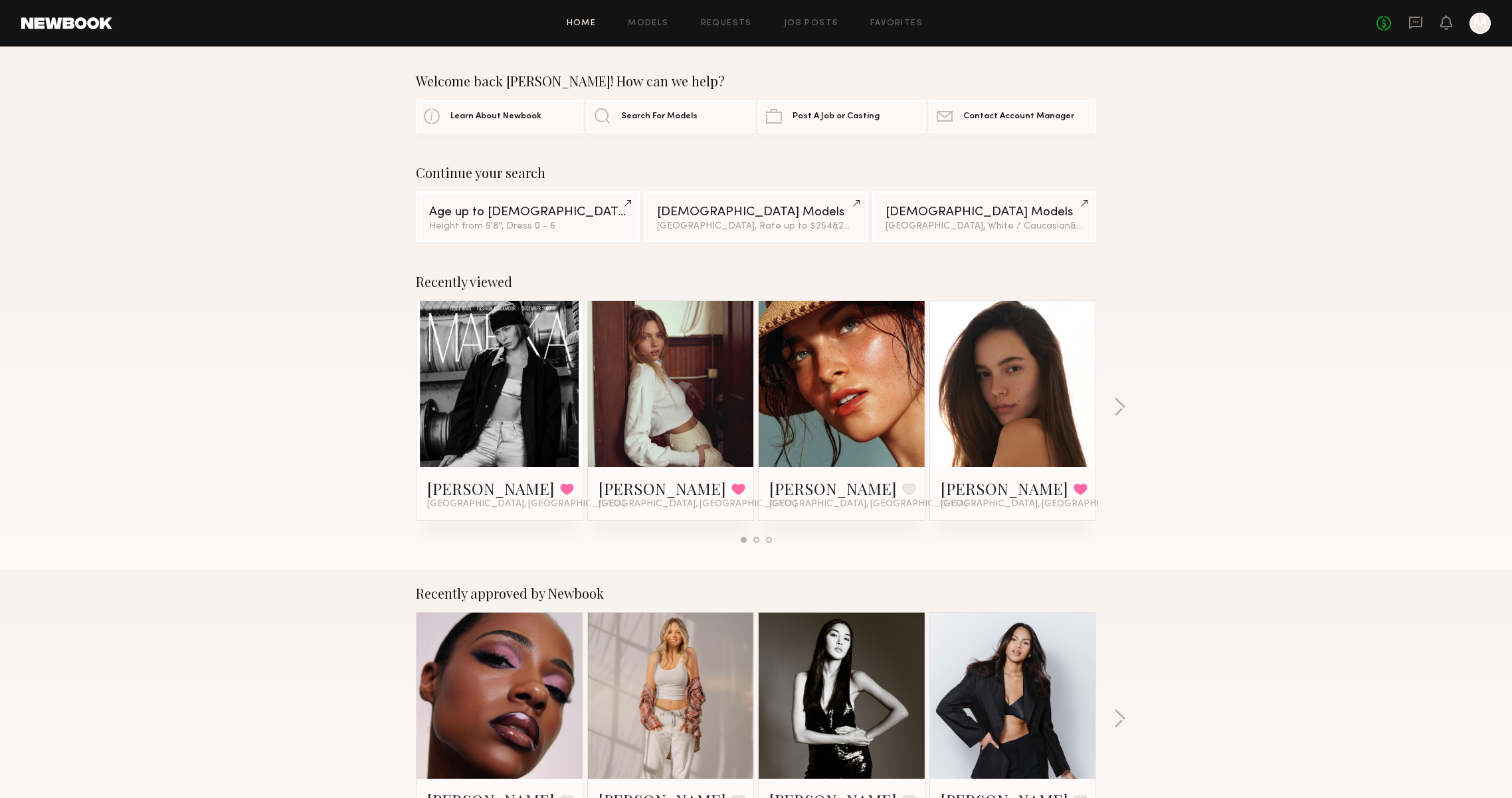
scroll to position [43, 0]
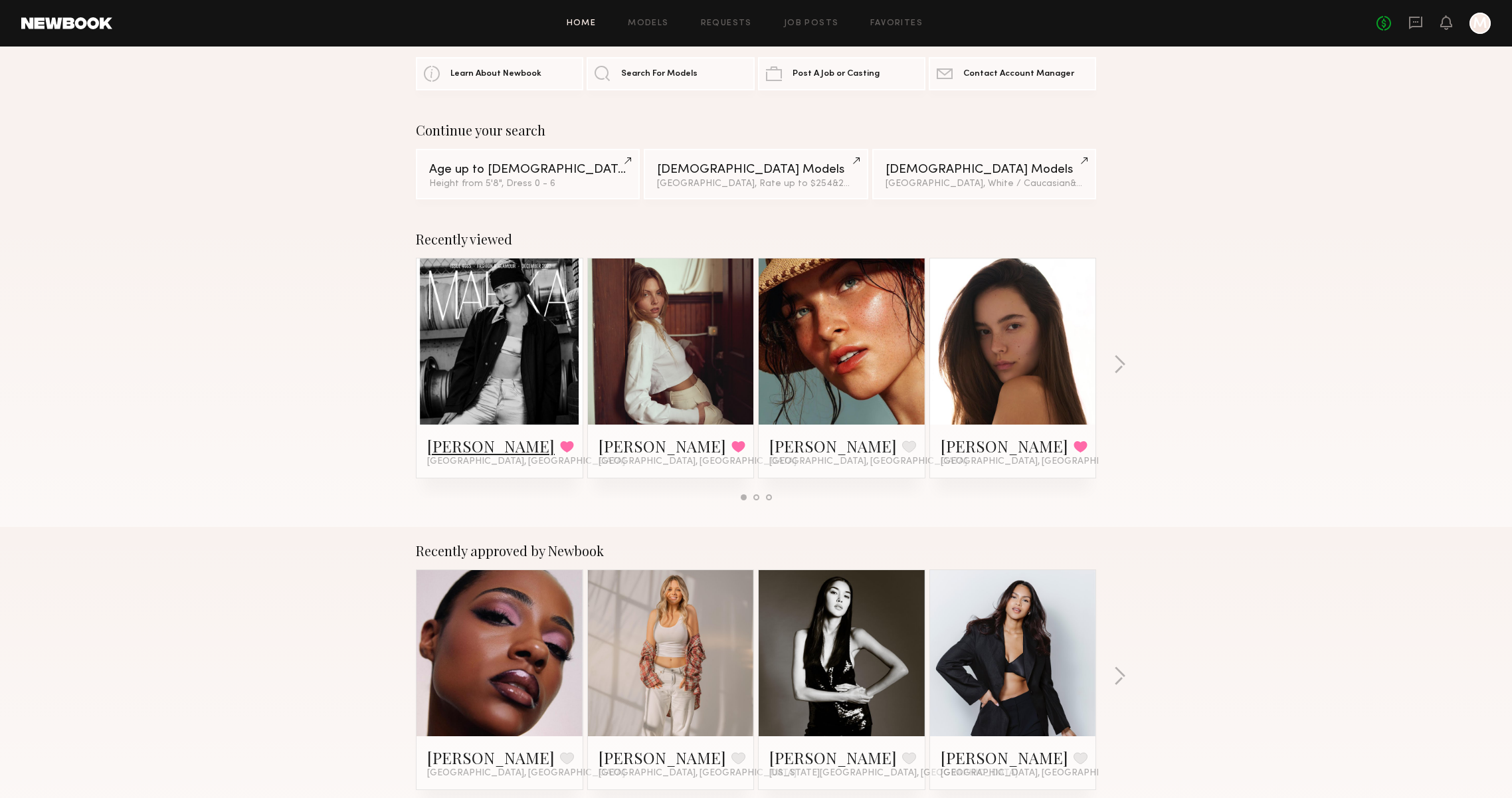
click at [437, 439] on link "Kenz L." at bounding box center [491, 446] width 127 height 21
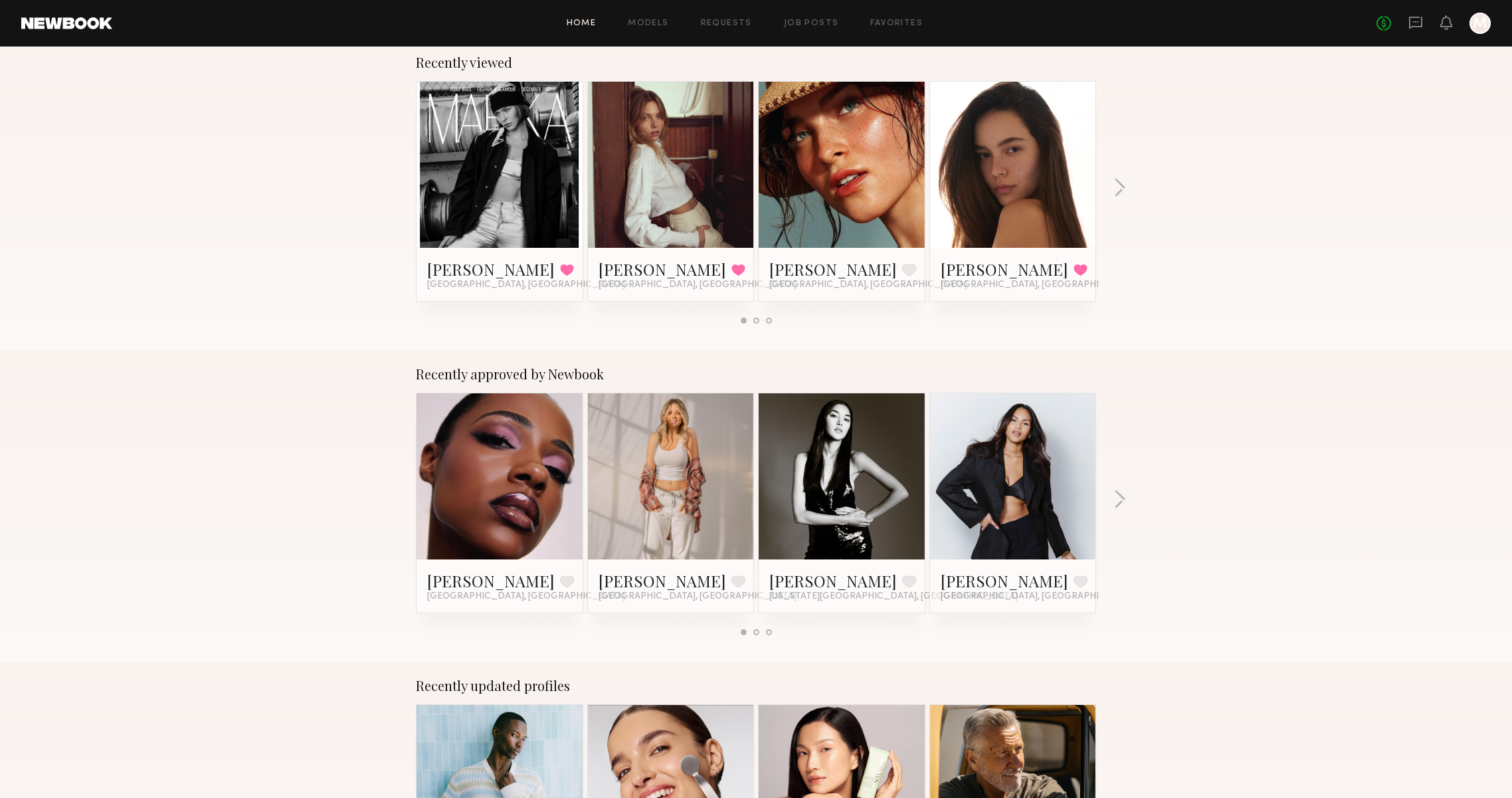
scroll to position [221, 0]
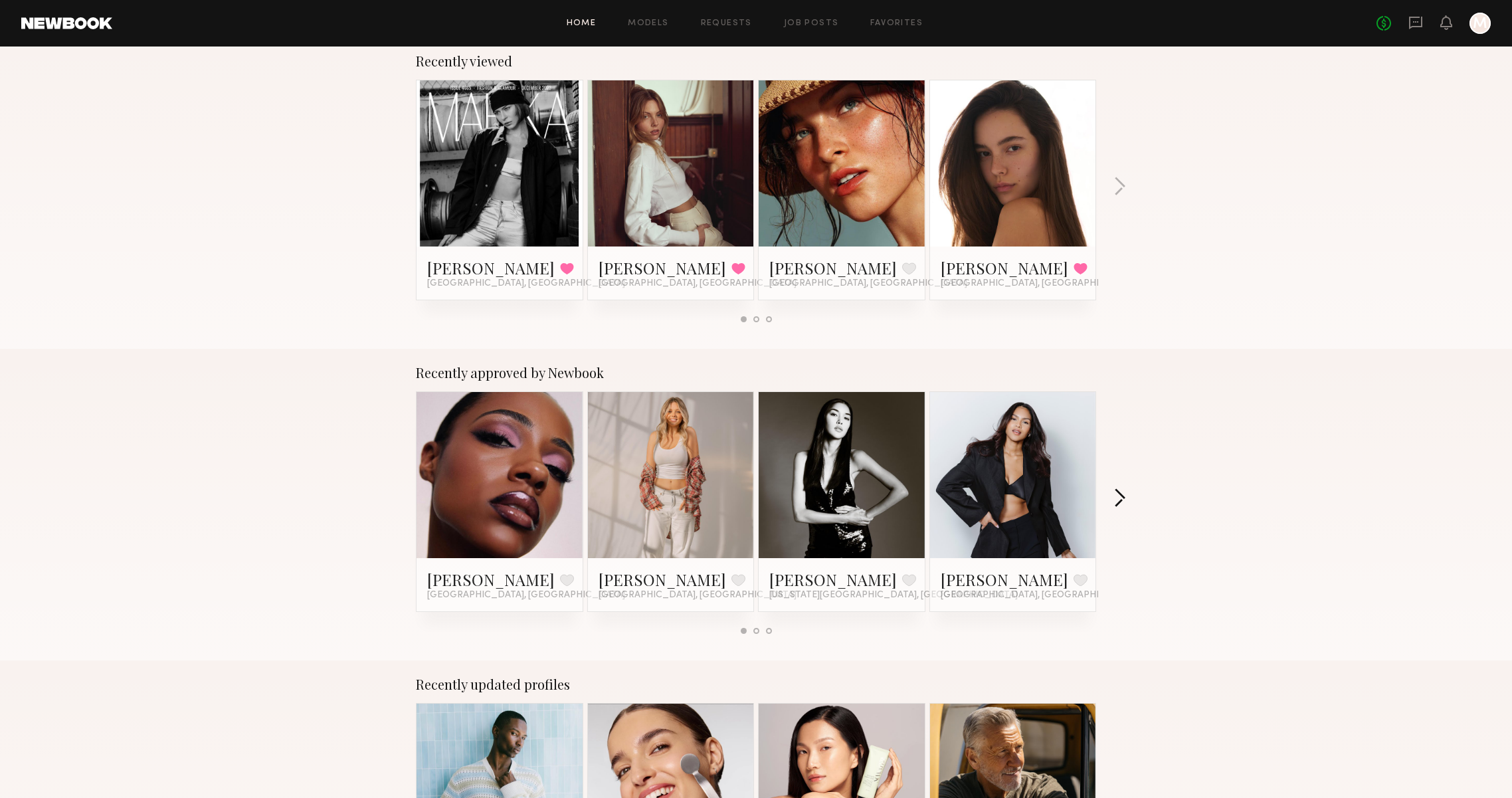
click at [1123, 493] on button "button" at bounding box center [1119, 499] width 12 height 22
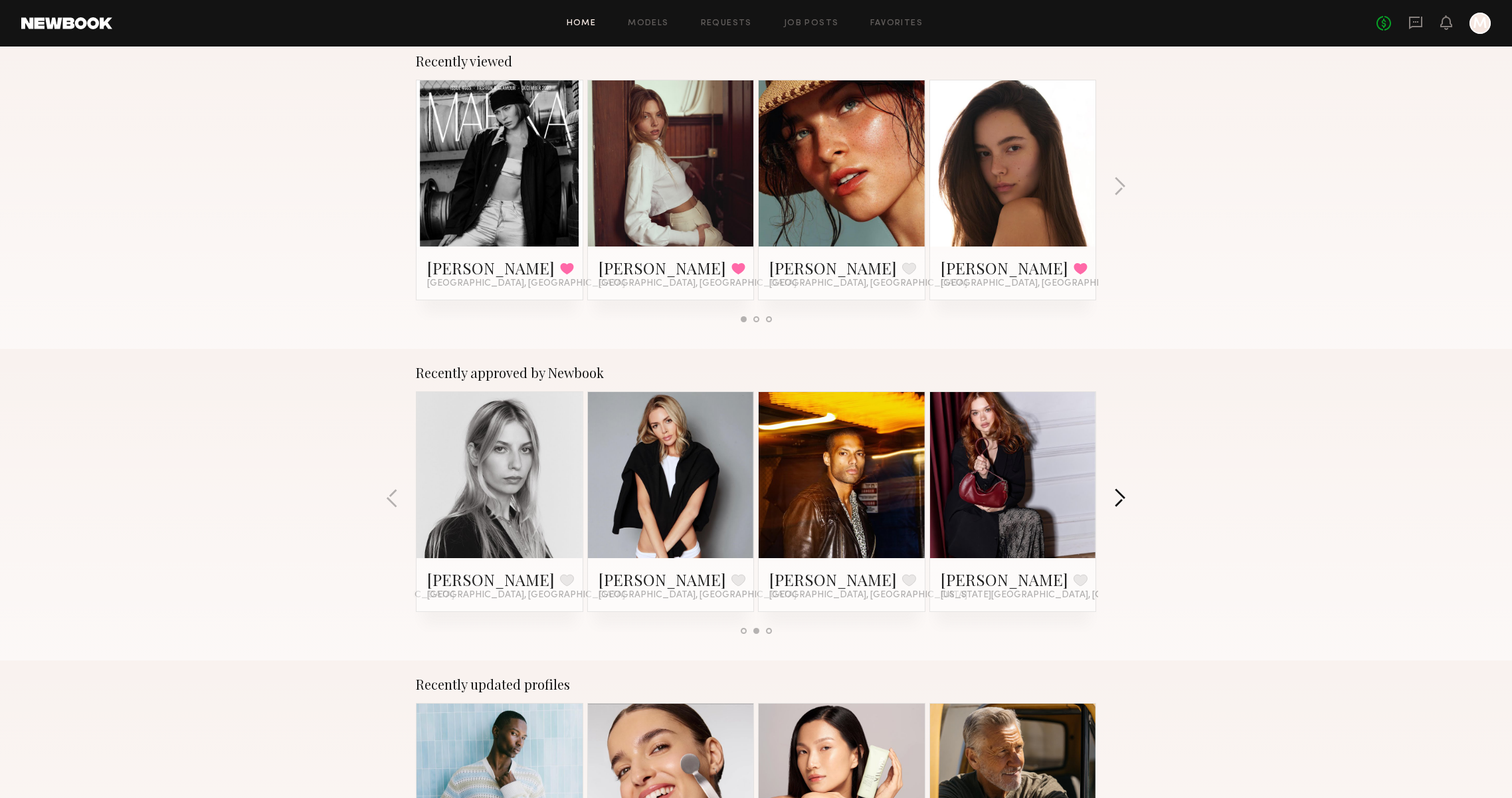
click at [1123, 493] on button "button" at bounding box center [1119, 499] width 12 height 22
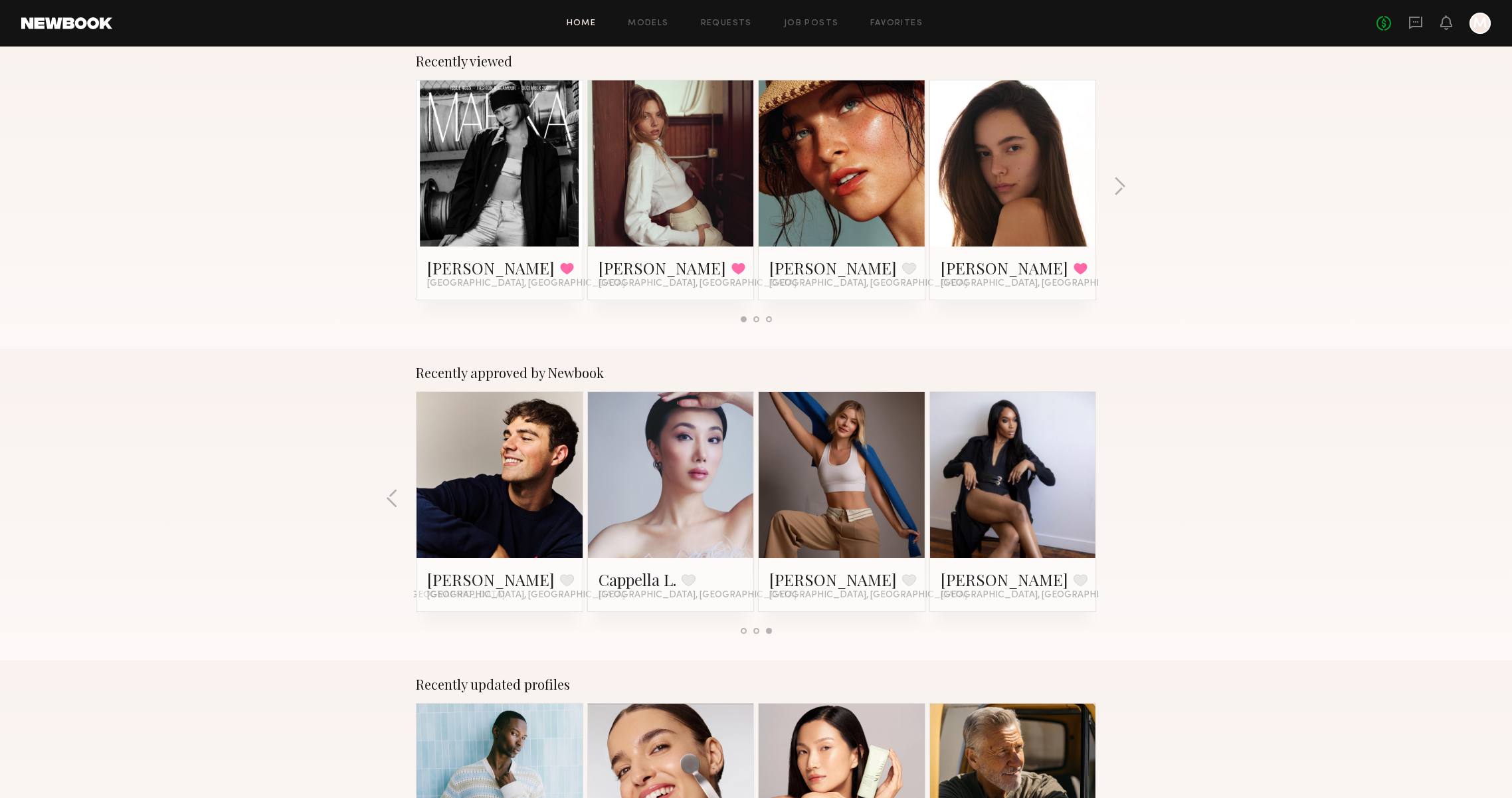
click at [1123, 493] on div "Recently approved by Newbook Sydney G. Favorite Los Angeles, CA Veronika V. Fav…" at bounding box center [756, 505] width 1512 height 312
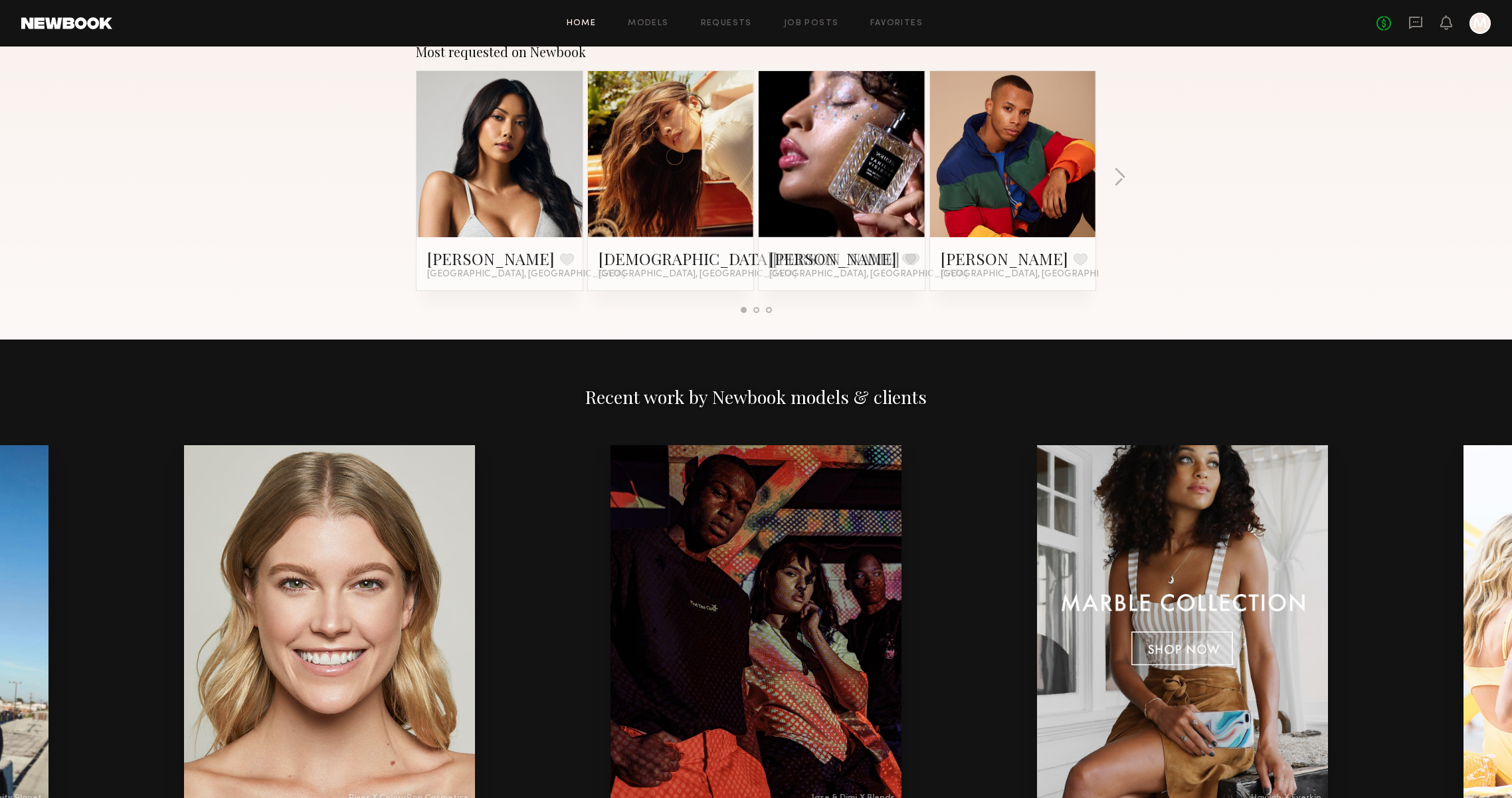
scroll to position [875, 0]
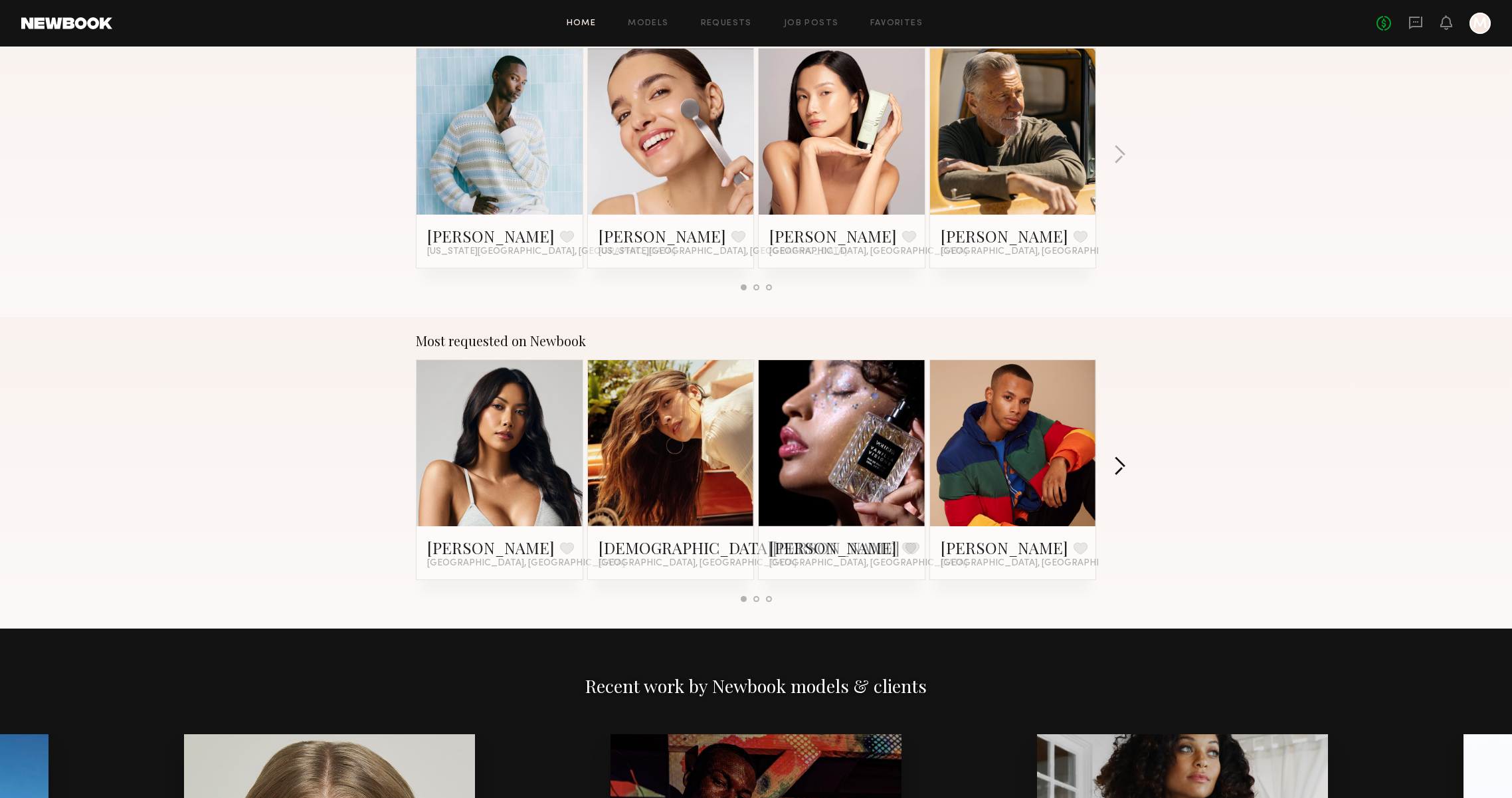
click at [1116, 464] on button "button" at bounding box center [1119, 468] width 12 height 22
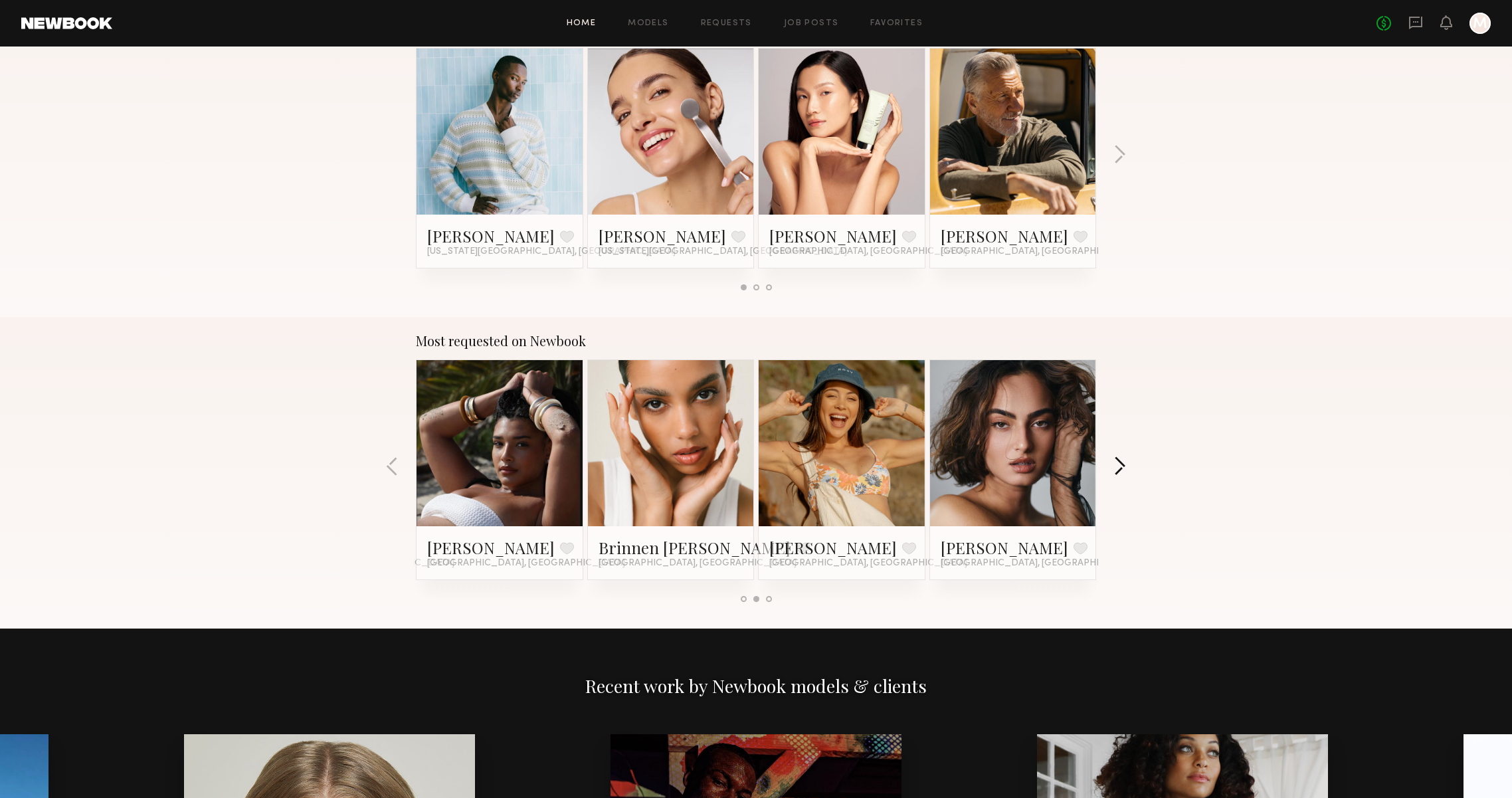
click at [1116, 464] on button "button" at bounding box center [1119, 468] width 12 height 22
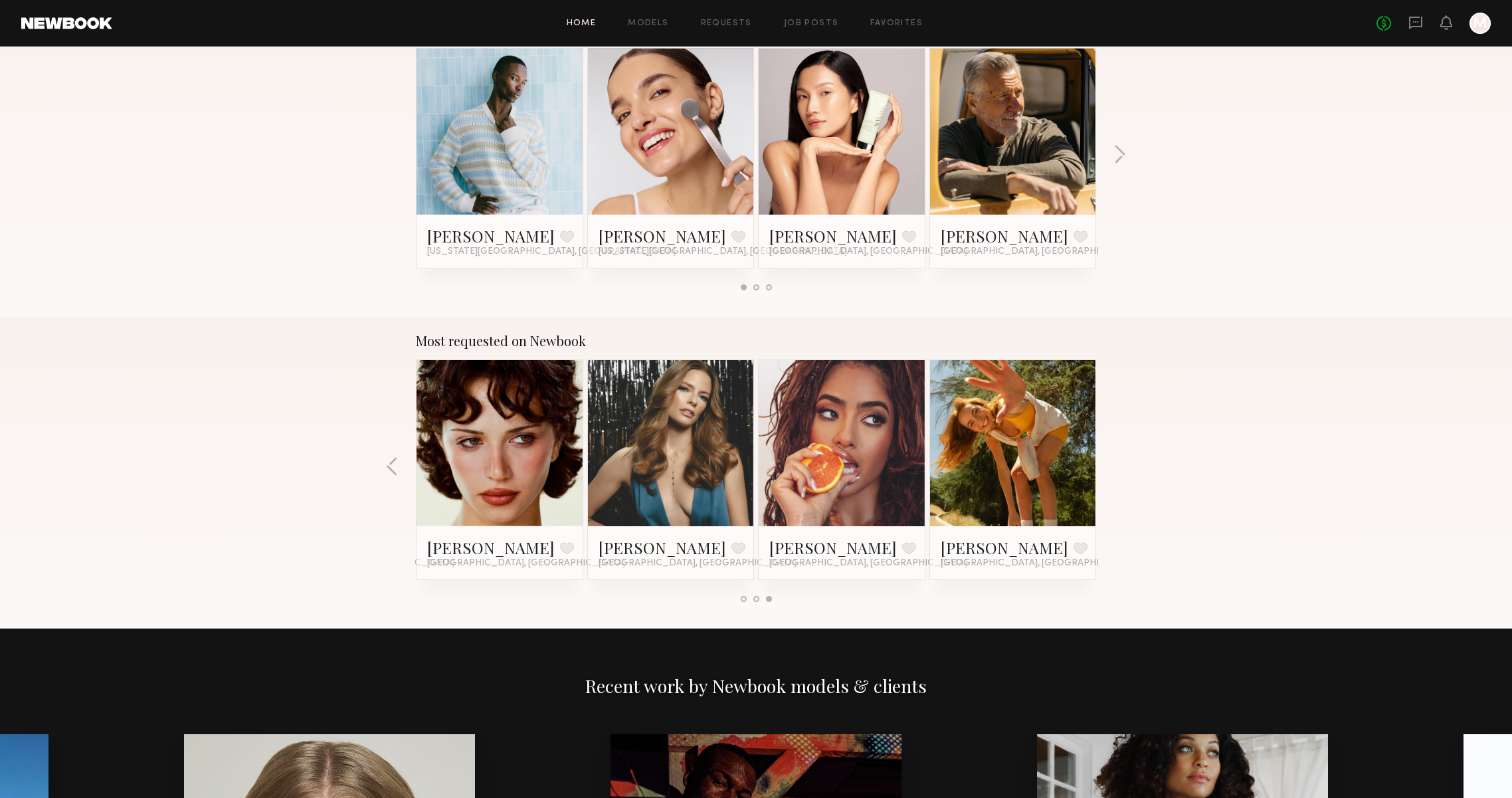
click at [1116, 464] on div "Most requested on Newbook Ericka B. Favorite Los Angeles, CA Kristen J. Favorit…" at bounding box center [756, 473] width 1512 height 312
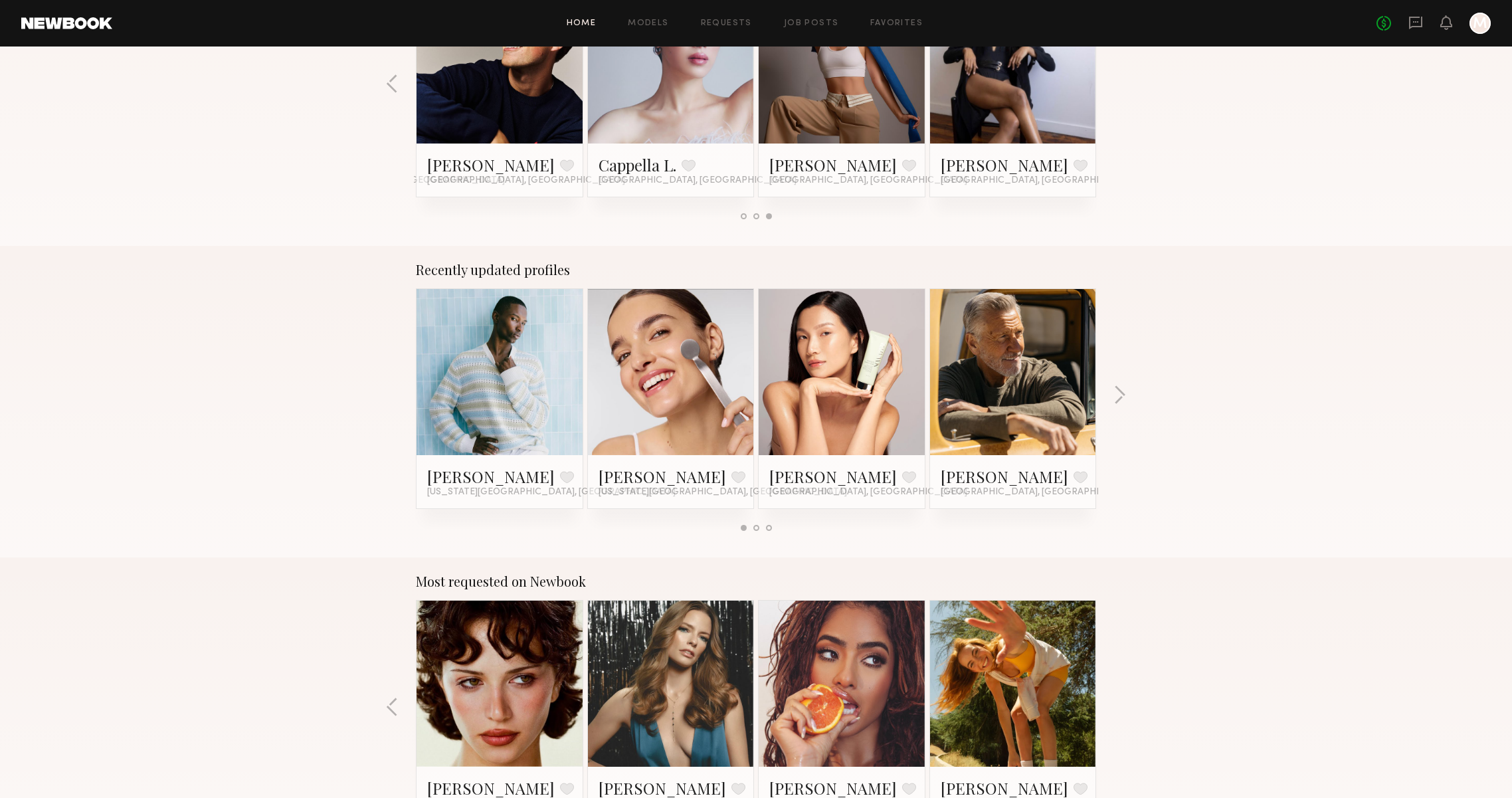
scroll to position [628, 0]
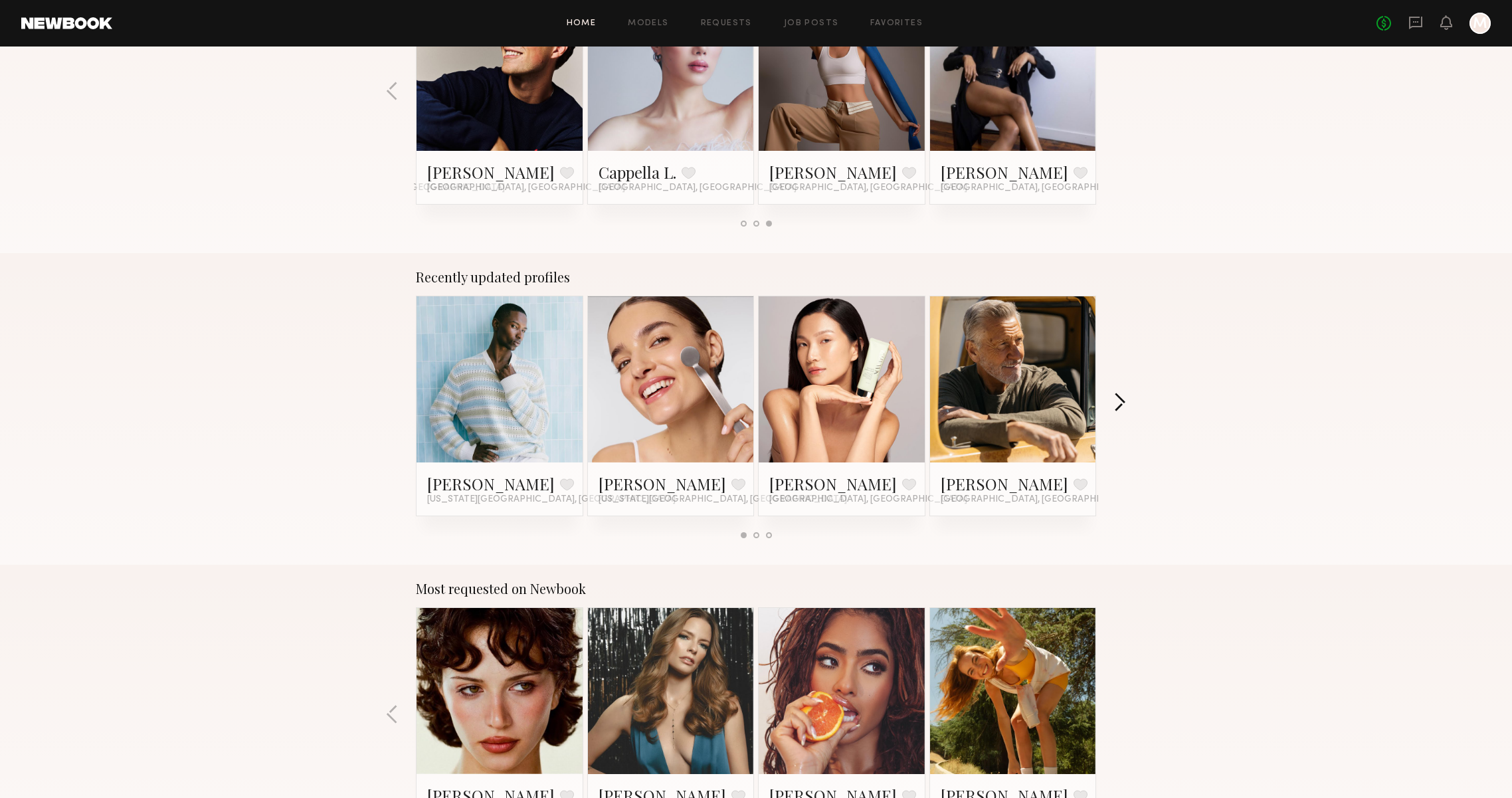
click at [1118, 408] on button "button" at bounding box center [1119, 403] width 12 height 22
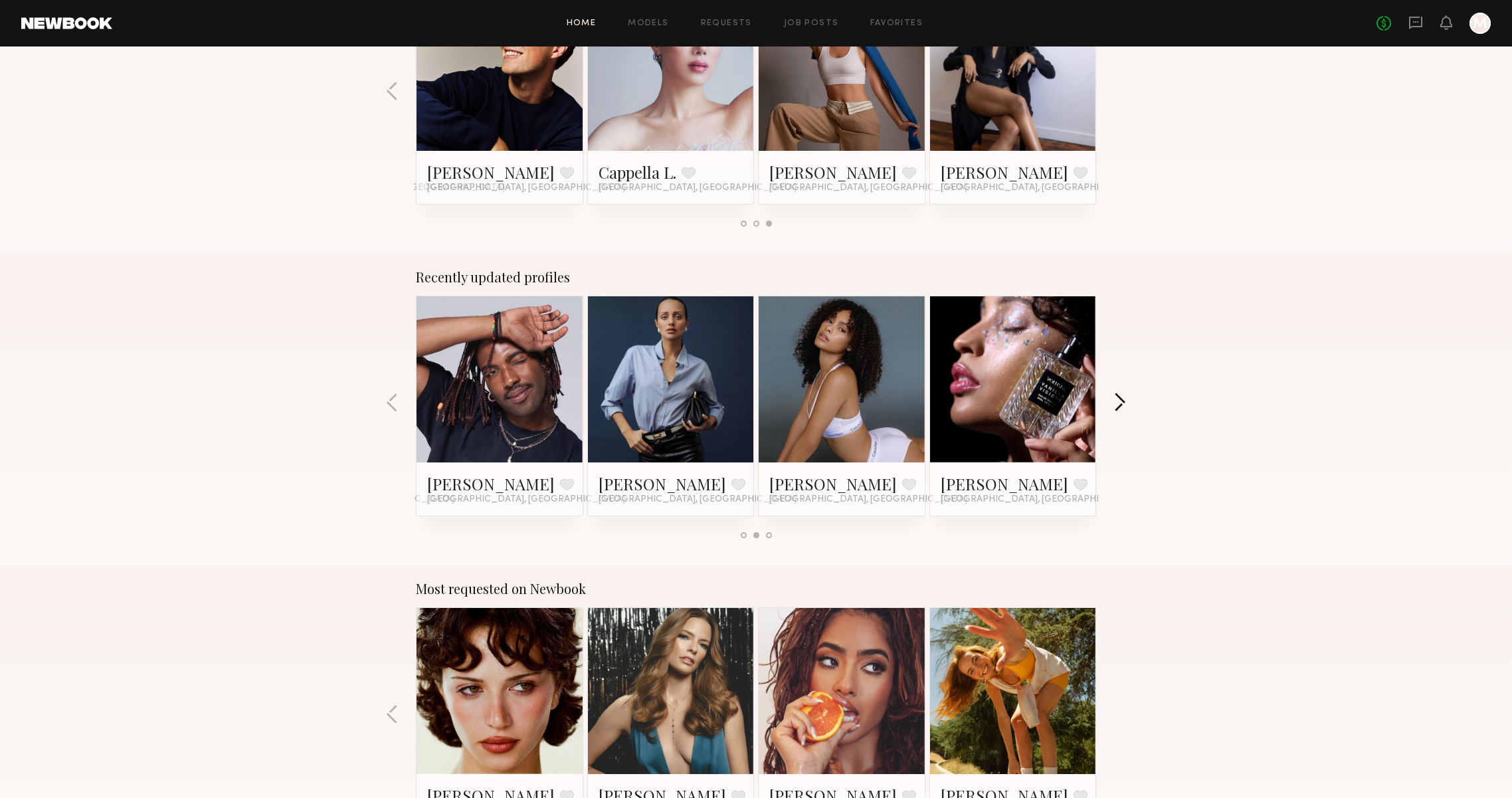
click at [1118, 408] on button "button" at bounding box center [1119, 403] width 12 height 22
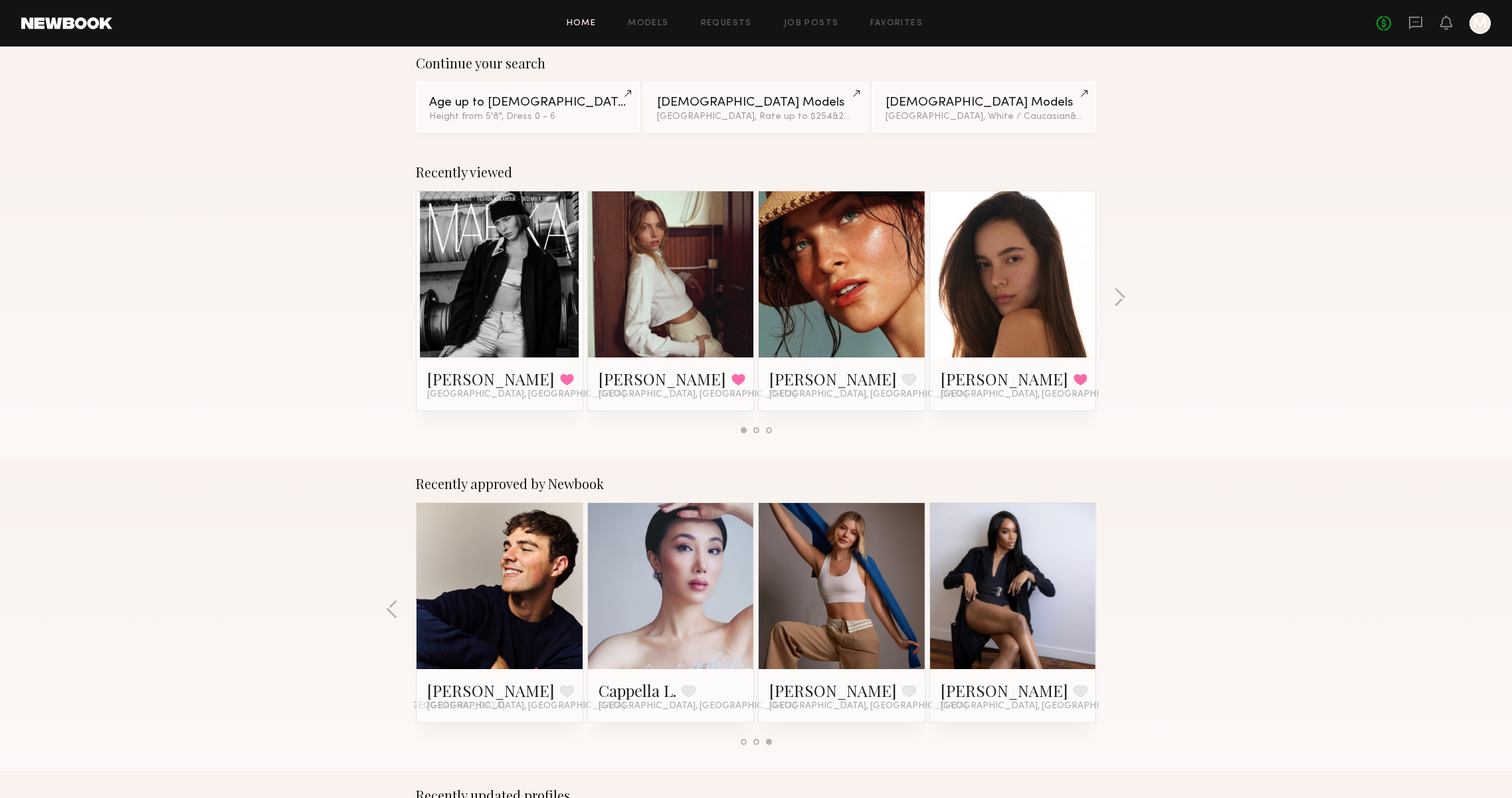
scroll to position [114, 0]
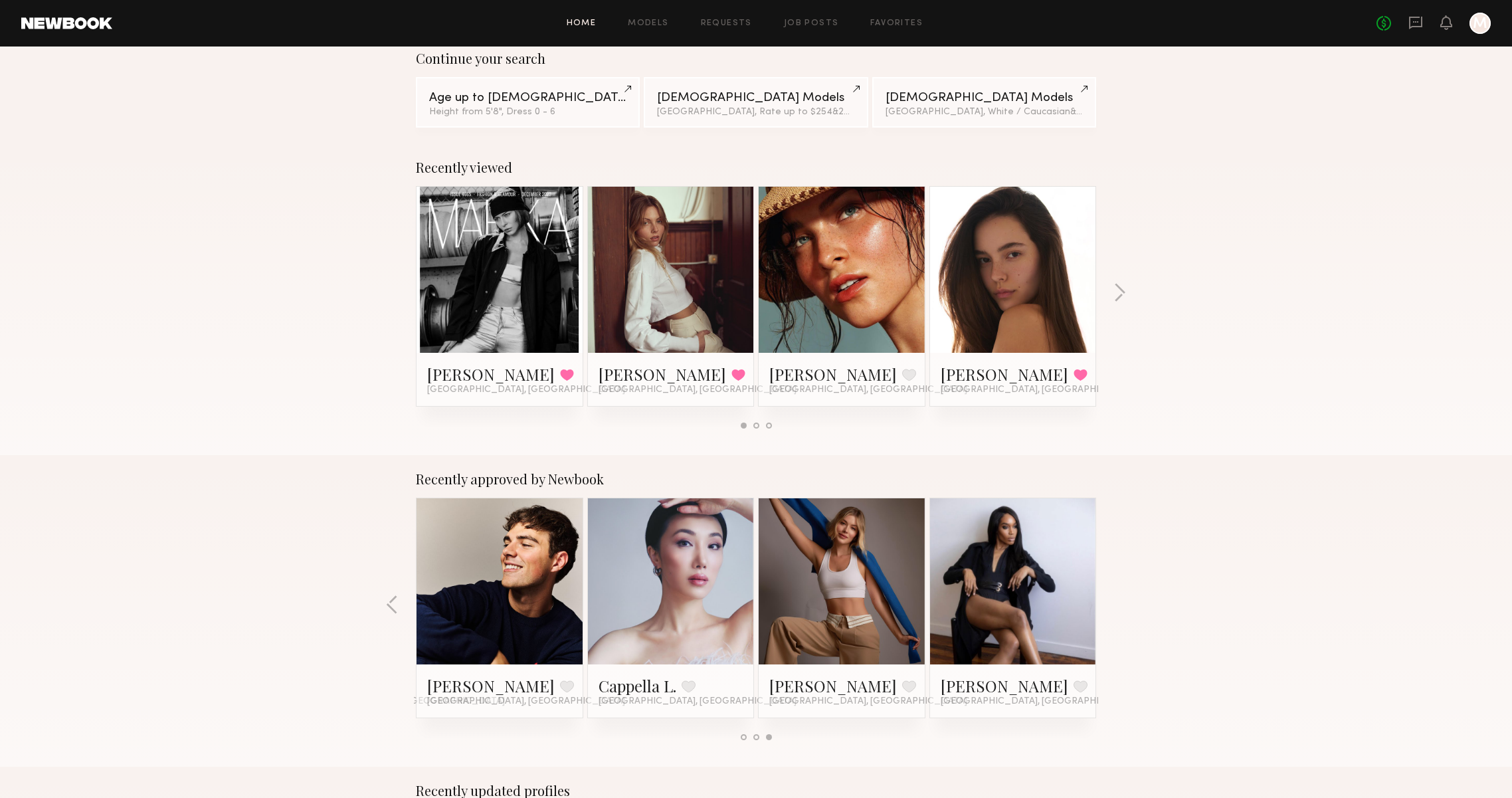
click at [381, 609] on div "Recently approved by Newbook Sydney G. Favorite Los Angeles, CA Veronika V. Fav…" at bounding box center [756, 611] width 1512 height 312
click at [386, 608] on div "Recently approved by Newbook Sydney G. Favorite Los Angeles, CA Veronika V. Fav…" at bounding box center [756, 611] width 1512 height 312
click at [389, 607] on button "button" at bounding box center [392, 606] width 12 height 22
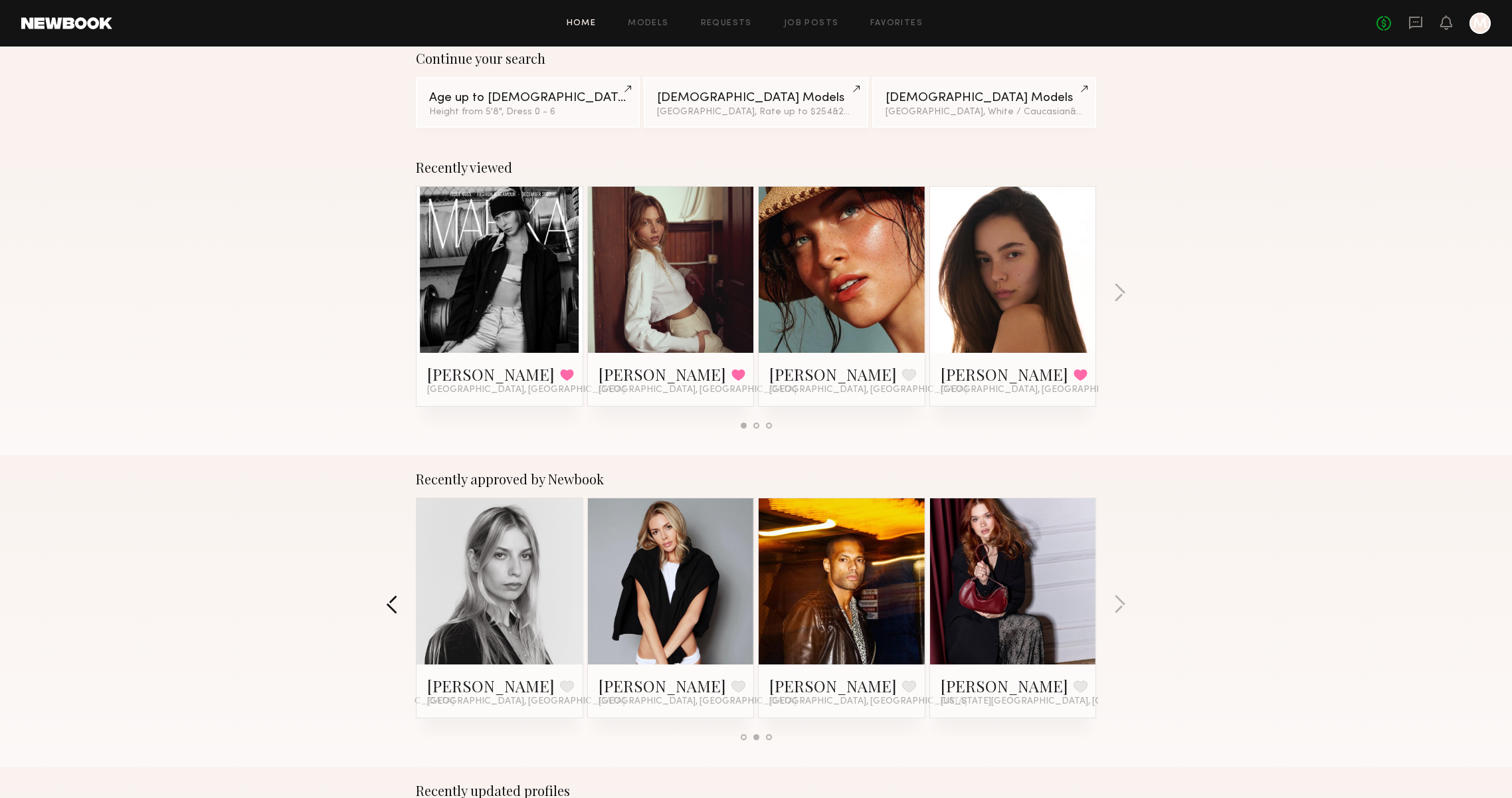
click at [391, 609] on button "button" at bounding box center [392, 606] width 12 height 22
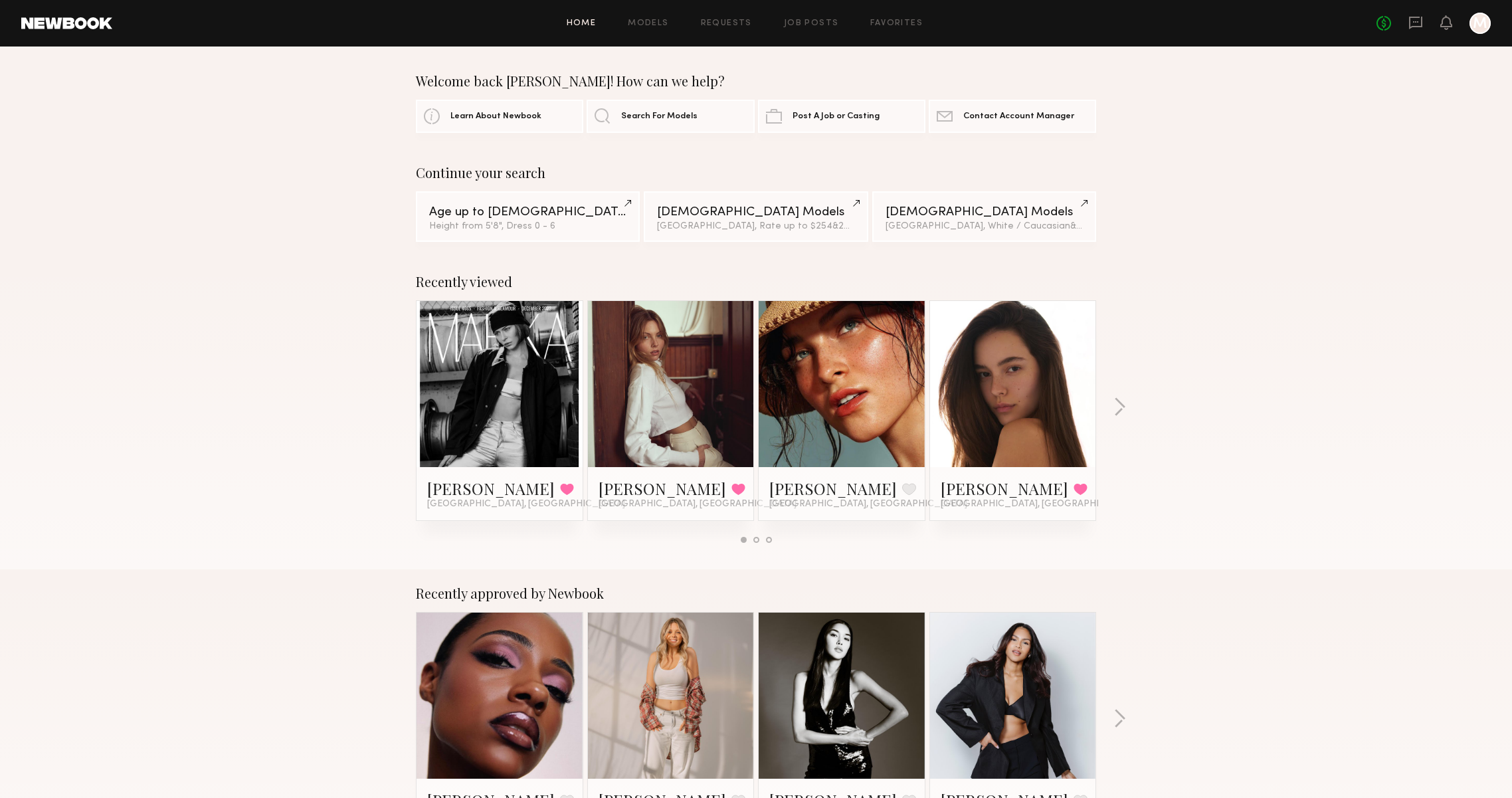
scroll to position [0, 0]
click at [1126, 407] on button "button" at bounding box center [1119, 408] width 12 height 22
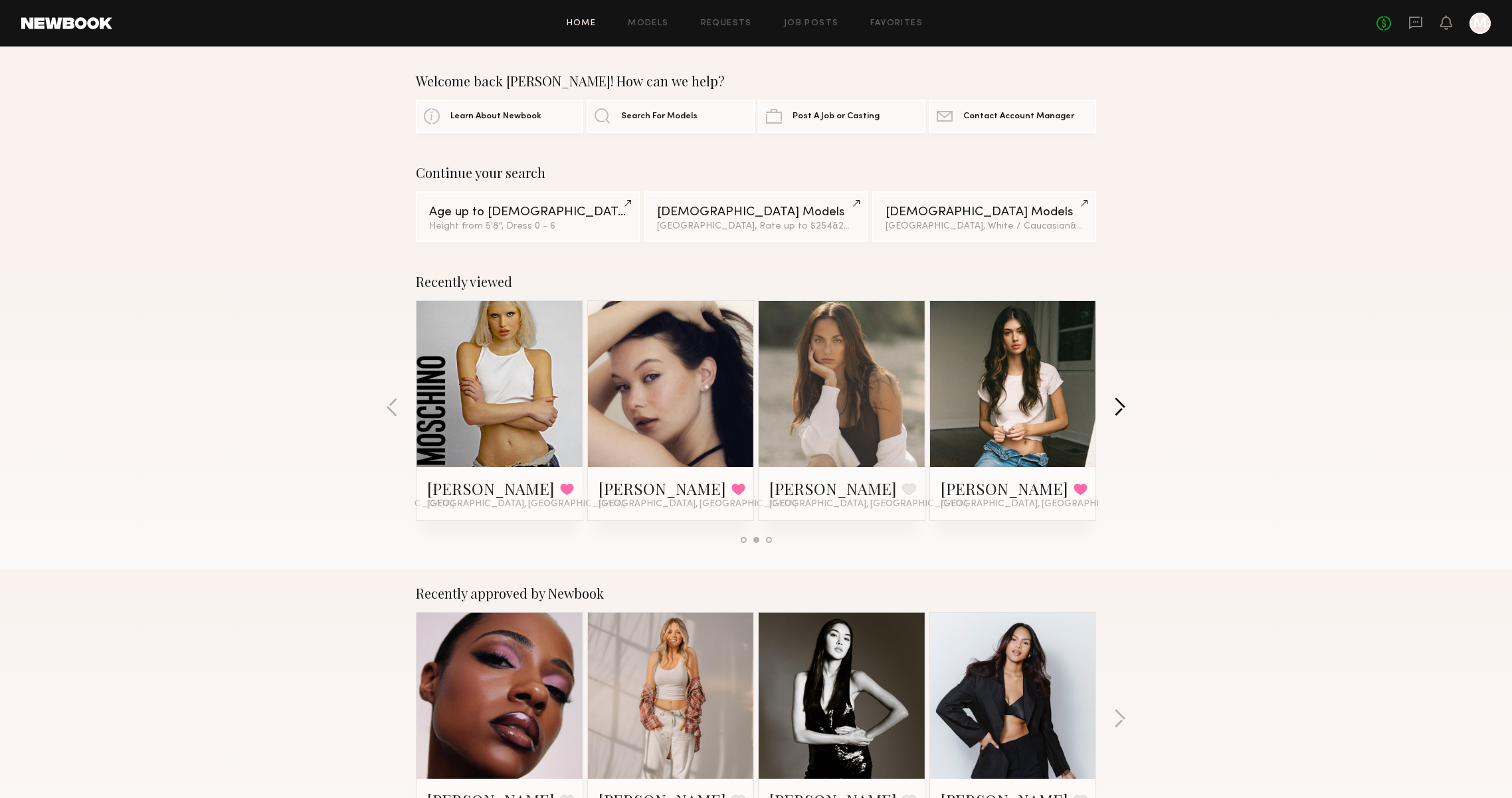
click at [1126, 407] on button "button" at bounding box center [1119, 408] width 12 height 22
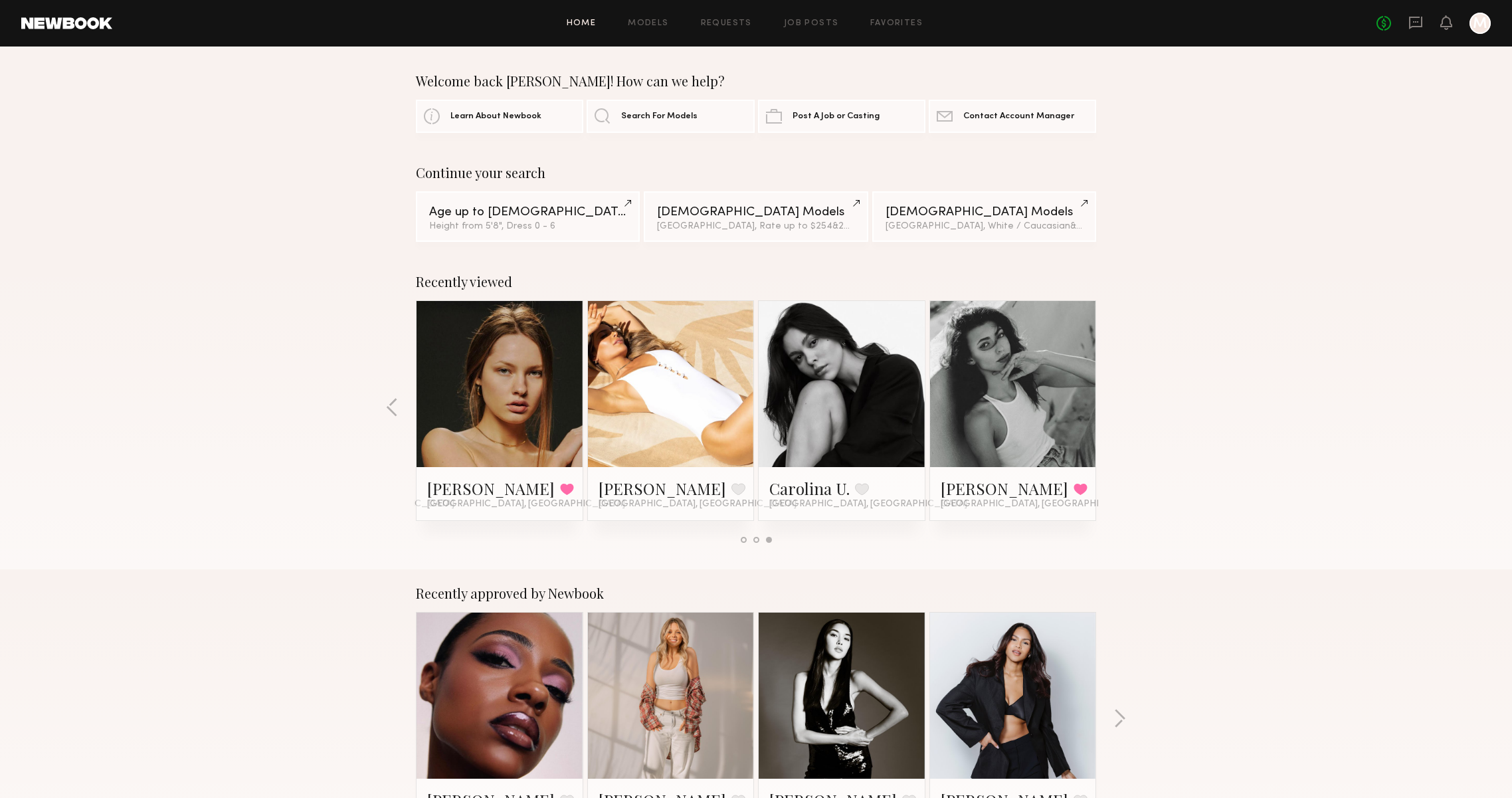
click at [623, 17] on div "Home Models Requests Job Posts Favorites Sign Out No fees up to $5,000 M" at bounding box center [801, 23] width 1378 height 21
click at [628, 22] on link "Models" at bounding box center [648, 24] width 41 height 9
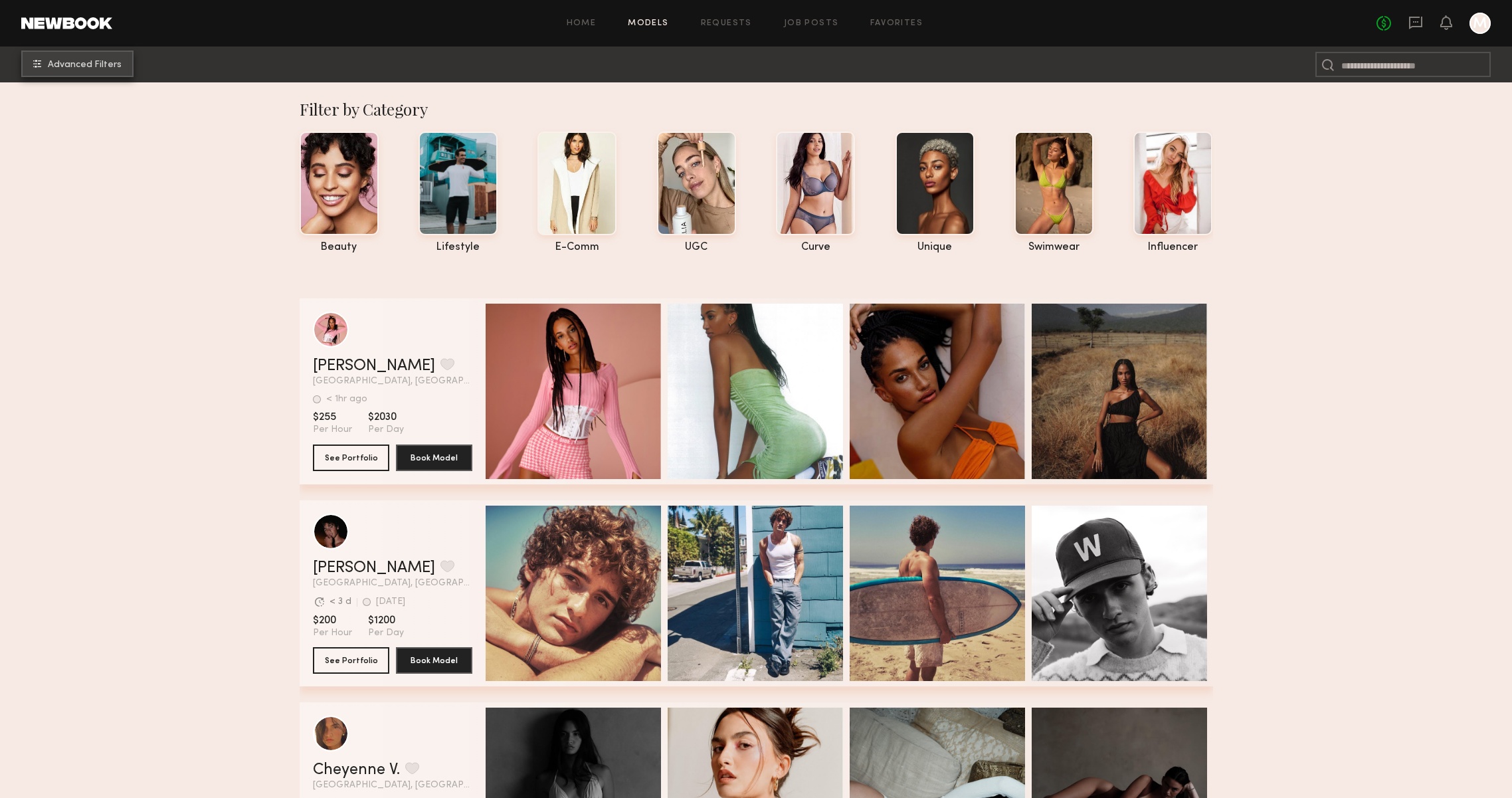
click at [61, 65] on span "Advanced Filters" at bounding box center [85, 65] width 74 height 9
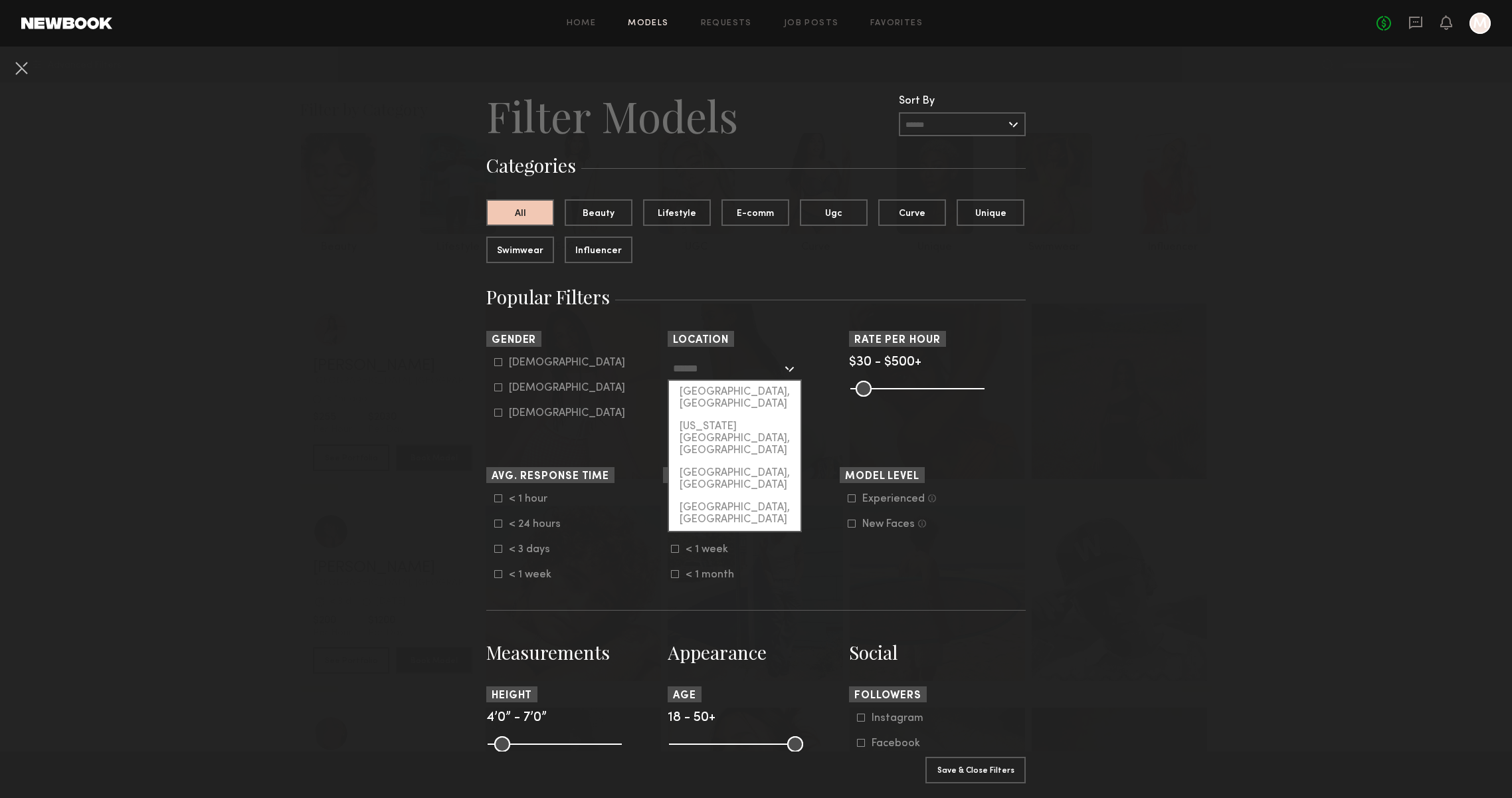
click at [768, 370] on input "text" at bounding box center [728, 368] width 109 height 22
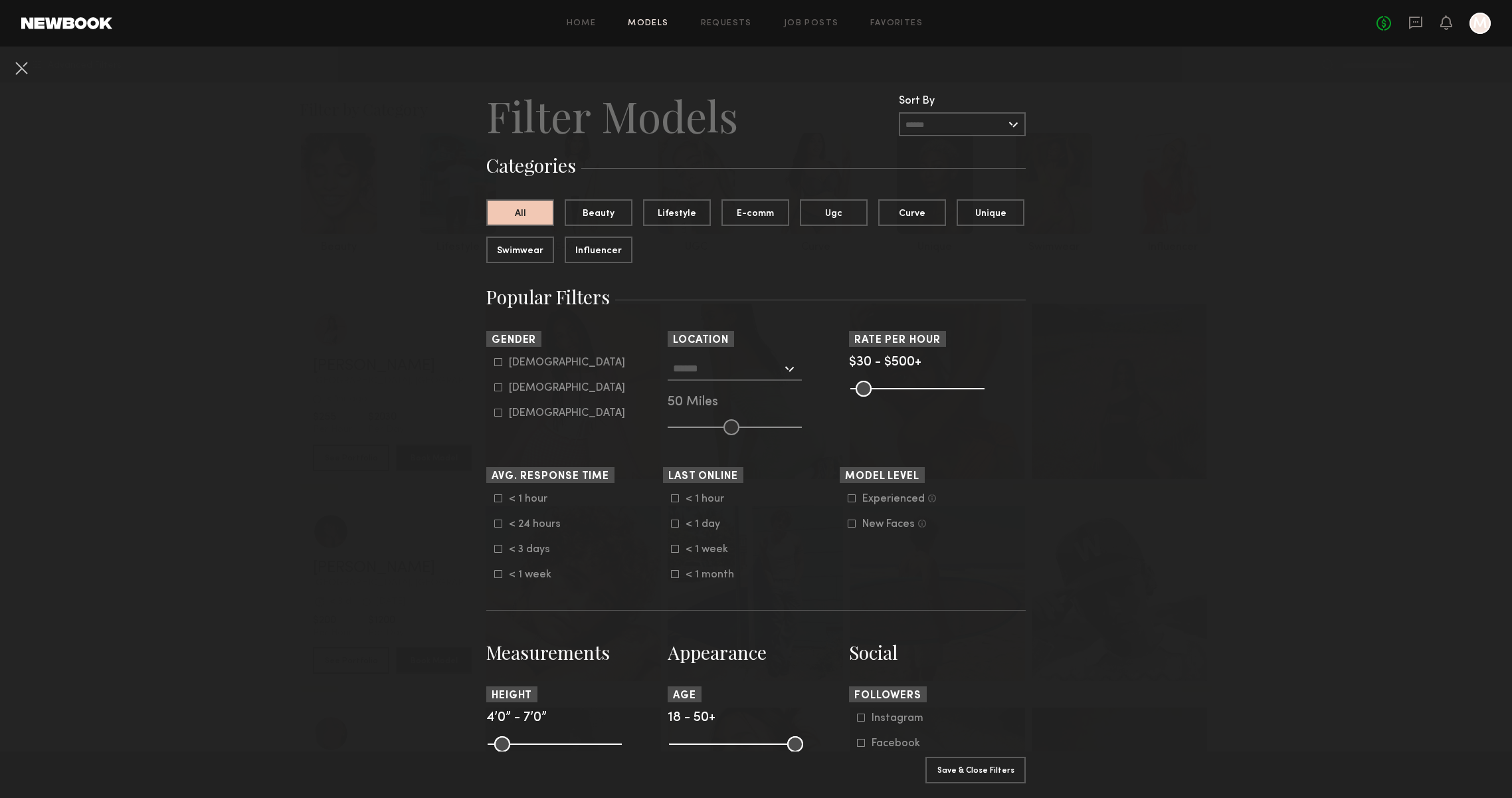
click at [508, 384] on label "Female" at bounding box center [559, 387] width 131 height 8
type input "**"
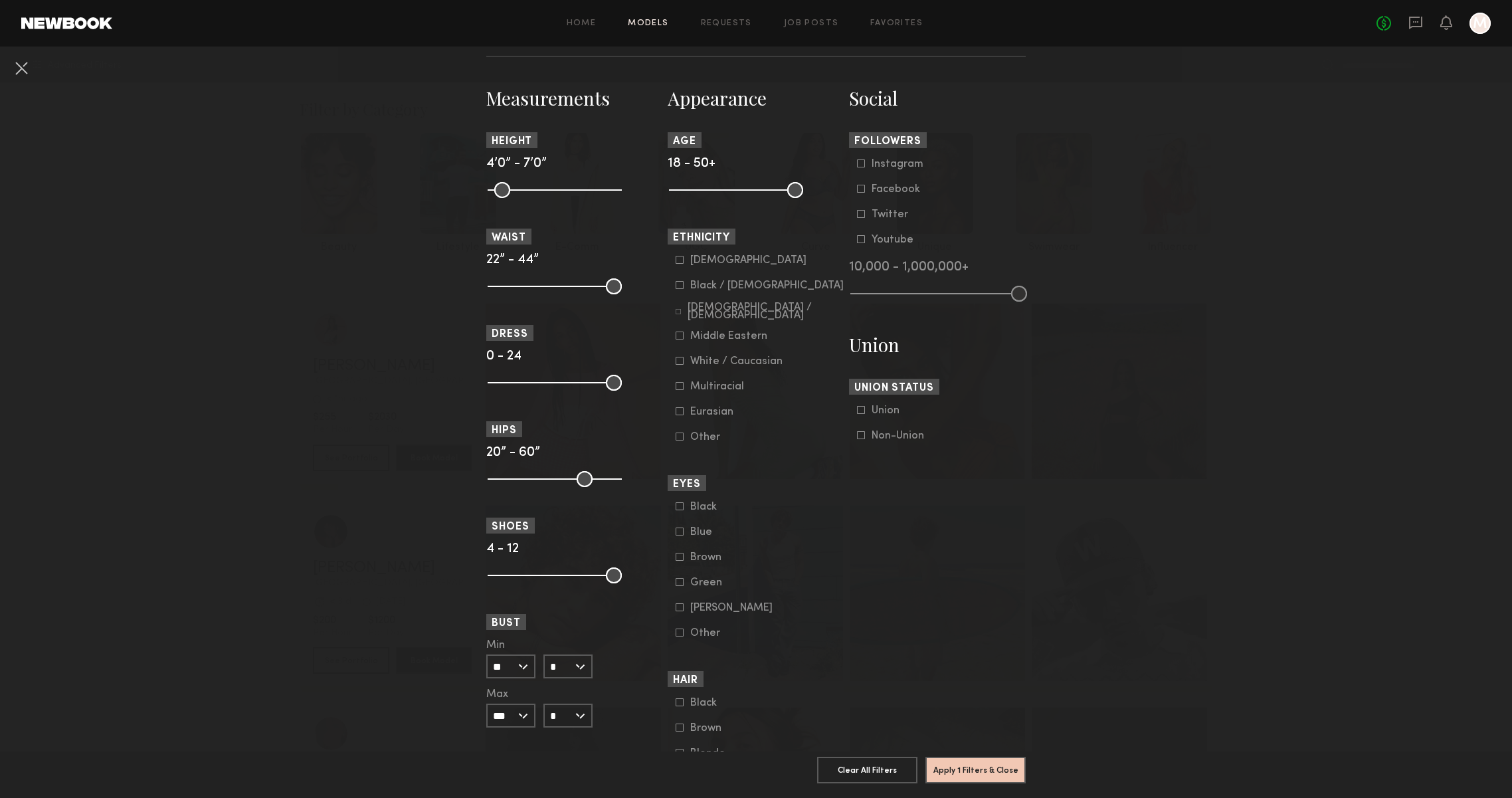
scroll to position [556, 0]
click at [558, 281] on common-range-minmax at bounding box center [553, 284] width 134 height 16
click at [549, 281] on common-range-minmax at bounding box center [553, 284] width 134 height 16
click at [577, 282] on common-range-minmax at bounding box center [553, 284] width 134 height 16
drag, startPoint x: 610, startPoint y: 282, endPoint x: 511, endPoint y: 280, distance: 99.0
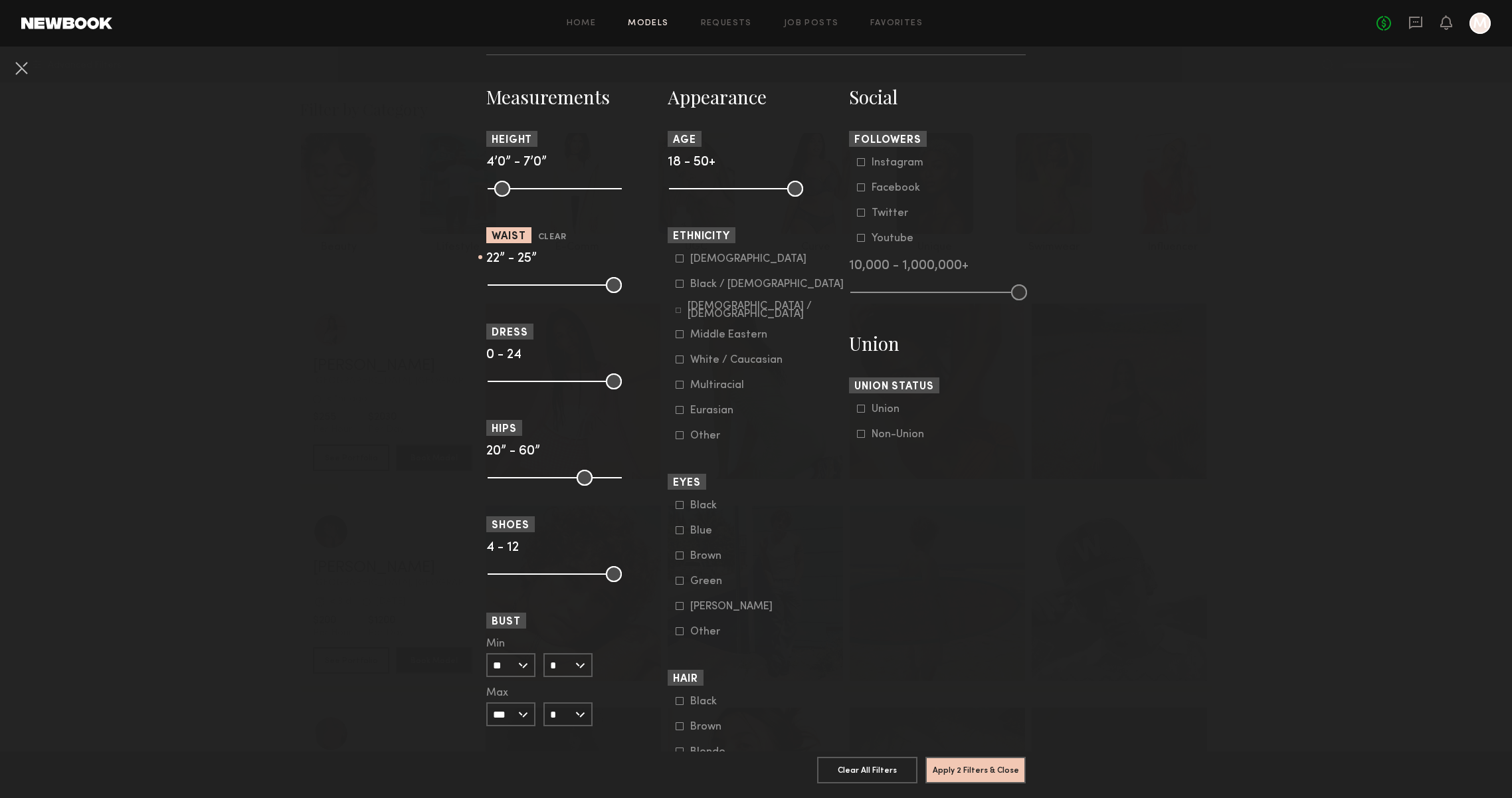
type input "**"
click at [511, 280] on input "range" at bounding box center [555, 285] width 134 height 16
click at [963, 774] on button "Apply 2 Filters & Close" at bounding box center [975, 770] width 101 height 27
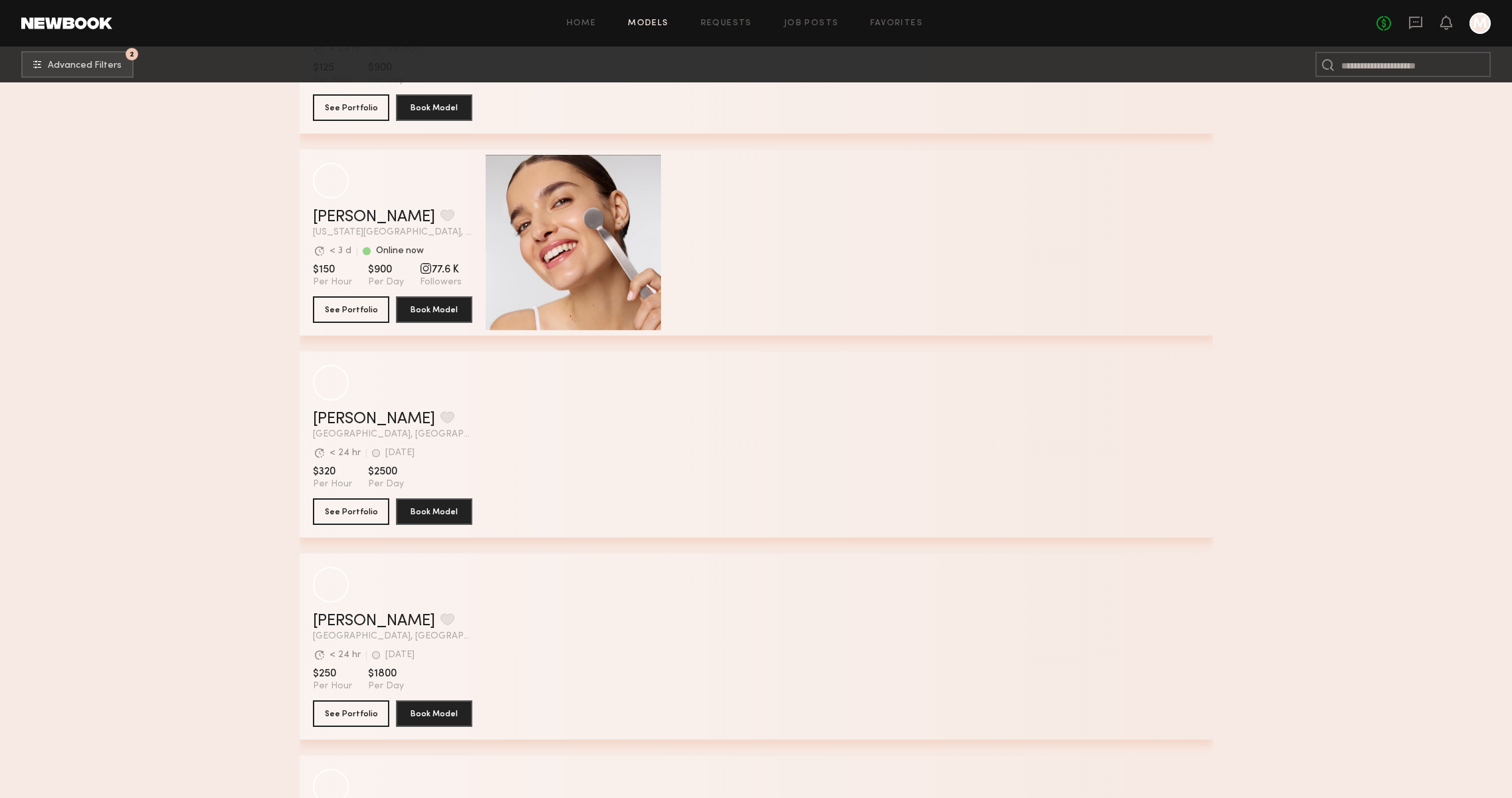
scroll to position [2789, 0]
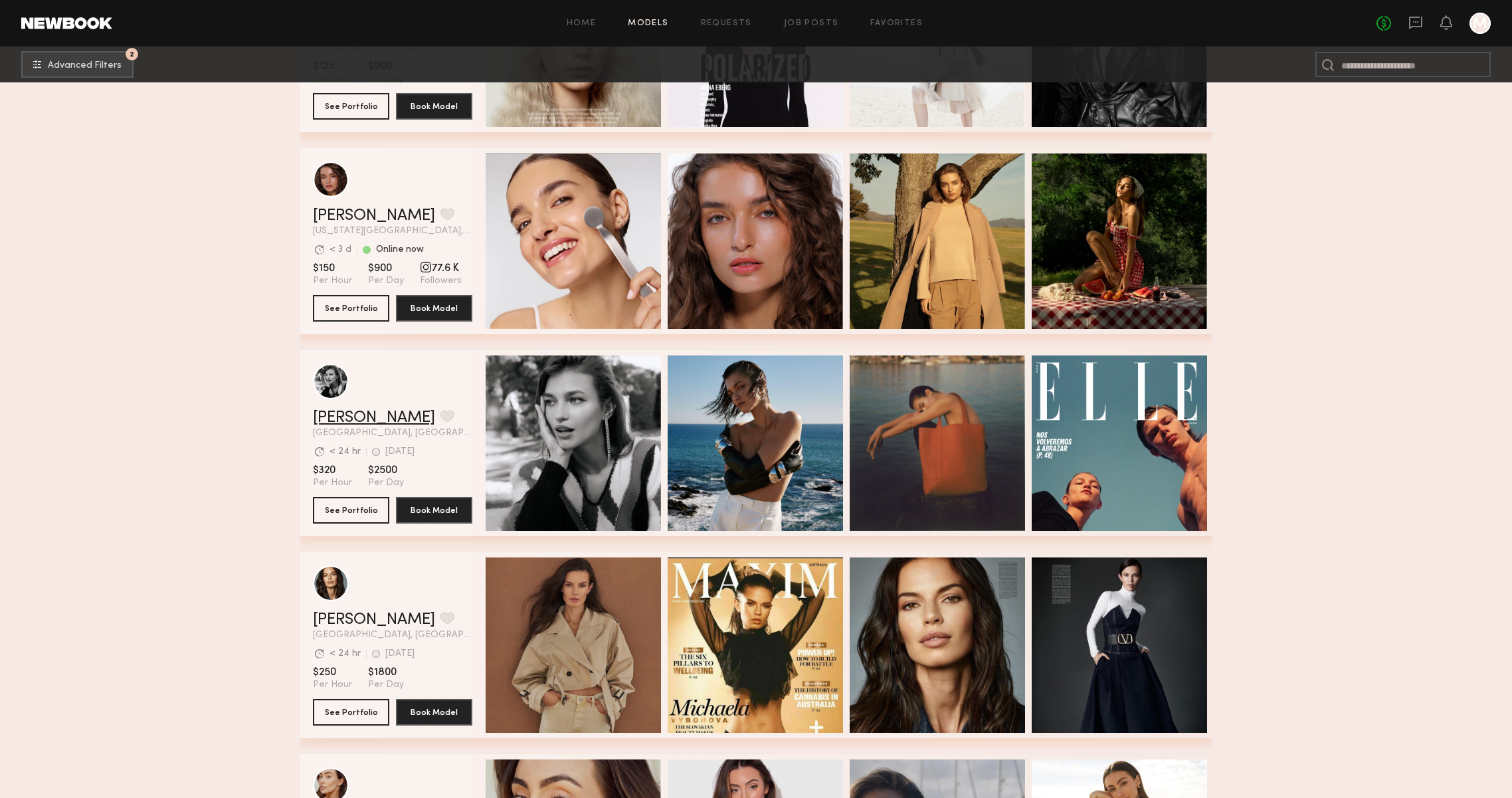
click at [351, 416] on link "Helena L." at bounding box center [373, 418] width 122 height 16
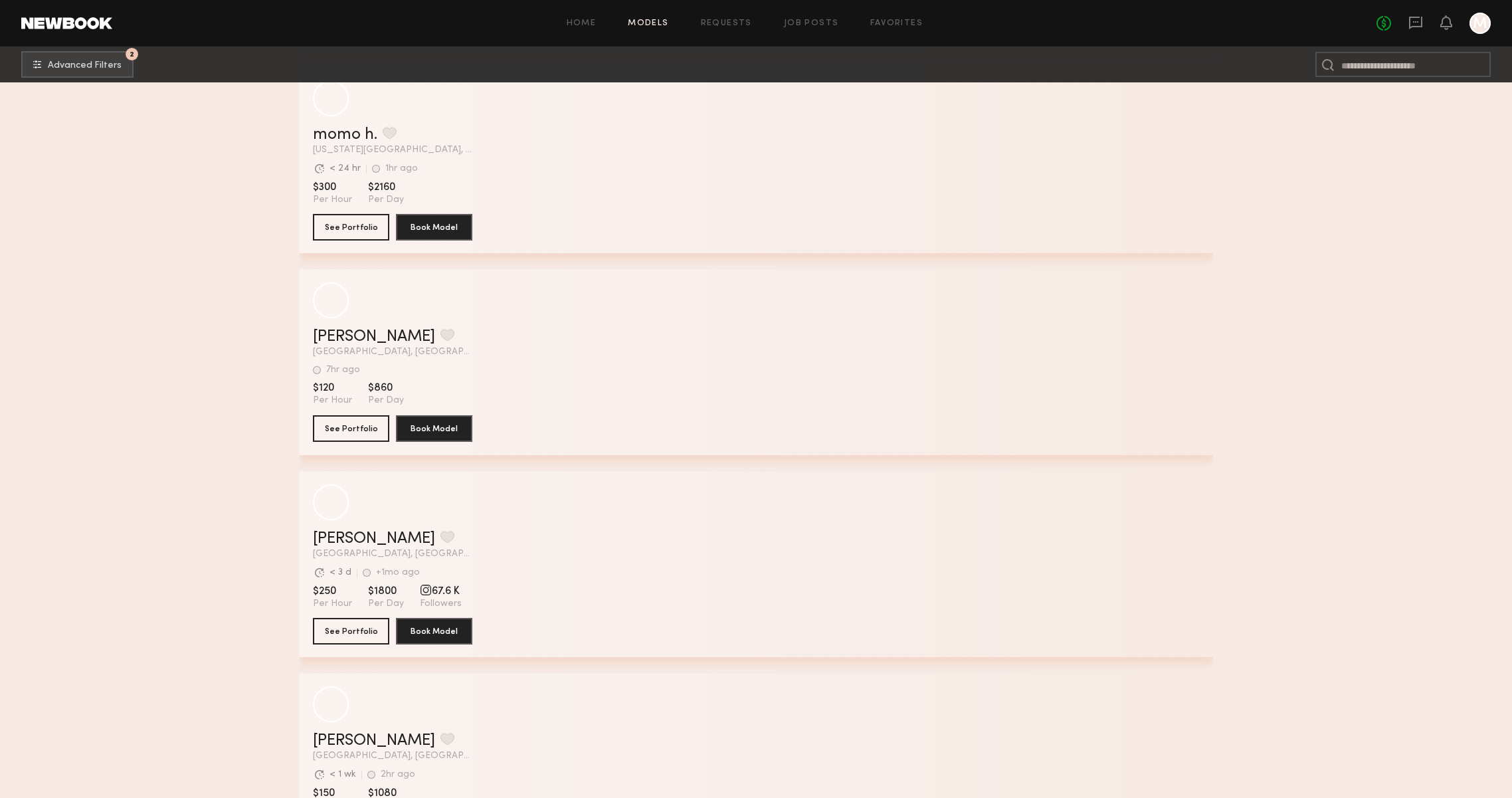
scroll to position [9336, 0]
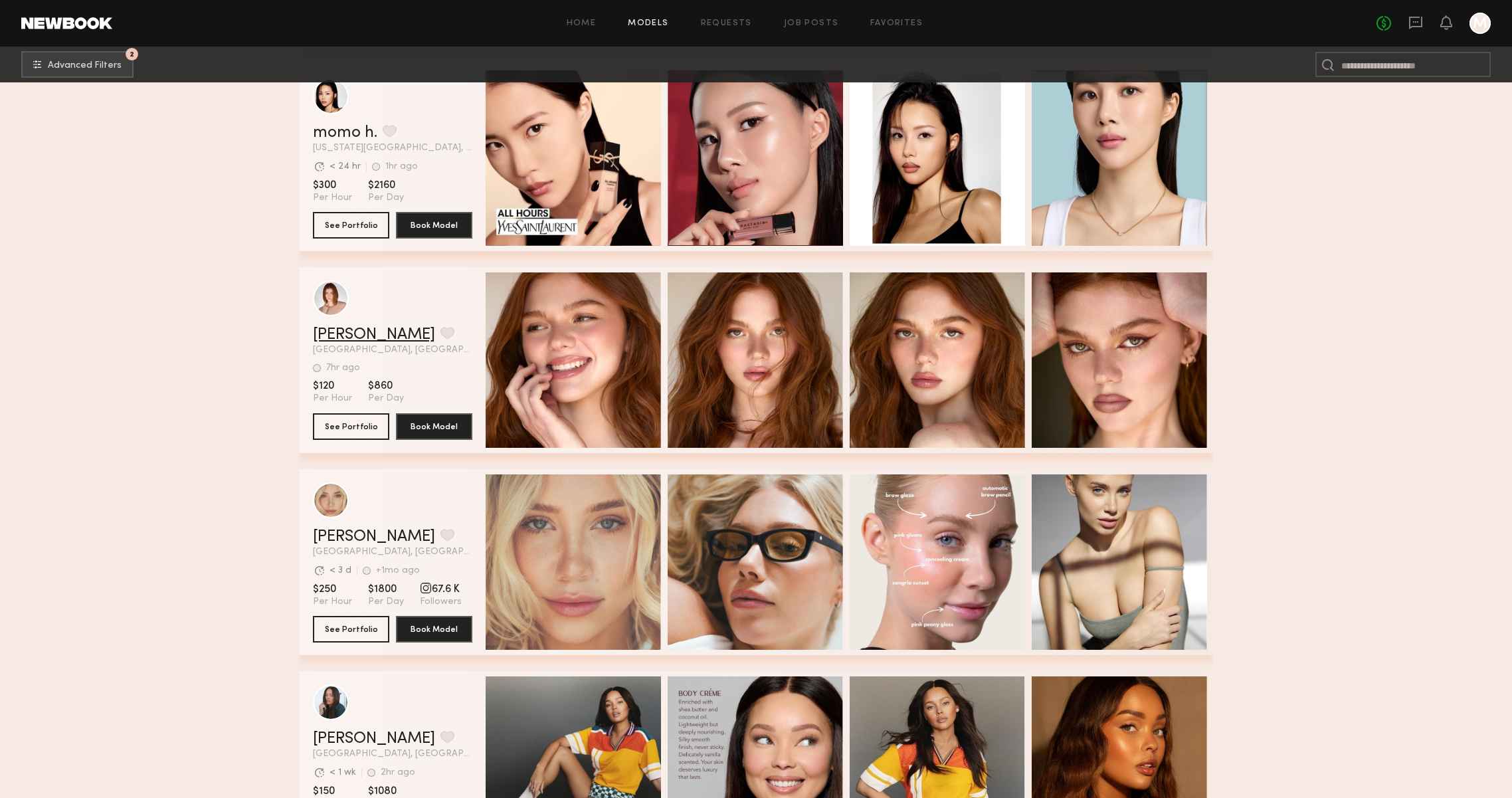
click at [330, 338] on link "Camryn B." at bounding box center [373, 335] width 122 height 16
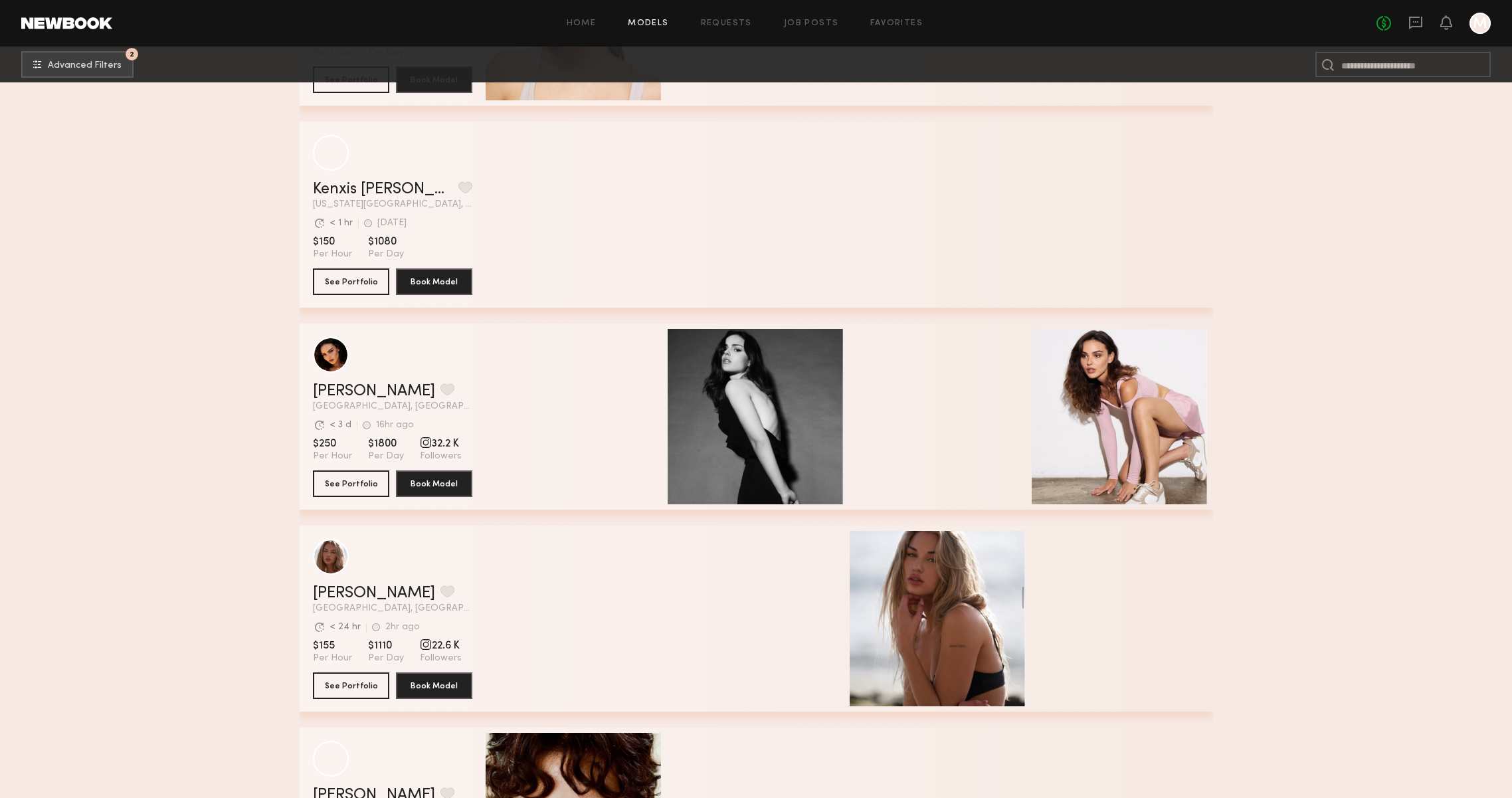
scroll to position [23016, 0]
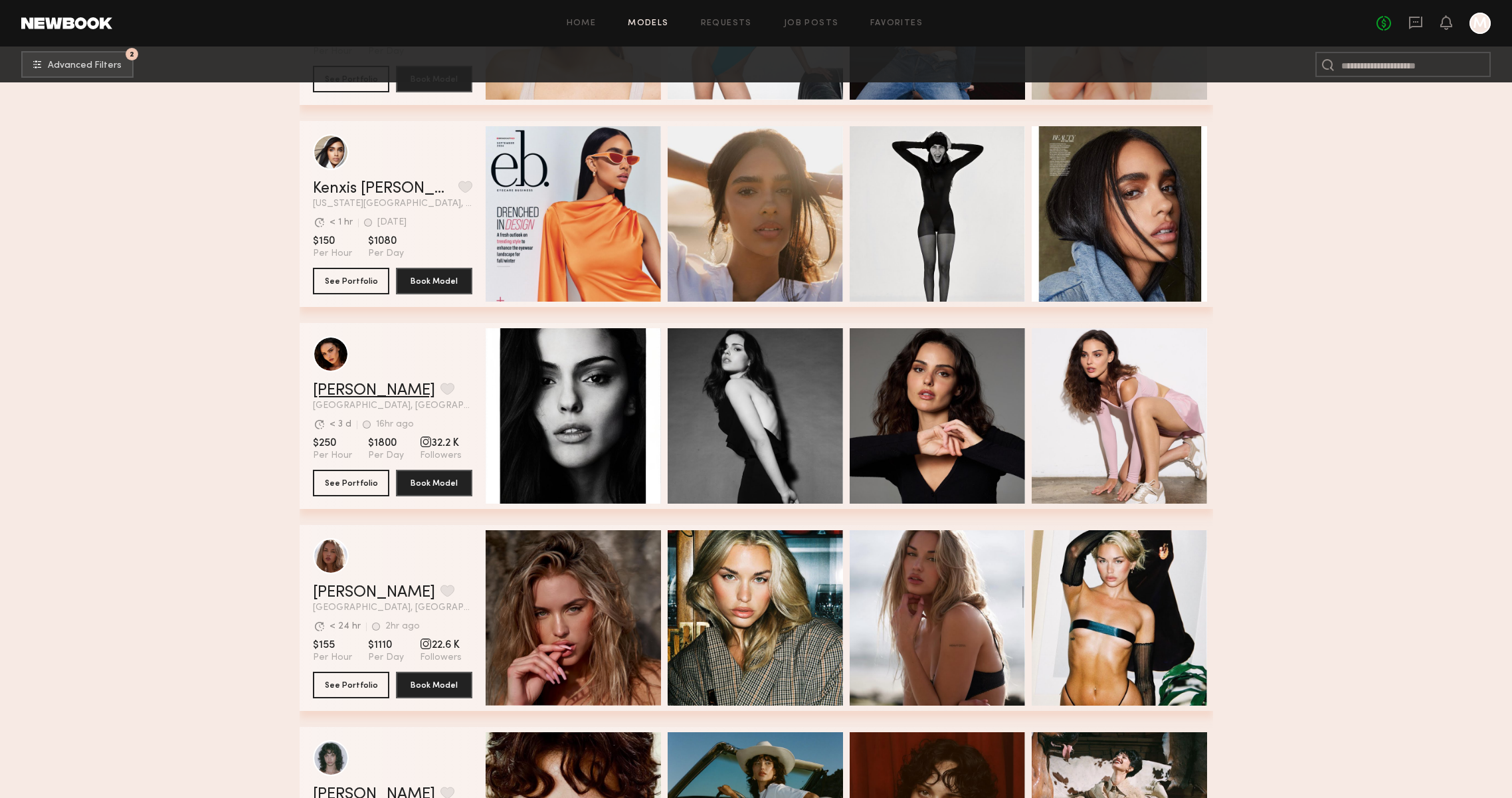
click at [339, 388] on link "Isabella A." at bounding box center [373, 391] width 122 height 16
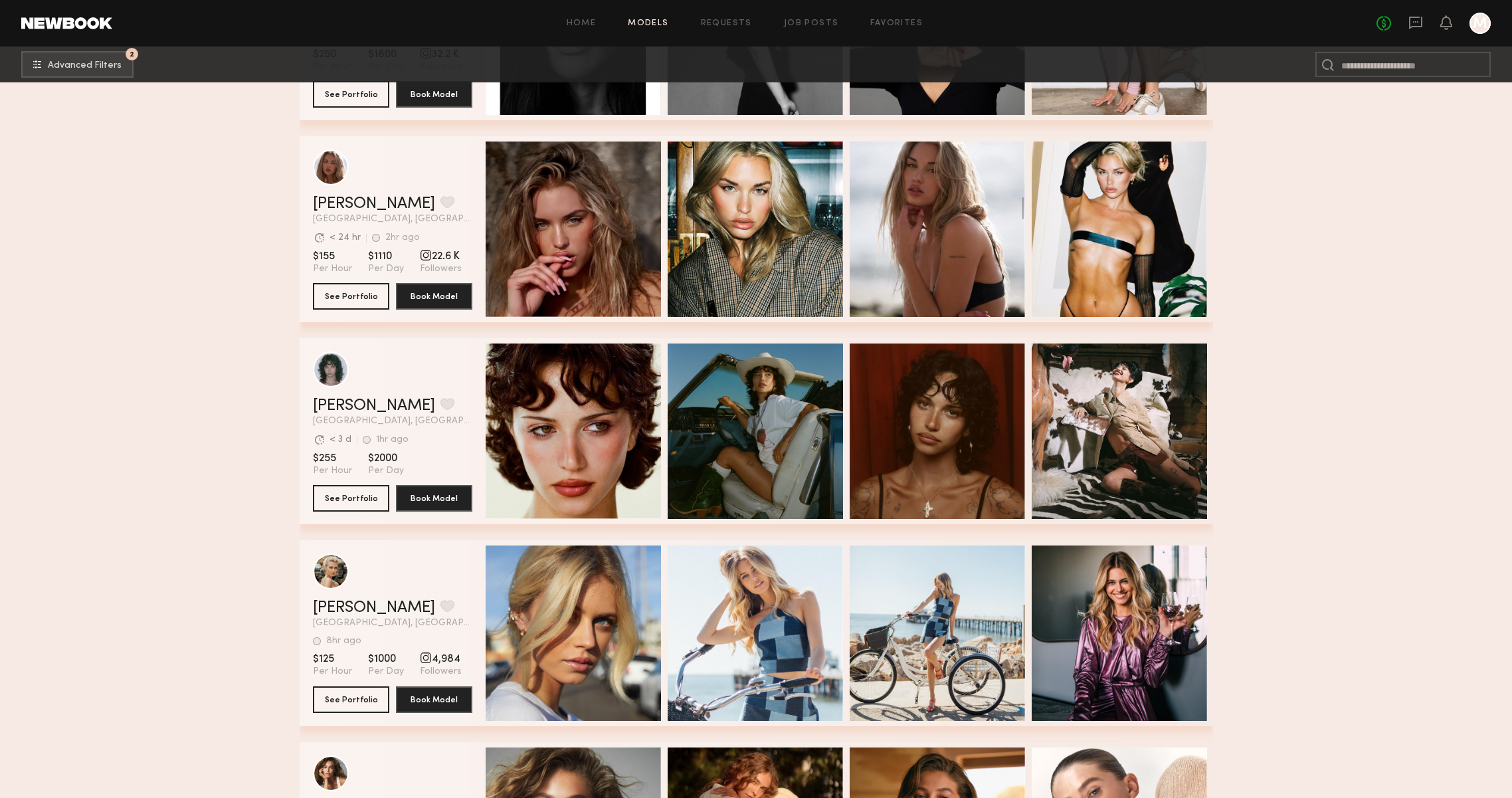
scroll to position [23588, 0]
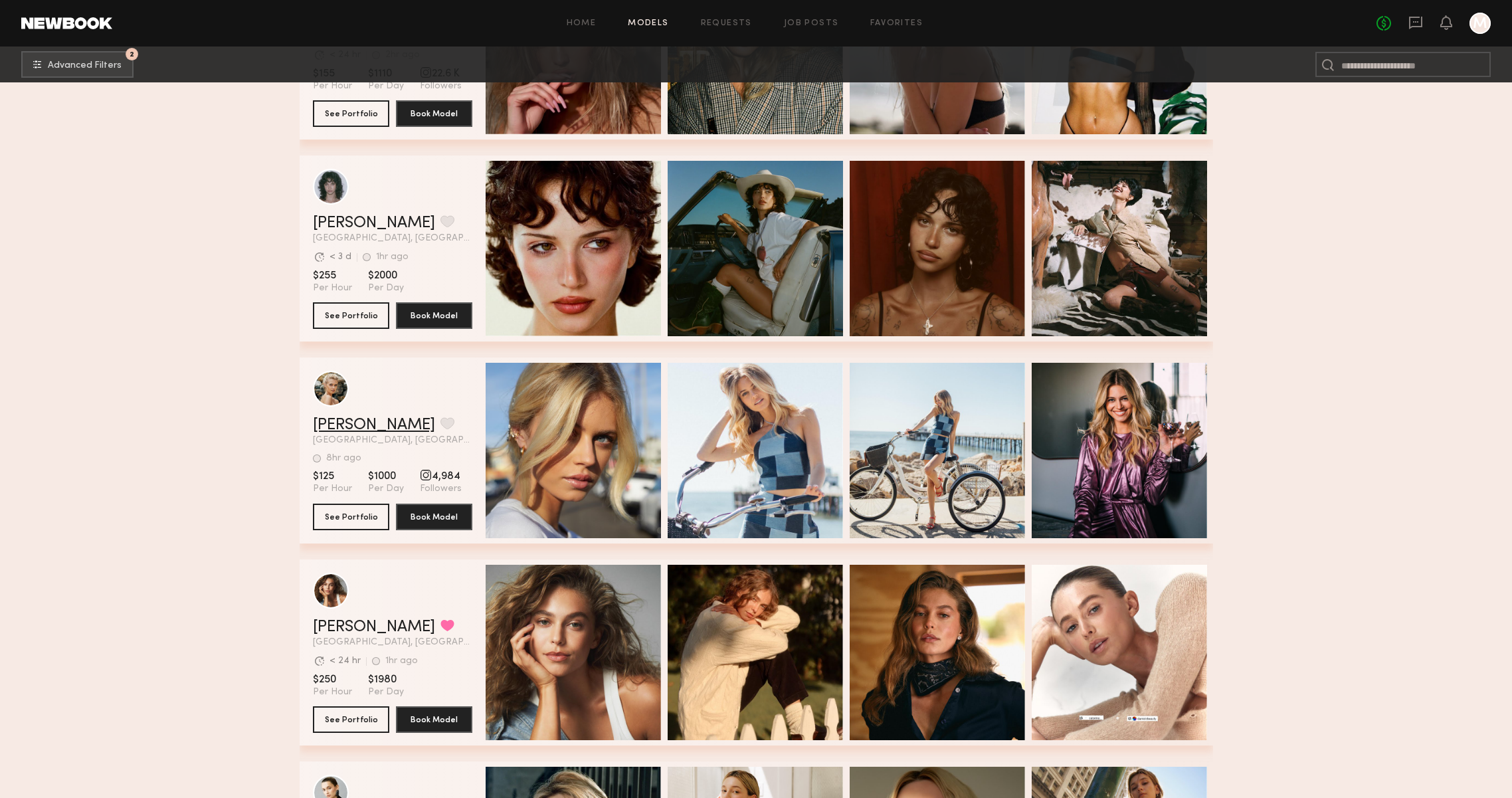
click at [365, 427] on link "[PERSON_NAME]" at bounding box center [373, 426] width 122 height 16
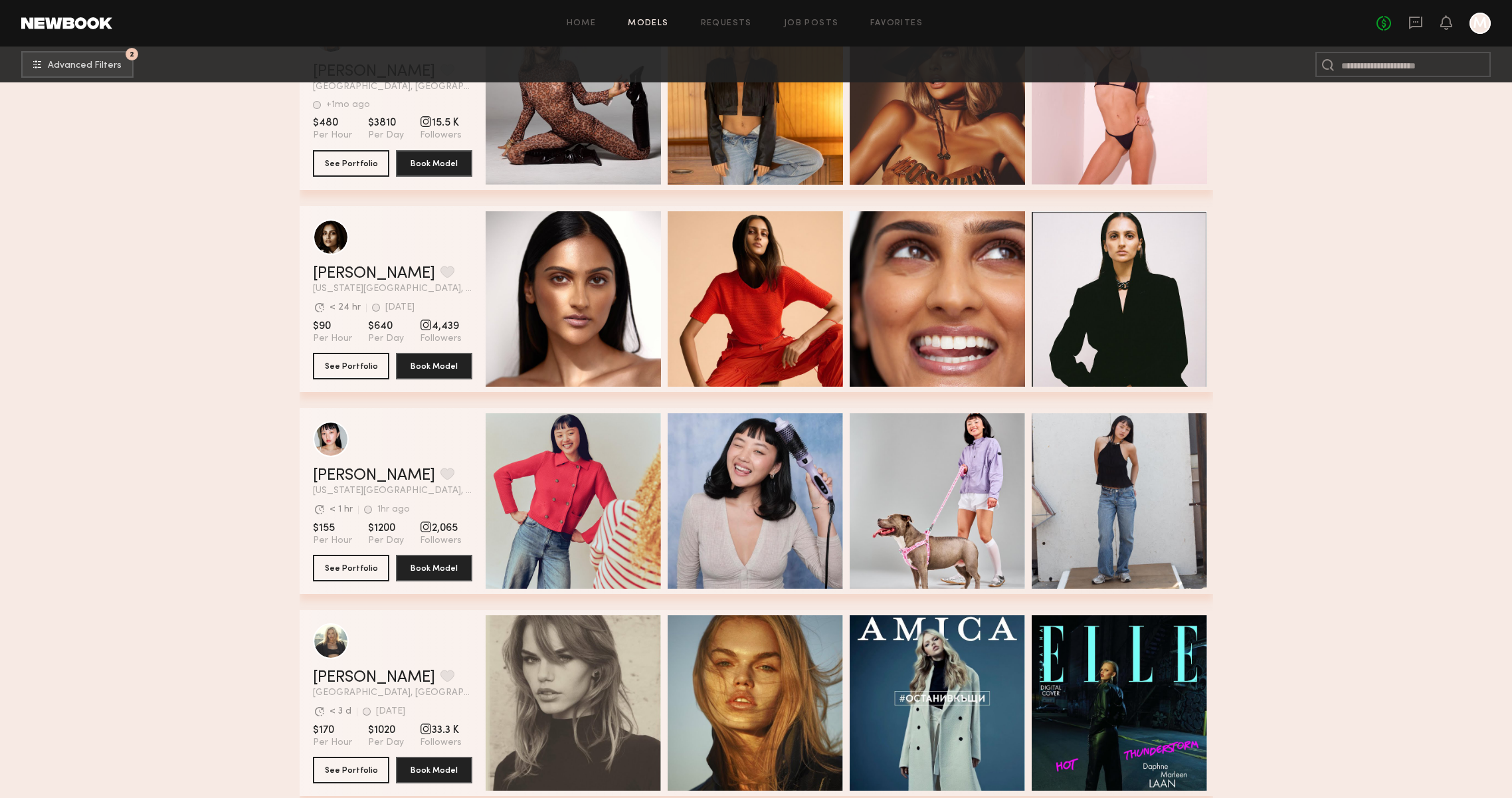
scroll to position [25984, 0]
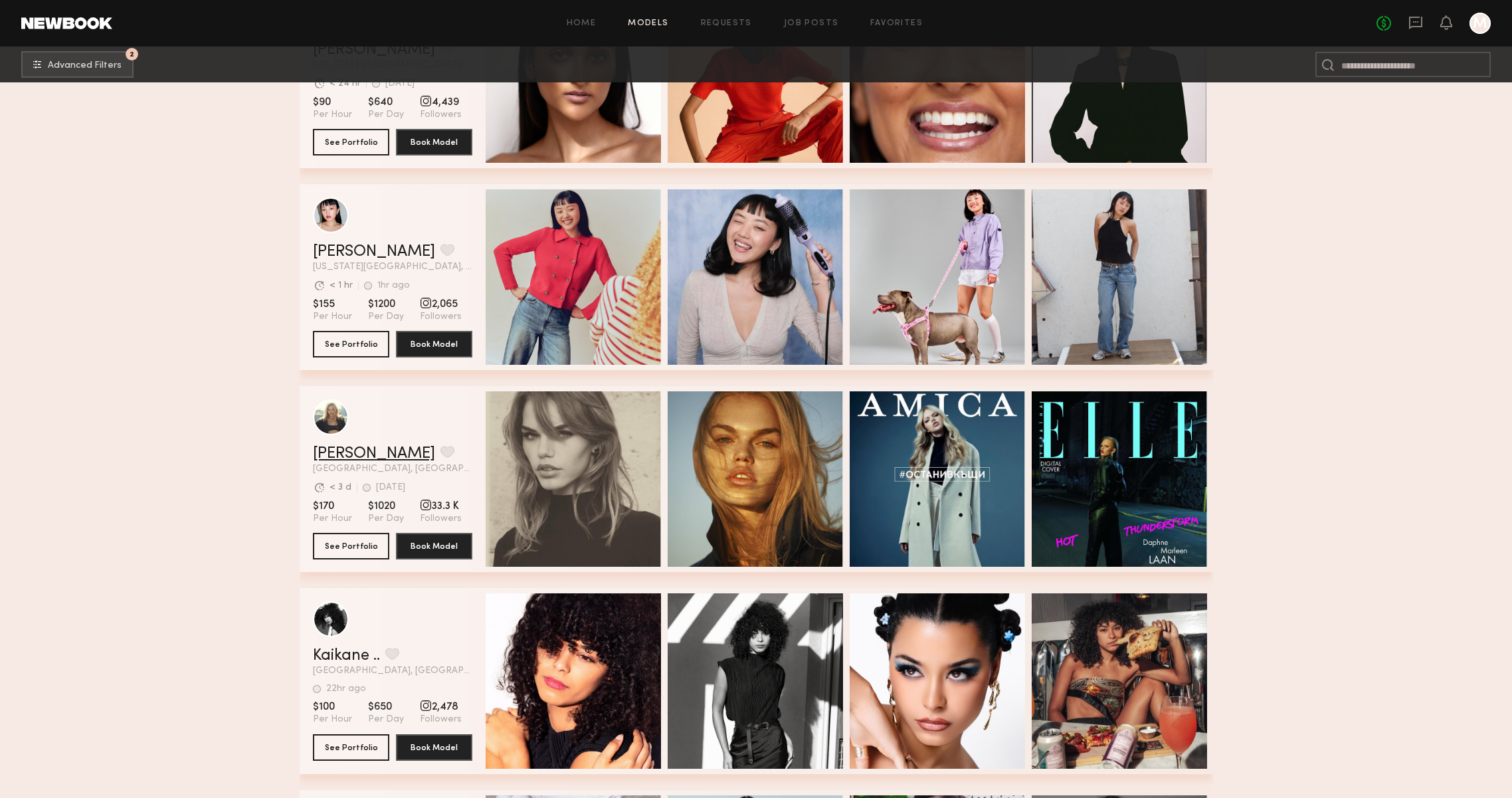
click at [333, 446] on link "Daphne L." at bounding box center [373, 454] width 122 height 16
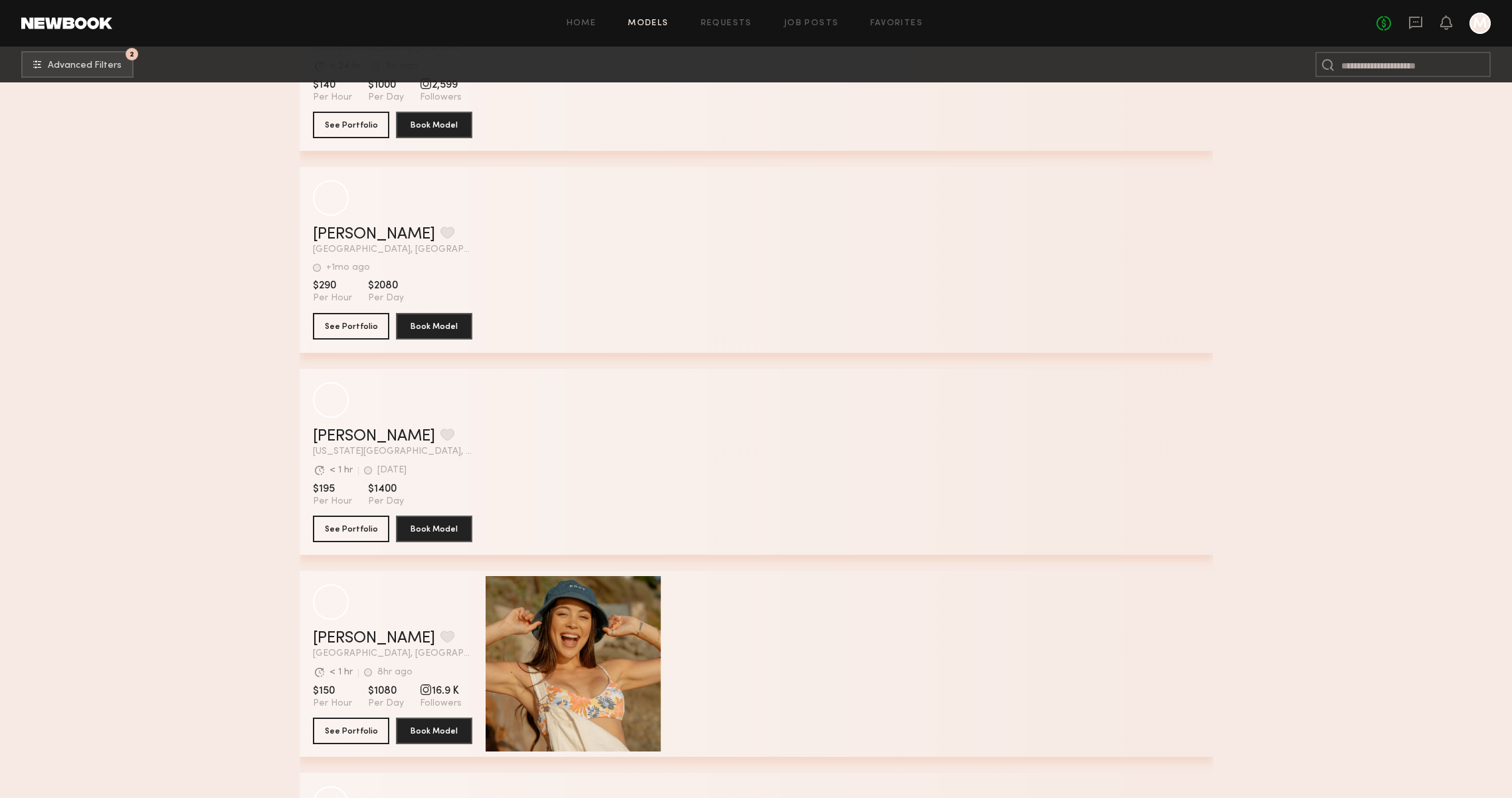
scroll to position [41155, 0]
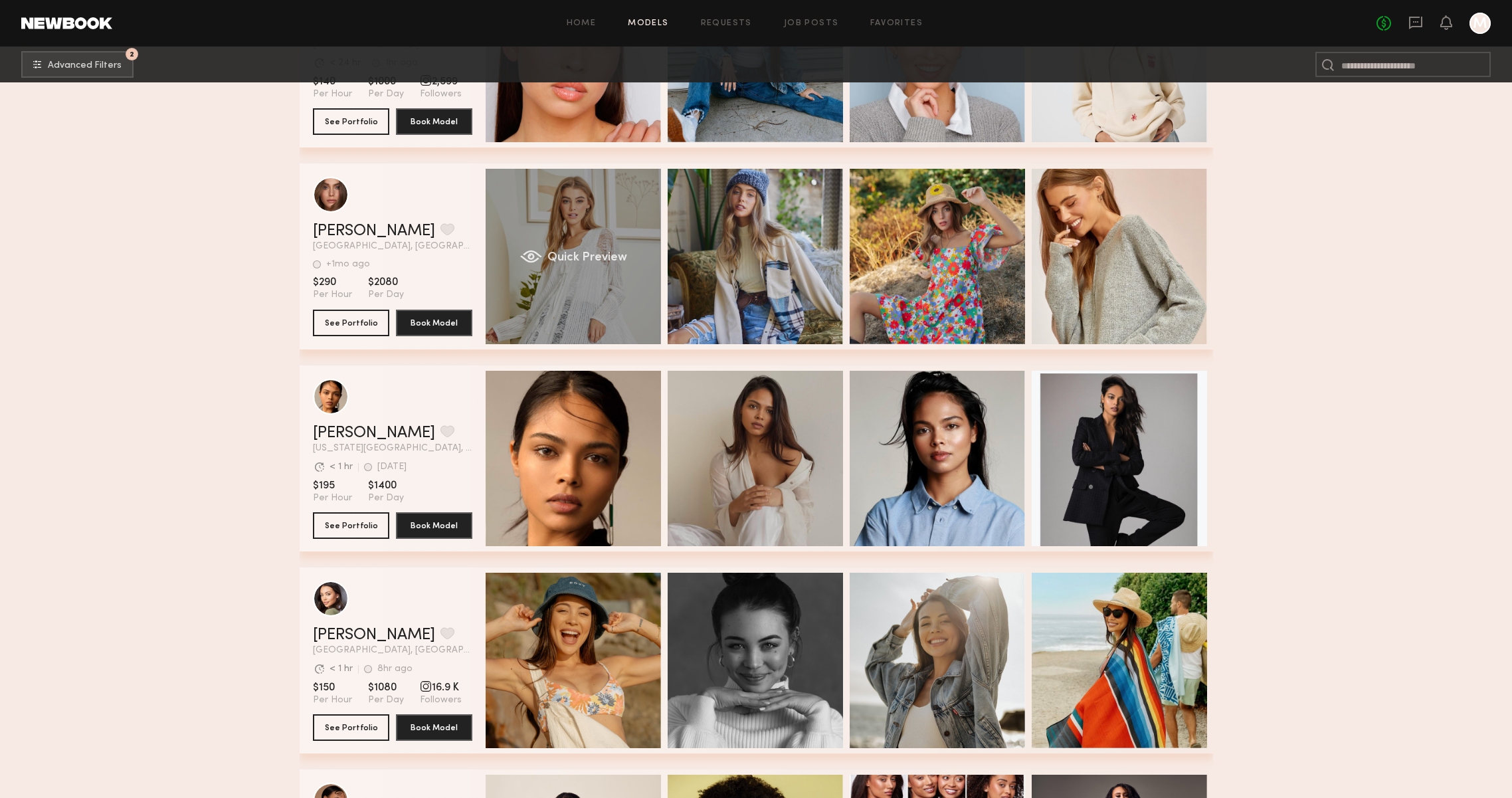
click at [548, 302] on div "Quick Preview" at bounding box center [573, 256] width 175 height 175
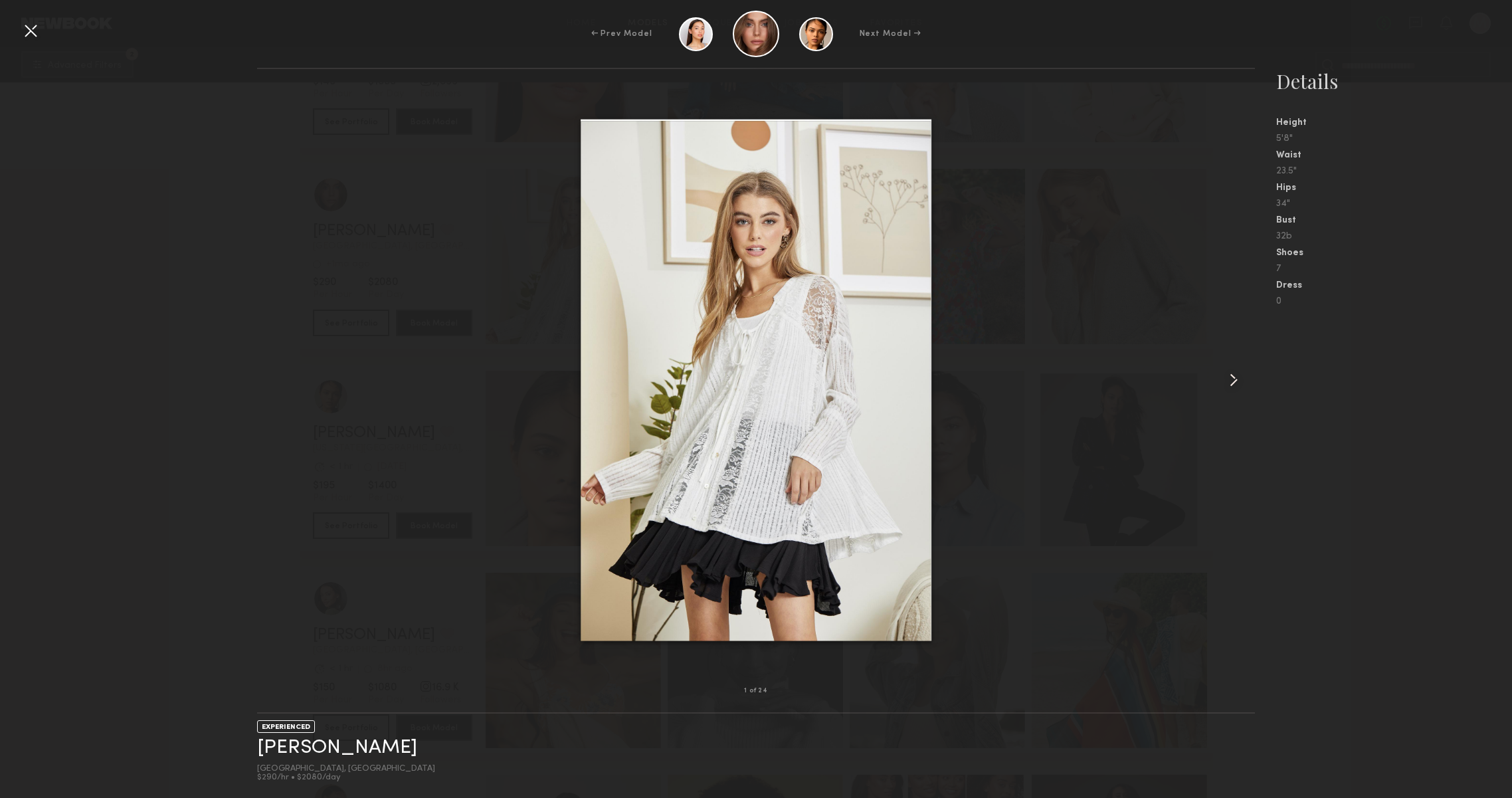
click at [1223, 384] on common-icon at bounding box center [1234, 380] width 21 height 21
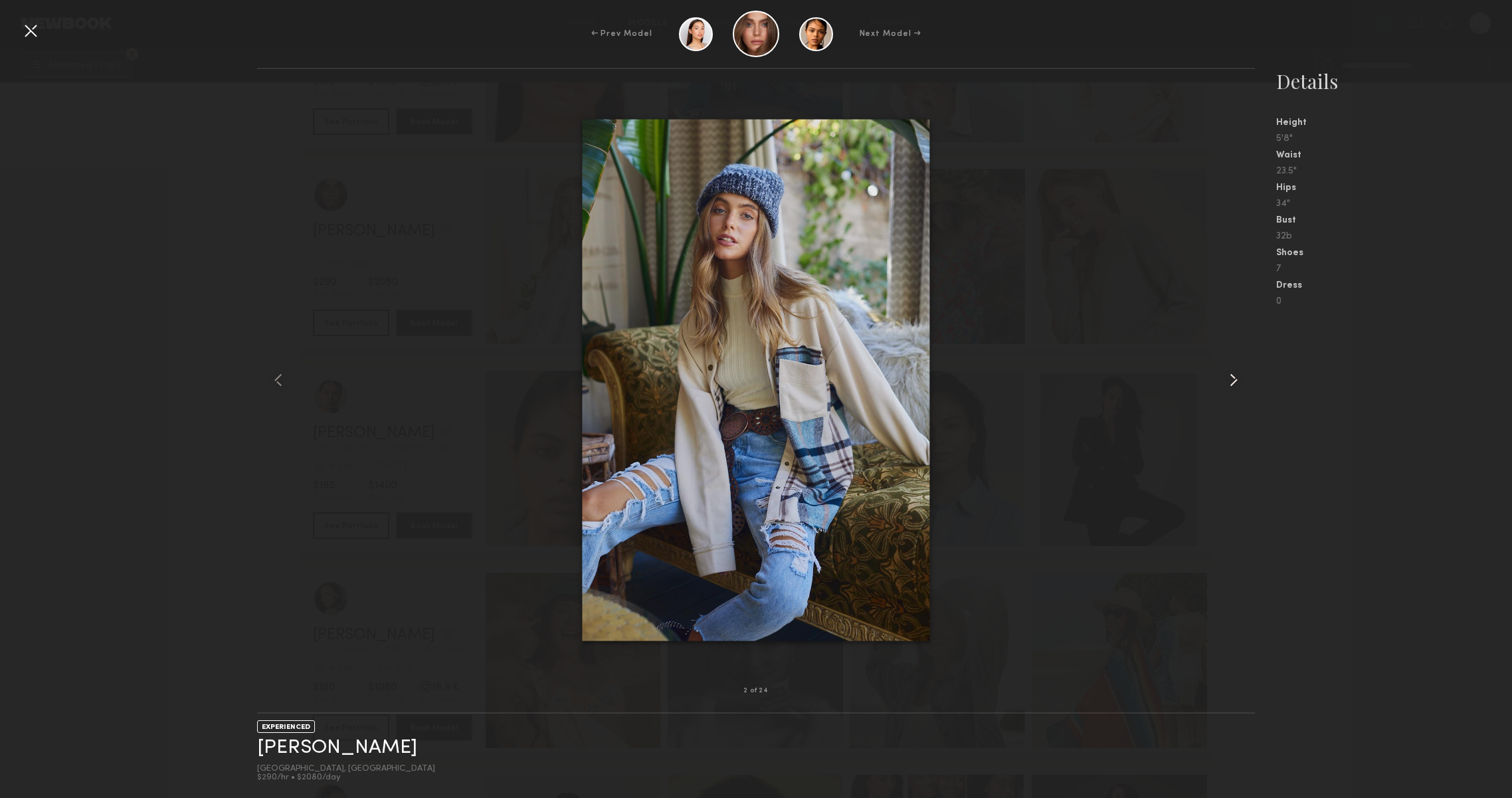
click at [1223, 384] on common-icon at bounding box center [1234, 380] width 21 height 21
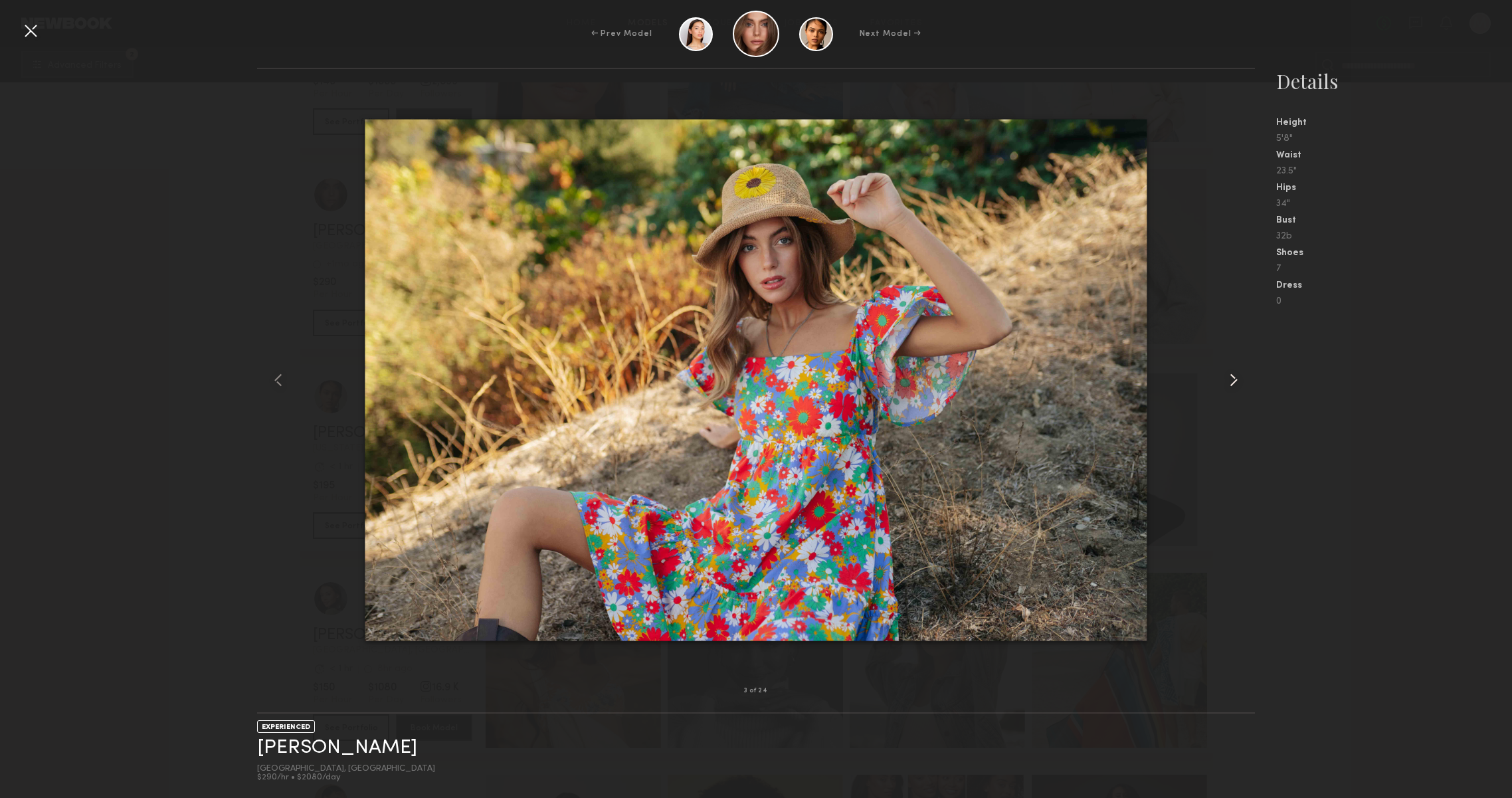
click at [1225, 384] on common-icon at bounding box center [1234, 380] width 21 height 21
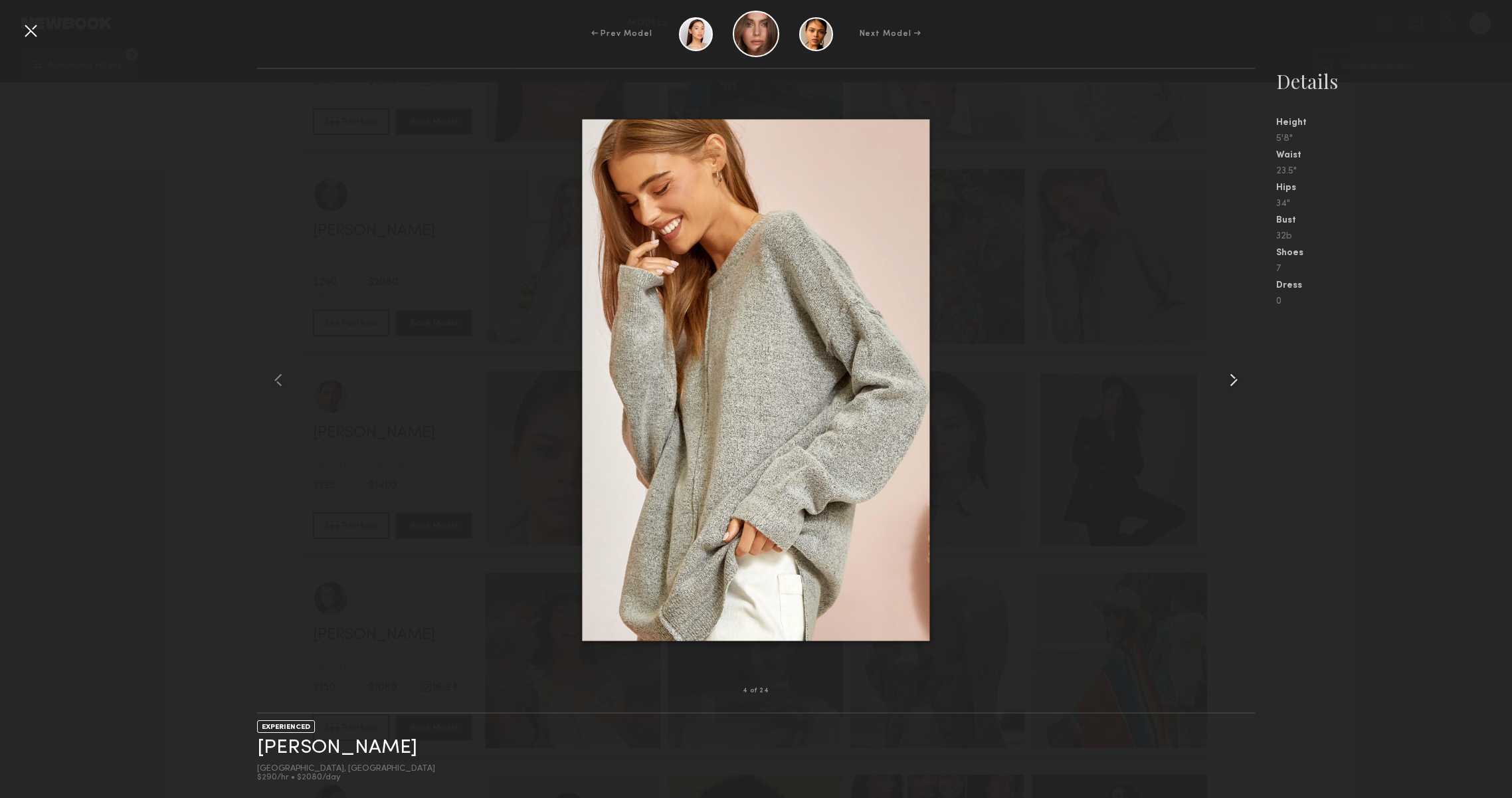
click at [1225, 384] on common-icon at bounding box center [1234, 380] width 21 height 21
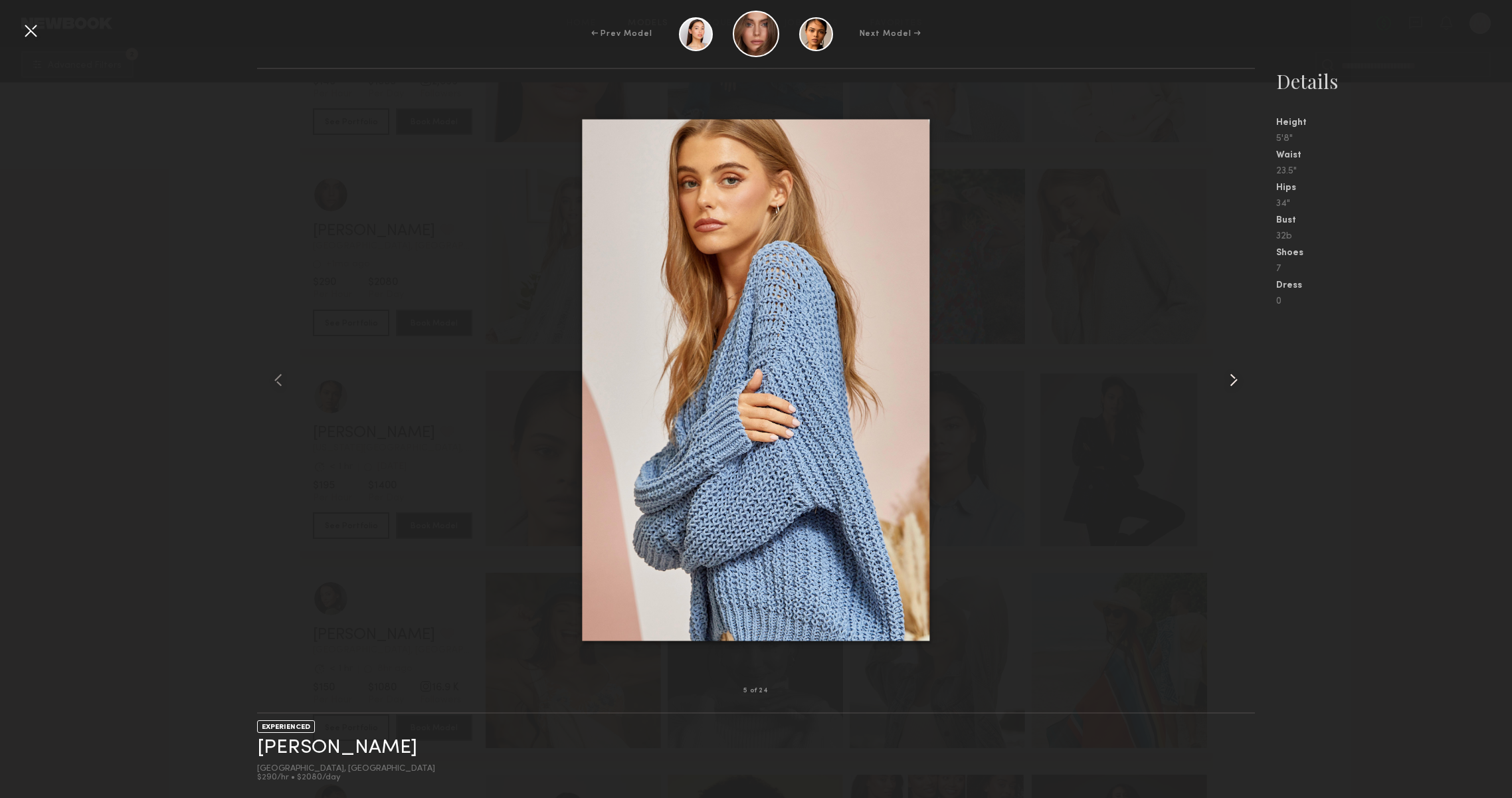
click at [1225, 384] on common-icon at bounding box center [1234, 380] width 21 height 21
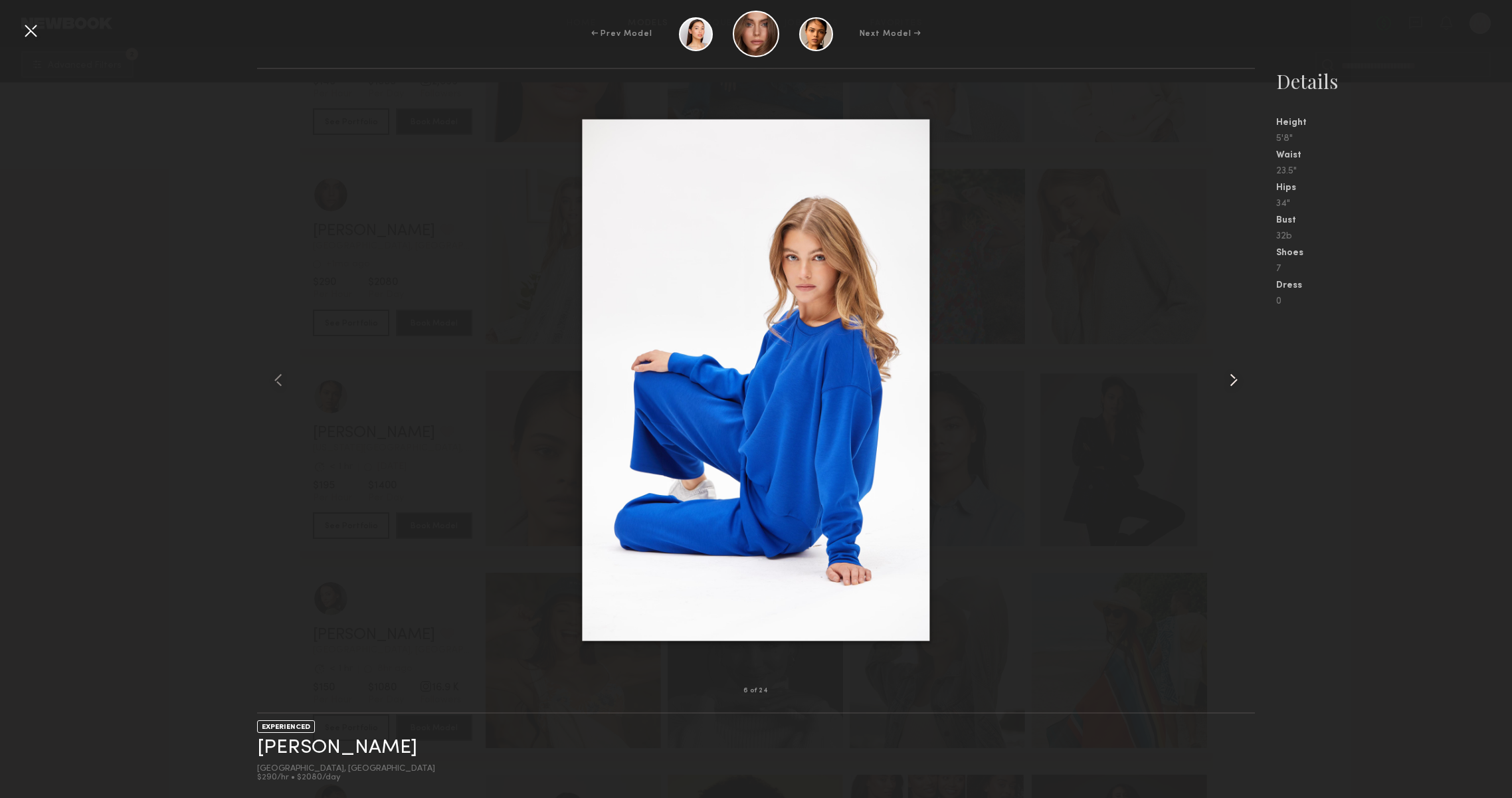
click at [1225, 384] on common-icon at bounding box center [1234, 380] width 21 height 21
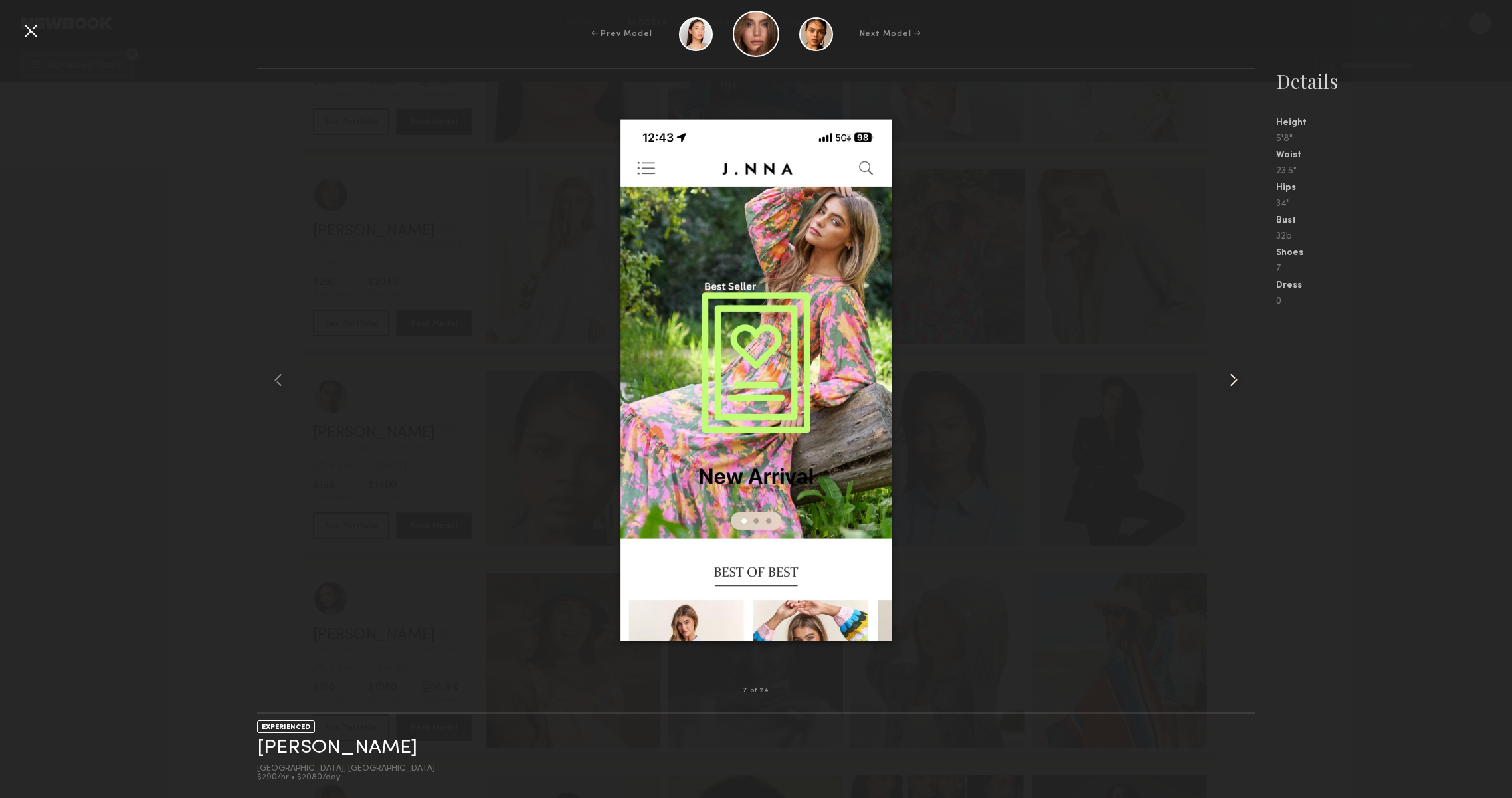
click at [1225, 384] on common-icon at bounding box center [1234, 380] width 21 height 21
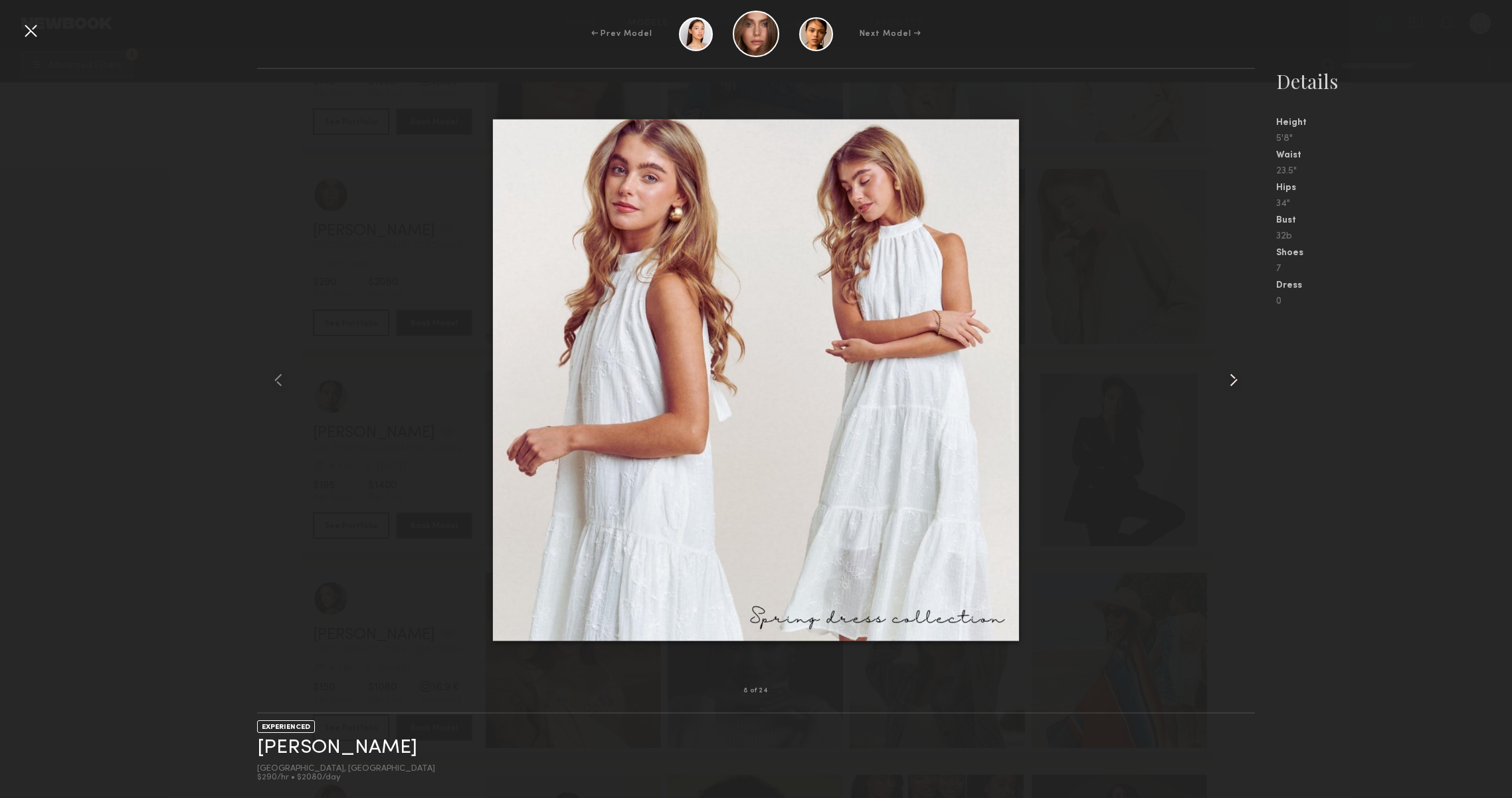
click at [1225, 384] on common-icon at bounding box center [1234, 380] width 21 height 21
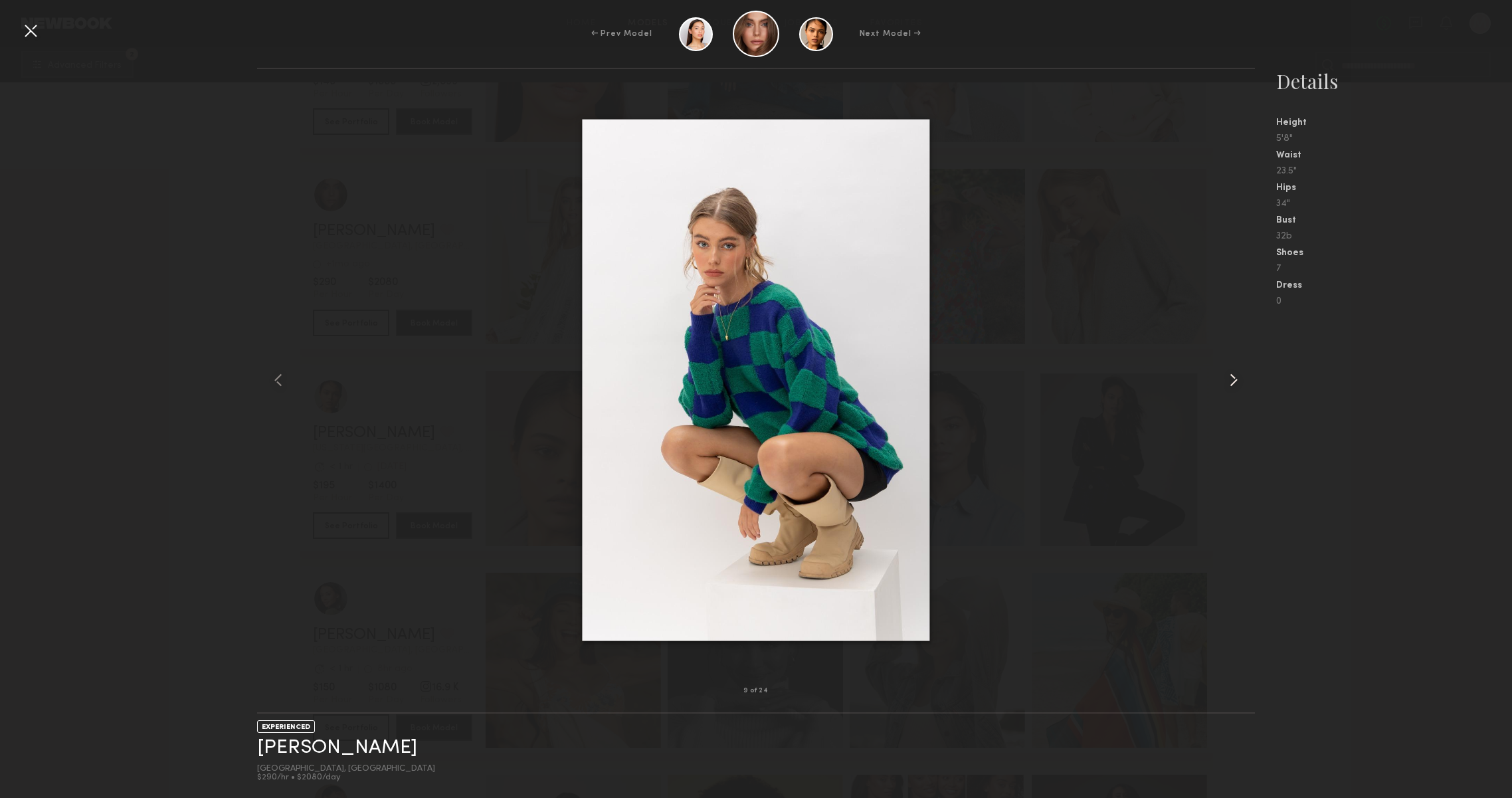
click at [1226, 384] on common-icon at bounding box center [1234, 380] width 21 height 21
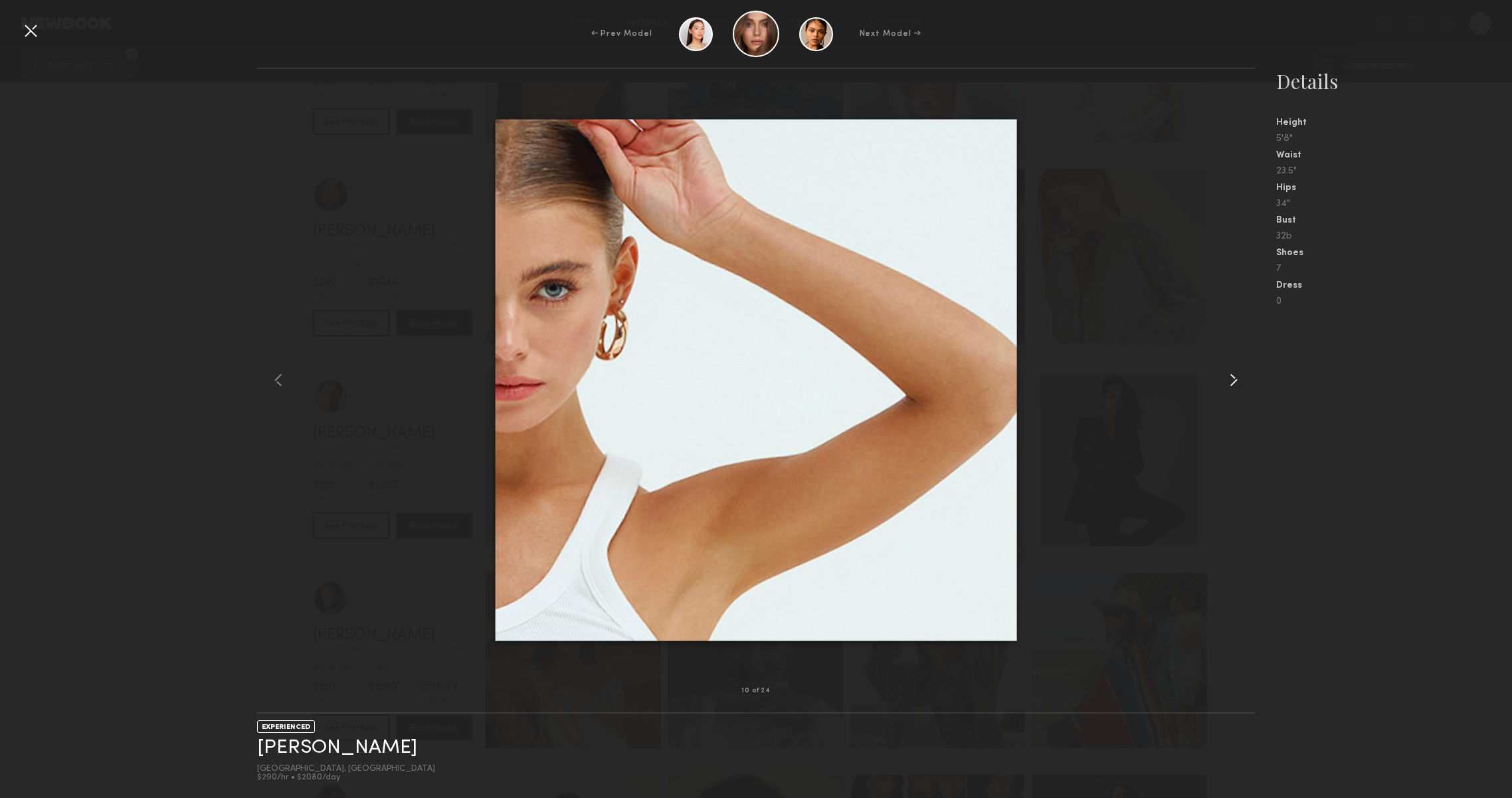
click at [1228, 384] on common-icon at bounding box center [1234, 380] width 21 height 21
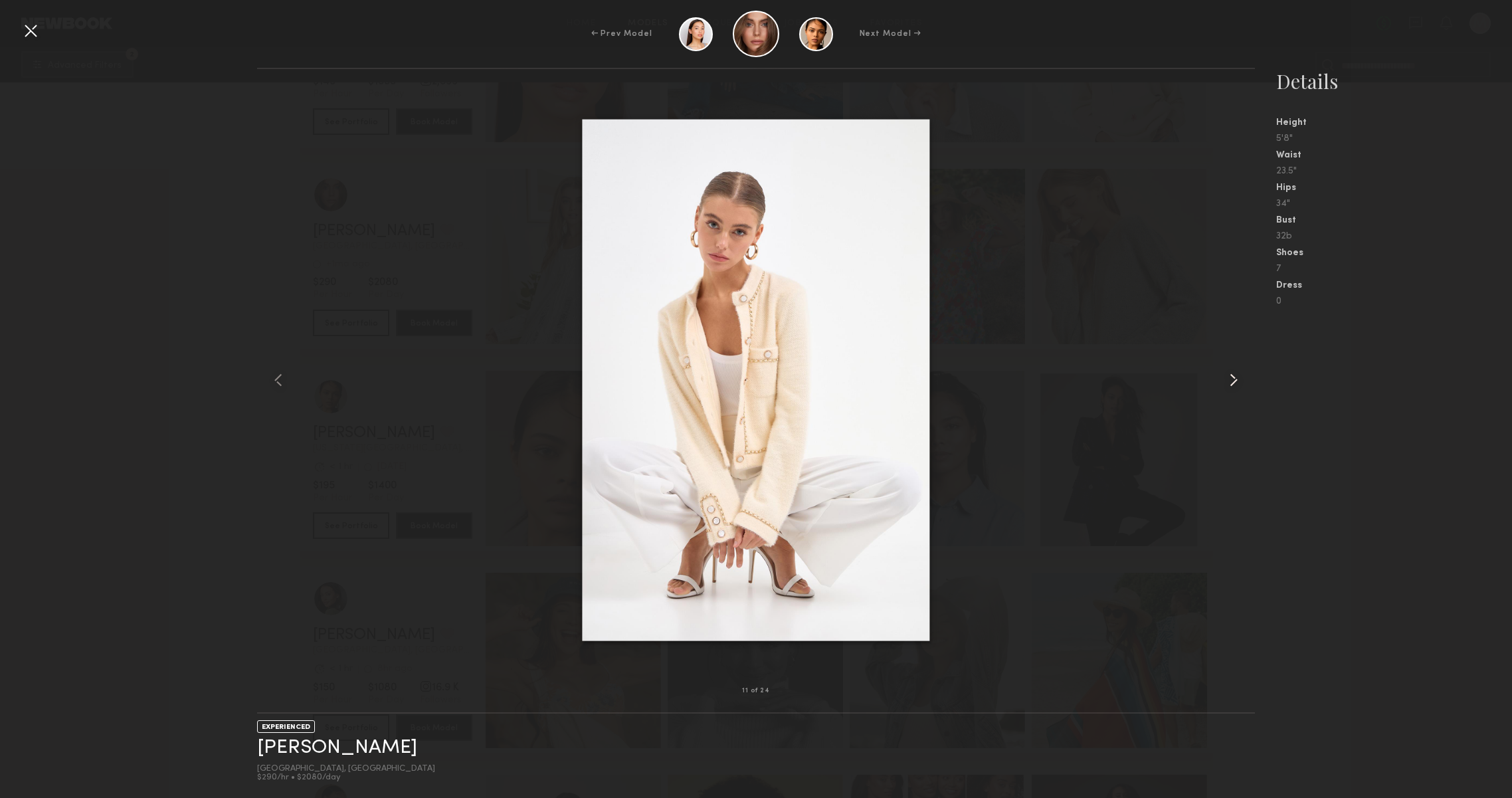
click at [1228, 384] on common-icon at bounding box center [1234, 380] width 21 height 21
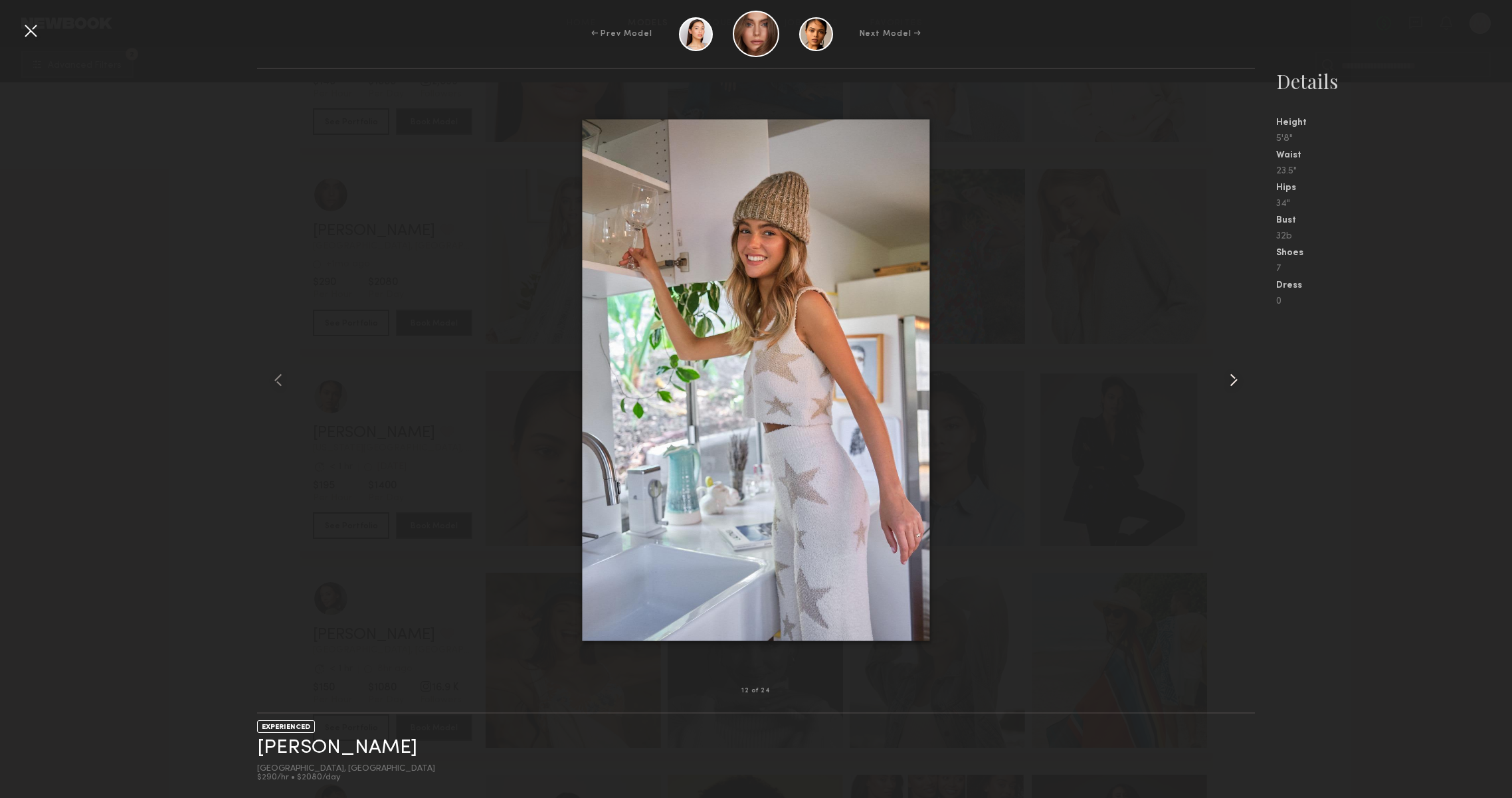
click at [1228, 384] on common-icon at bounding box center [1234, 380] width 21 height 21
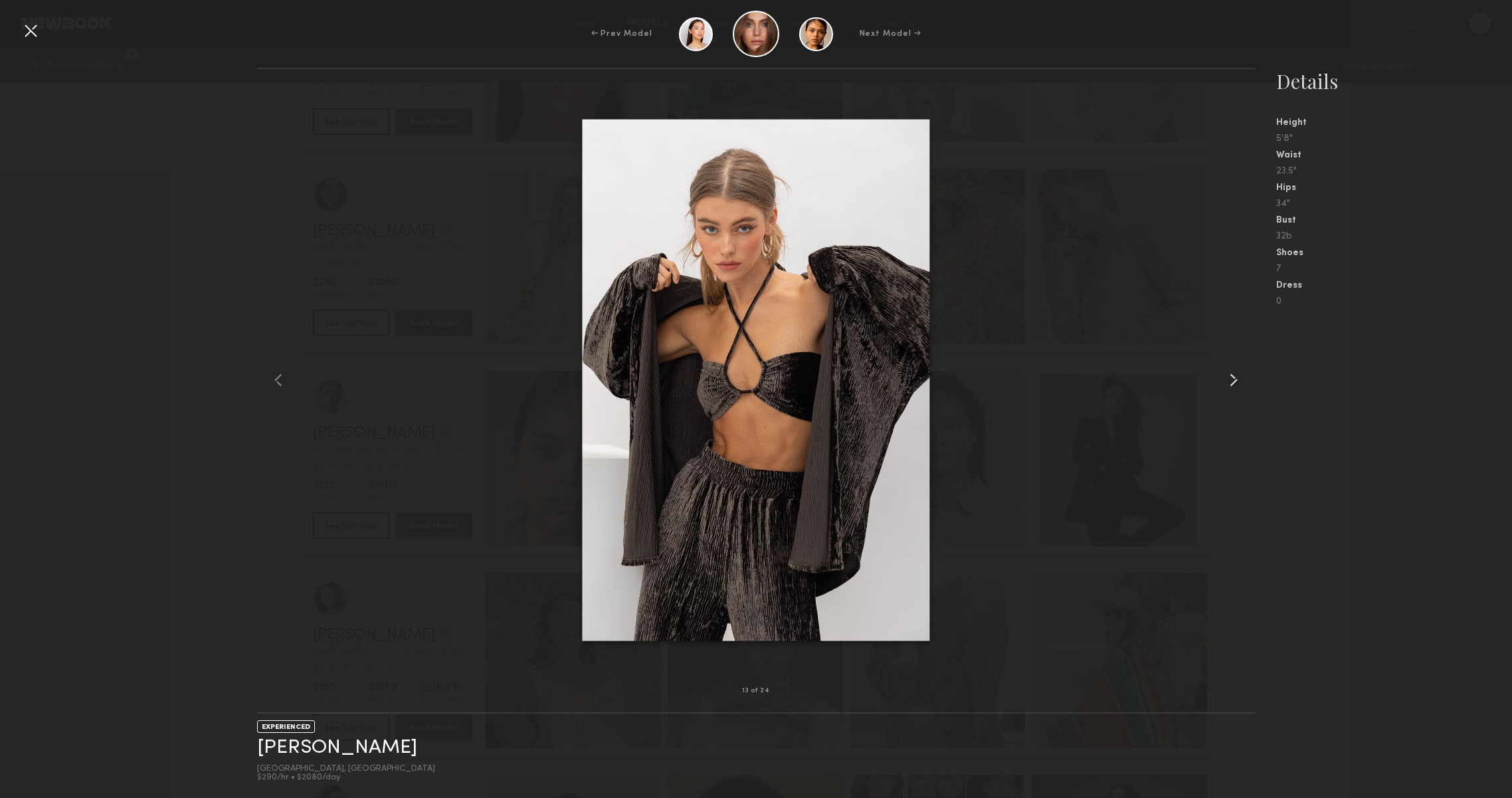
click at [1228, 384] on common-icon at bounding box center [1234, 380] width 21 height 21
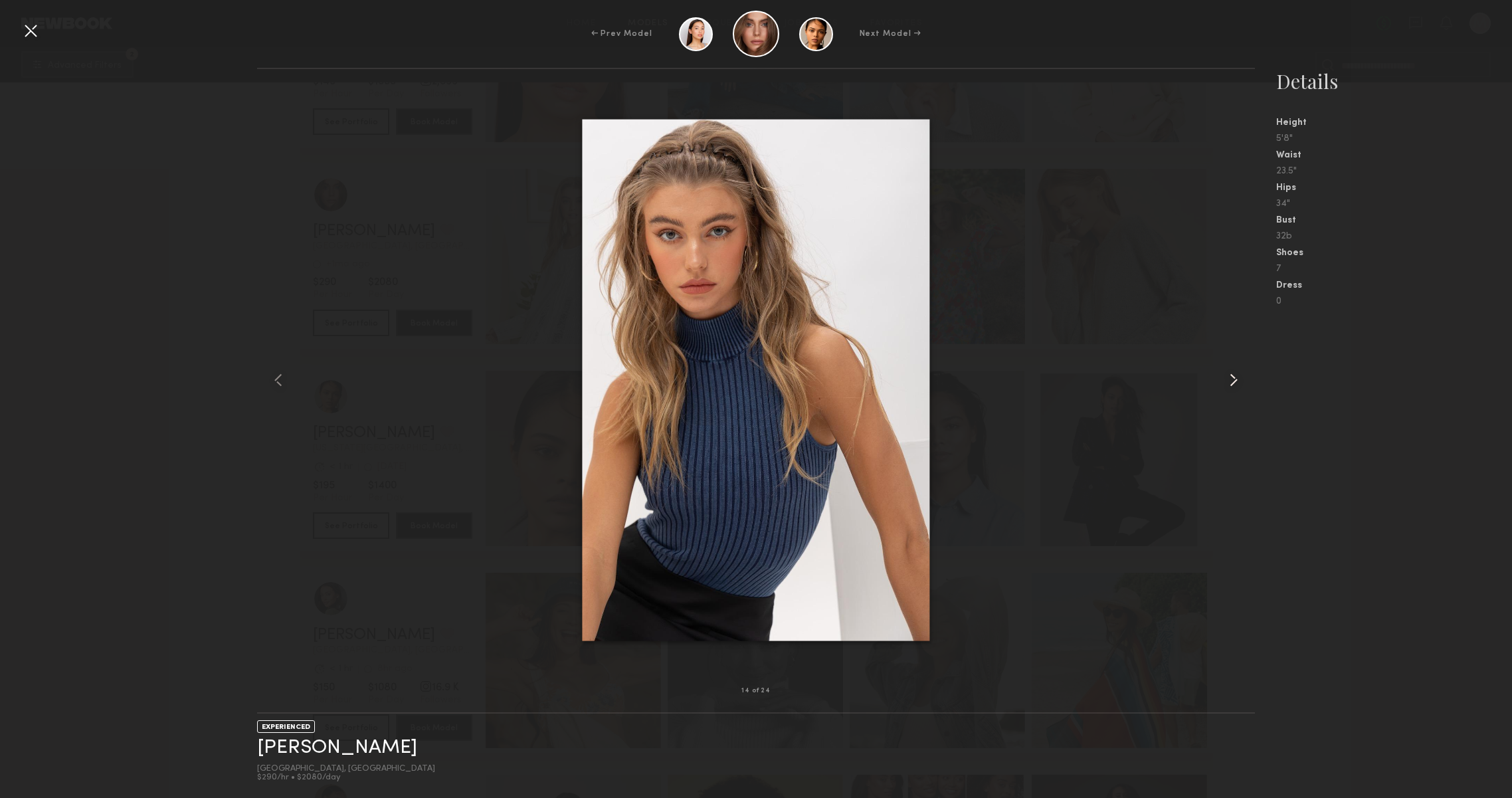
click at [1228, 384] on common-icon at bounding box center [1234, 380] width 21 height 21
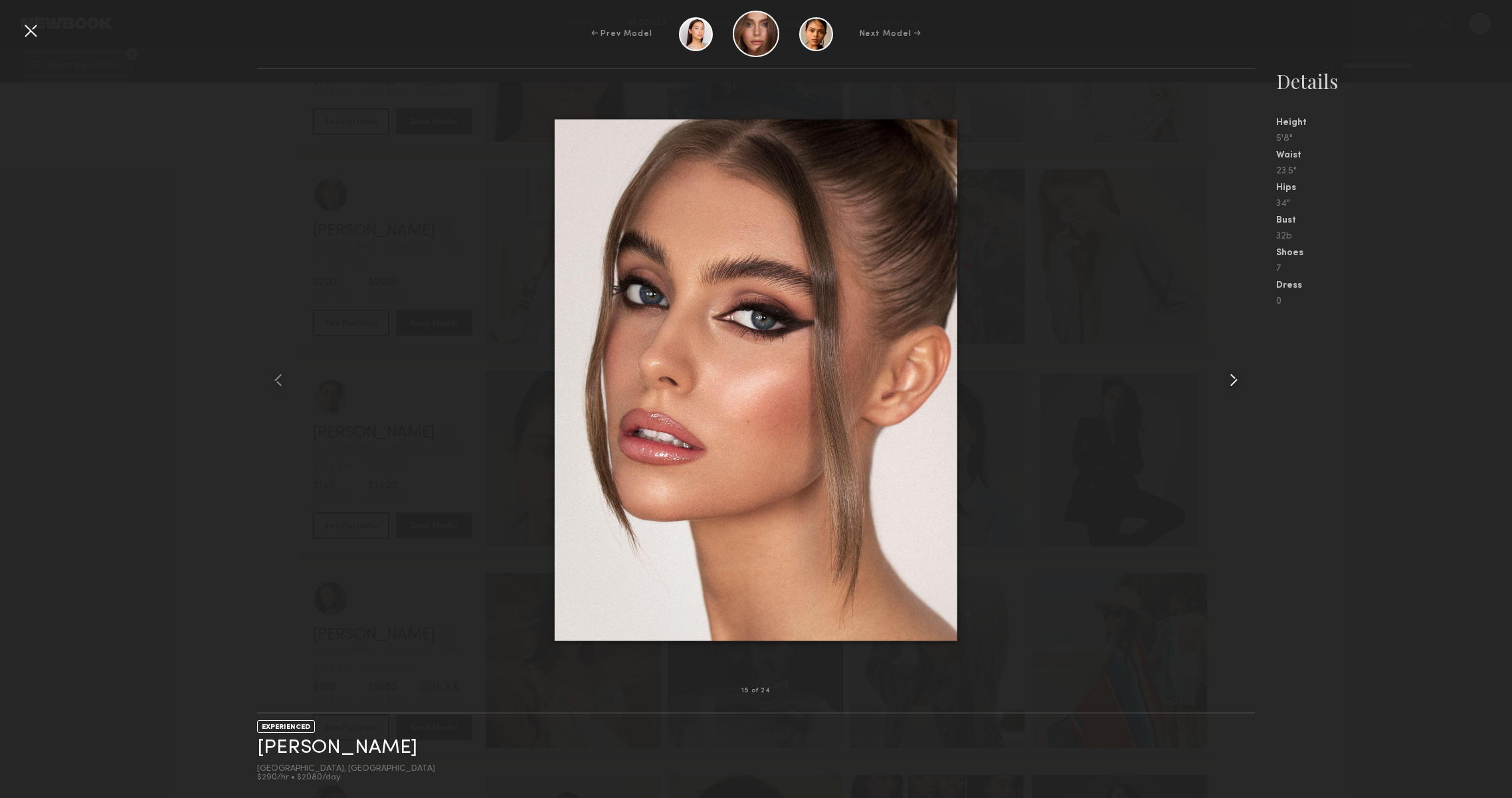
click at [1228, 384] on common-icon at bounding box center [1234, 380] width 21 height 21
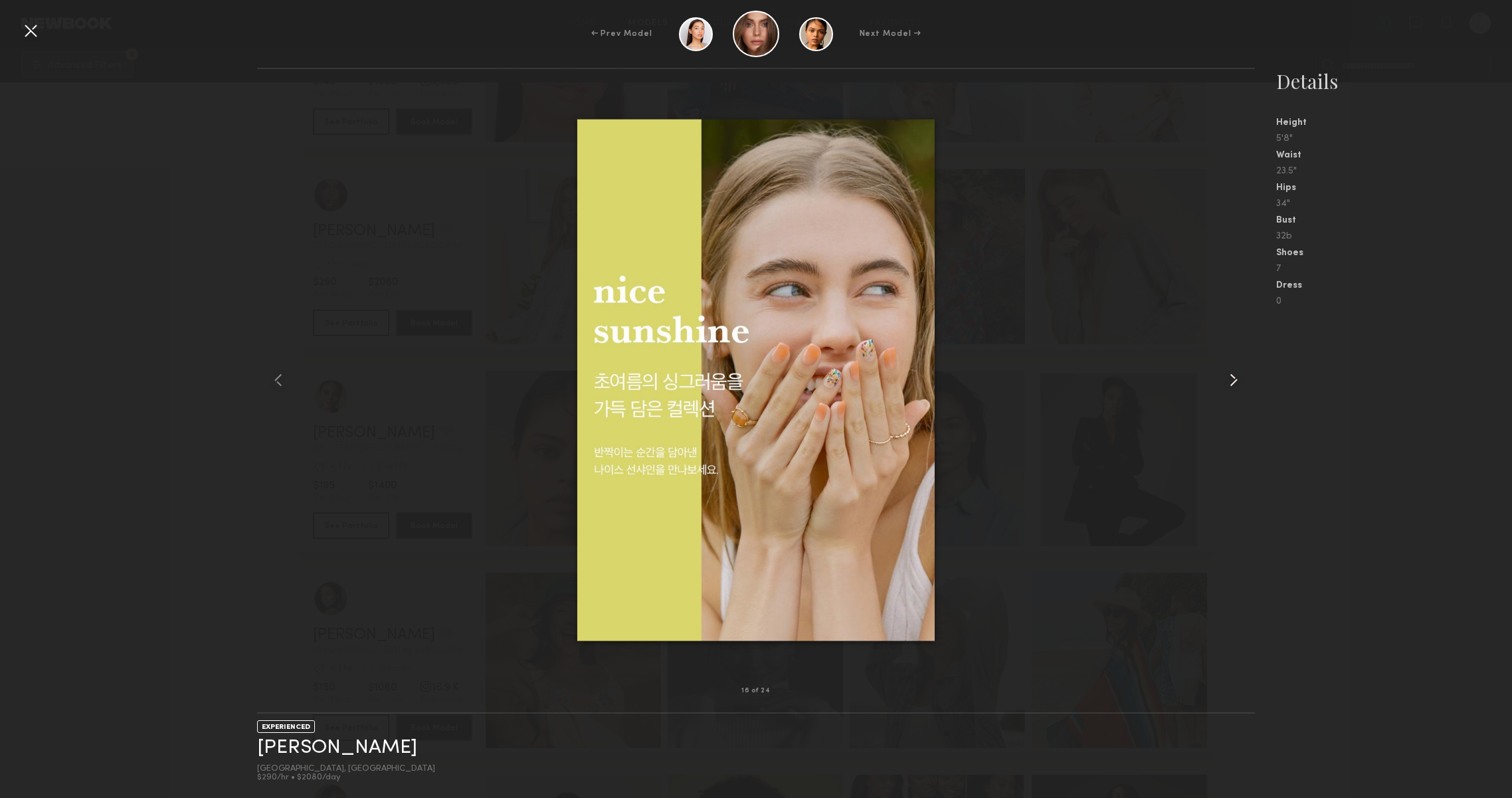
click at [1228, 384] on common-icon at bounding box center [1234, 380] width 21 height 21
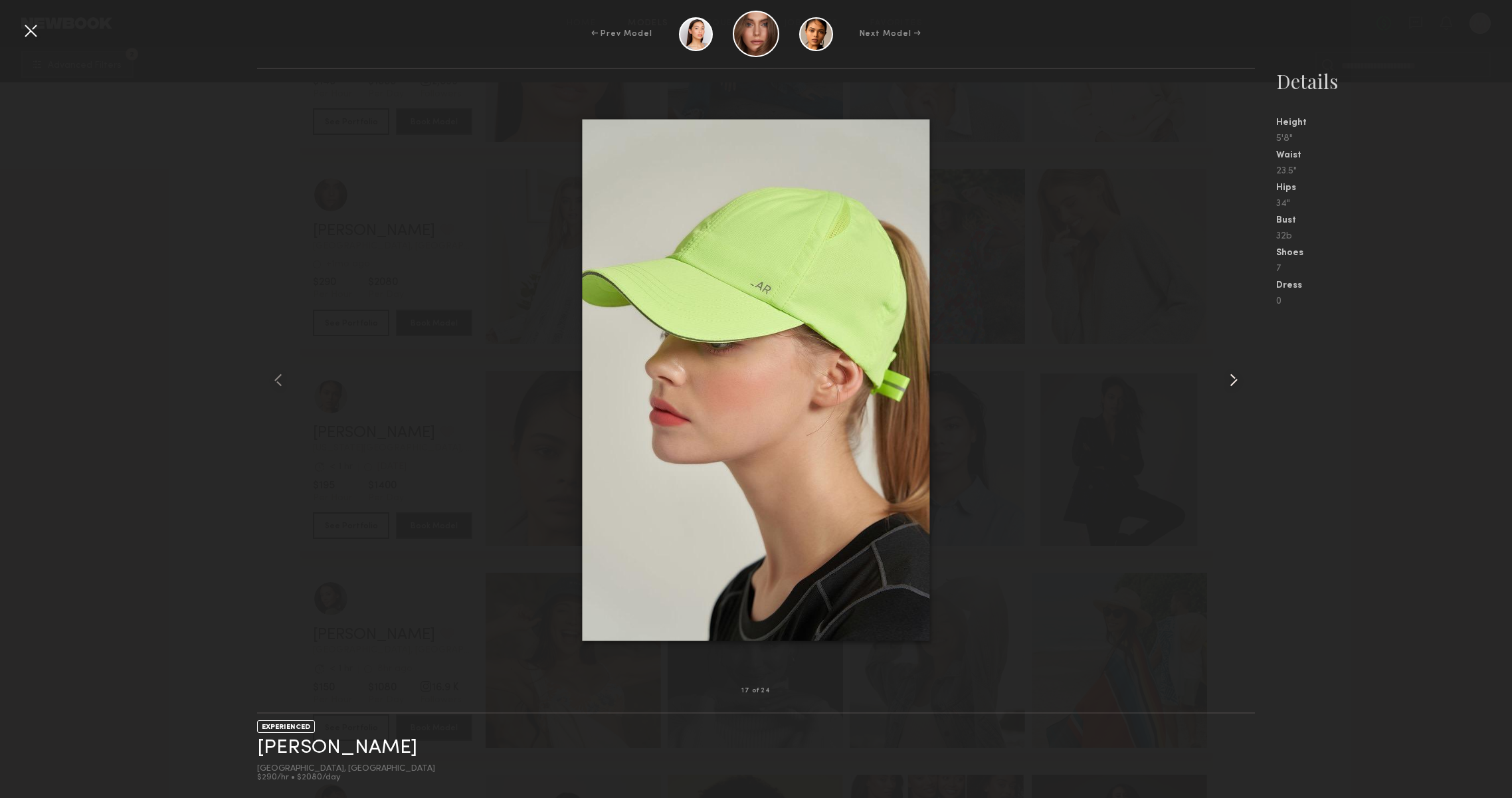
click at [1228, 384] on common-icon at bounding box center [1234, 380] width 21 height 21
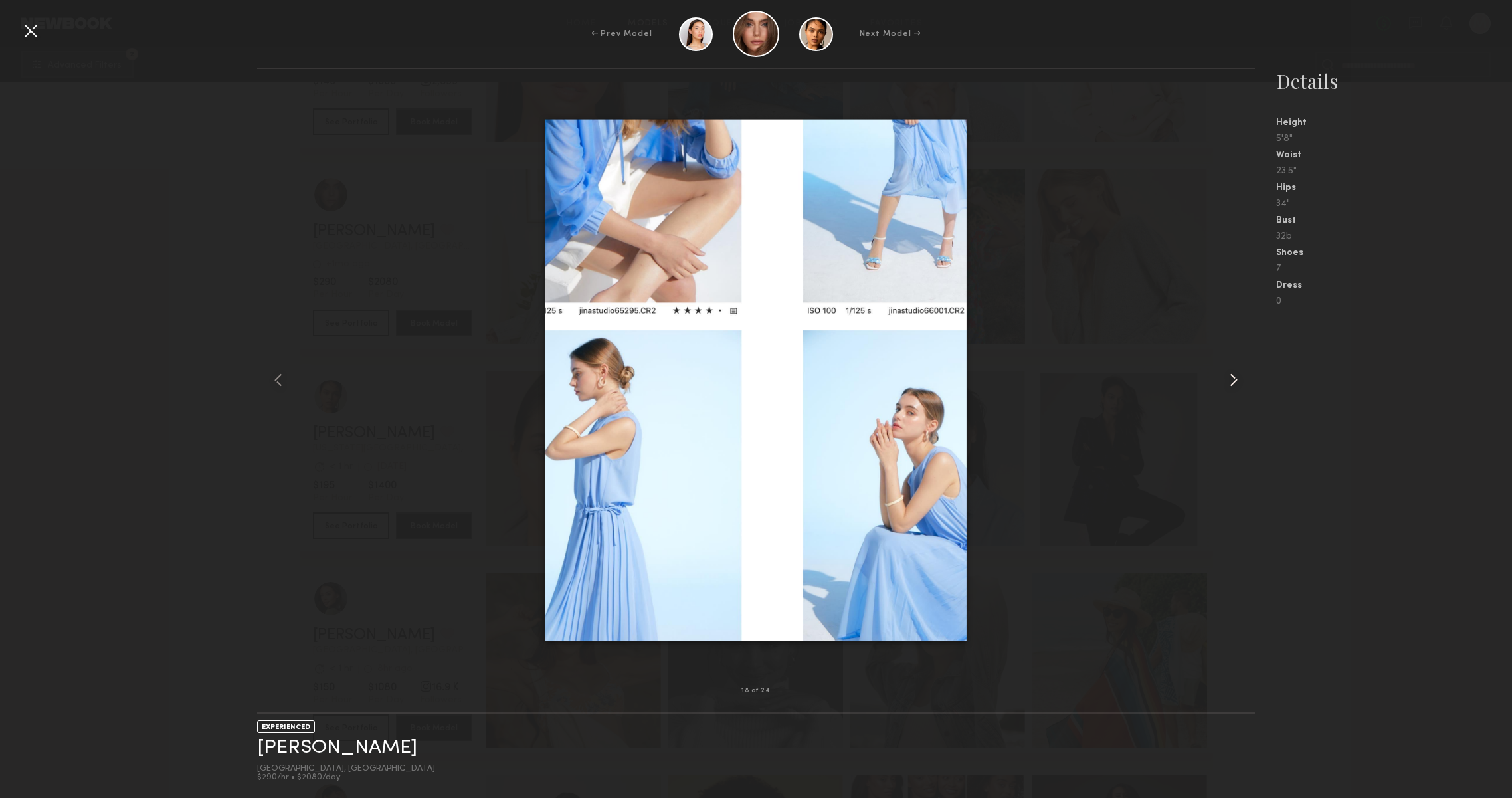
click at [1228, 384] on common-icon at bounding box center [1234, 380] width 21 height 21
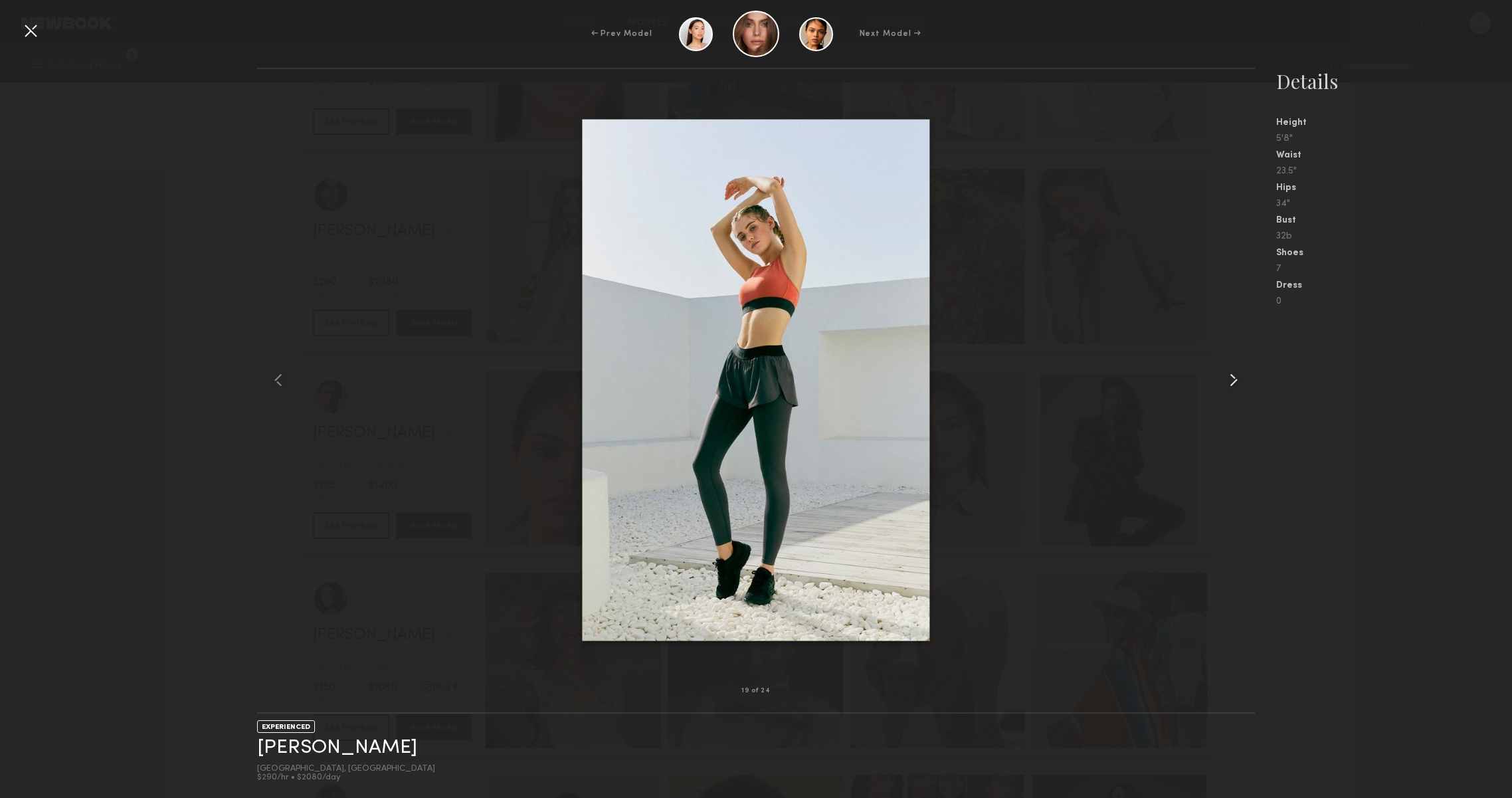
click at [1228, 384] on common-icon at bounding box center [1234, 380] width 21 height 21
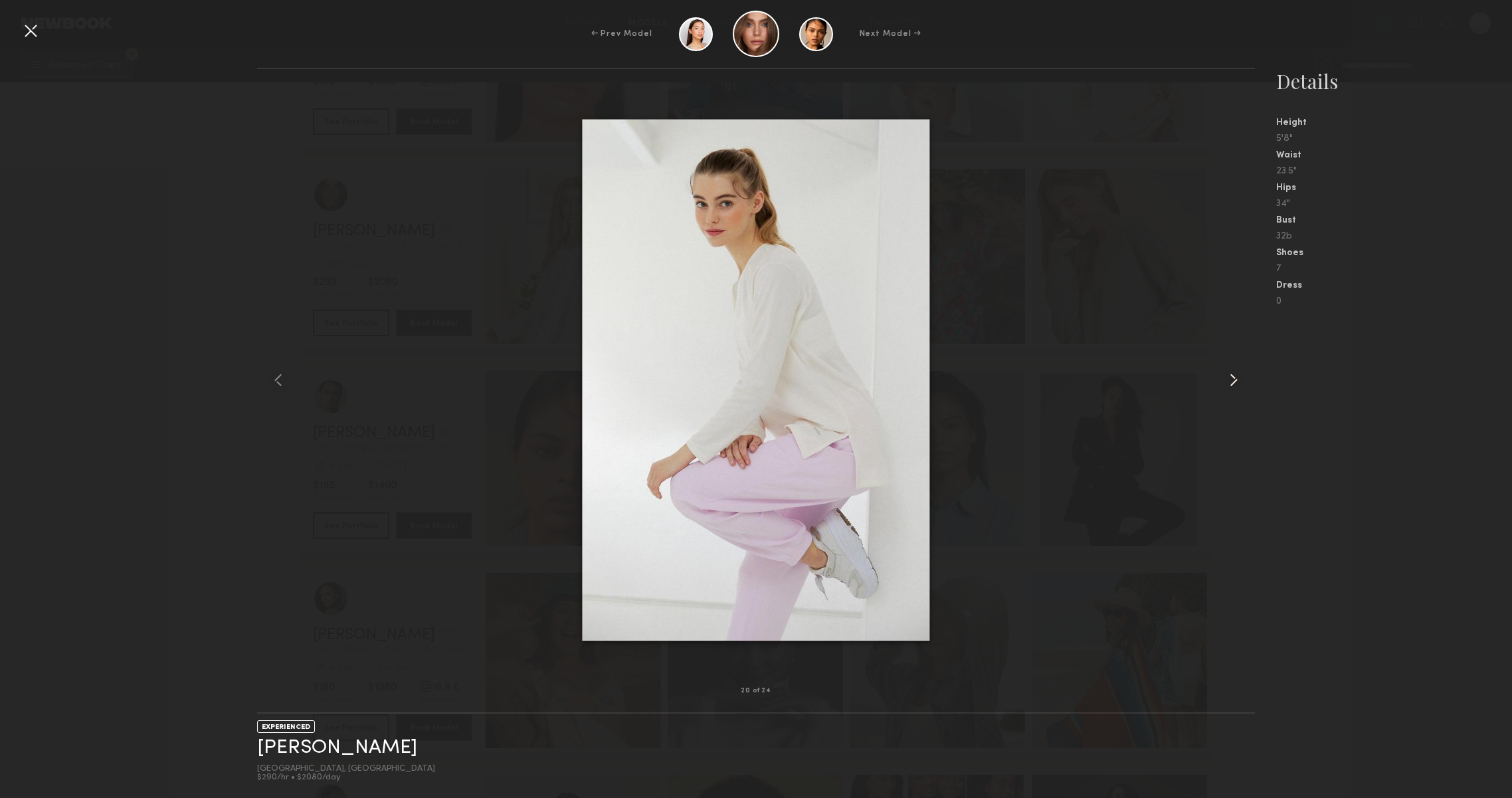
click at [1228, 384] on common-icon at bounding box center [1234, 380] width 21 height 21
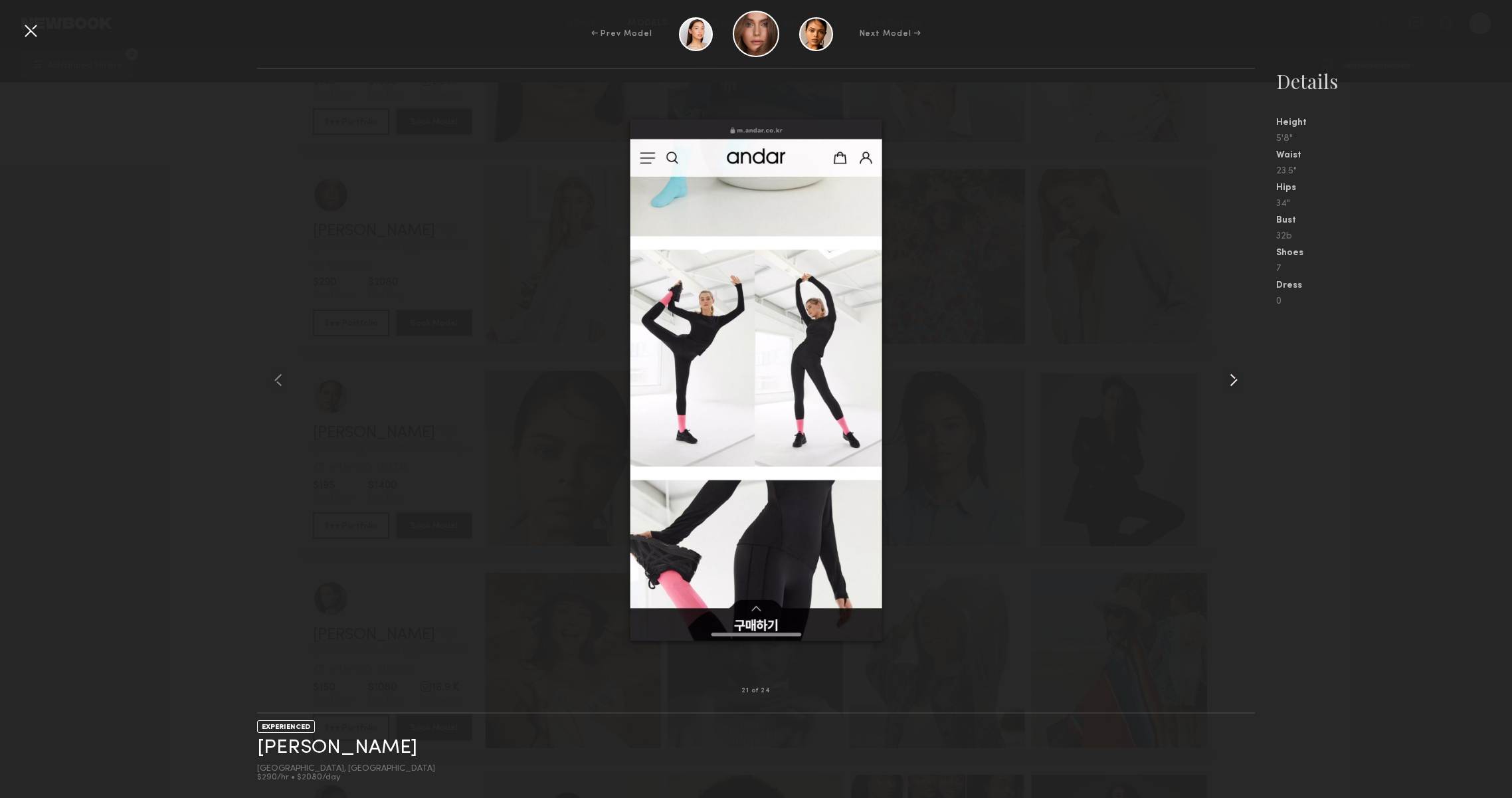
click at [1228, 384] on common-icon at bounding box center [1234, 380] width 21 height 21
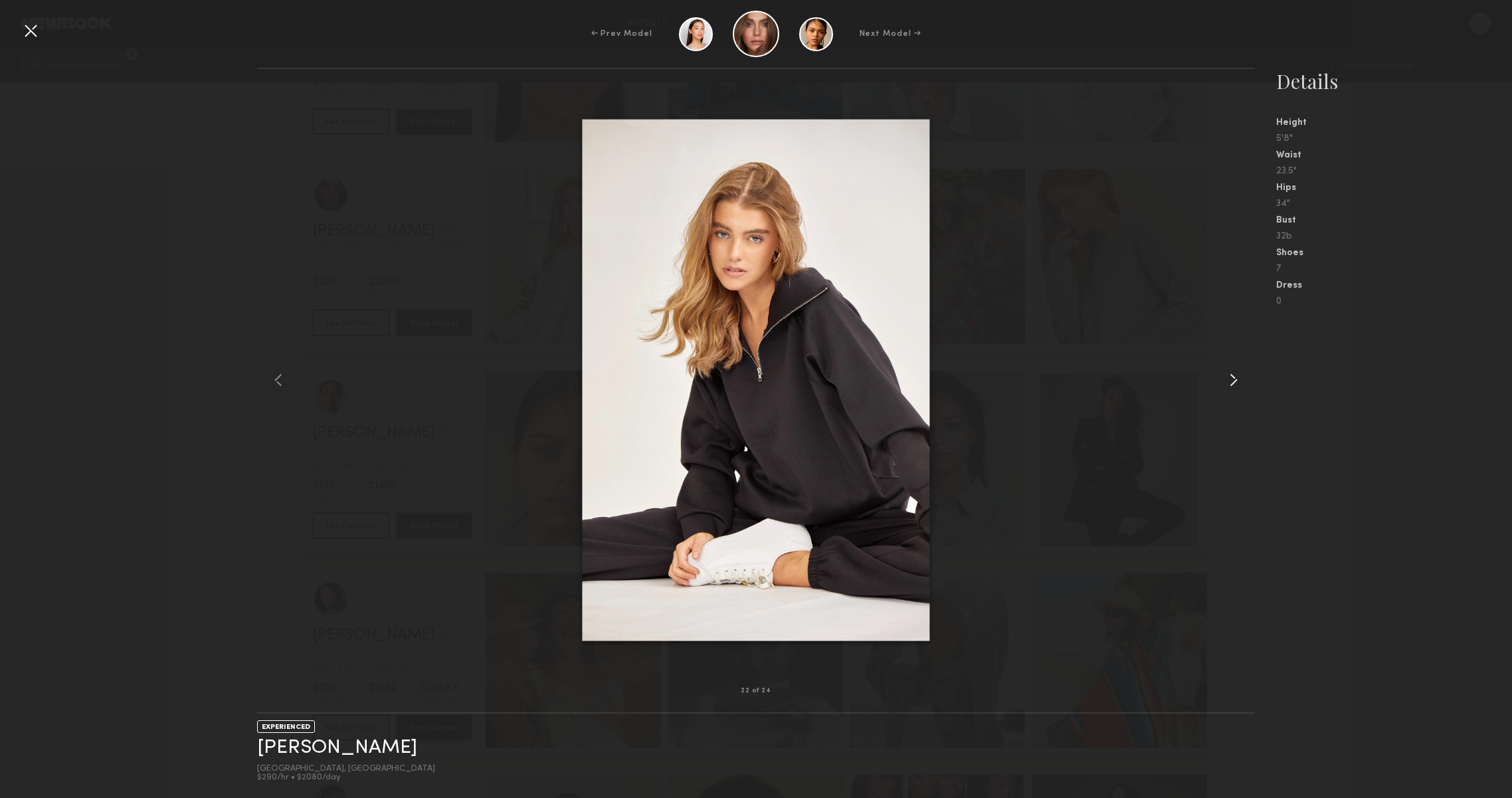
click at [1229, 384] on common-icon at bounding box center [1234, 380] width 21 height 21
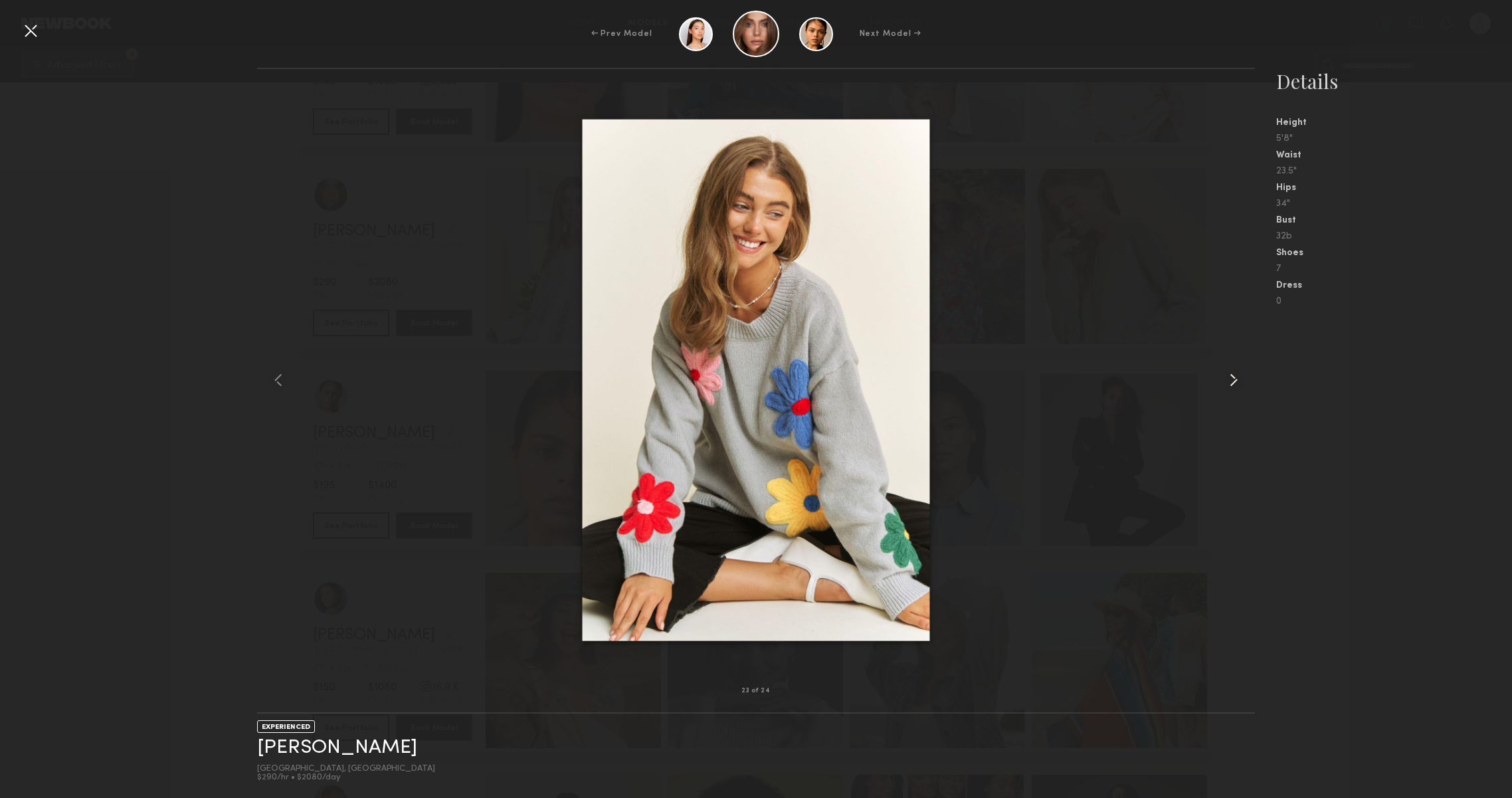
click at [1229, 384] on common-icon at bounding box center [1234, 380] width 21 height 21
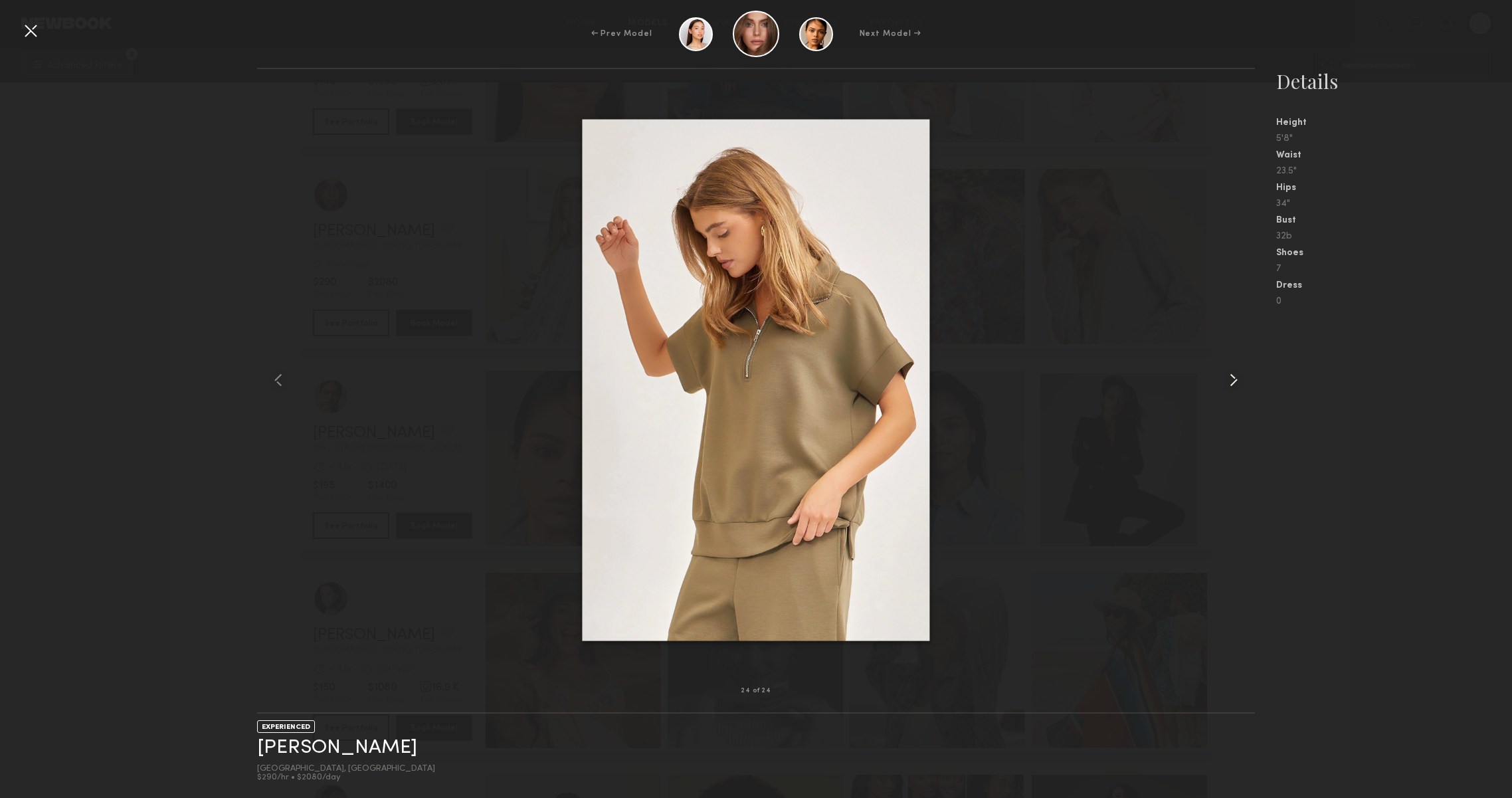
click at [1229, 384] on common-icon at bounding box center [1234, 380] width 21 height 21
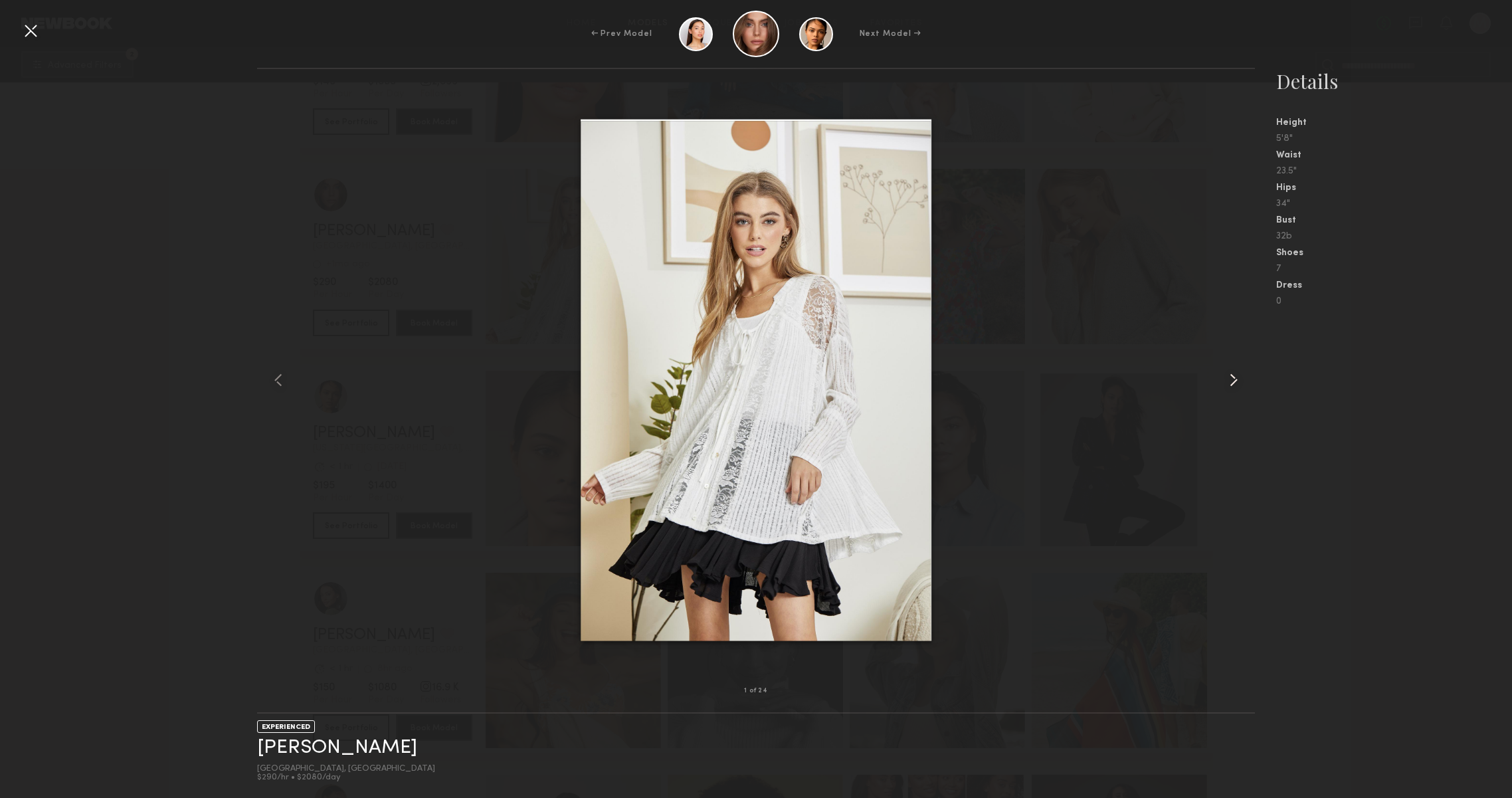
click at [1229, 384] on common-icon at bounding box center [1234, 380] width 21 height 21
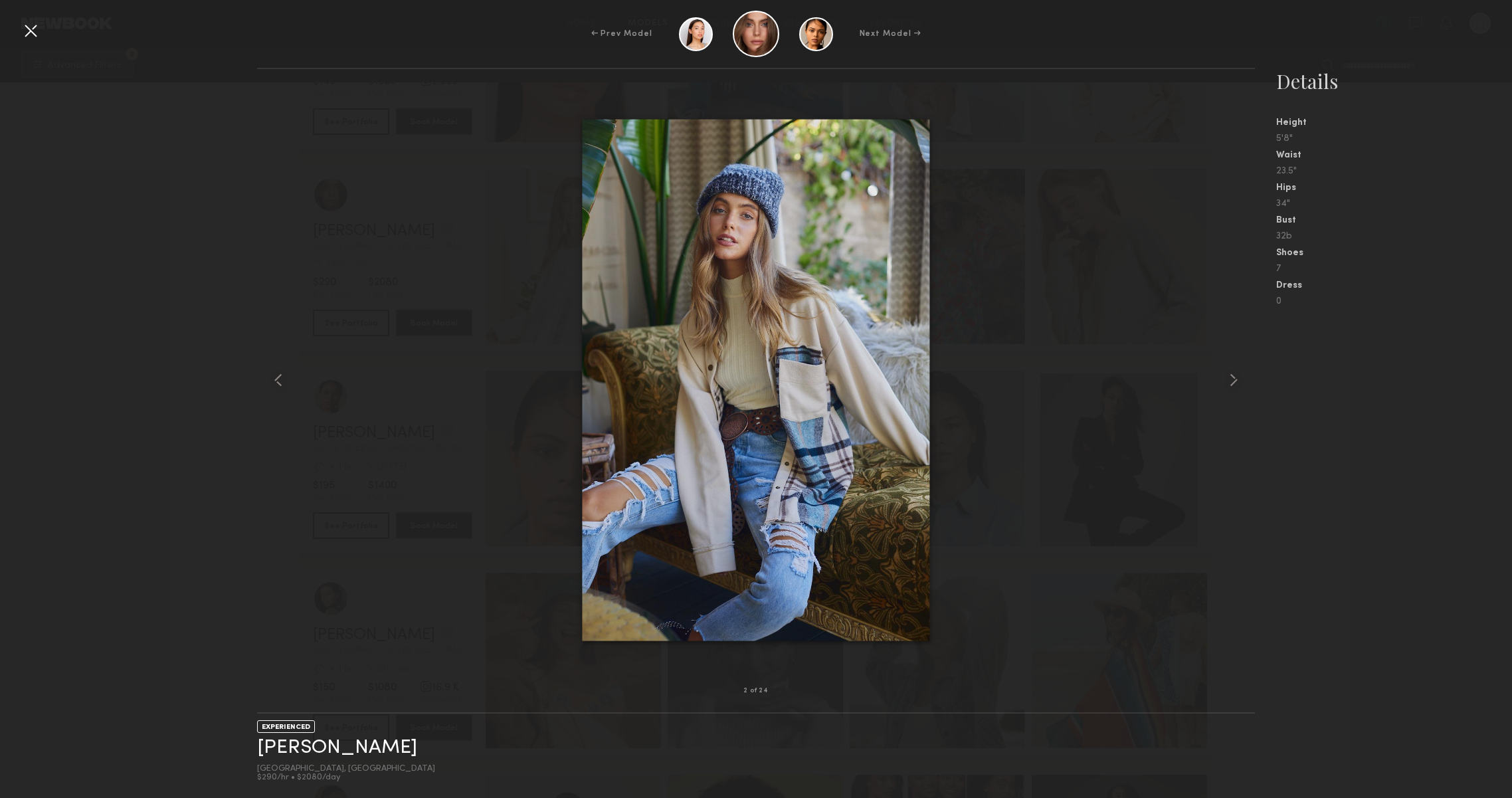
click at [20, 31] on div at bounding box center [30, 30] width 21 height 21
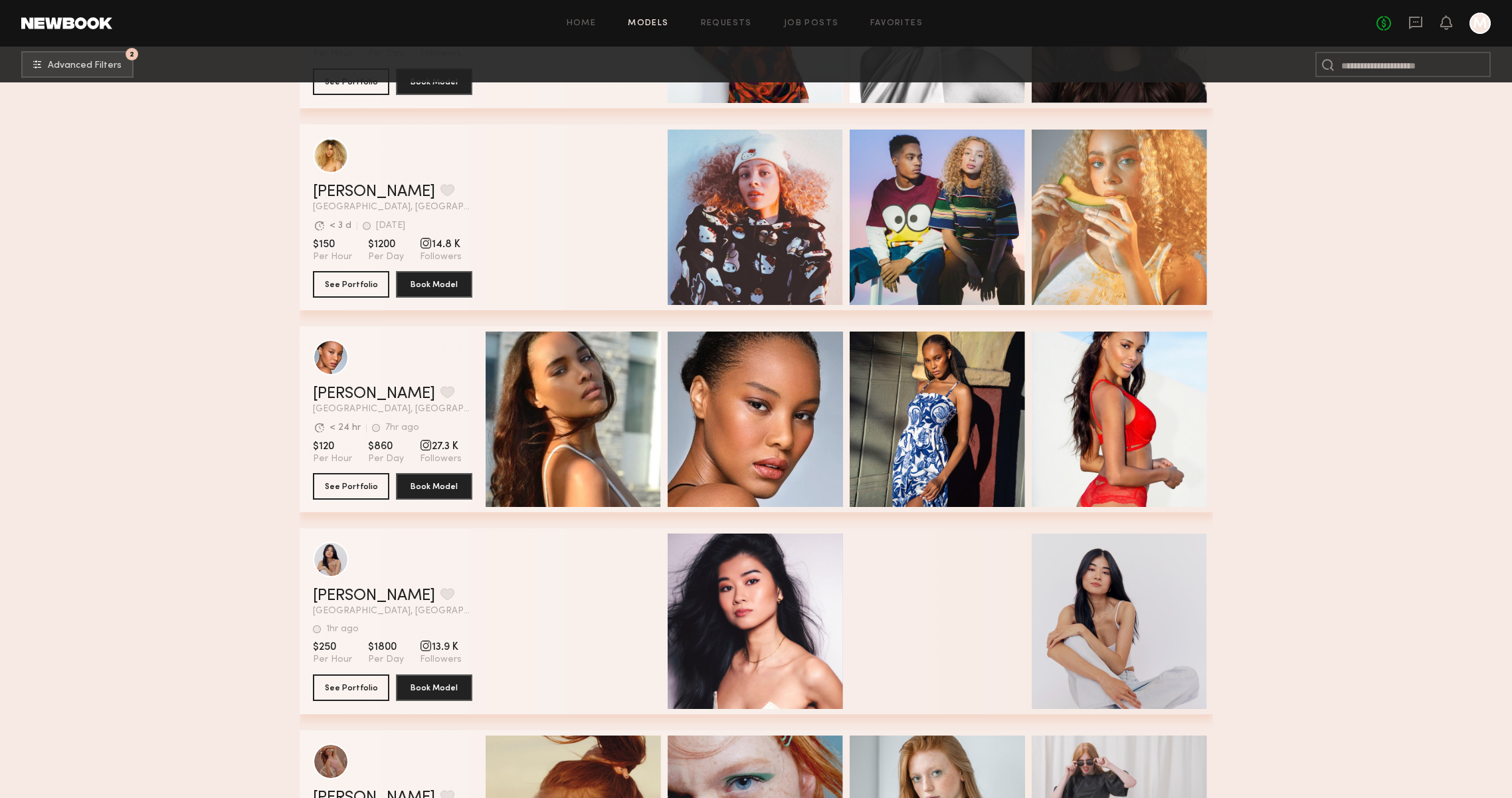
scroll to position [49680, 0]
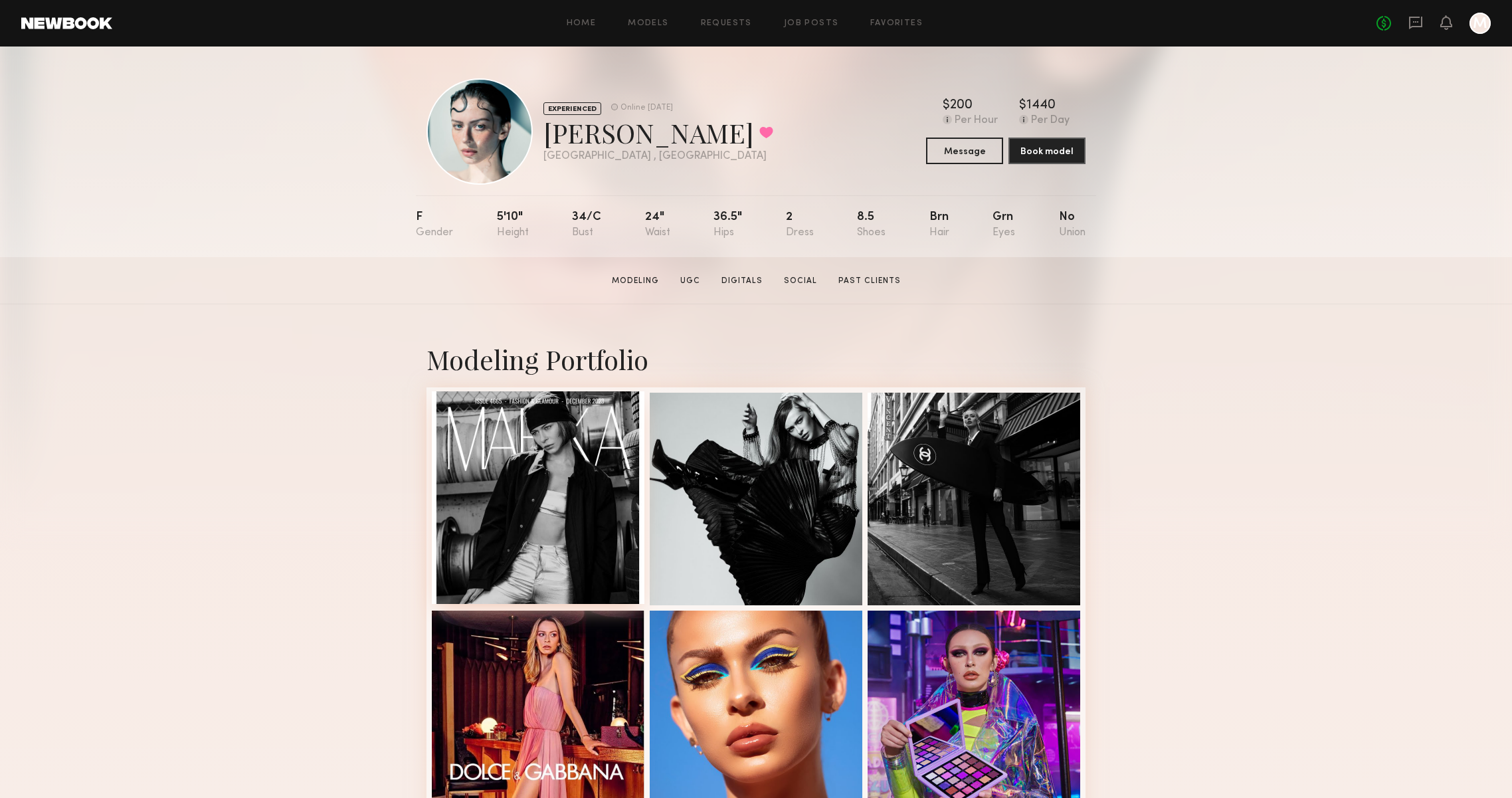
click at [492, 526] on div at bounding box center [538, 497] width 213 height 213
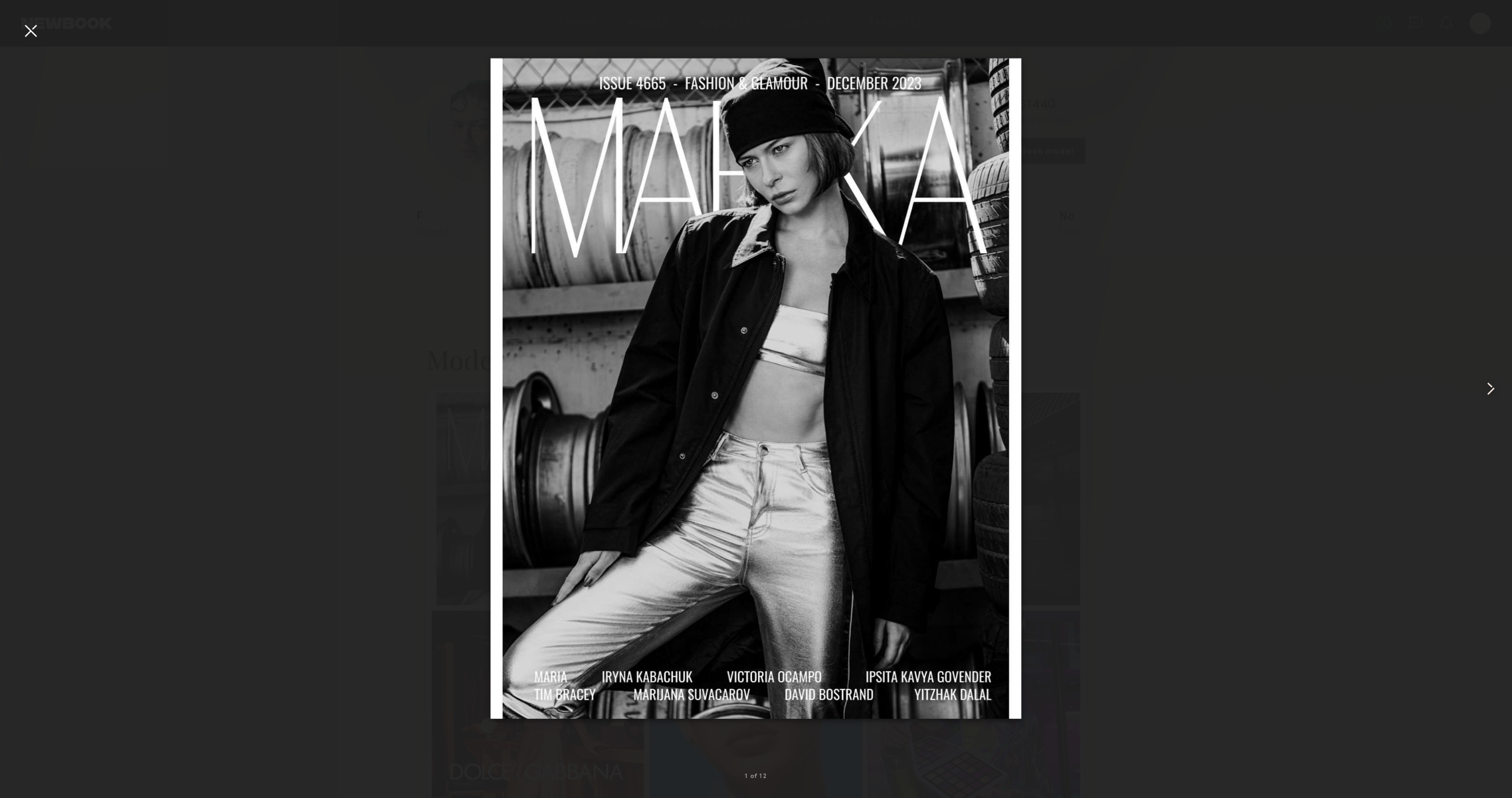
click at [1500, 396] on common-icon at bounding box center [1491, 389] width 21 height 21
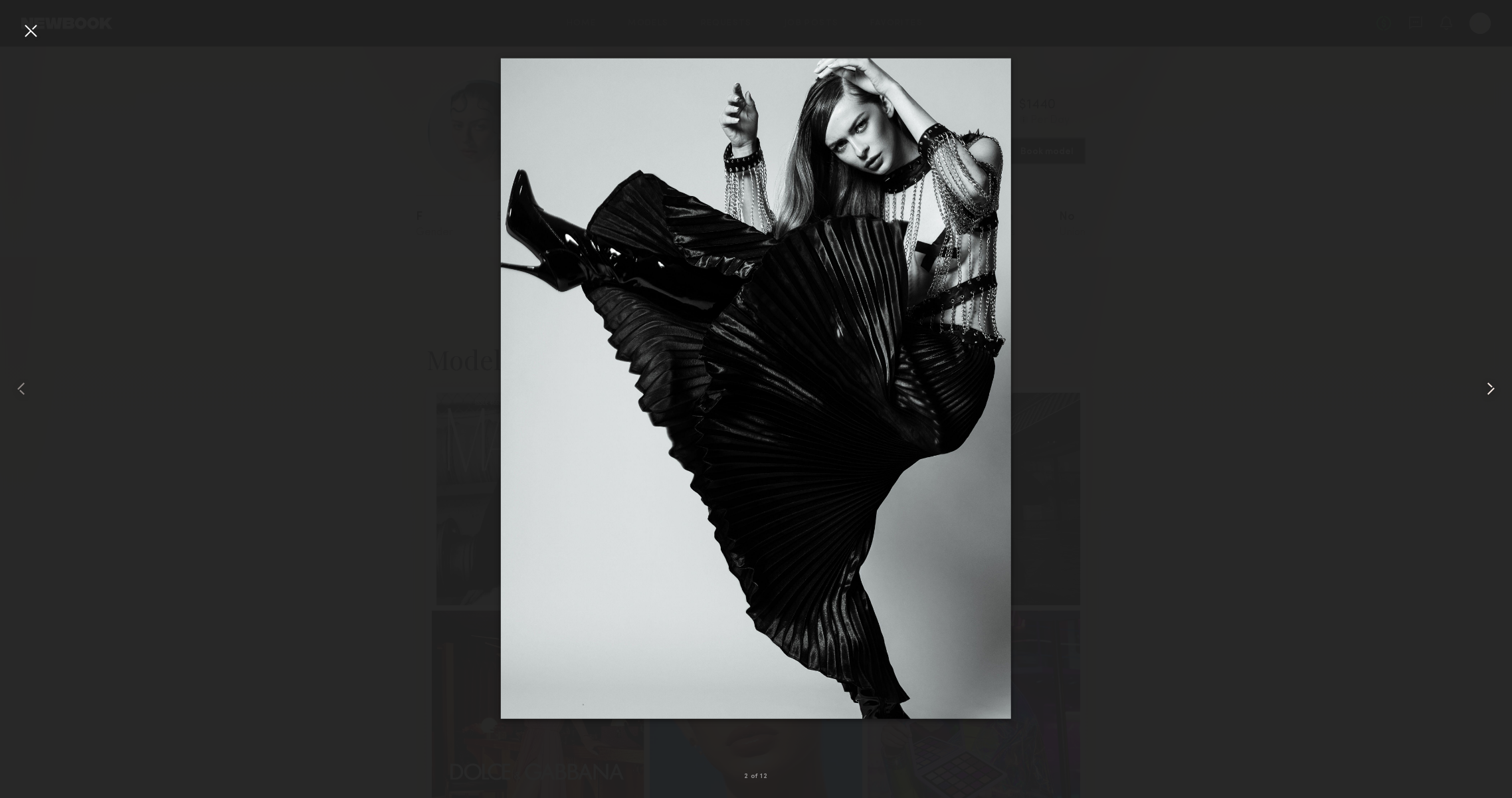
click at [1500, 396] on common-icon at bounding box center [1491, 389] width 21 height 21
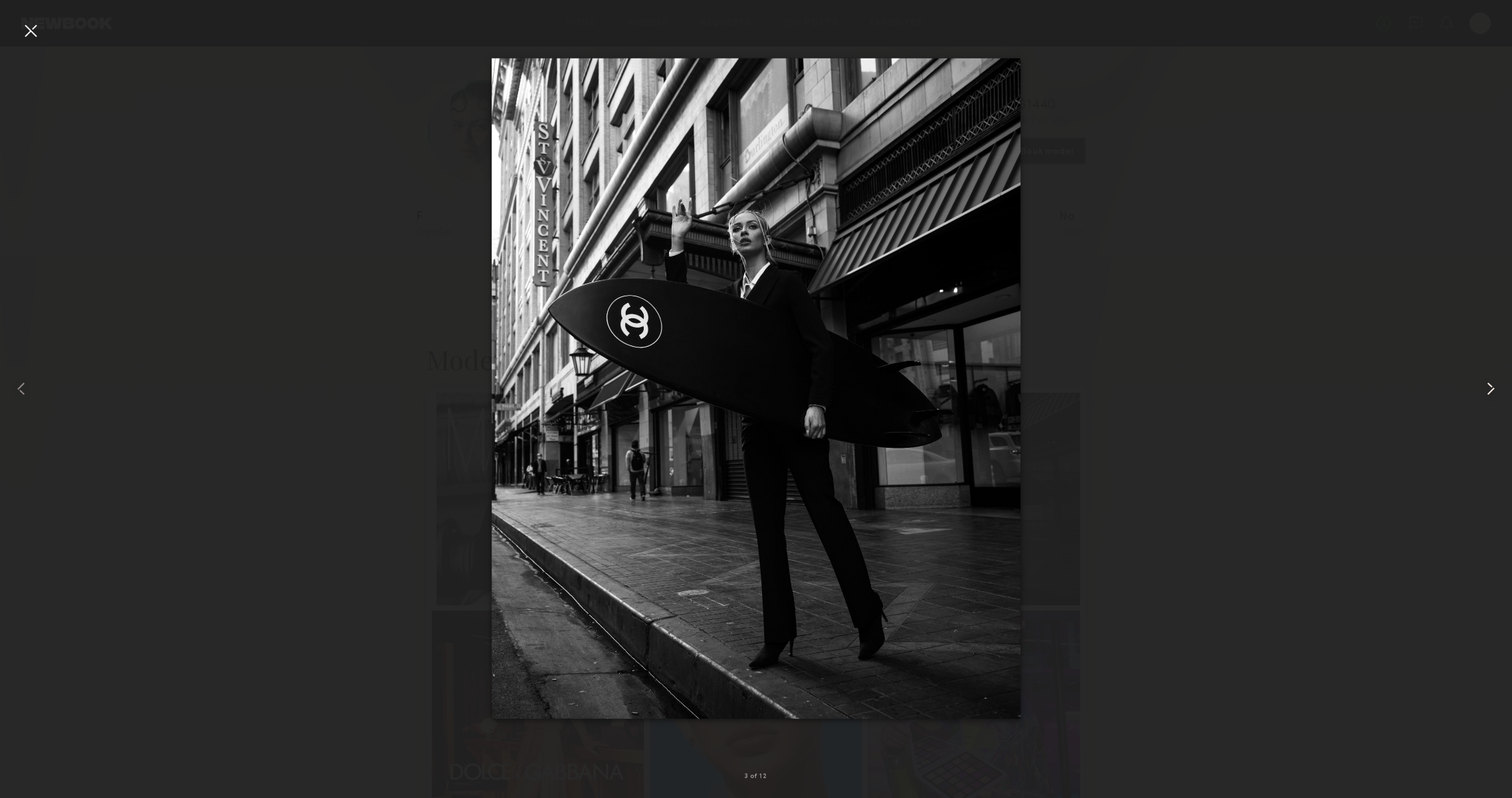
click at [1500, 396] on common-icon at bounding box center [1491, 389] width 21 height 21
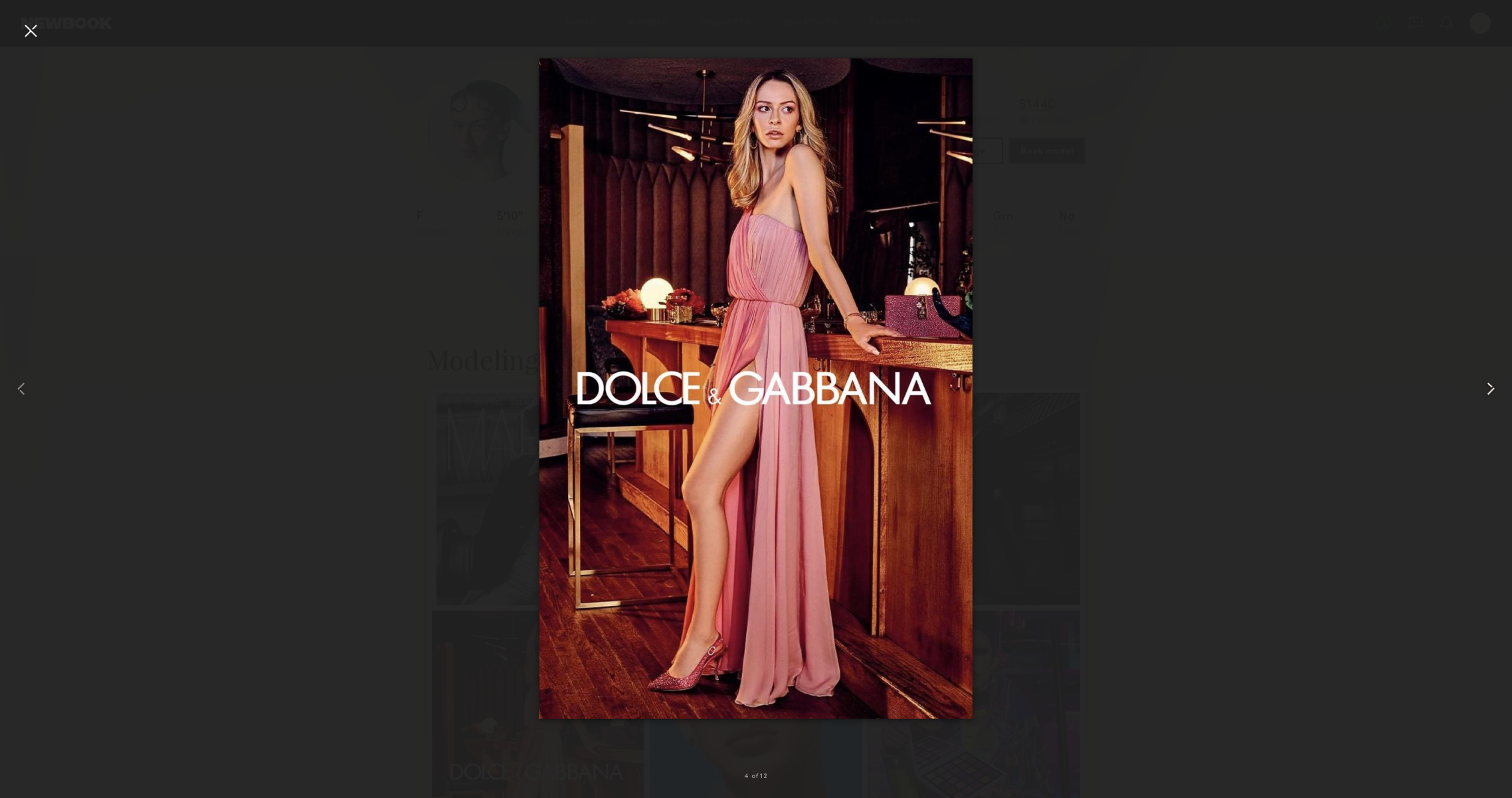
click at [1500, 396] on common-icon at bounding box center [1491, 389] width 21 height 21
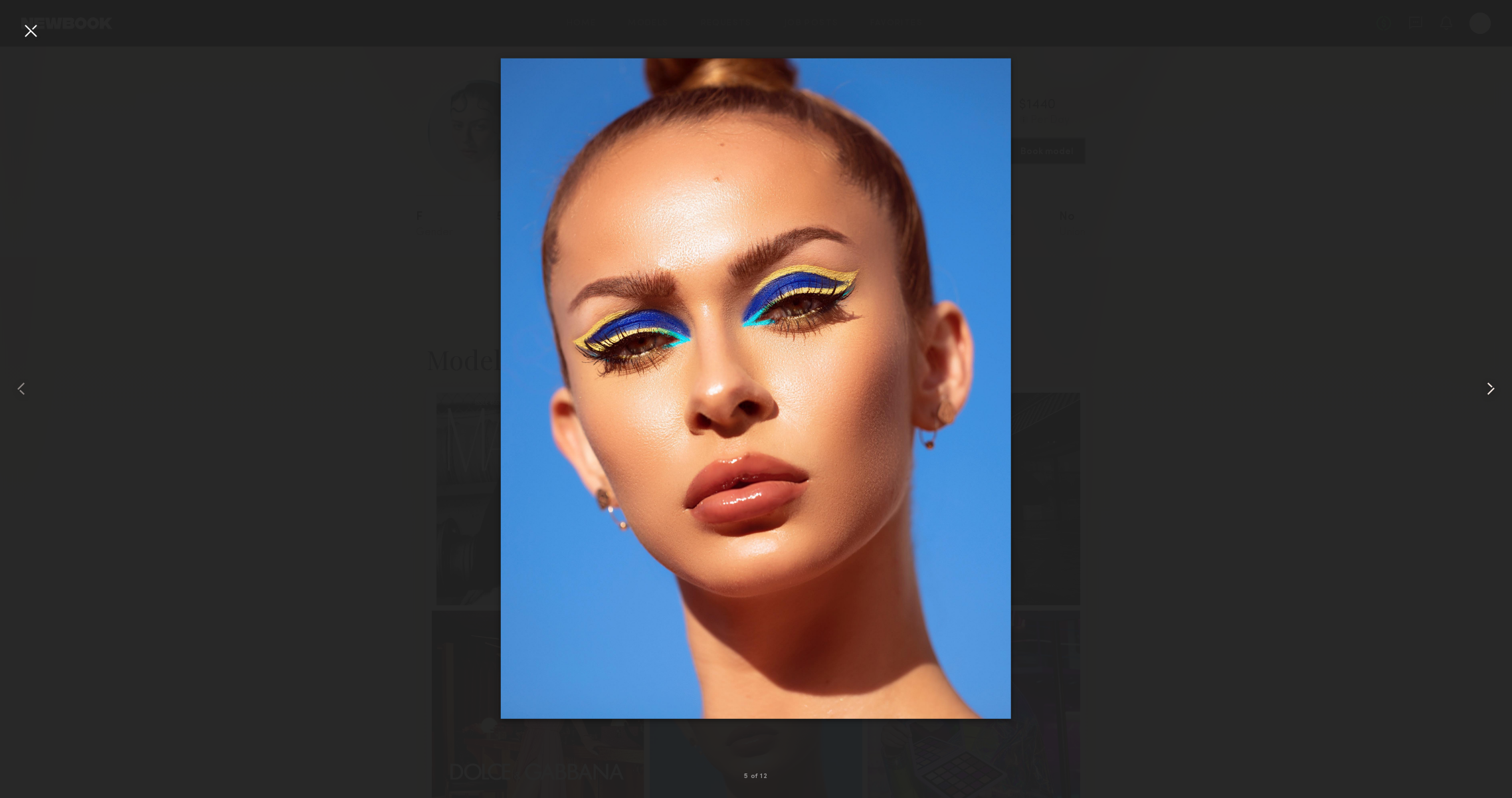
click at [1500, 396] on common-icon at bounding box center [1491, 389] width 21 height 21
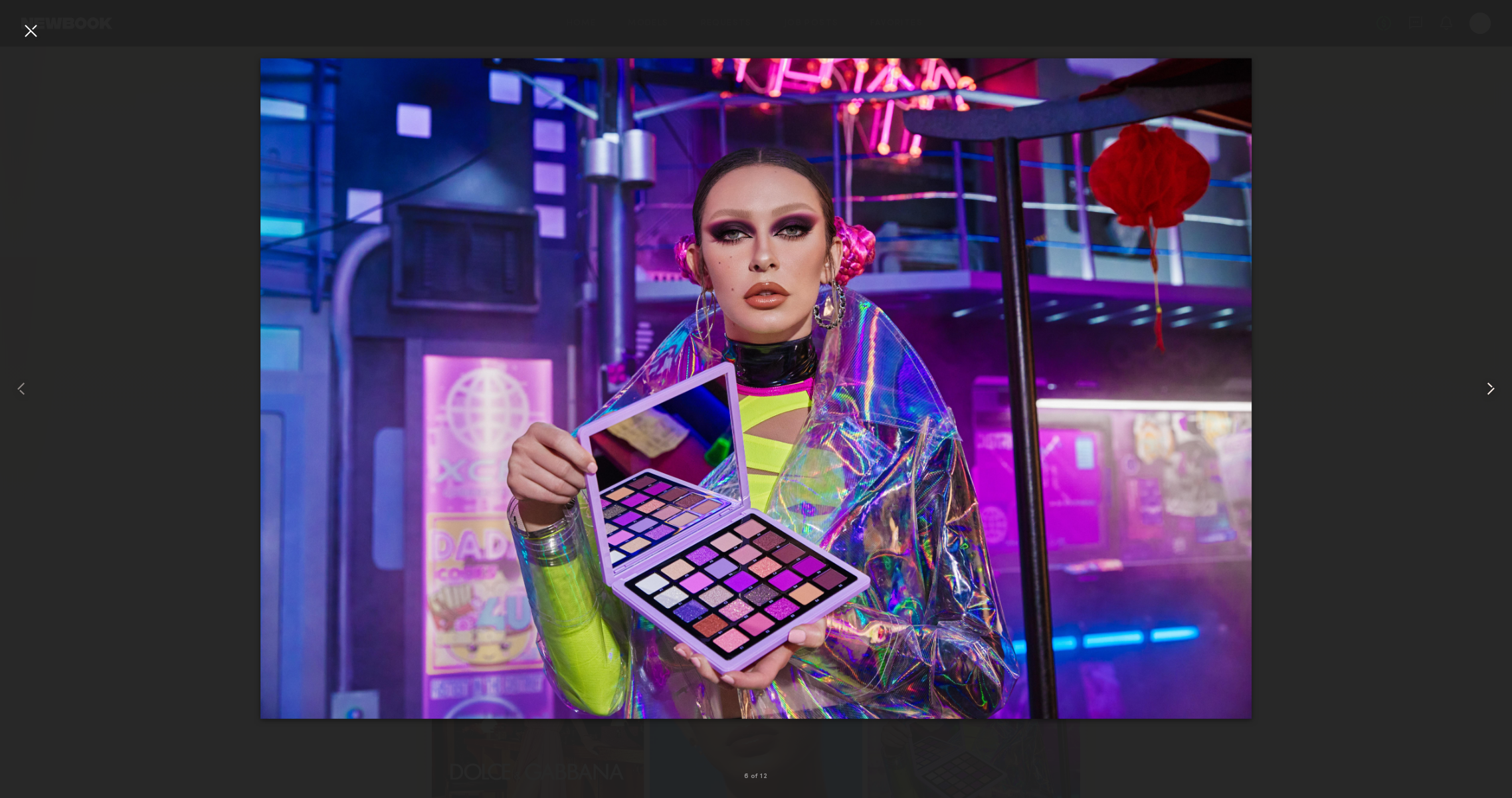
click at [1500, 396] on common-icon at bounding box center [1491, 389] width 21 height 21
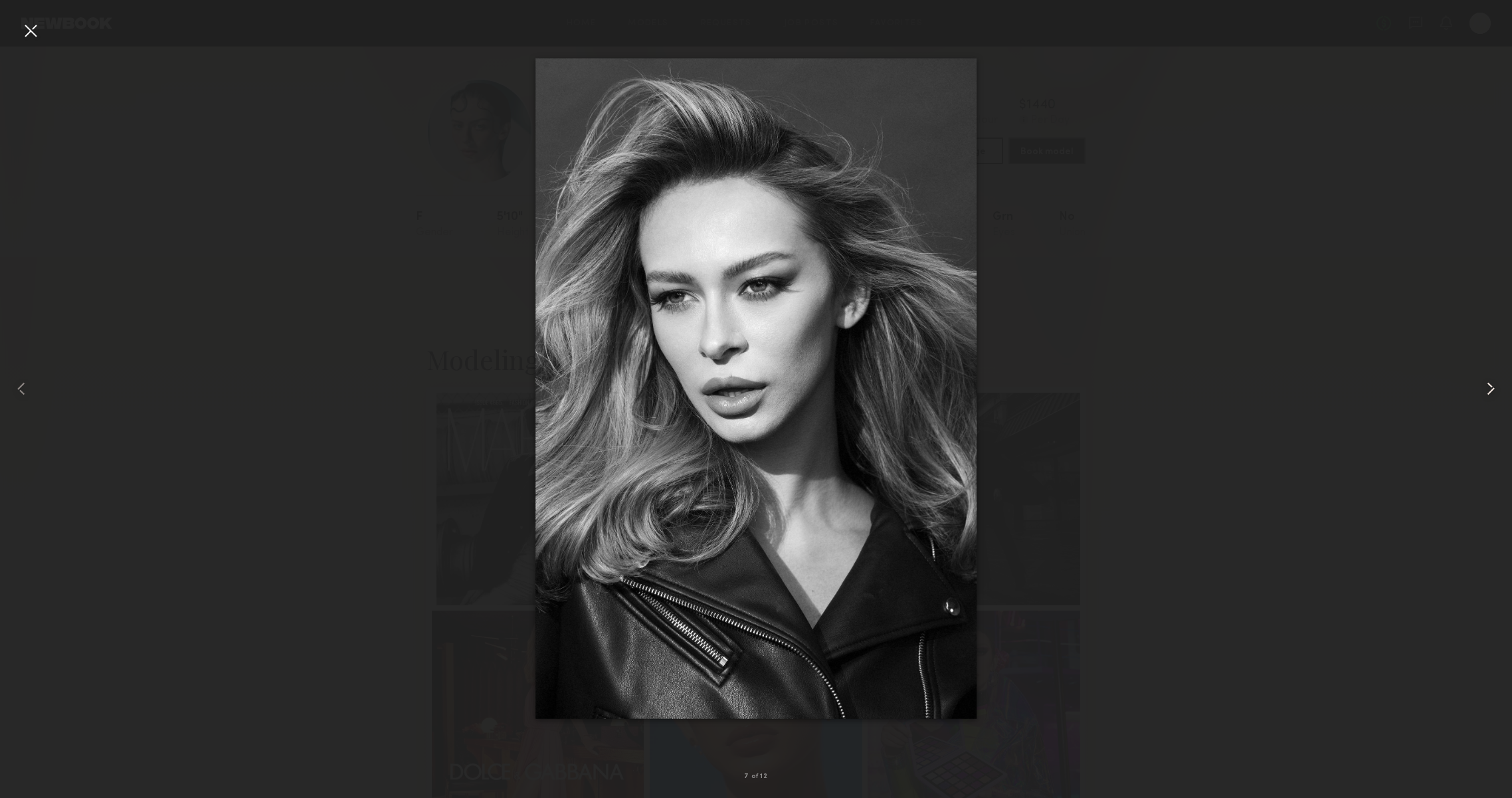
click at [1500, 396] on common-icon at bounding box center [1491, 389] width 21 height 21
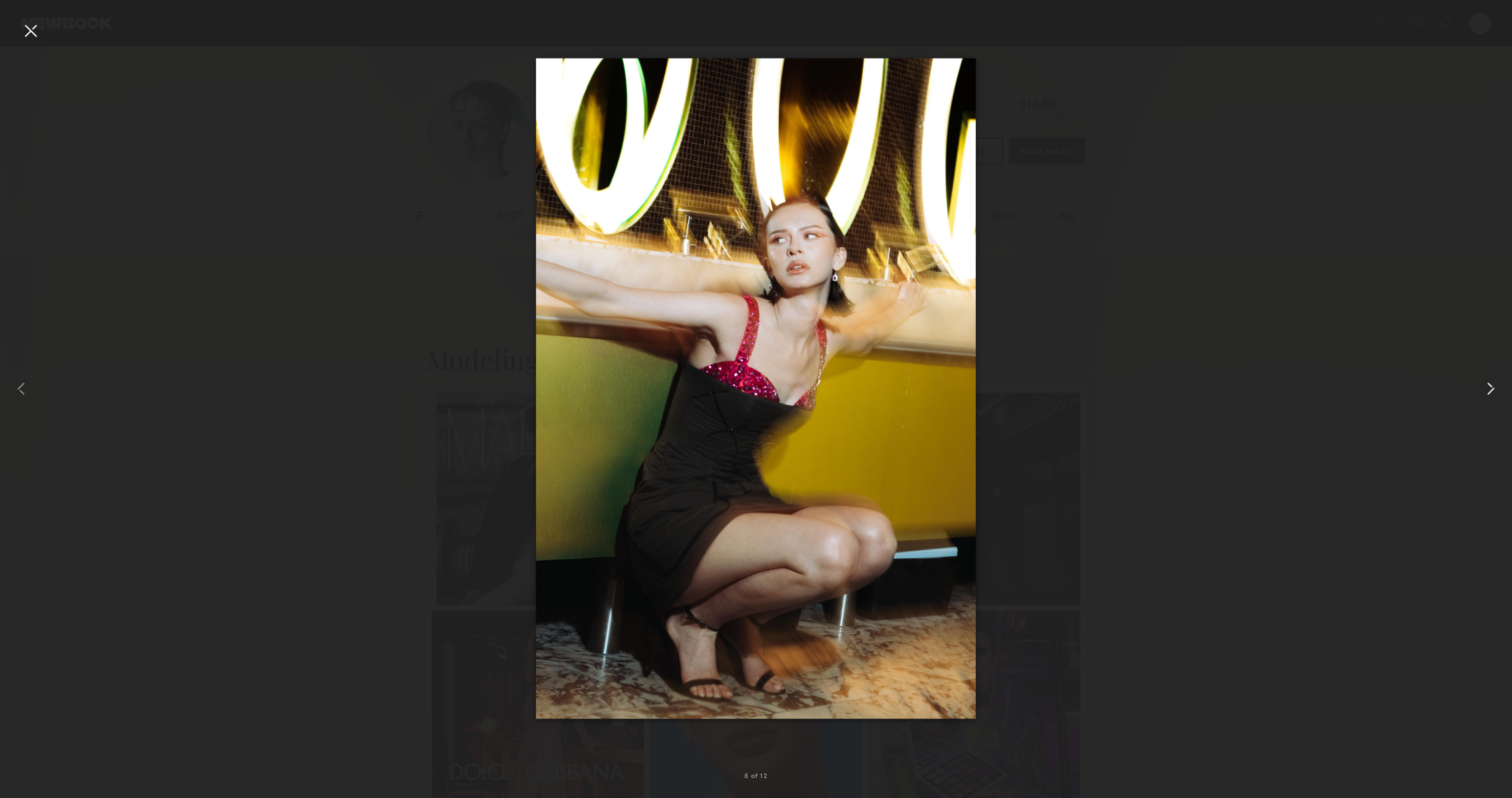
click at [1500, 396] on common-icon at bounding box center [1491, 389] width 21 height 21
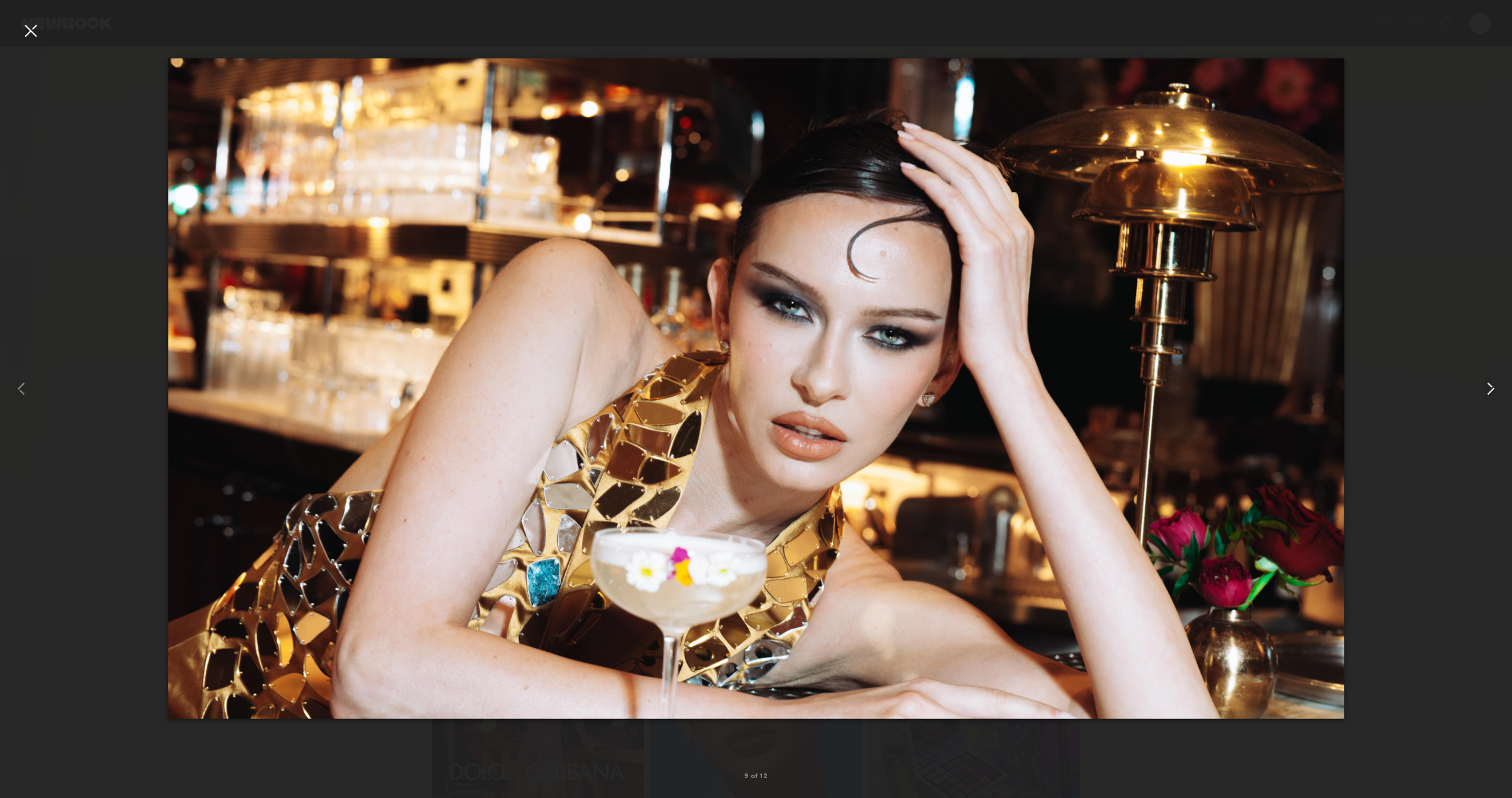
click at [1500, 396] on common-icon at bounding box center [1491, 389] width 21 height 21
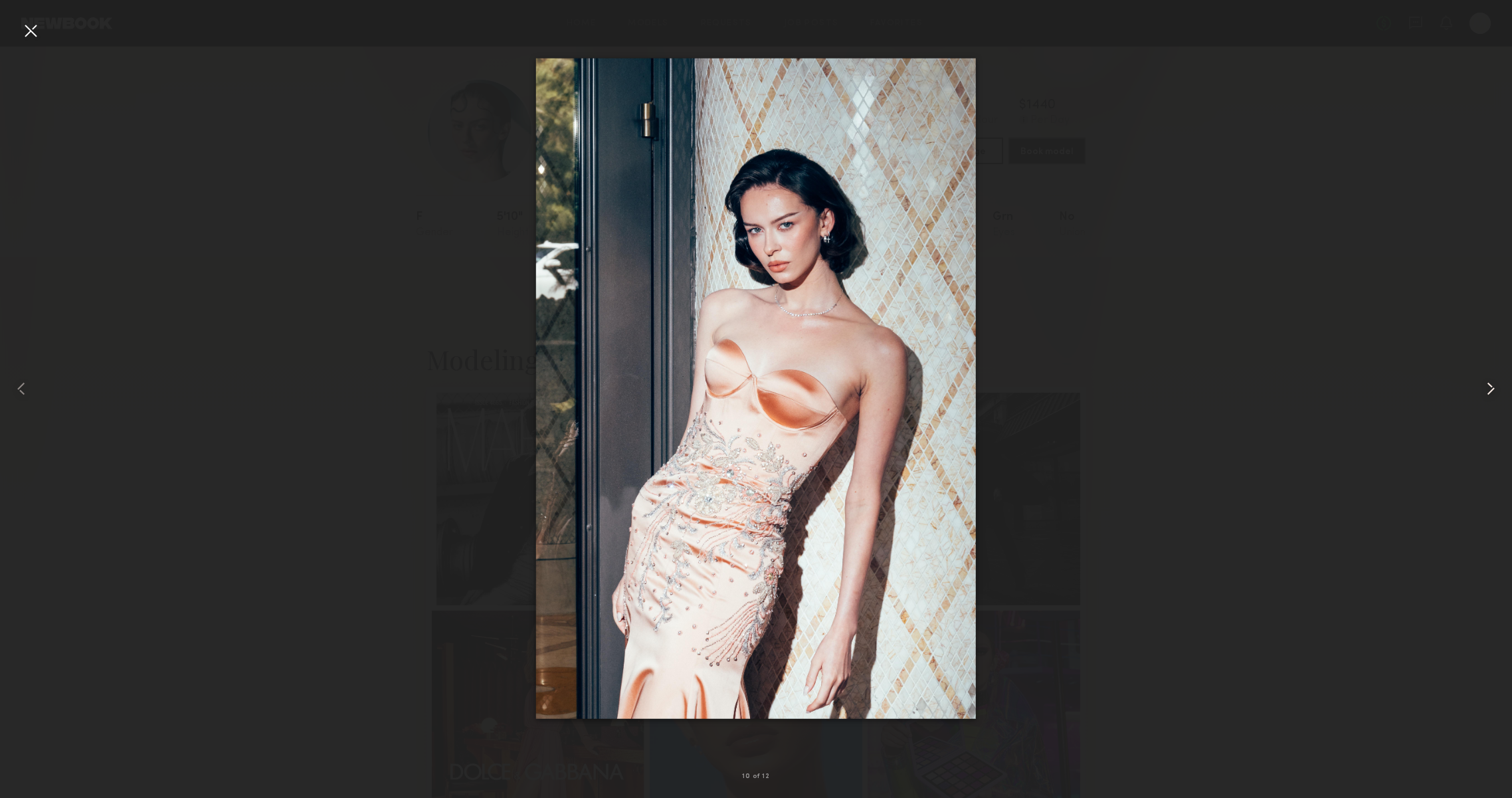
click at [1500, 396] on common-icon at bounding box center [1491, 389] width 21 height 21
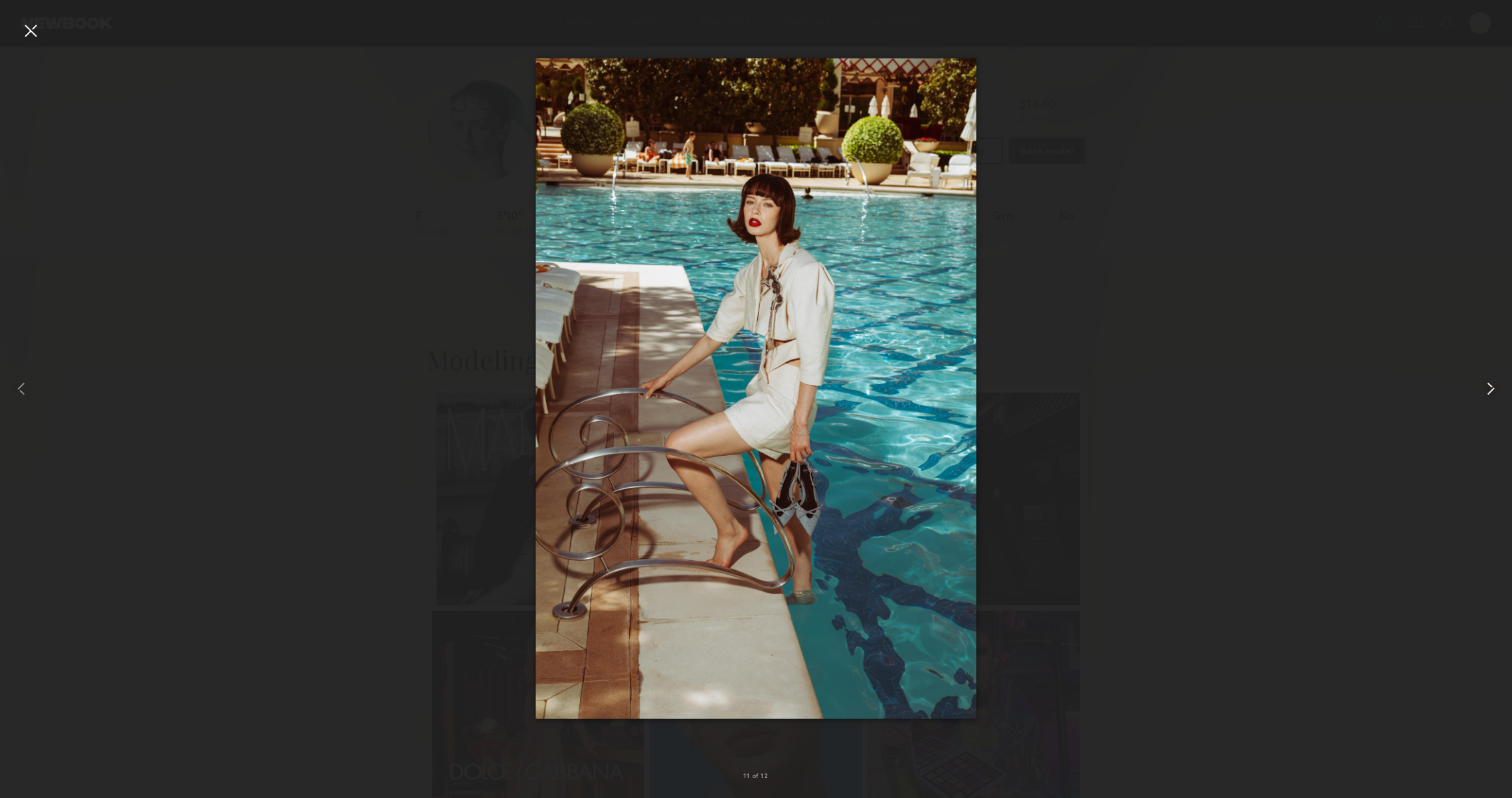
click at [1501, 396] on div at bounding box center [1482, 388] width 61 height 734
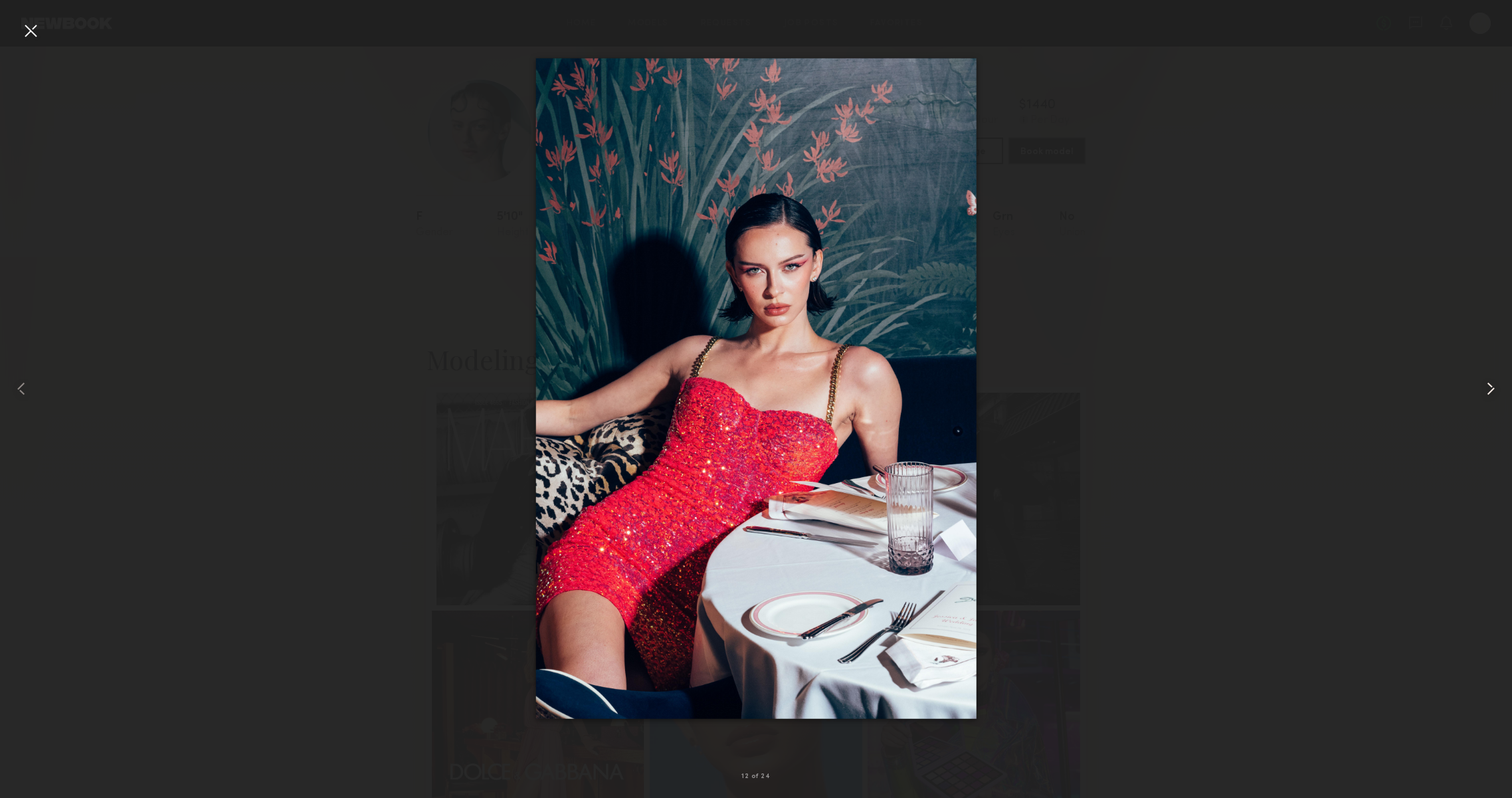
click at [1501, 396] on div at bounding box center [1482, 388] width 61 height 734
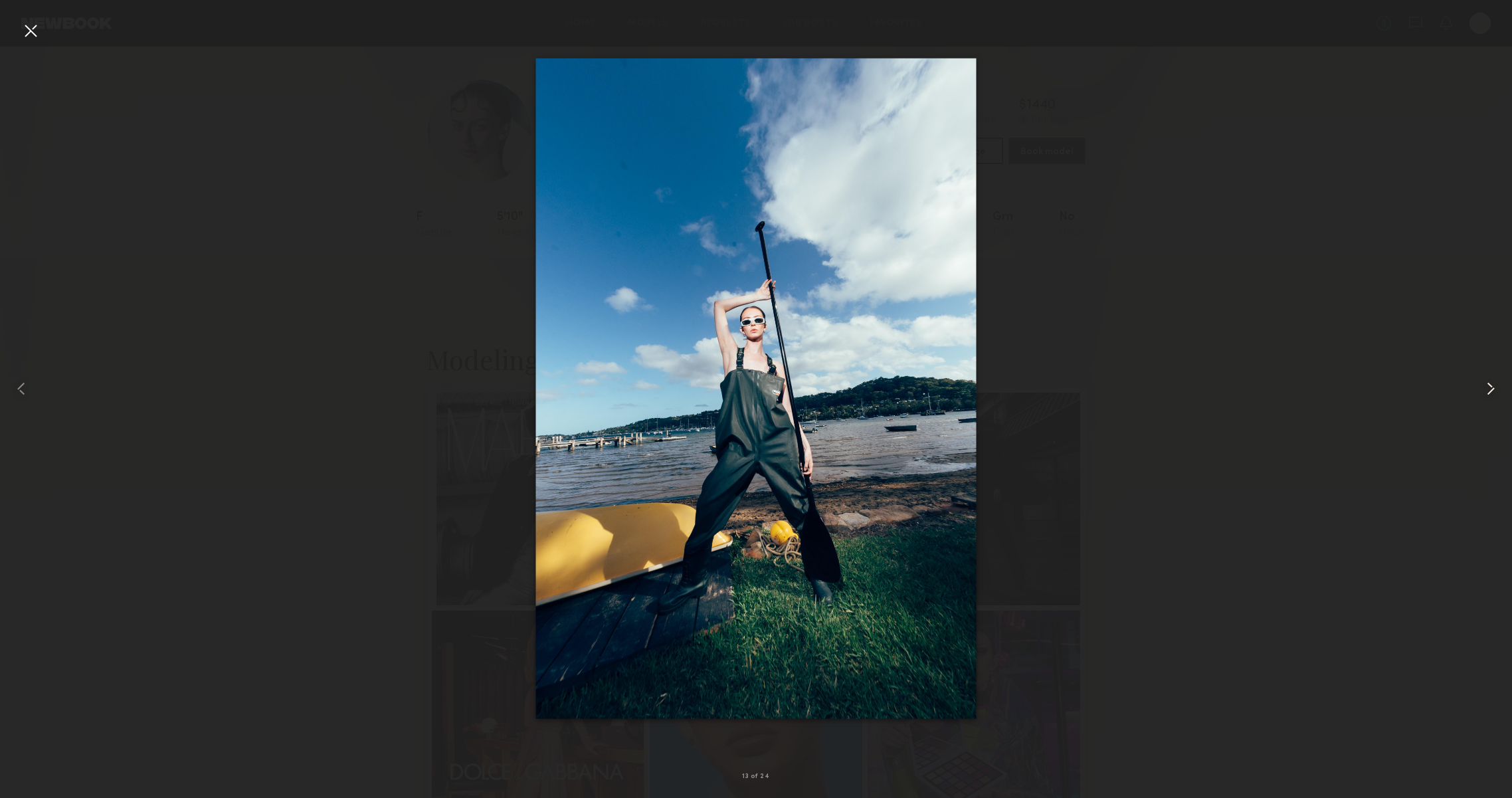
click at [1501, 396] on div at bounding box center [1482, 388] width 61 height 734
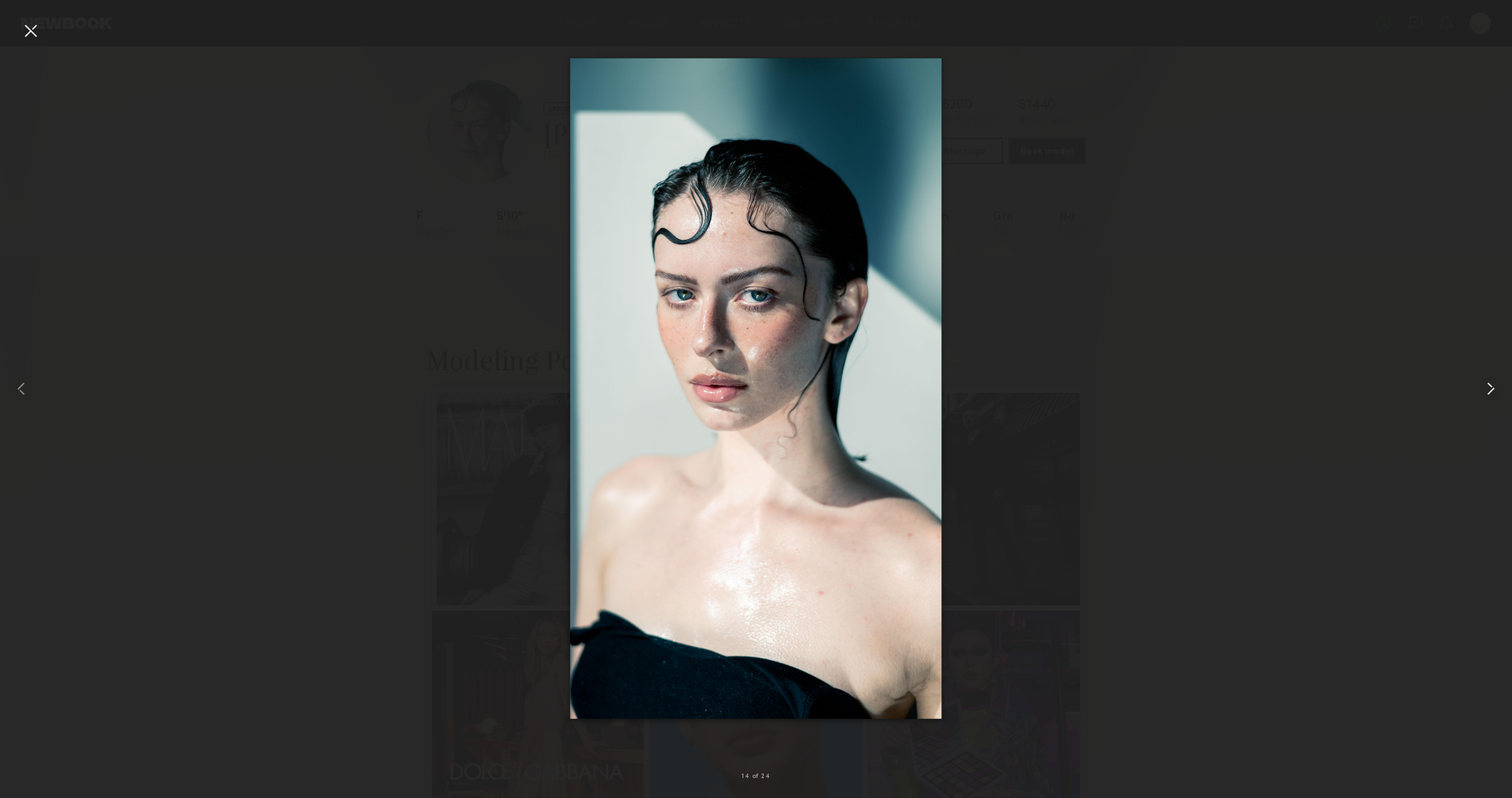
click at [1501, 396] on div at bounding box center [1482, 388] width 61 height 734
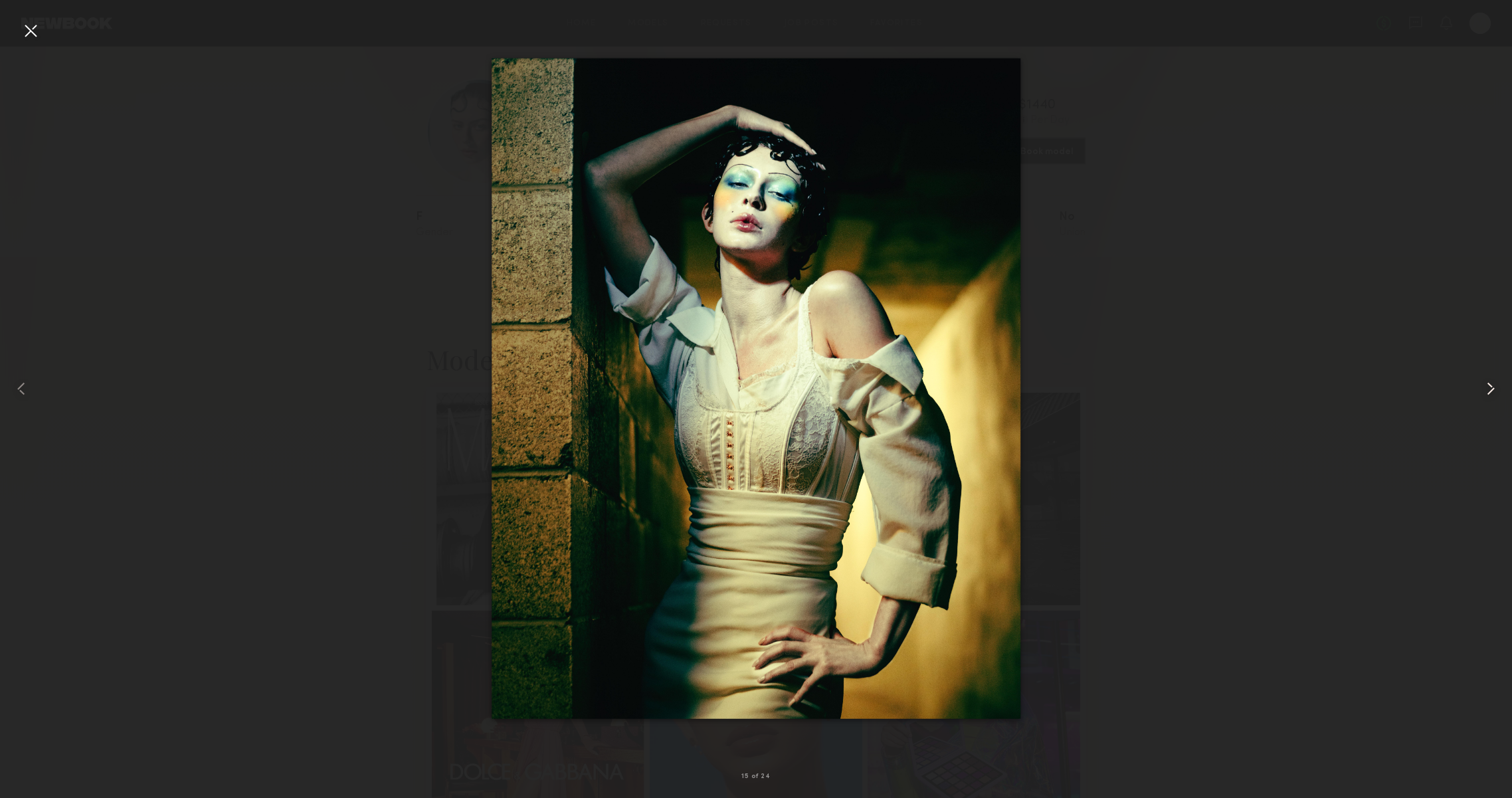
click at [1501, 396] on div at bounding box center [1482, 388] width 61 height 734
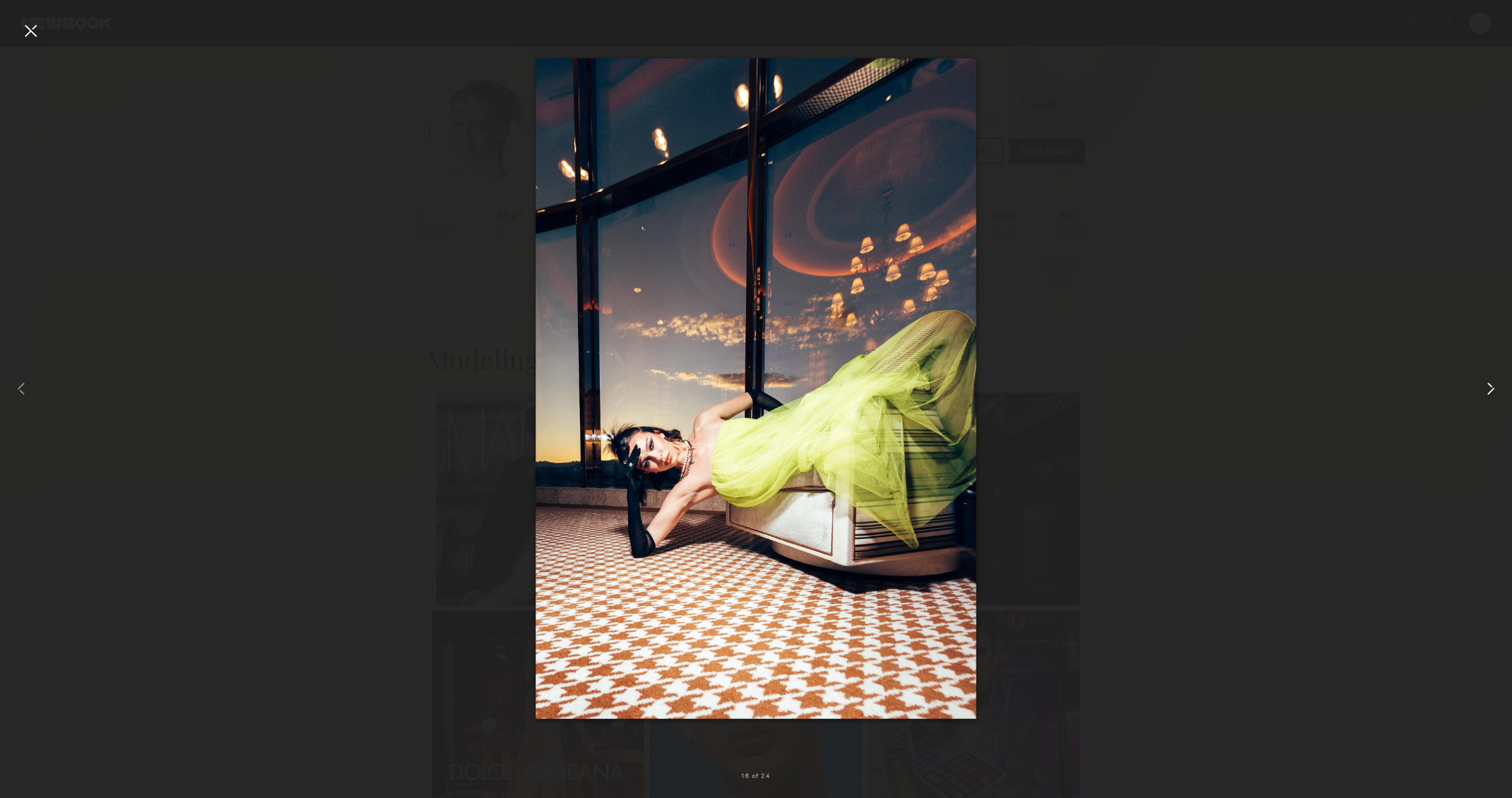
click at [1501, 396] on div at bounding box center [1482, 388] width 61 height 734
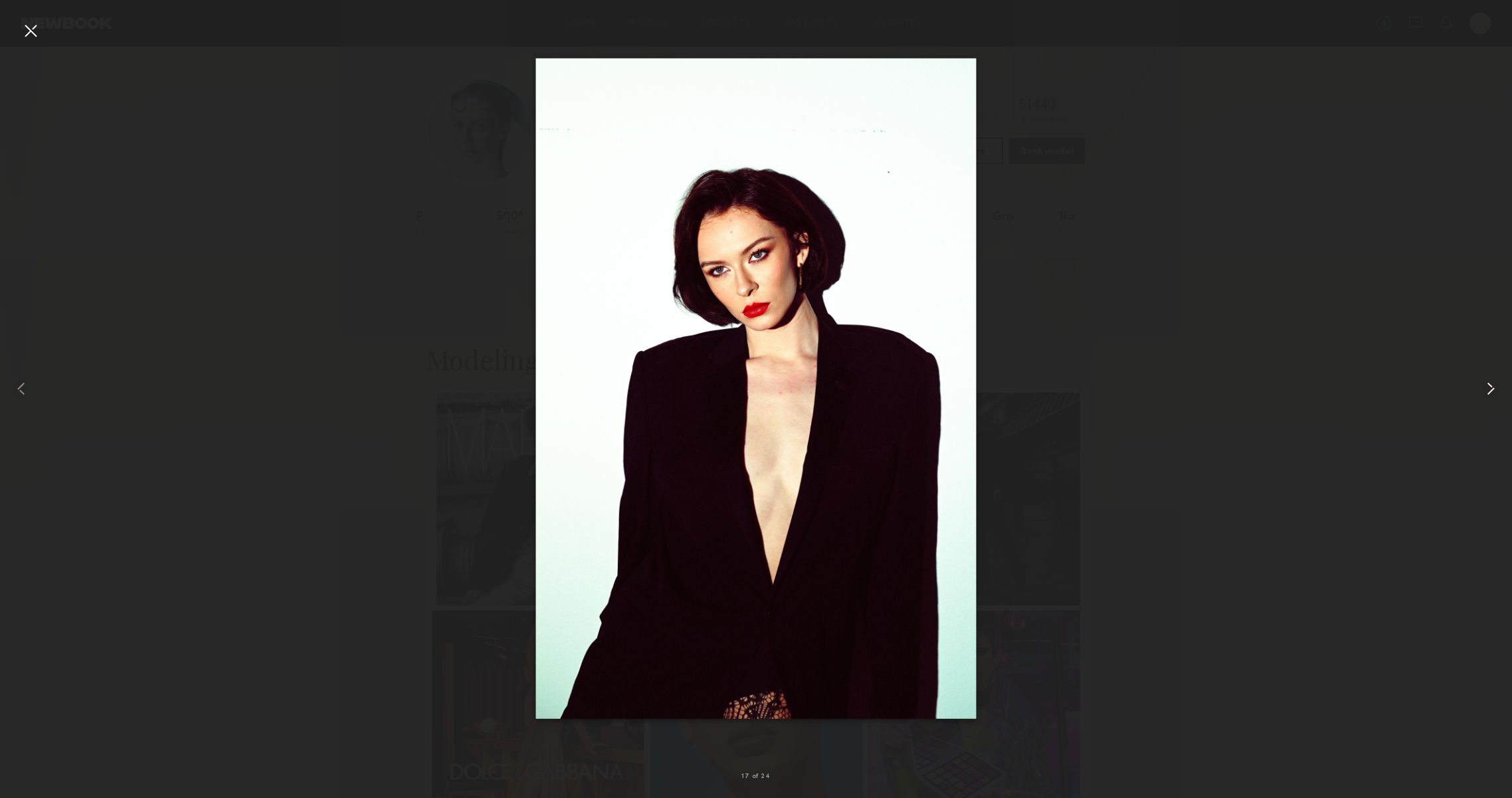
click at [1501, 396] on div at bounding box center [1482, 388] width 61 height 734
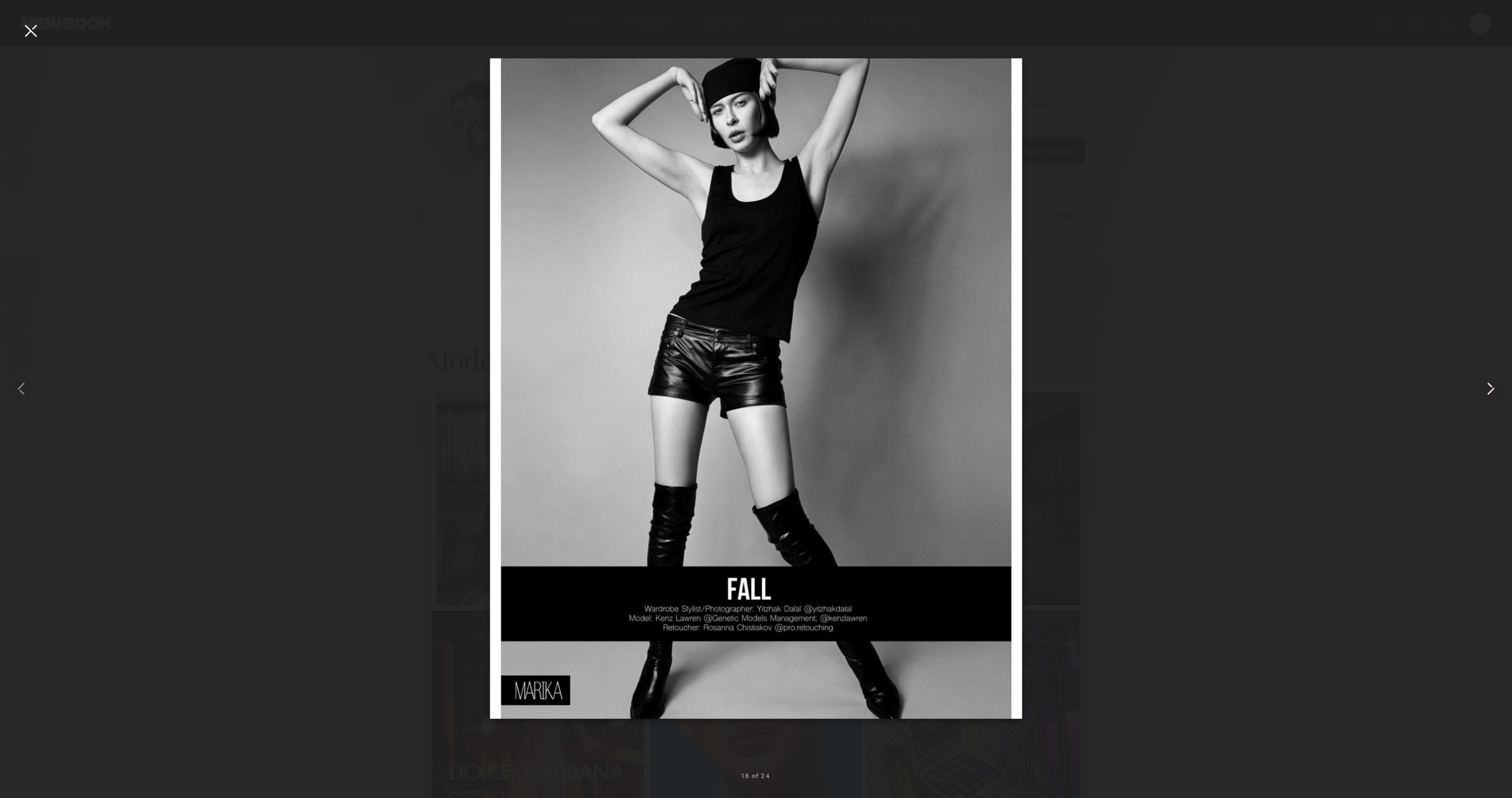
click at [1501, 396] on div at bounding box center [1482, 388] width 61 height 734
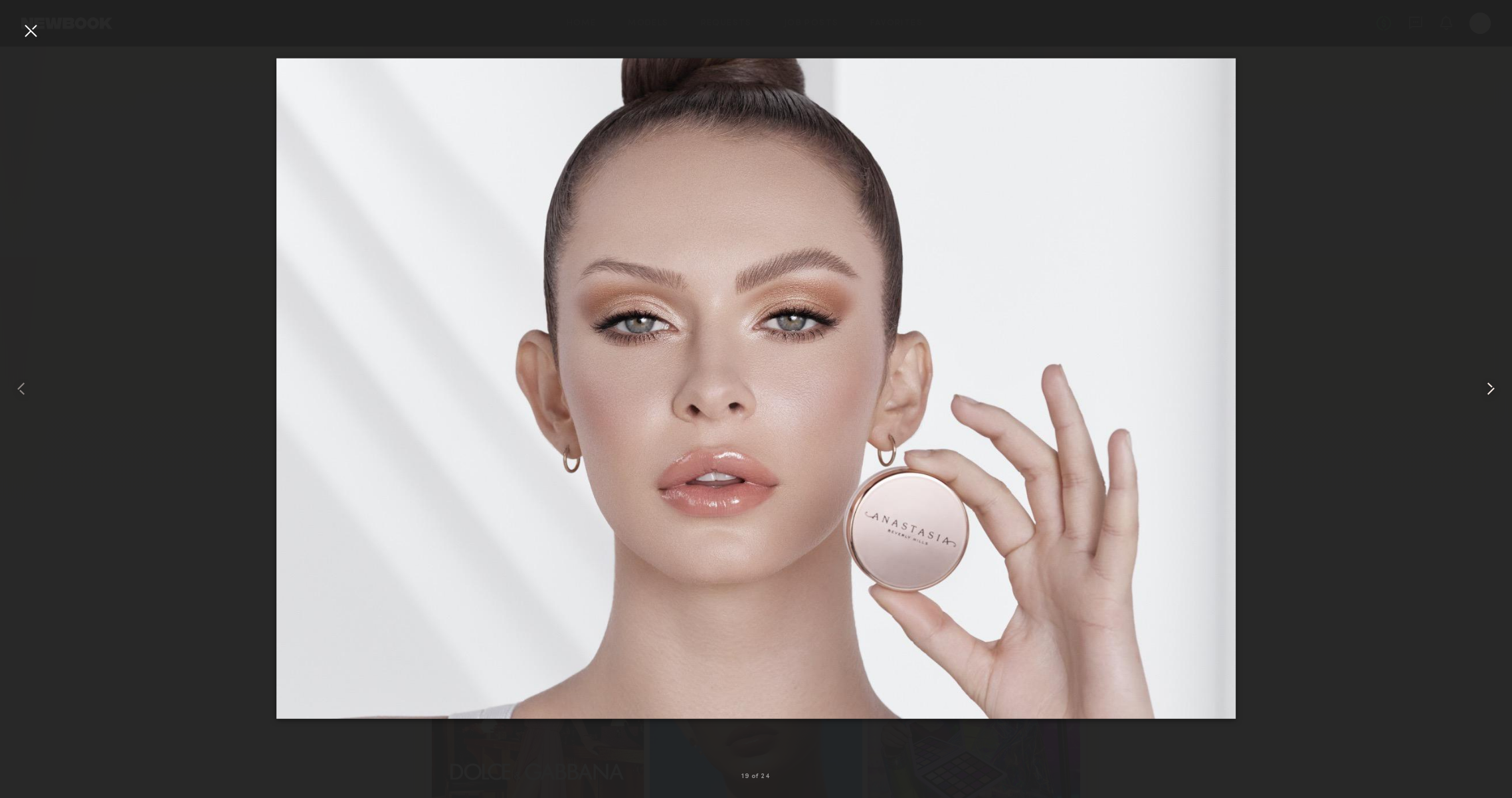
click at [1501, 396] on div at bounding box center [1482, 388] width 61 height 734
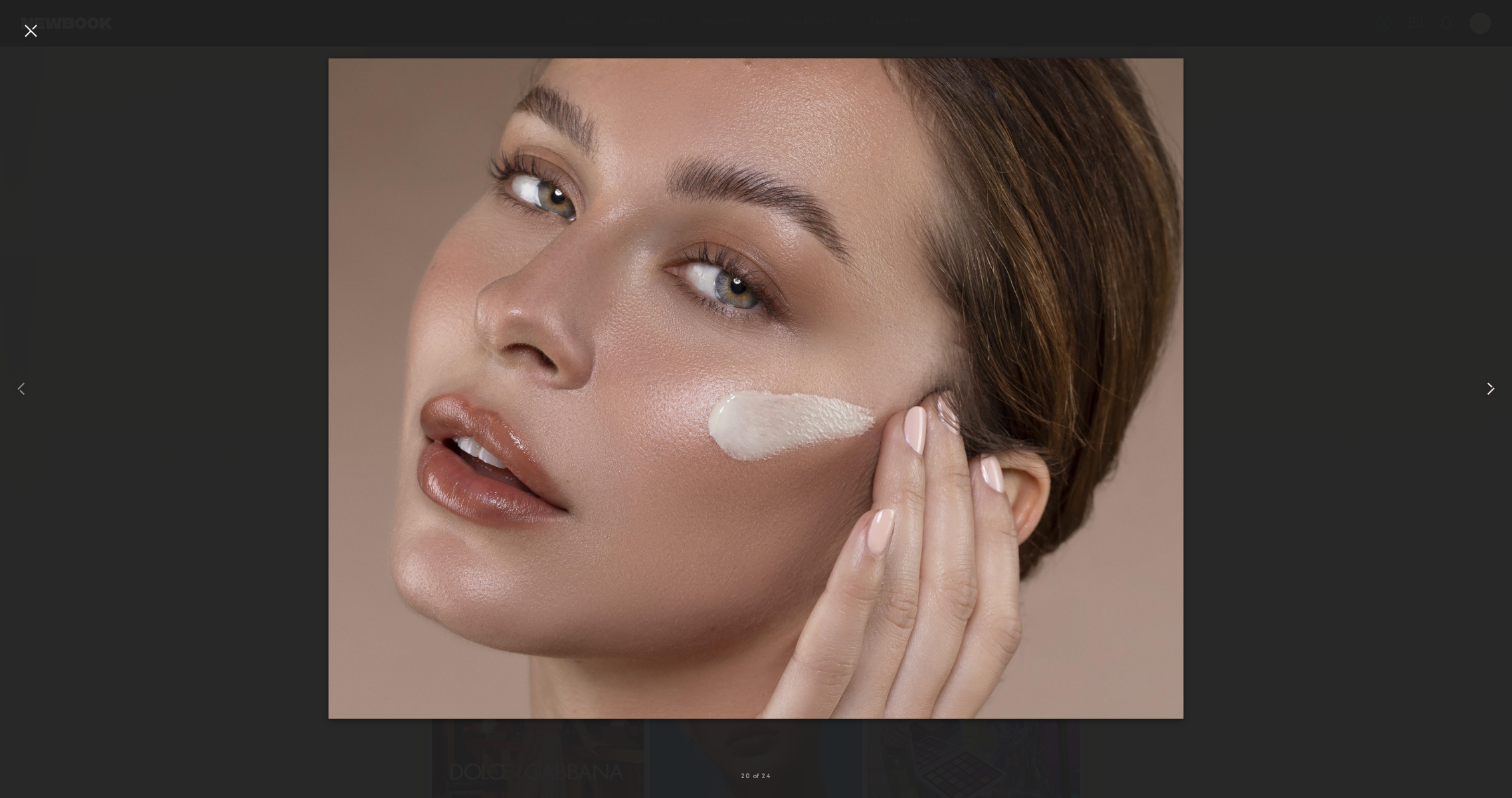
click at [1501, 397] on div at bounding box center [1482, 388] width 61 height 734
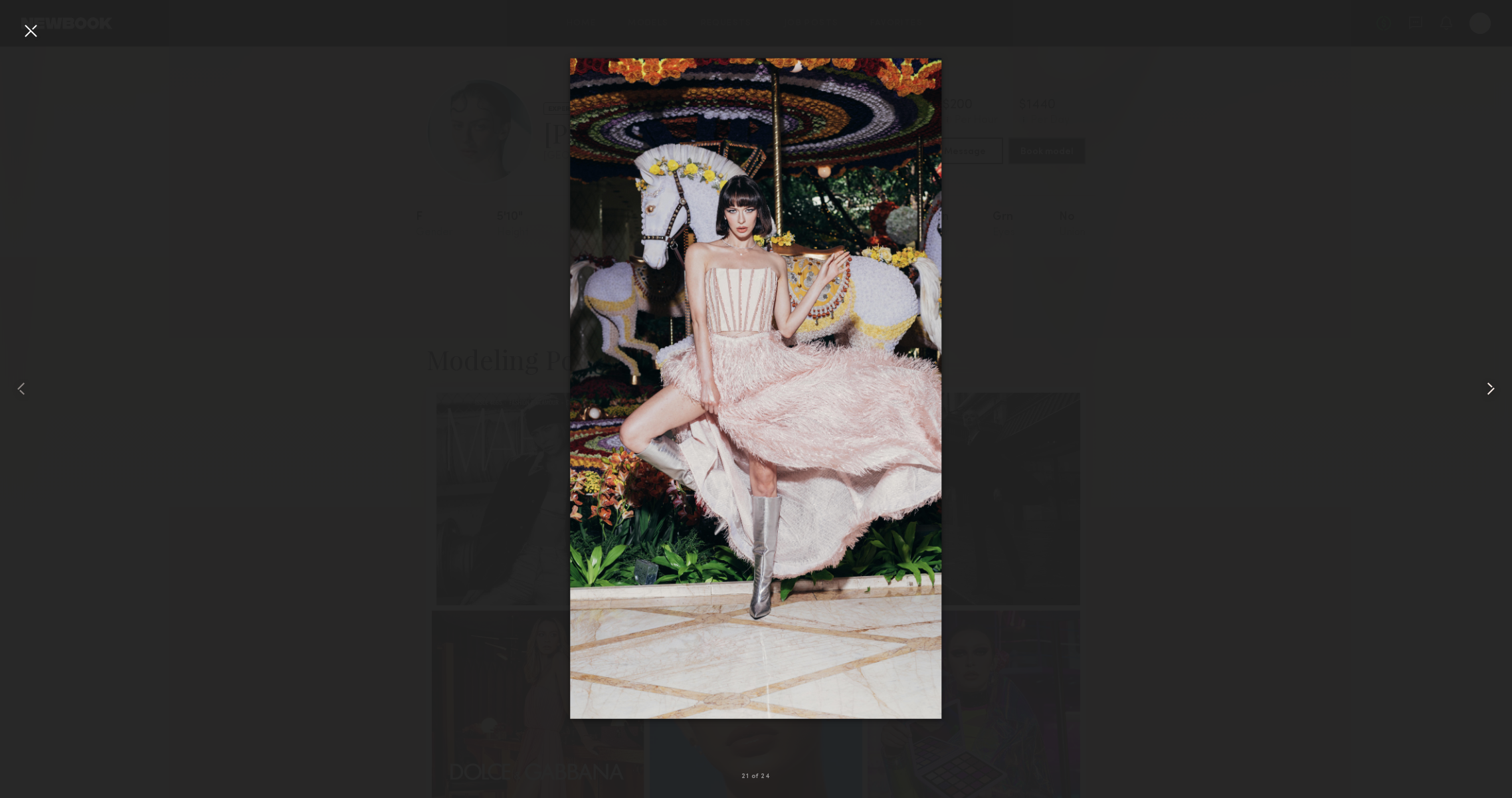
click at [1501, 397] on div at bounding box center [1482, 388] width 61 height 734
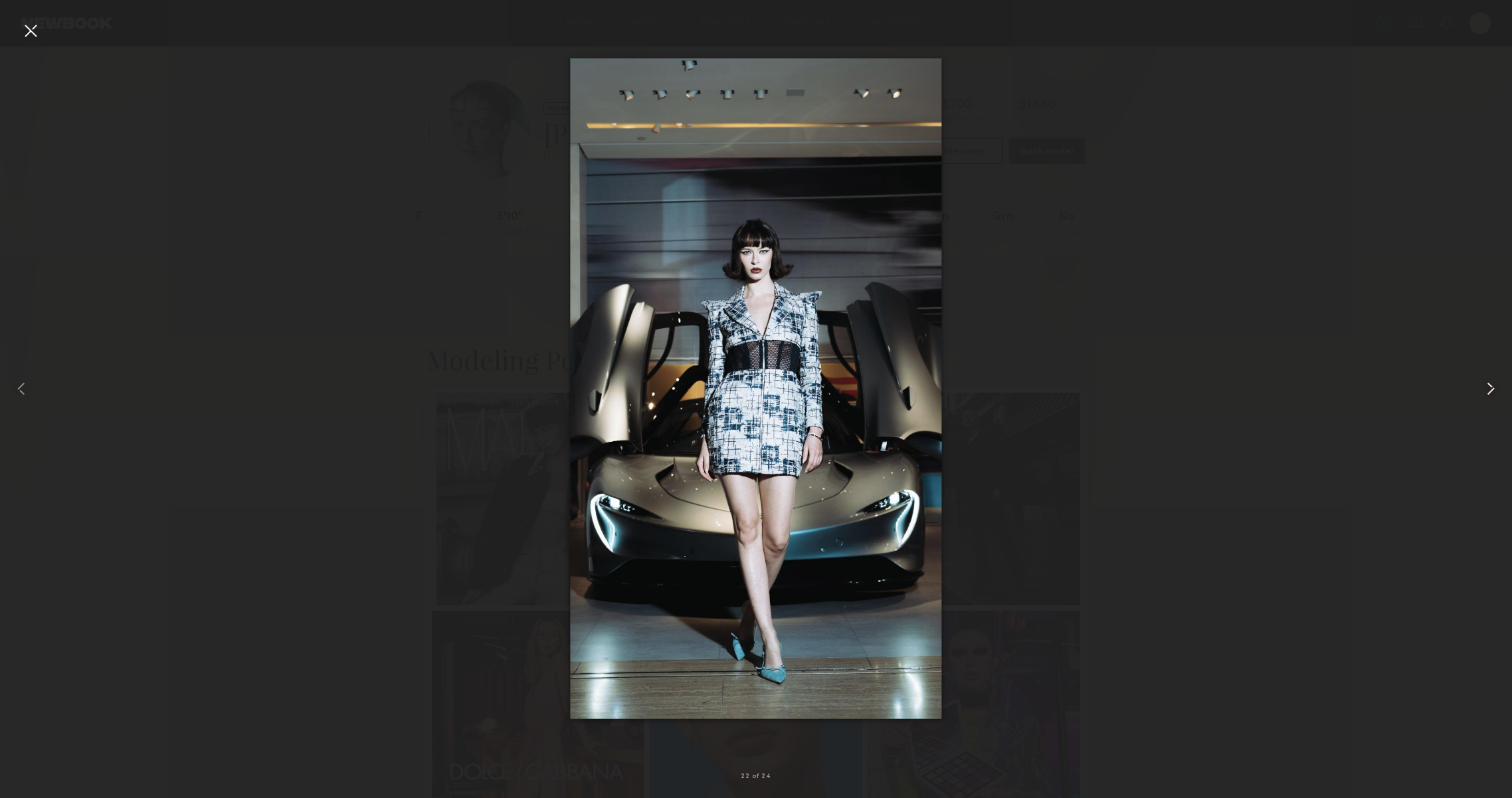
click at [1501, 397] on div at bounding box center [1482, 388] width 61 height 734
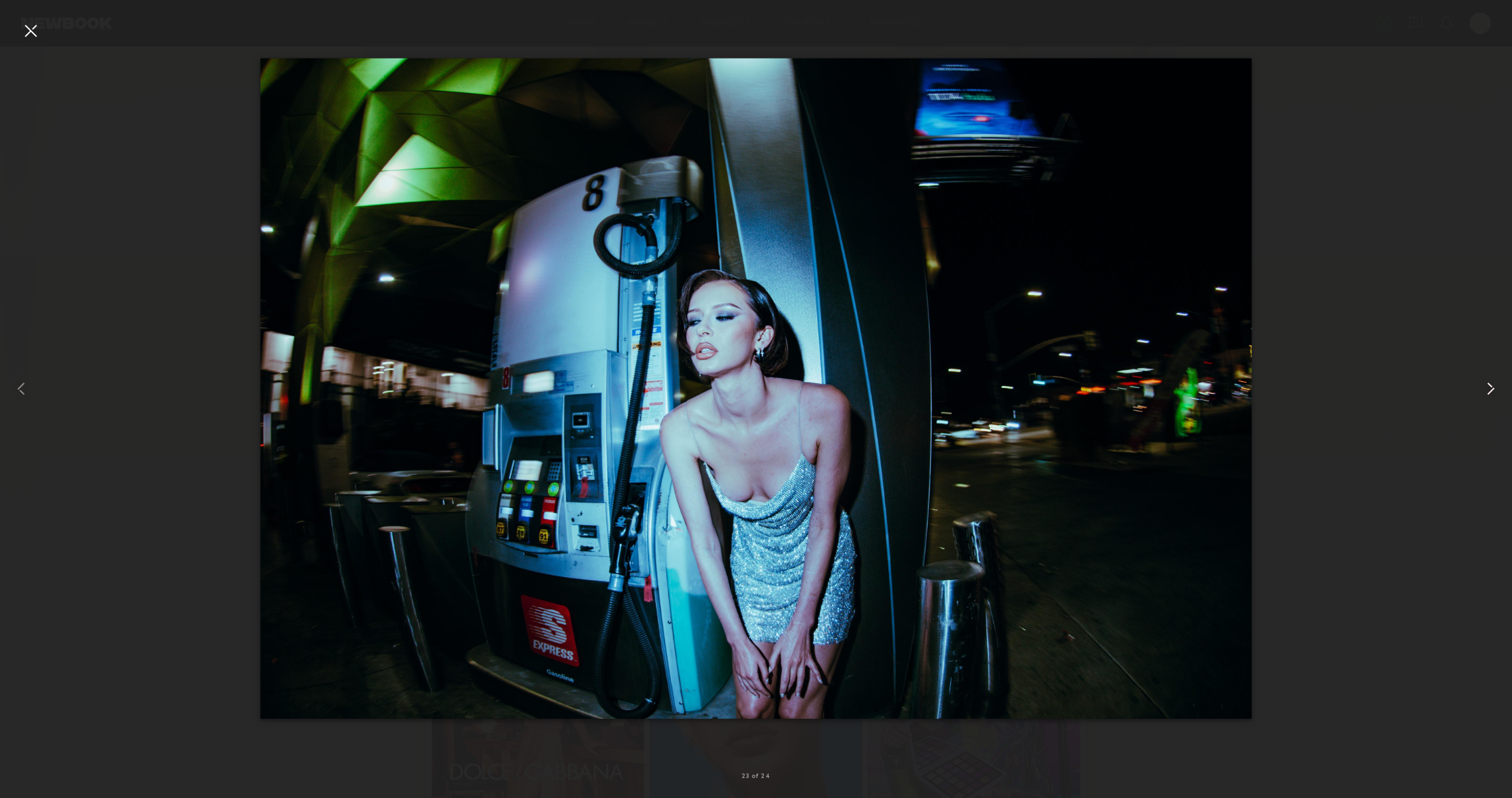
click at [1501, 397] on div at bounding box center [1482, 388] width 61 height 734
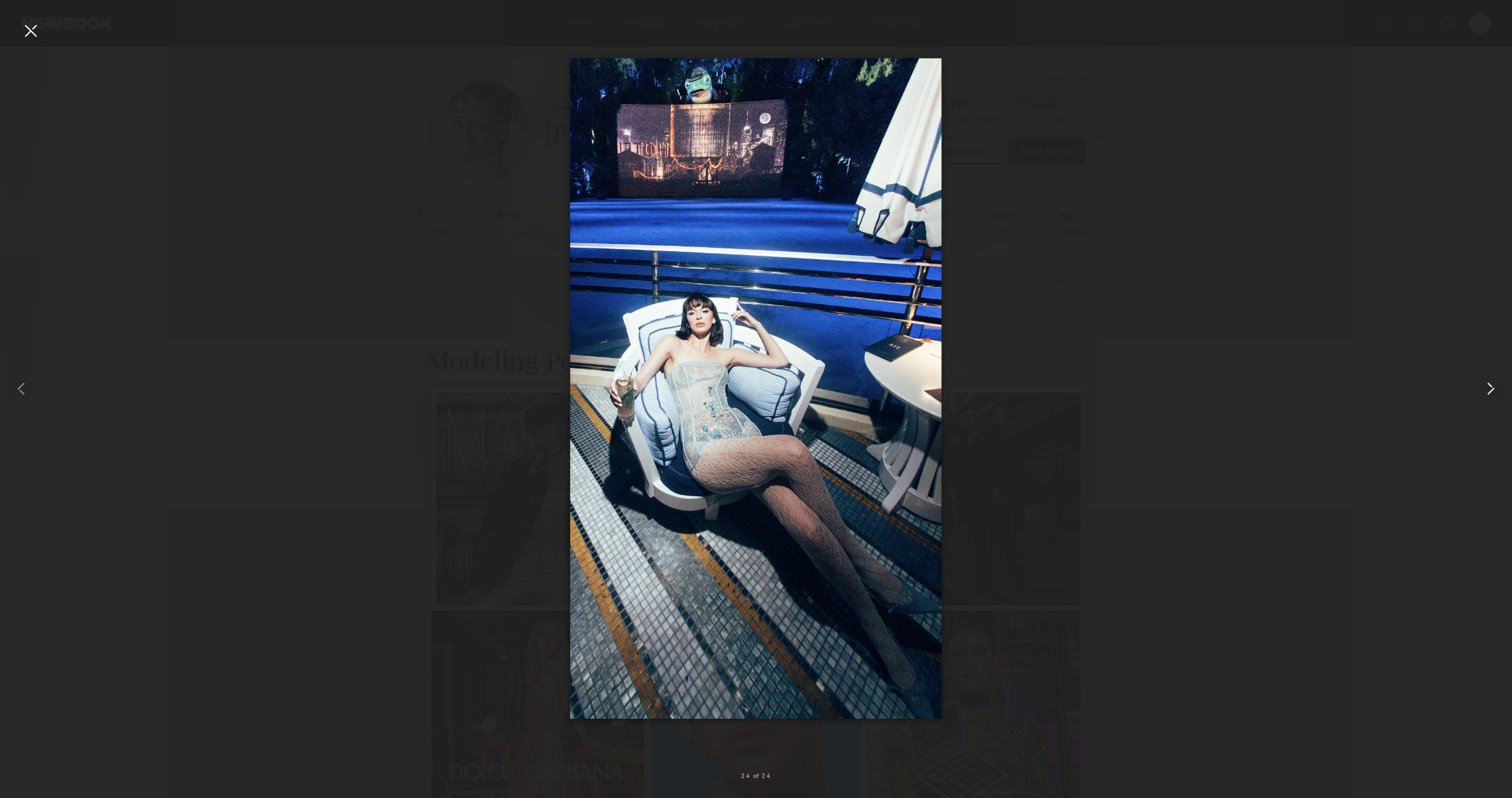
click at [1501, 397] on div at bounding box center [1482, 388] width 61 height 734
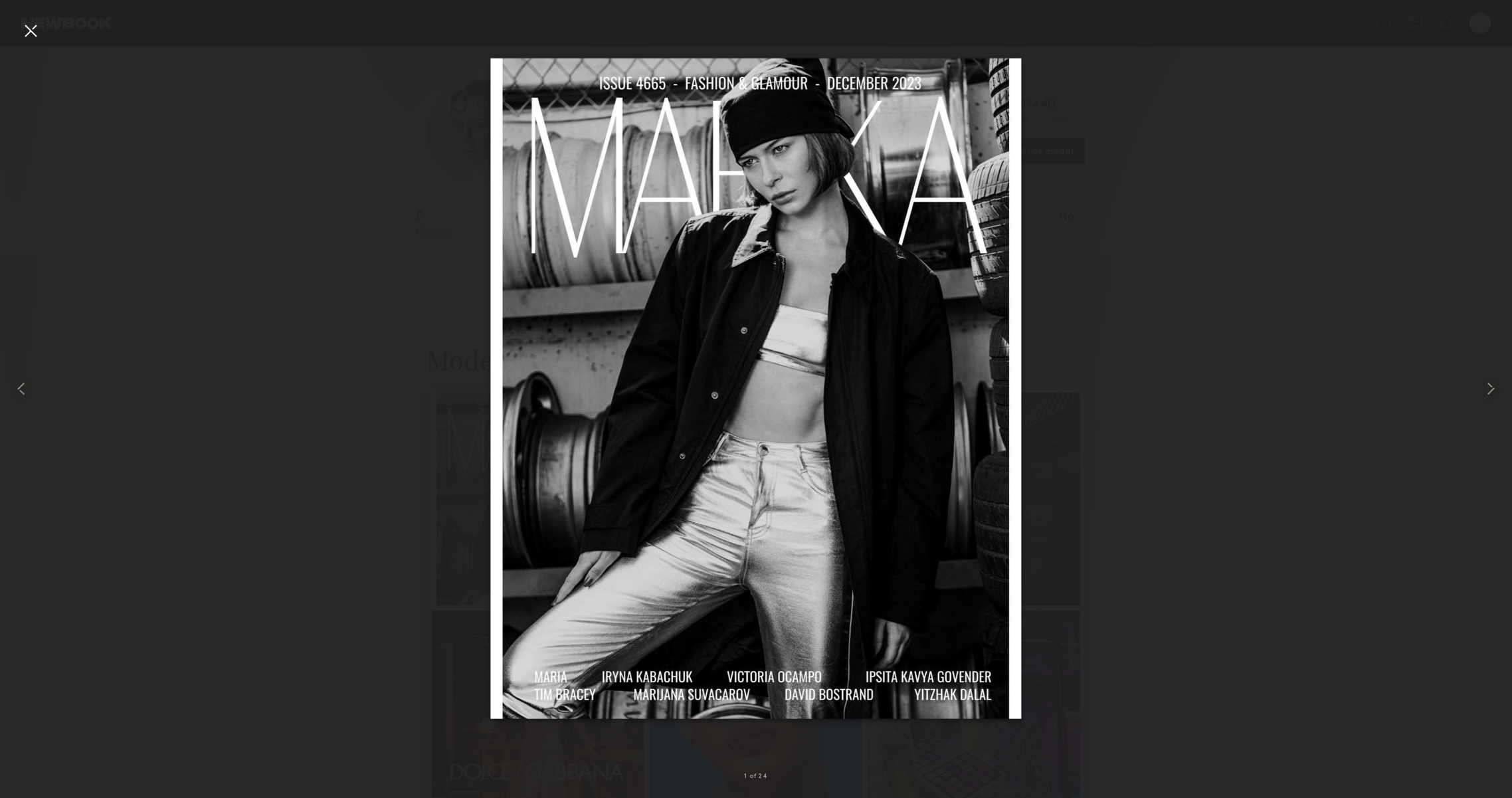
click at [28, 36] on div at bounding box center [30, 30] width 21 height 21
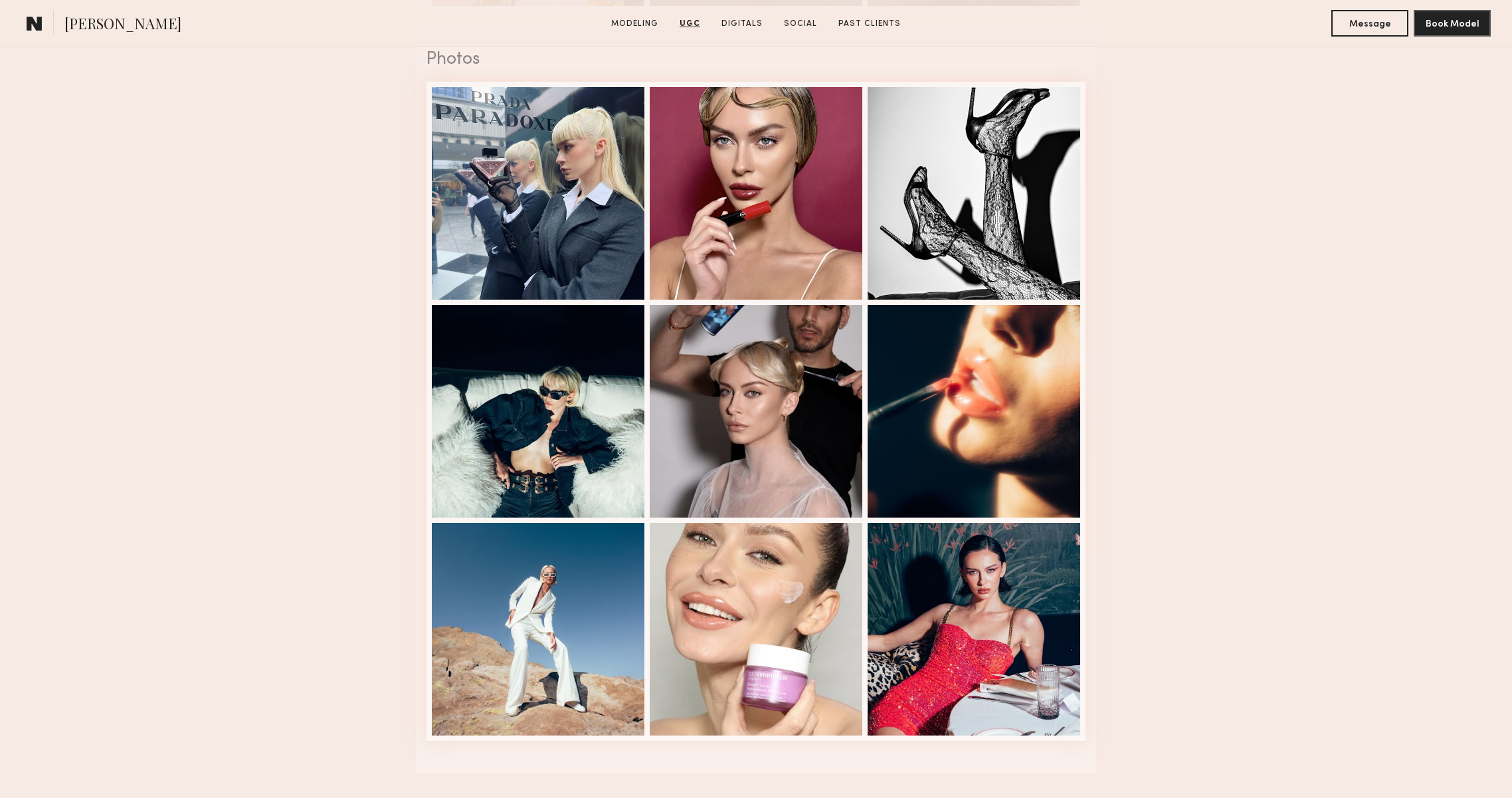
scroll to position [2715, 0]
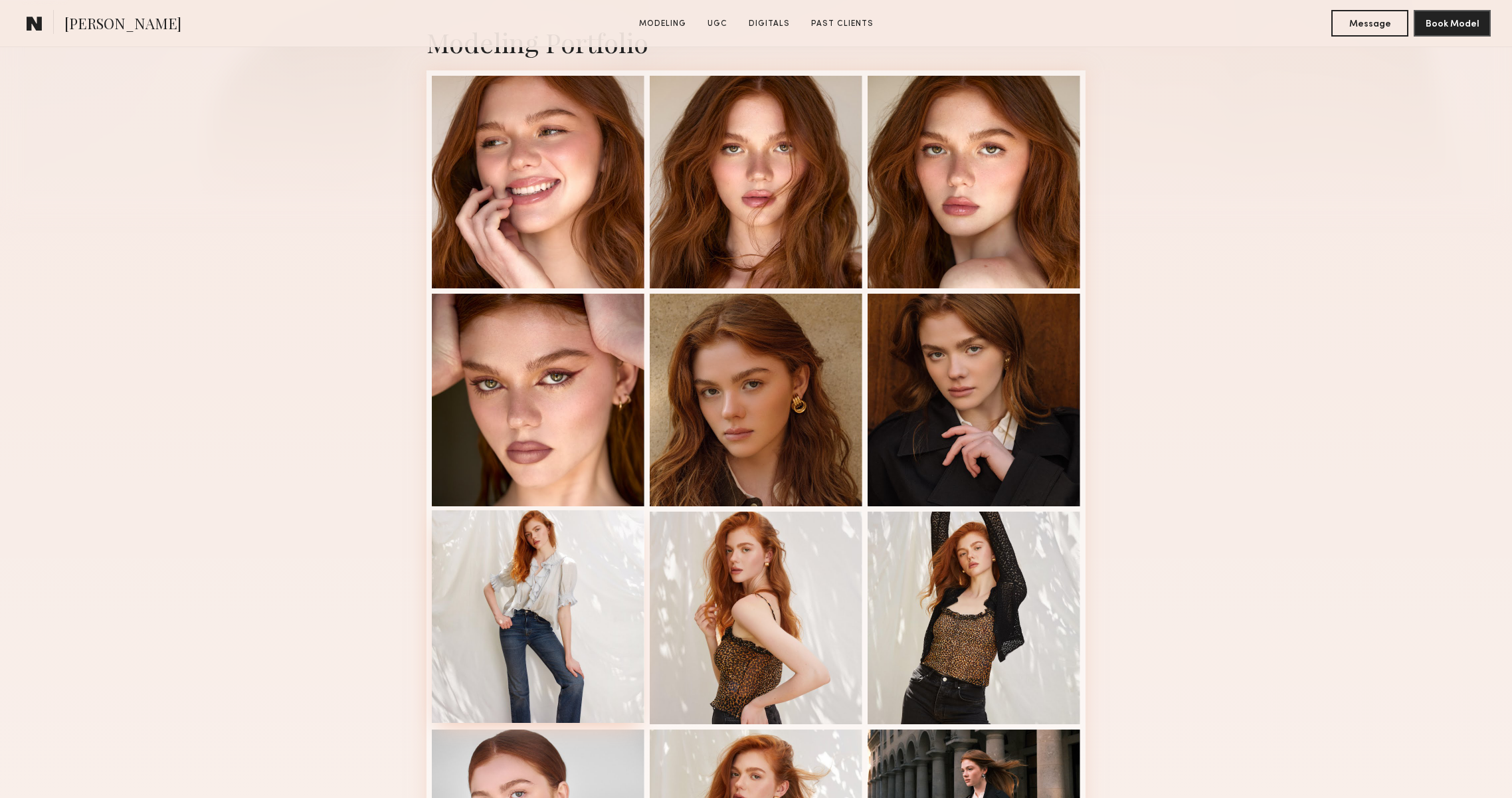
scroll to position [458, 0]
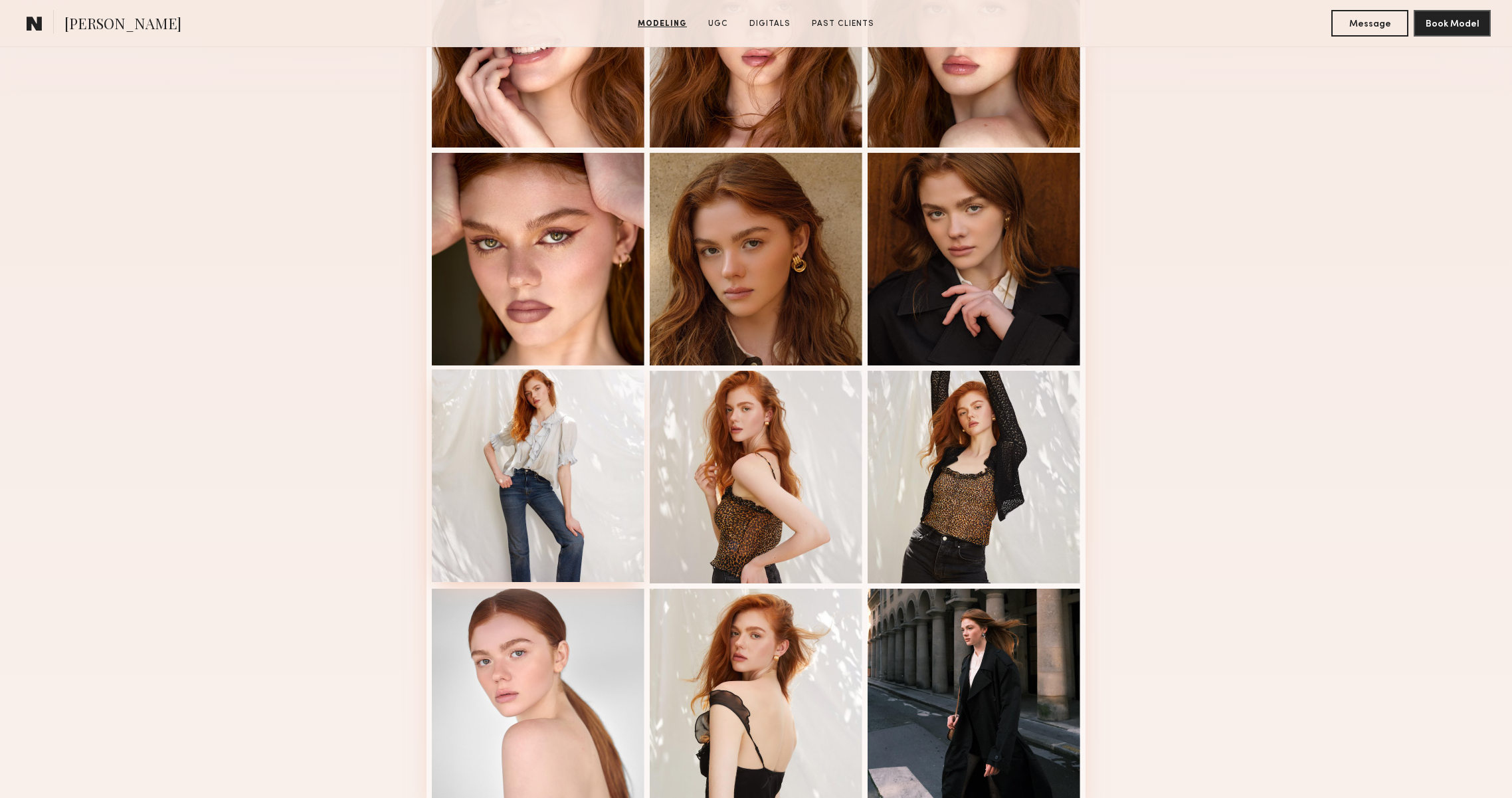
click at [589, 536] on div at bounding box center [538, 476] width 213 height 213
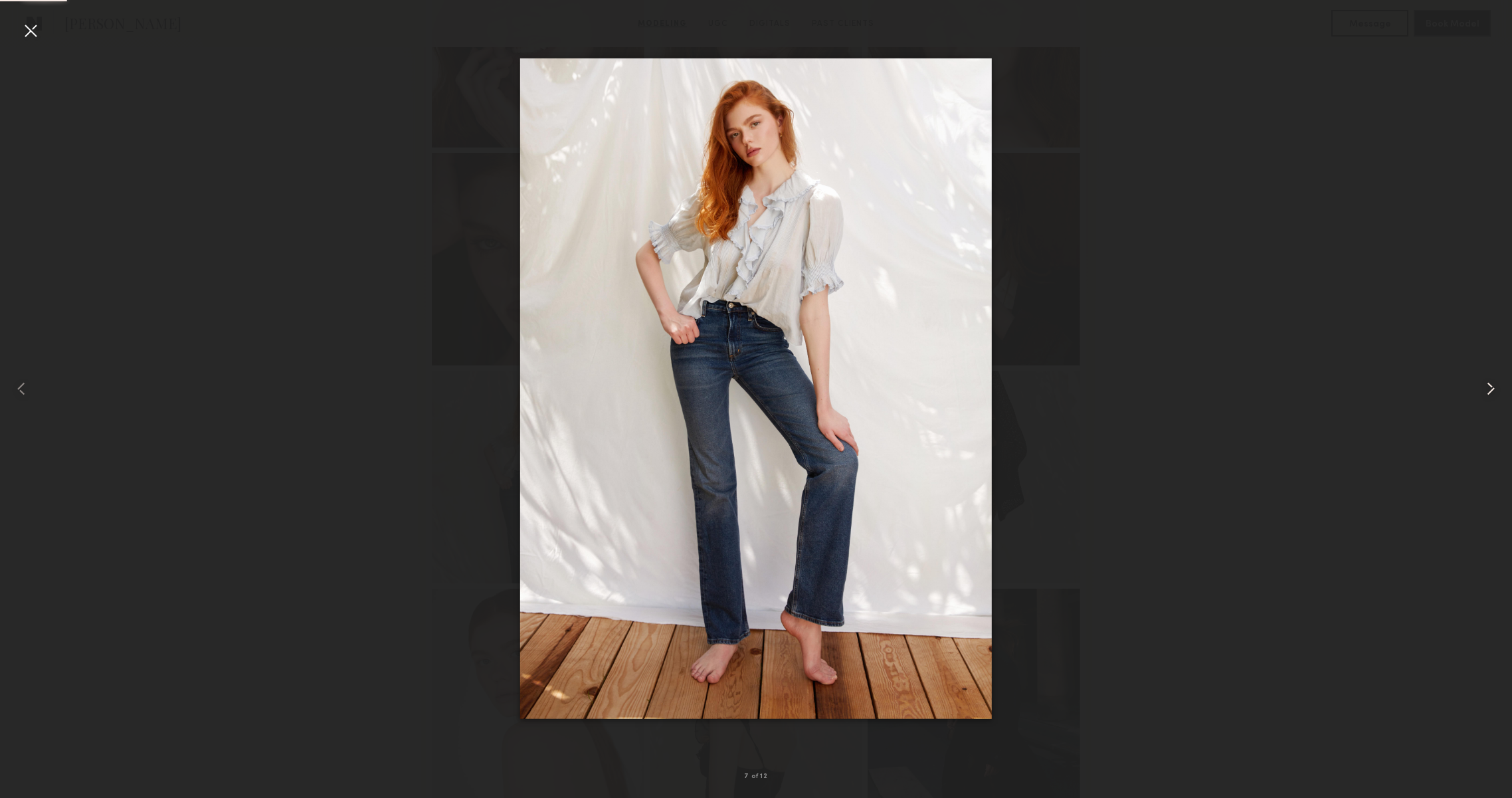
click at [1482, 384] on common-icon at bounding box center [1491, 389] width 21 height 21
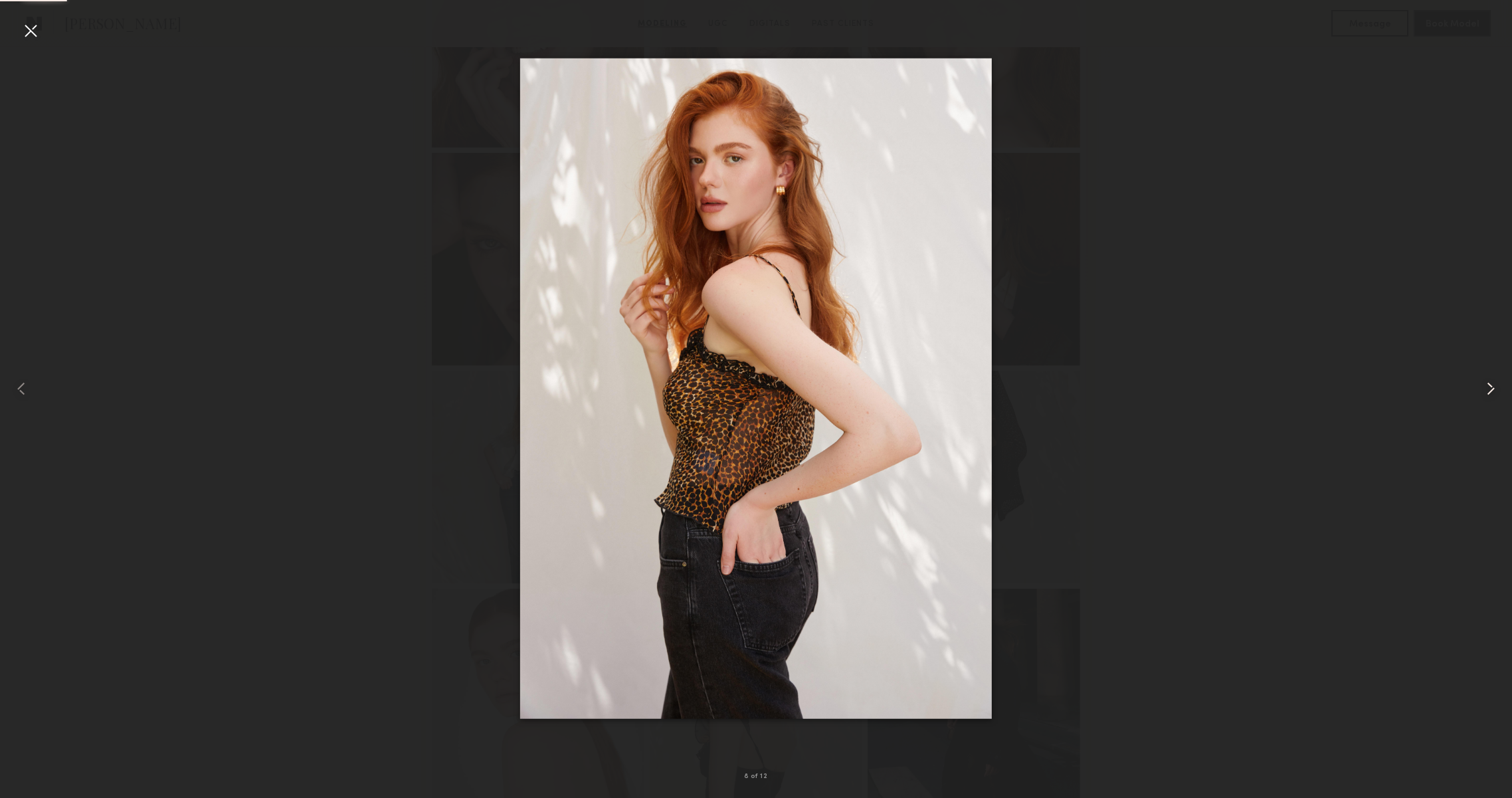
click at [1482, 384] on common-icon at bounding box center [1491, 389] width 21 height 21
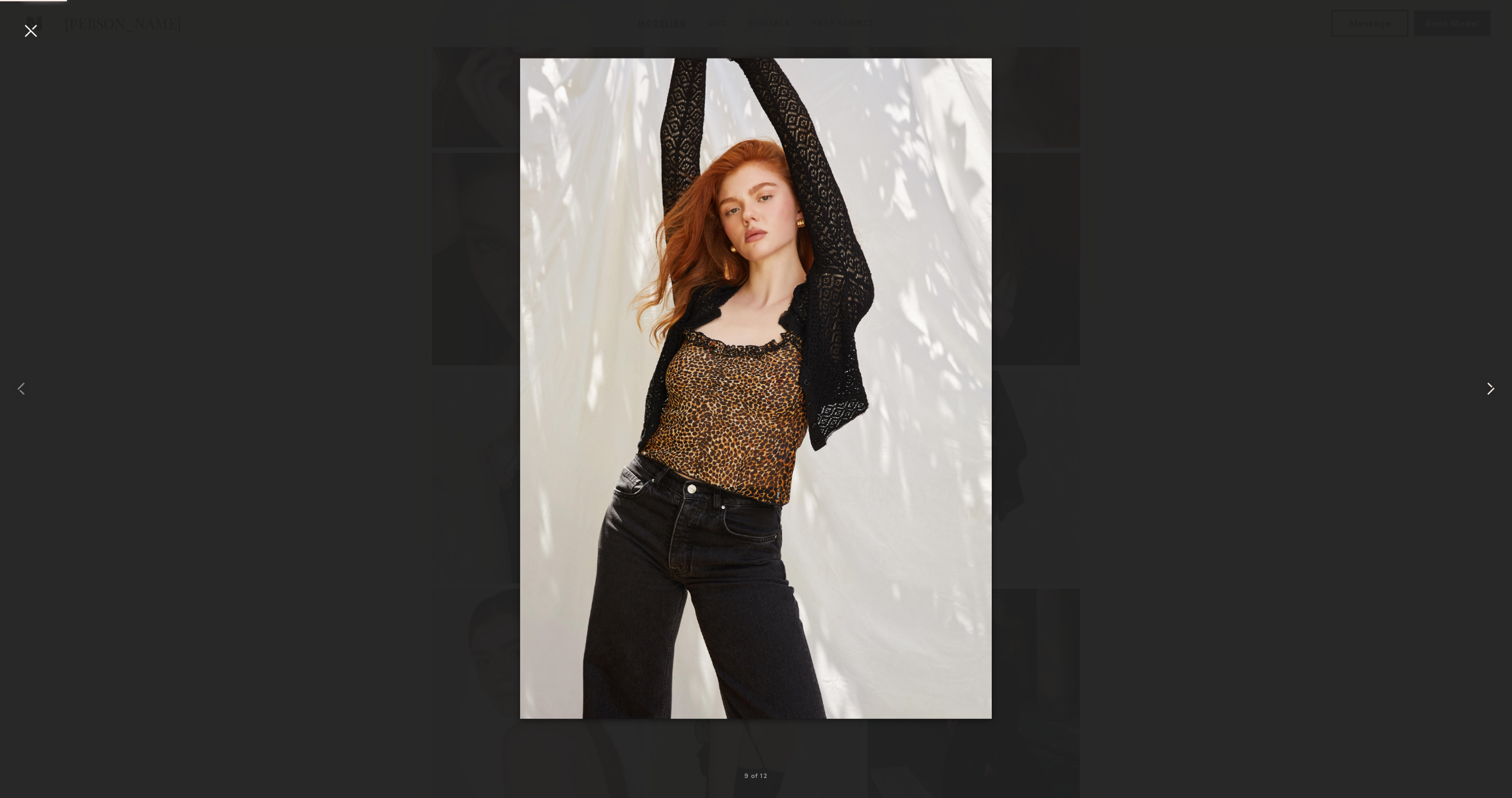
click at [1482, 384] on common-icon at bounding box center [1491, 389] width 21 height 21
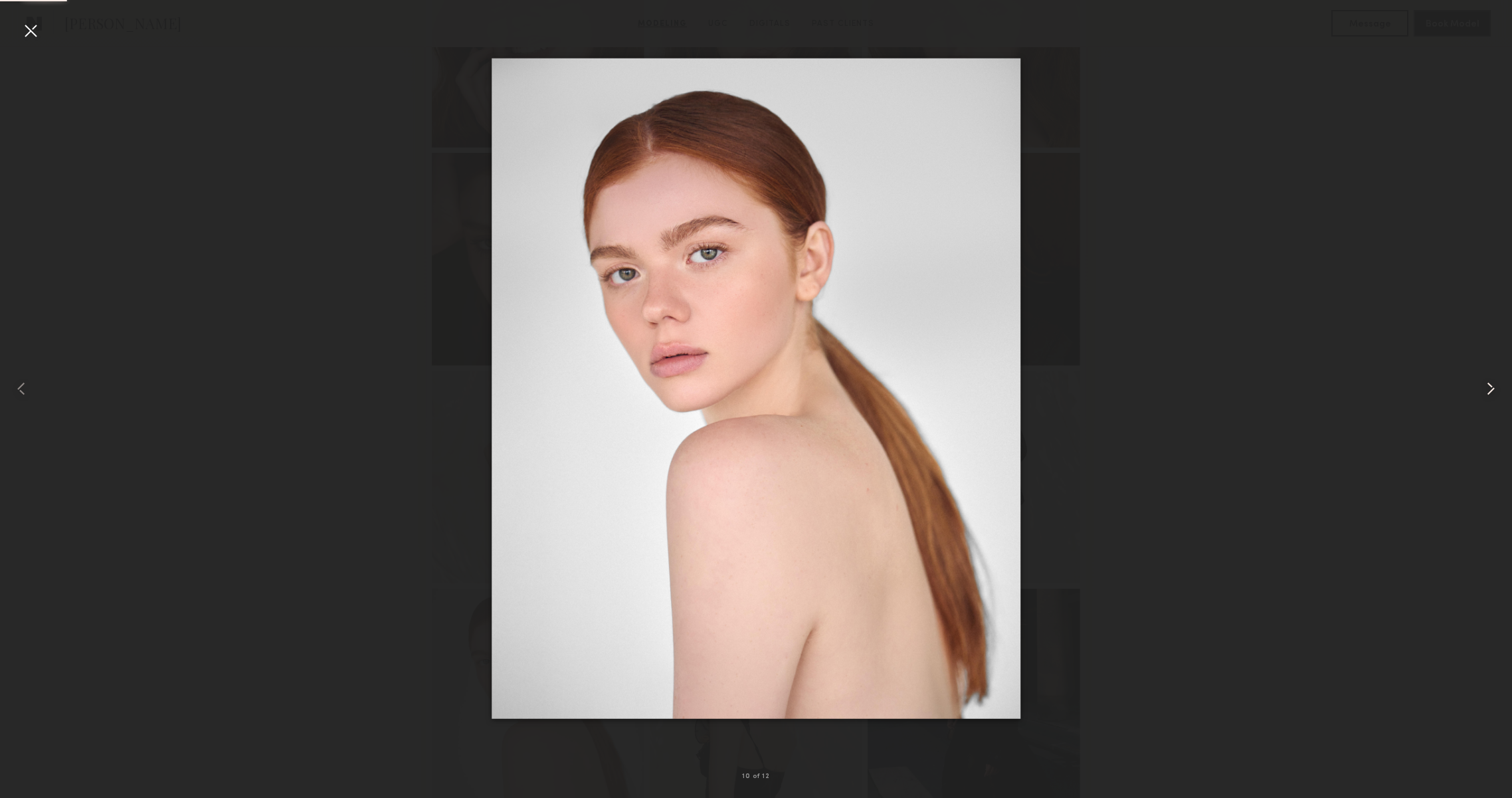
click at [1482, 384] on common-icon at bounding box center [1491, 389] width 21 height 21
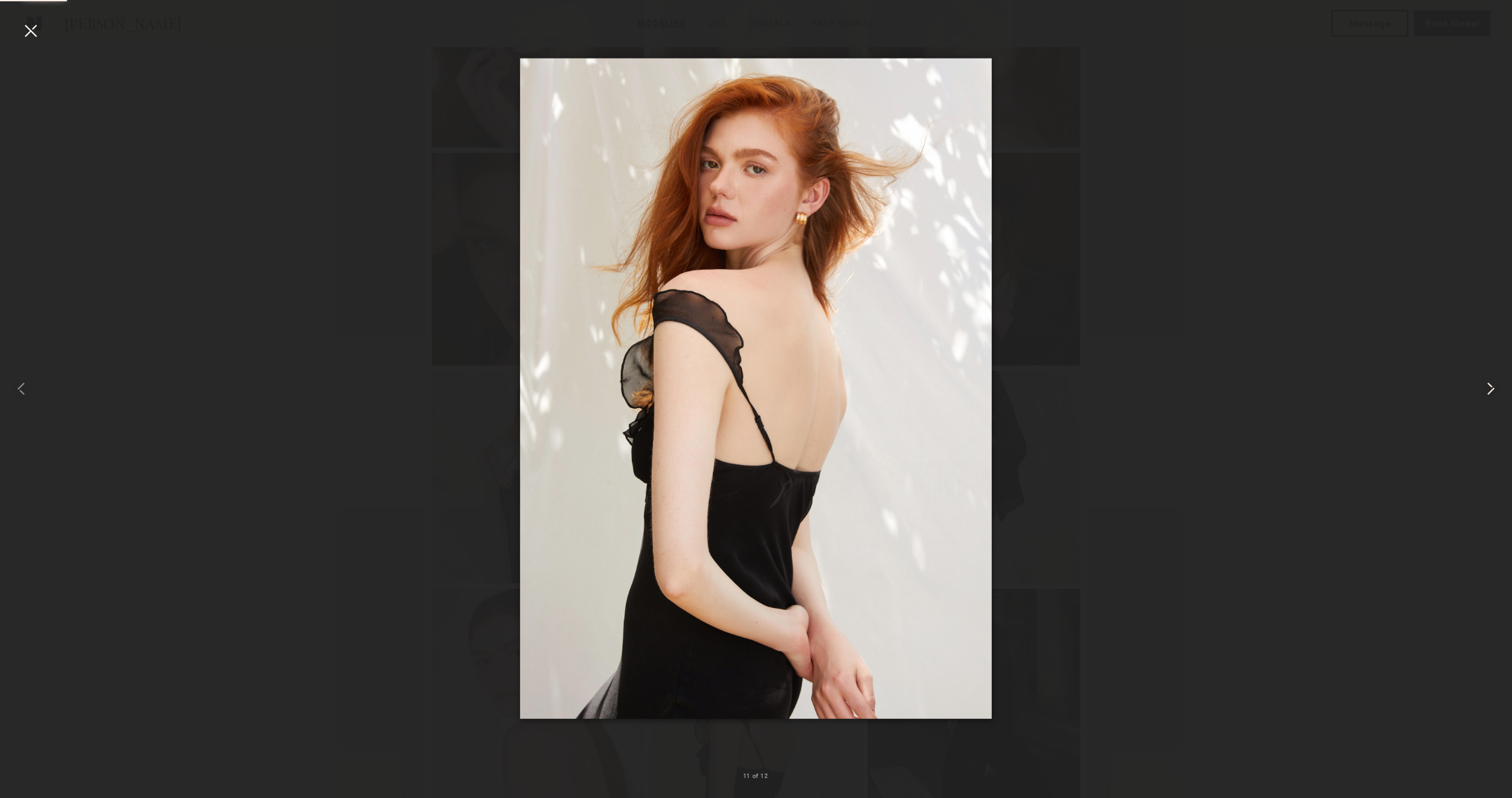
click at [1482, 384] on common-icon at bounding box center [1491, 389] width 21 height 21
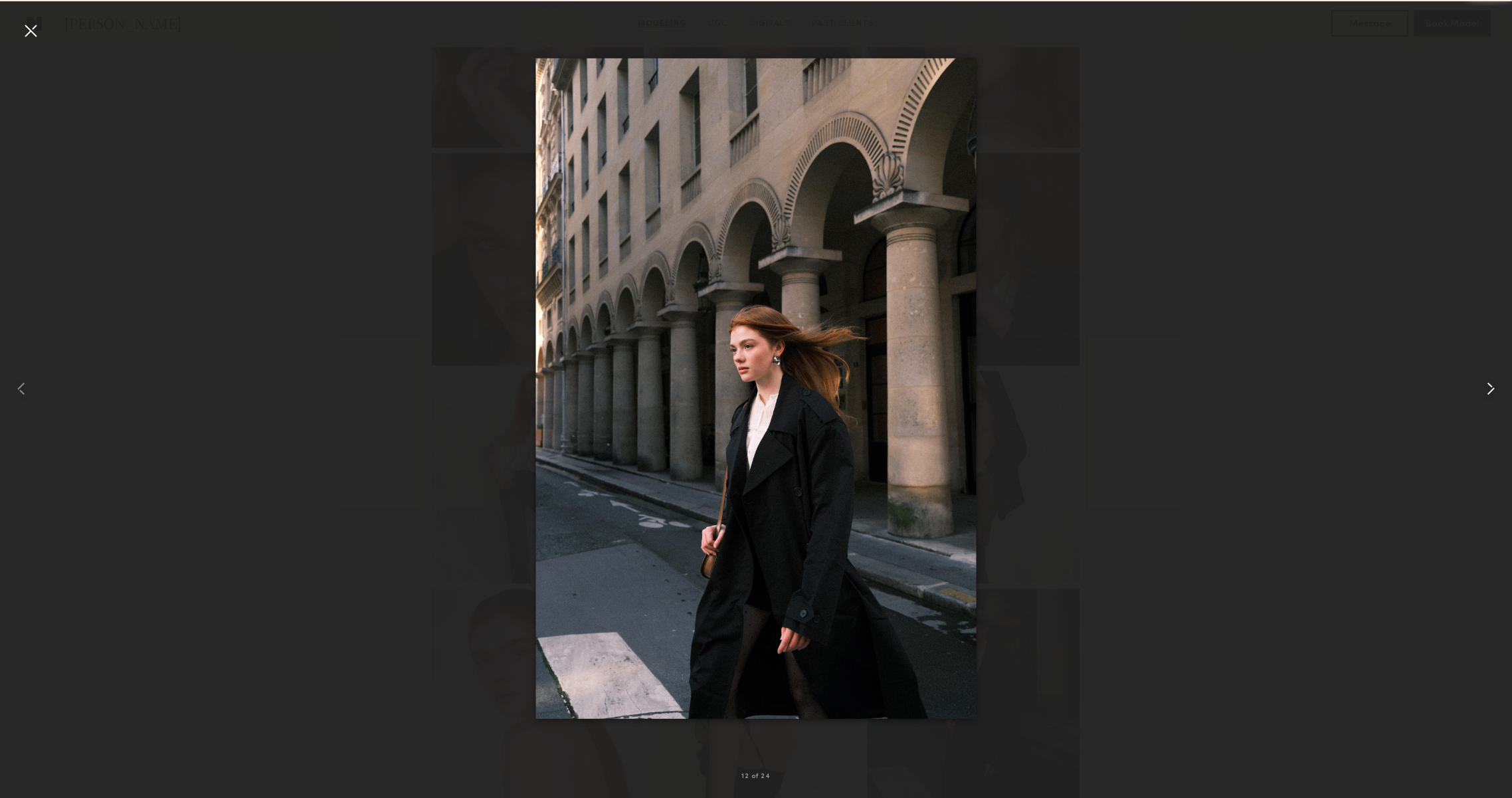
click at [1482, 384] on common-icon at bounding box center [1491, 389] width 21 height 21
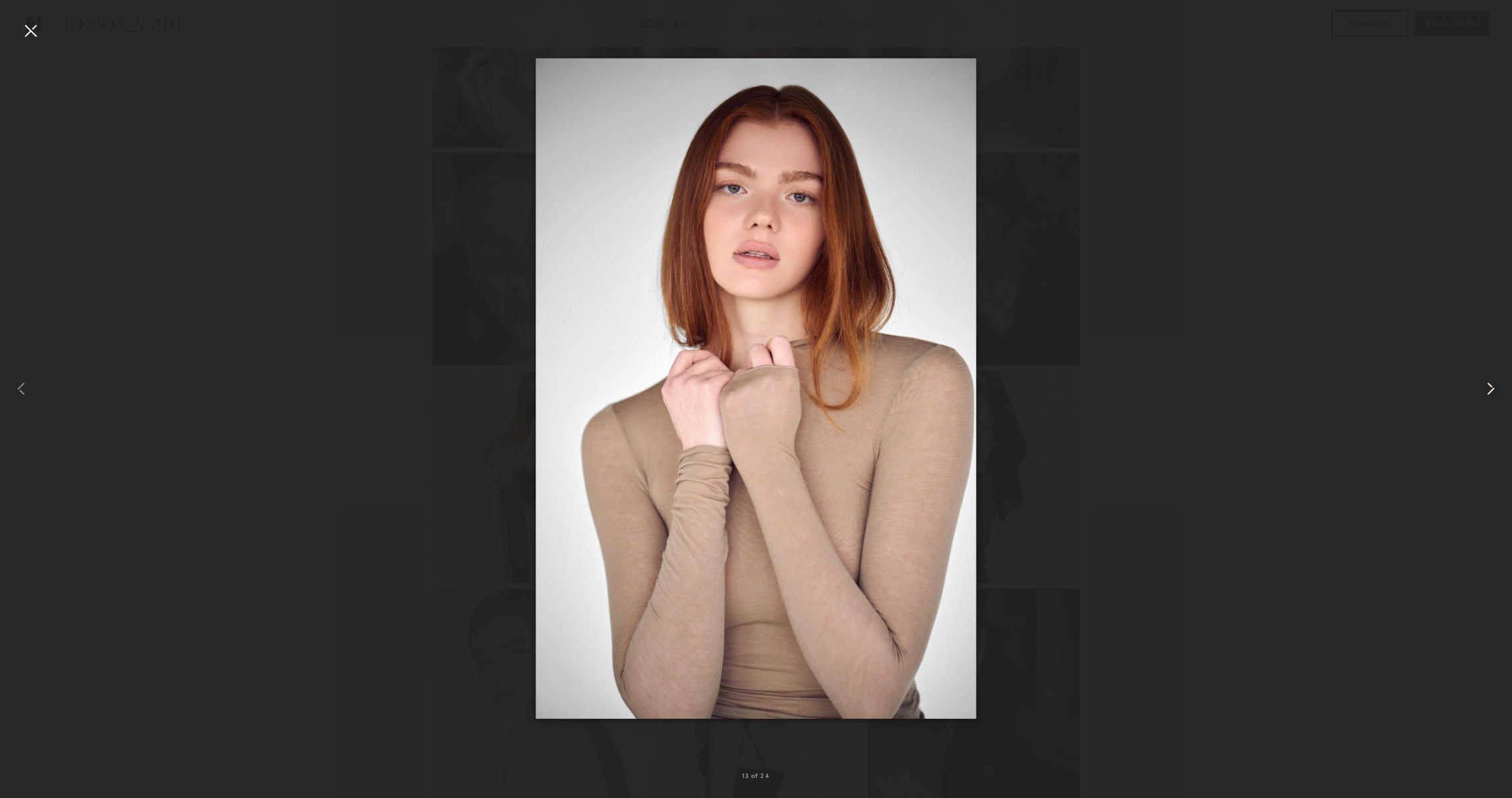
click at [1482, 384] on common-icon at bounding box center [1491, 389] width 21 height 21
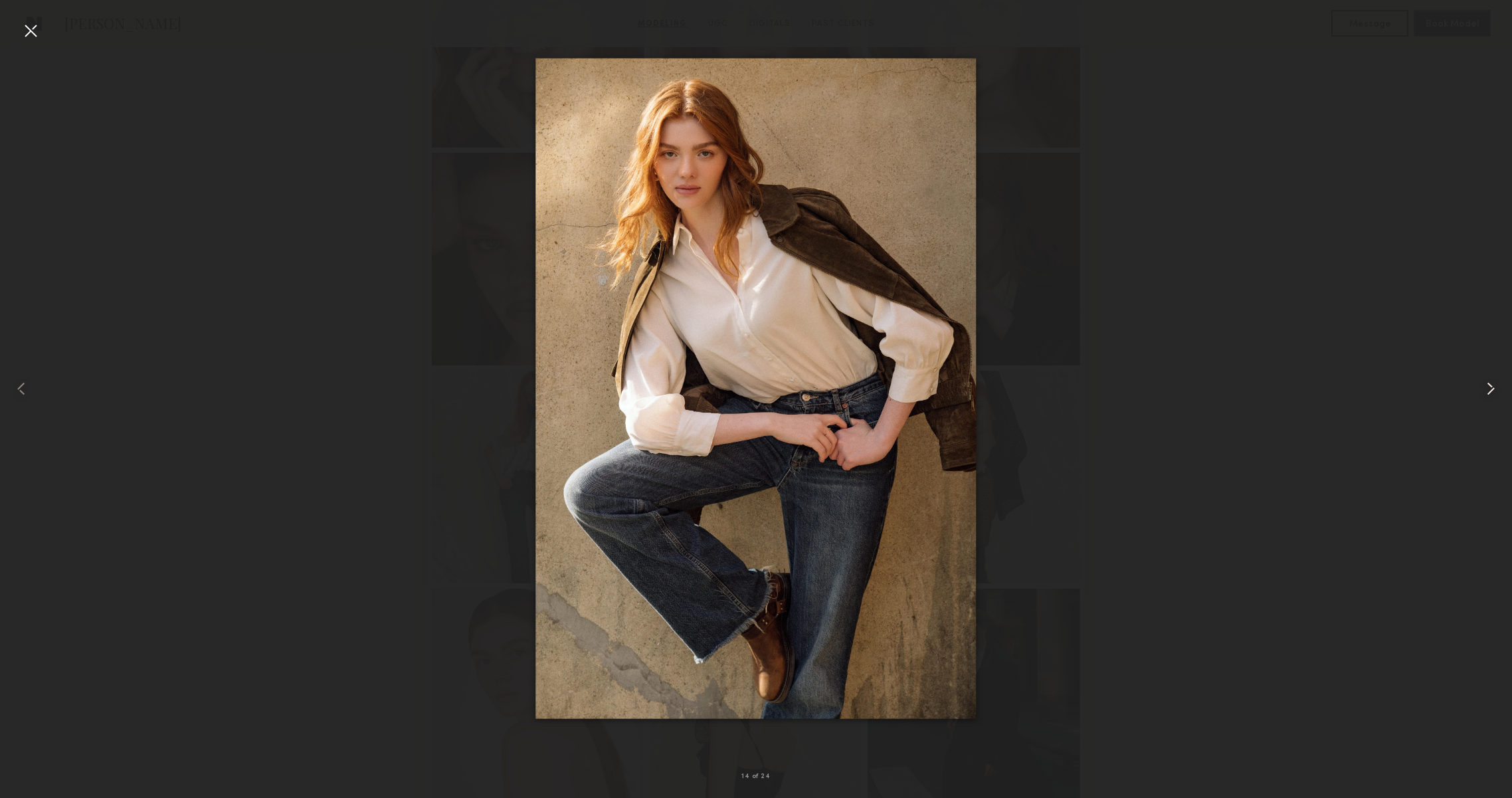
click at [1482, 384] on common-icon at bounding box center [1491, 389] width 21 height 21
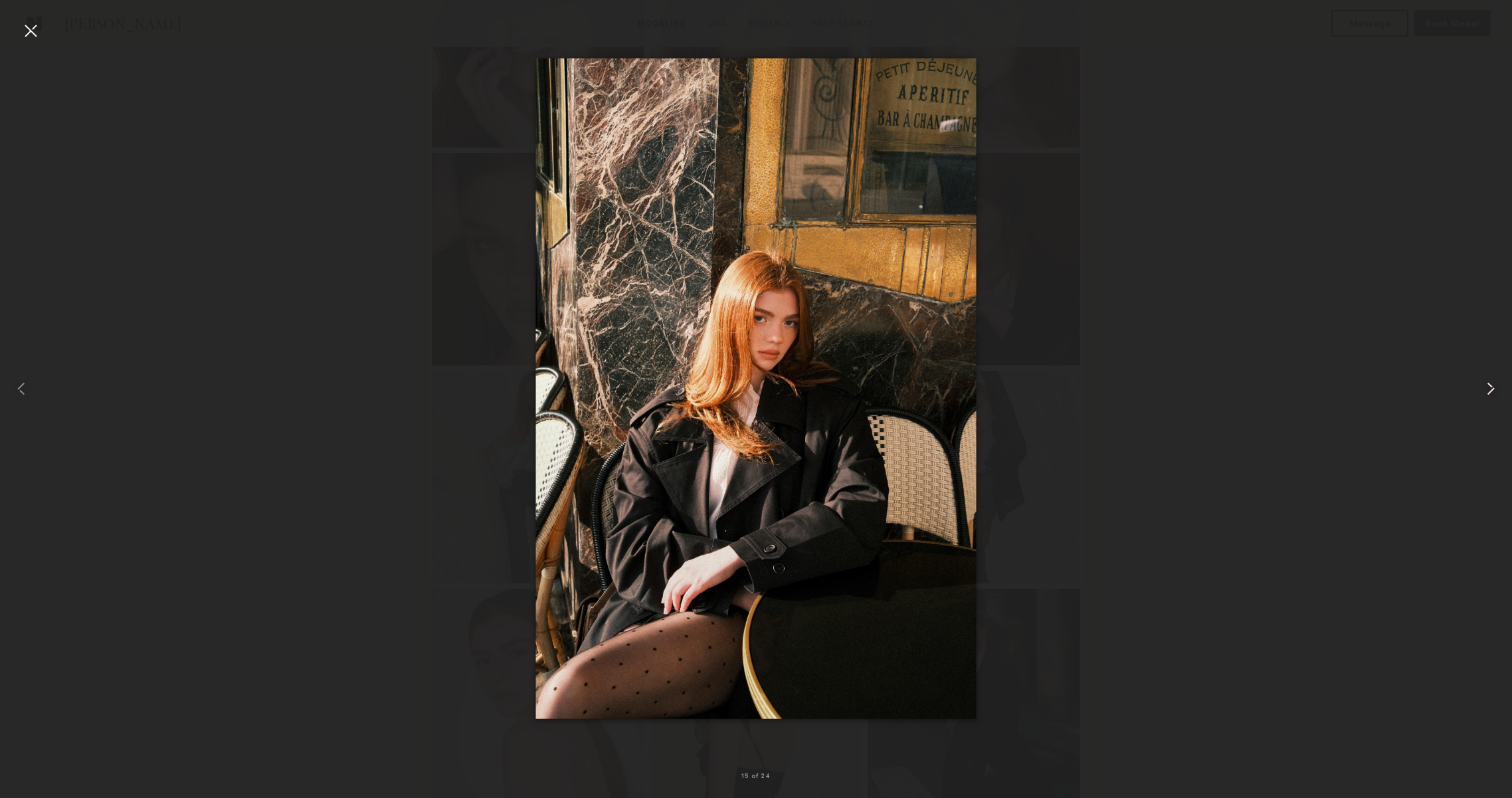
click at [1482, 384] on common-icon at bounding box center [1491, 389] width 21 height 21
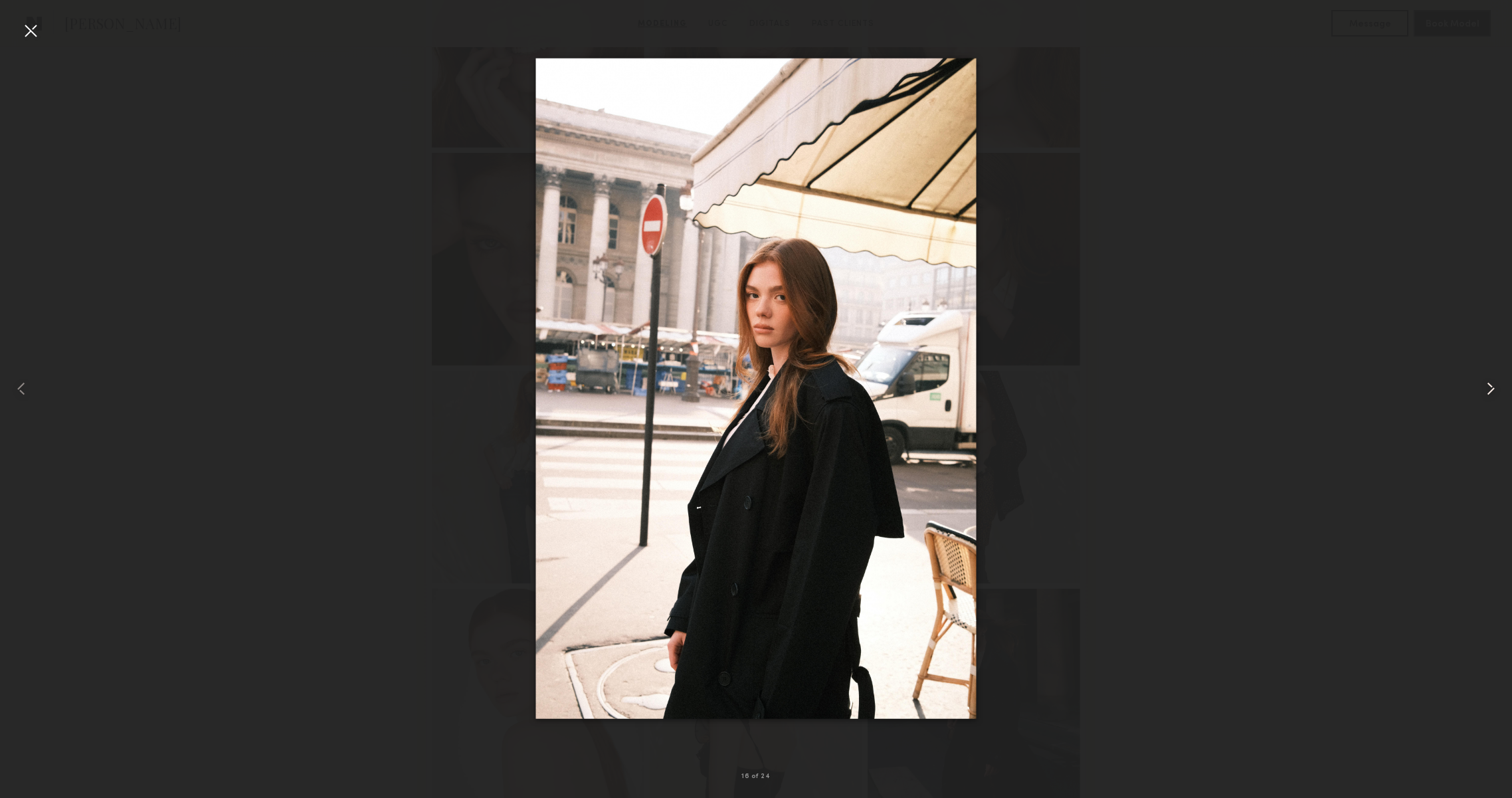
click at [1482, 384] on common-icon at bounding box center [1491, 389] width 21 height 21
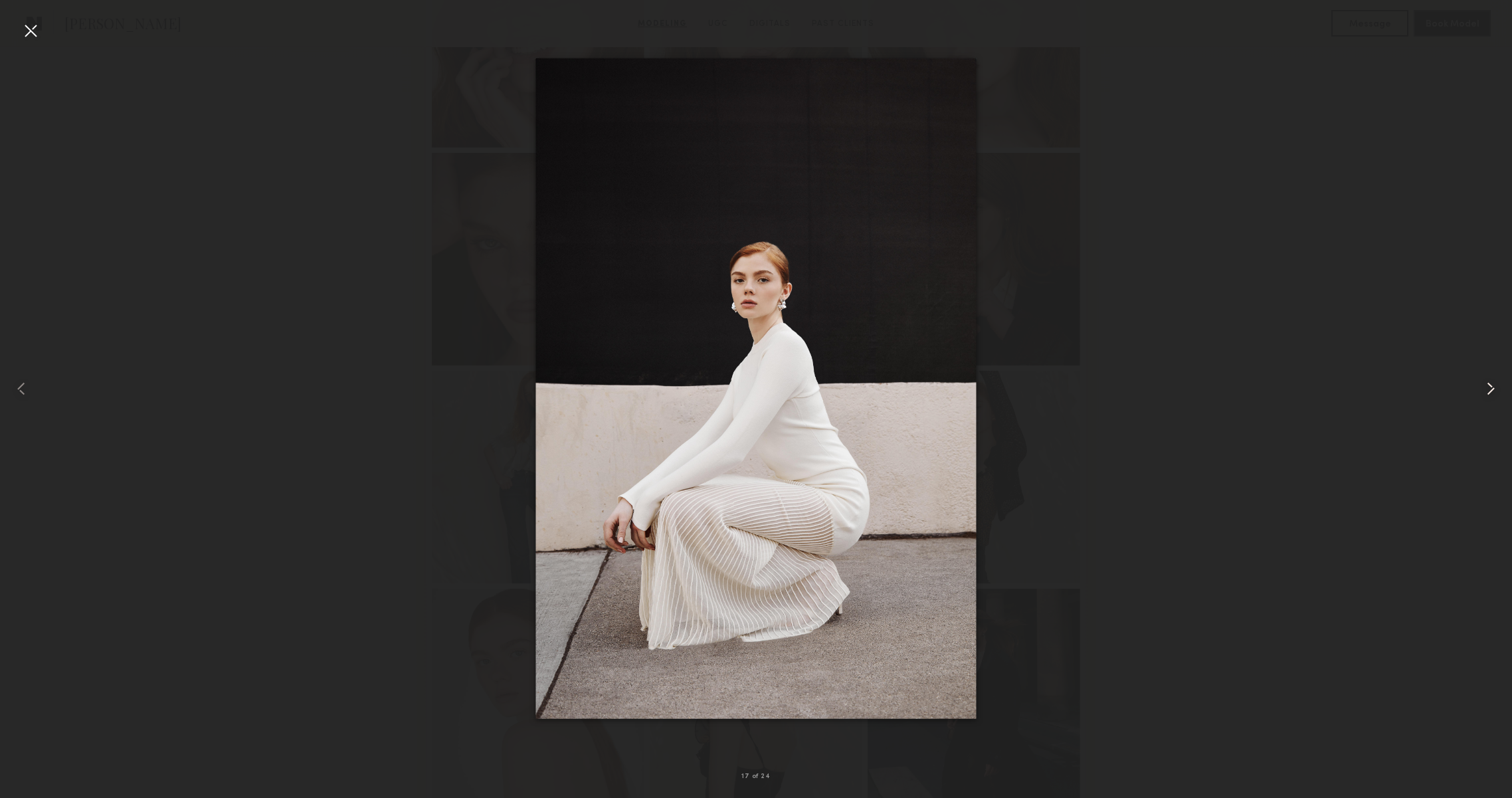
click at [1482, 384] on common-icon at bounding box center [1491, 389] width 21 height 21
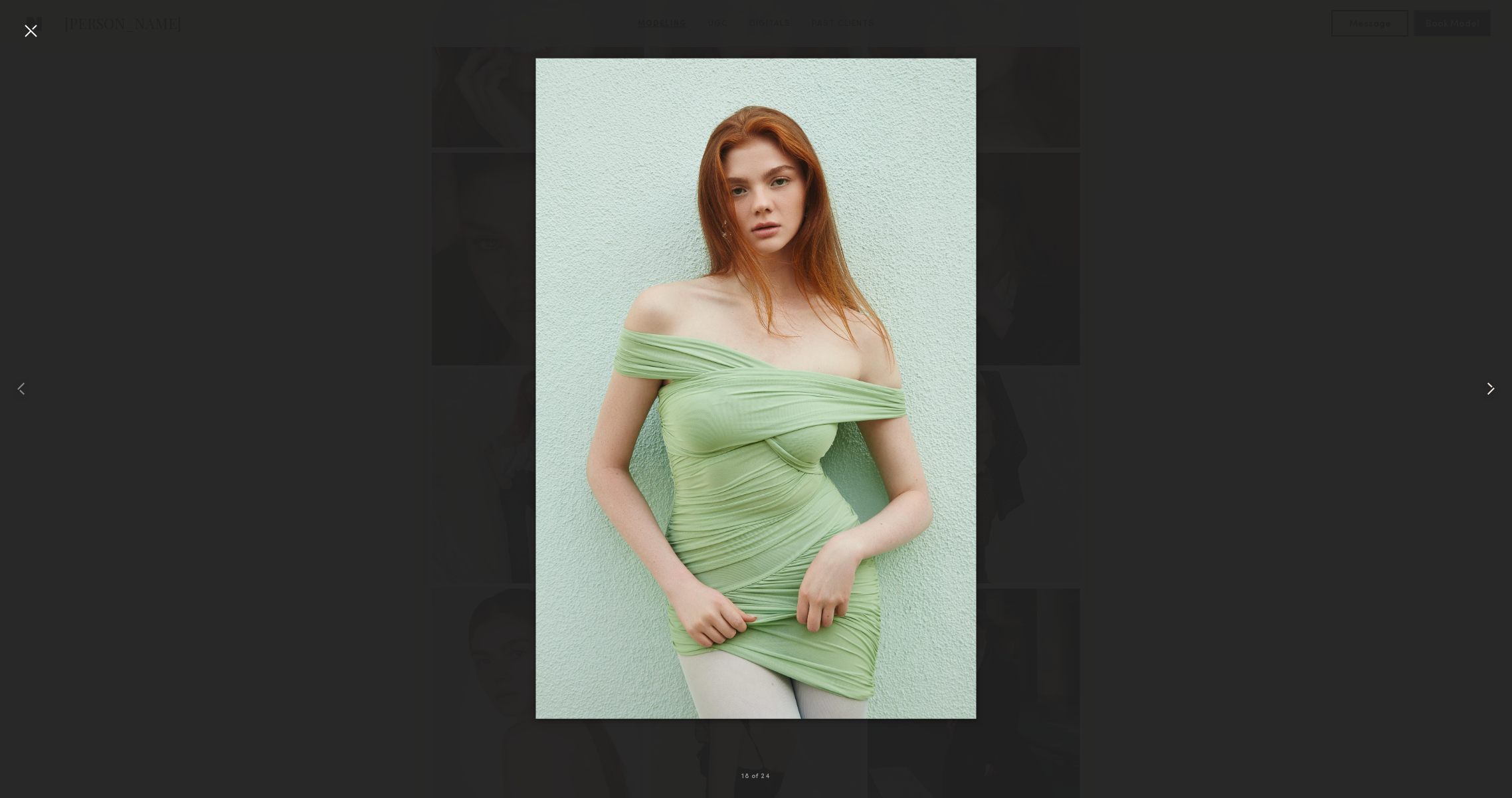
click at [1482, 384] on common-icon at bounding box center [1491, 389] width 21 height 21
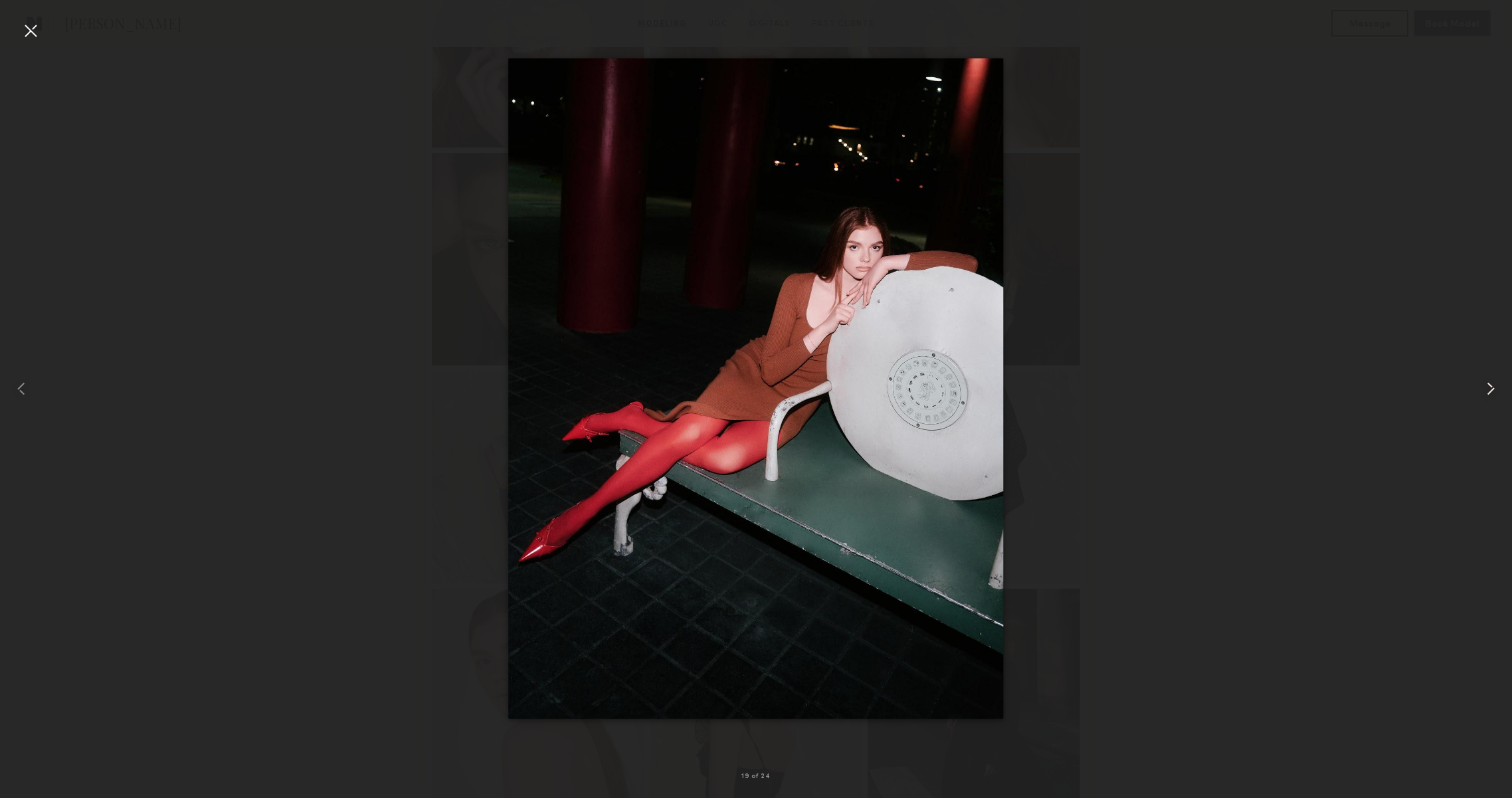
click at [1482, 384] on common-icon at bounding box center [1491, 389] width 21 height 21
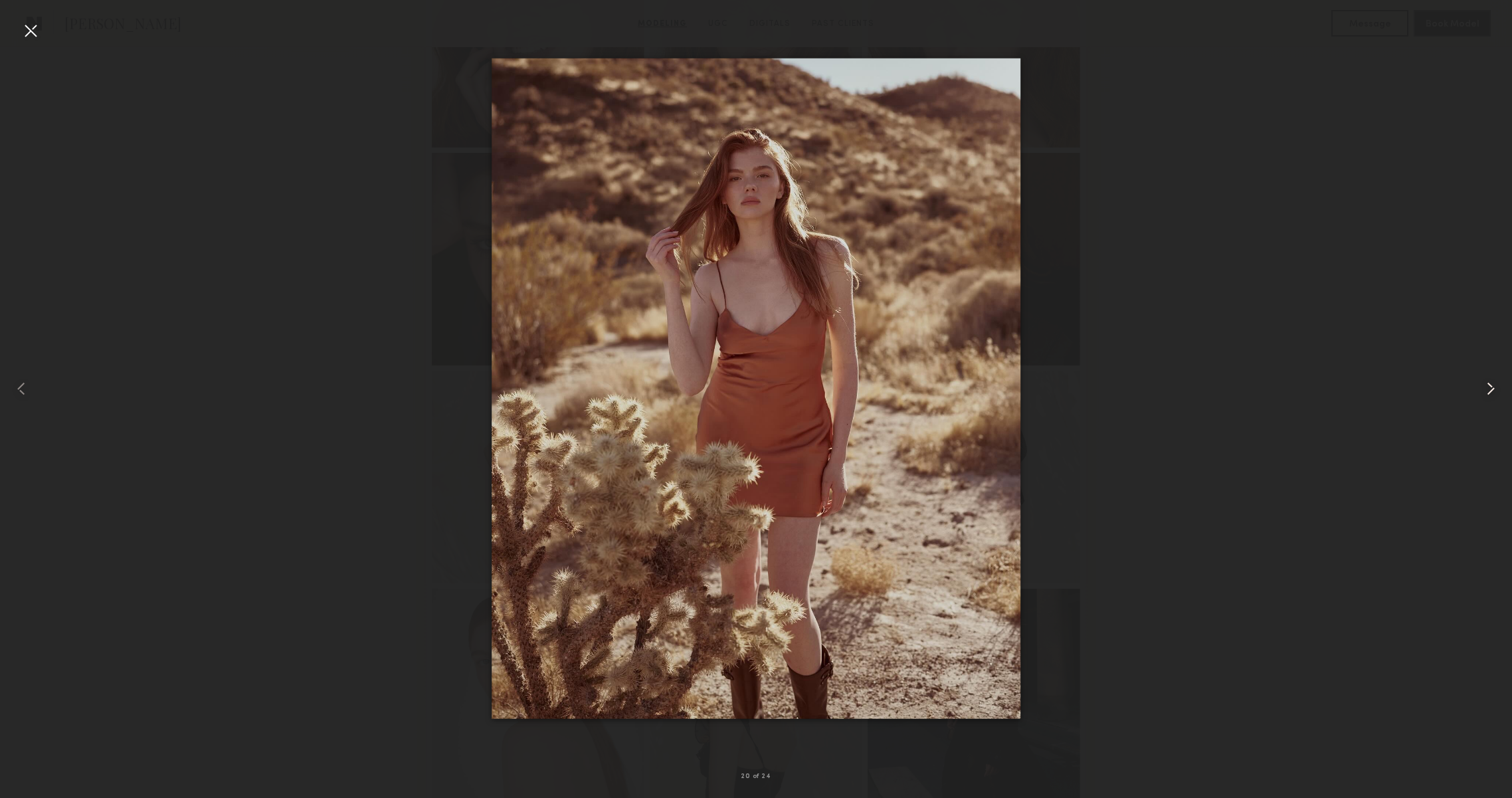
click at [1482, 384] on common-icon at bounding box center [1491, 389] width 21 height 21
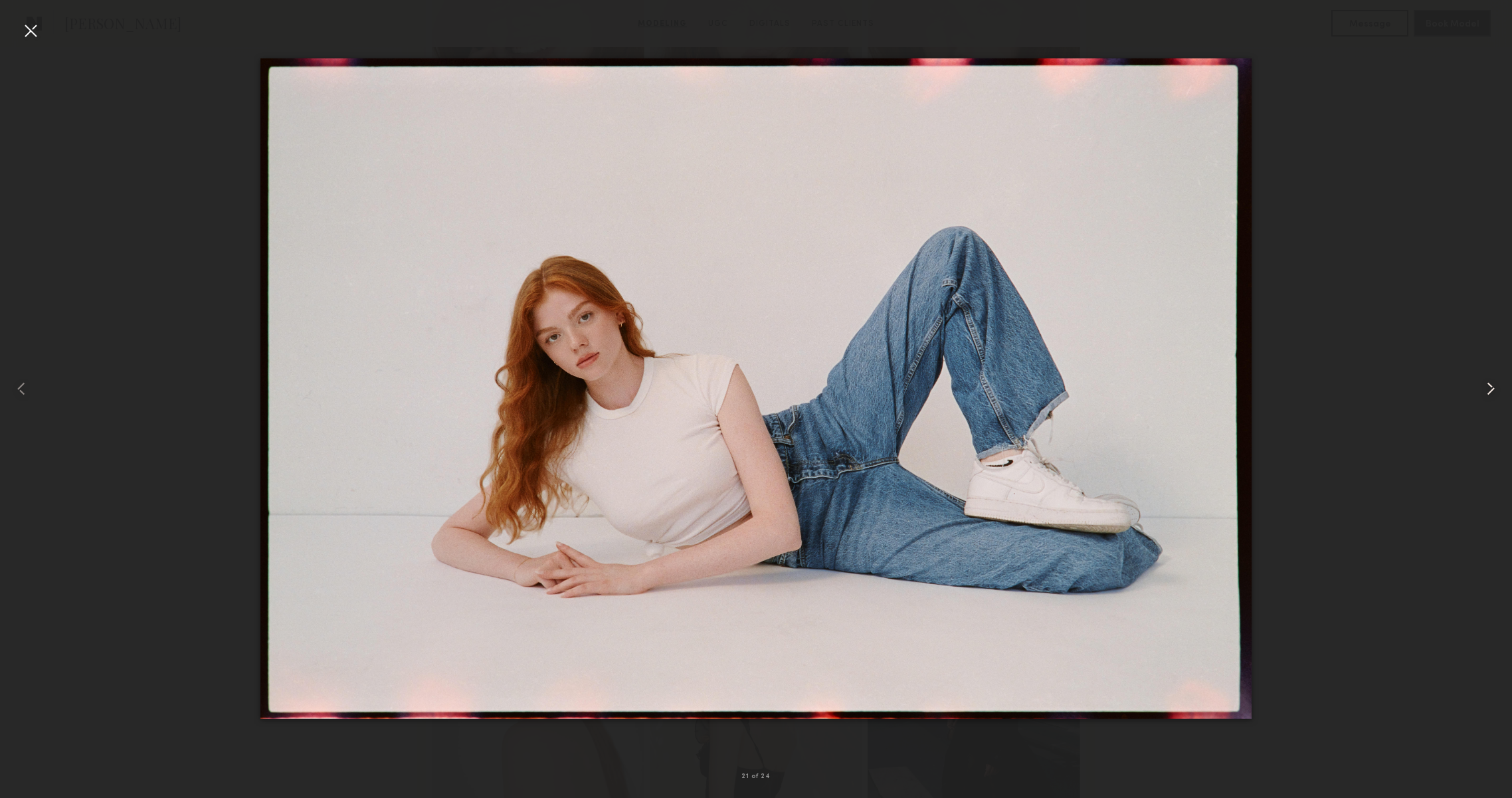
click at [1482, 384] on common-icon at bounding box center [1491, 389] width 21 height 21
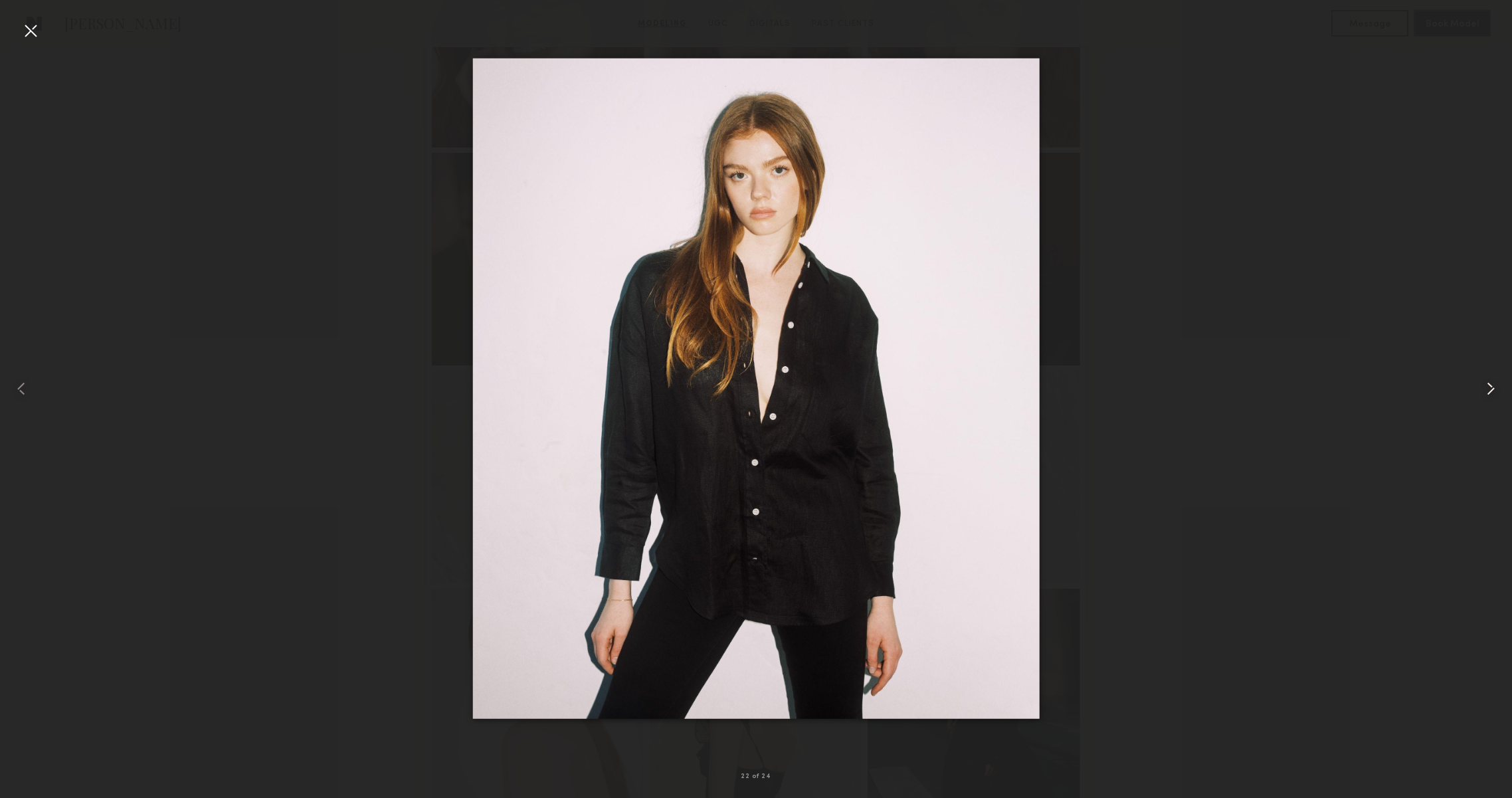
click at [1482, 384] on common-icon at bounding box center [1491, 389] width 21 height 21
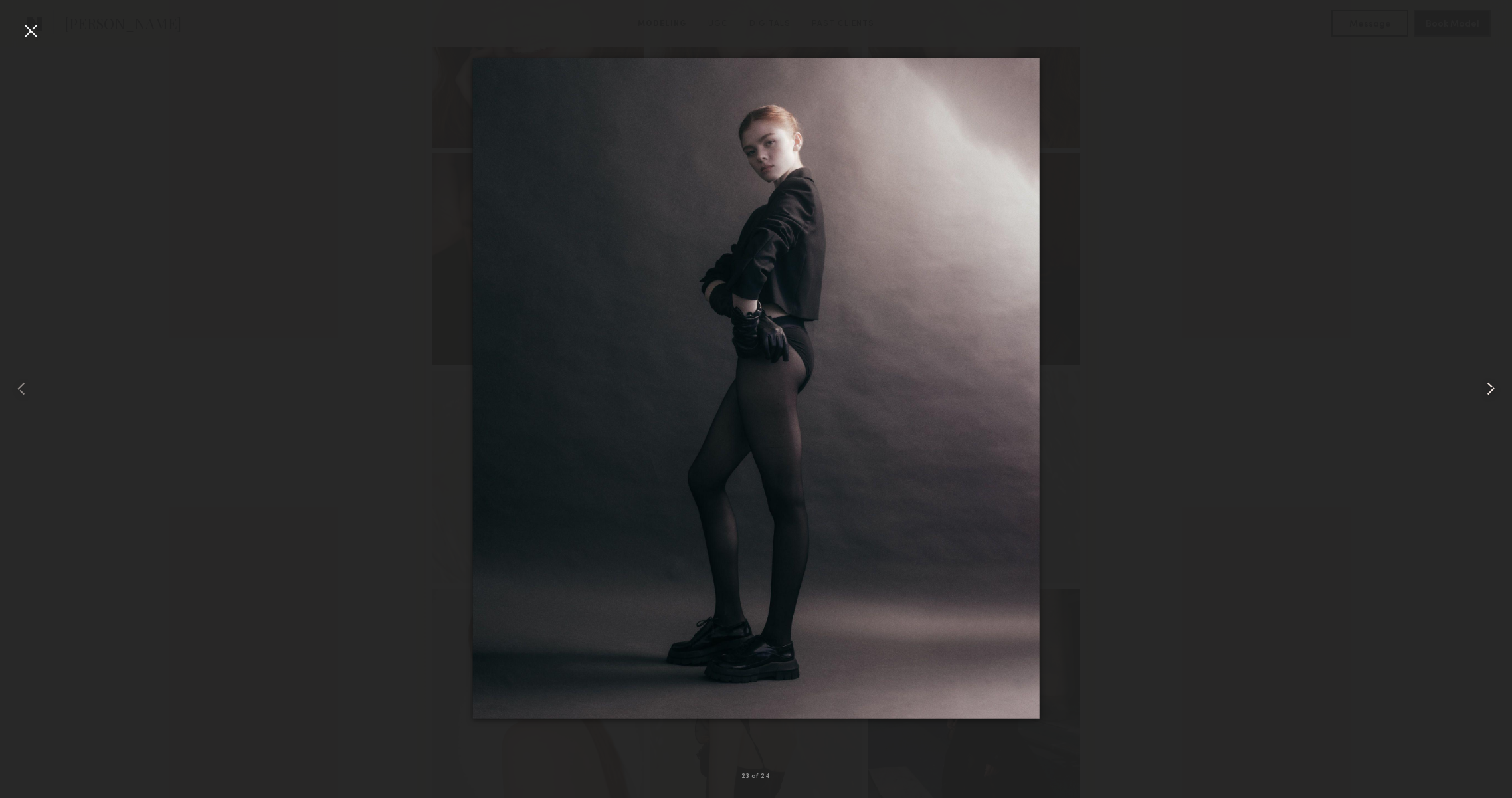
click at [1482, 384] on common-icon at bounding box center [1491, 389] width 21 height 21
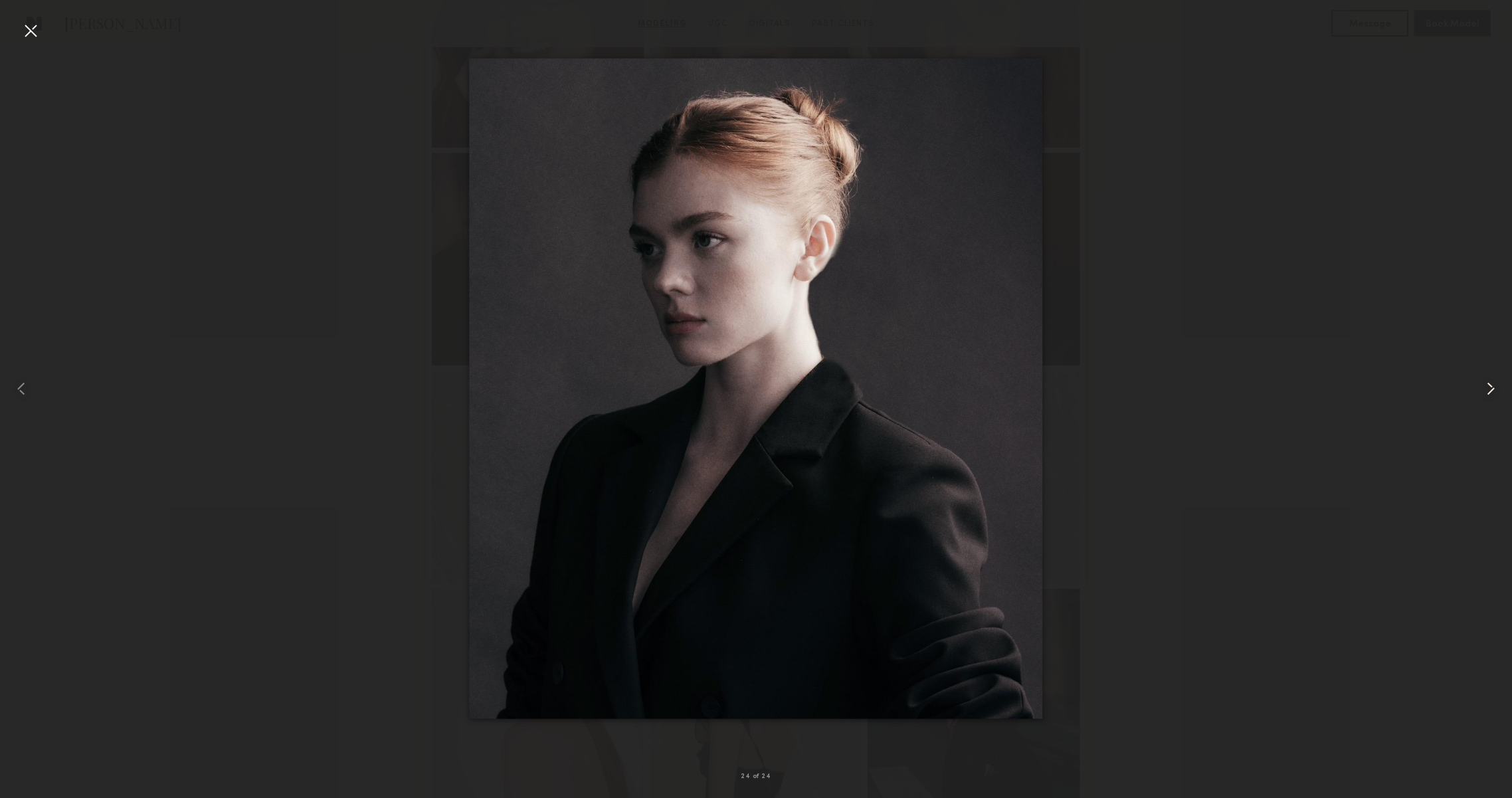
click at [1482, 384] on common-icon at bounding box center [1491, 389] width 21 height 21
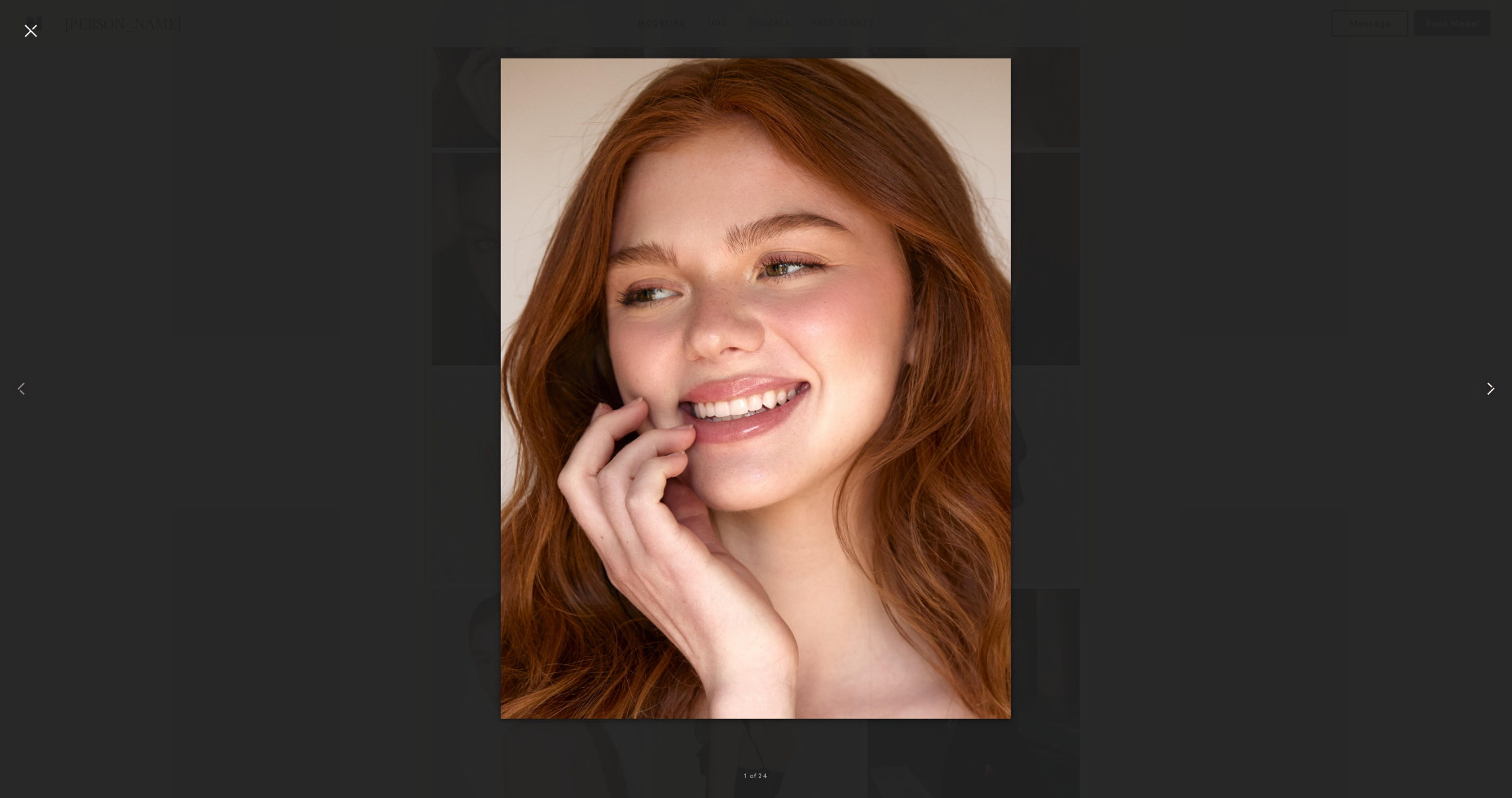
click at [1482, 384] on common-icon at bounding box center [1491, 389] width 21 height 21
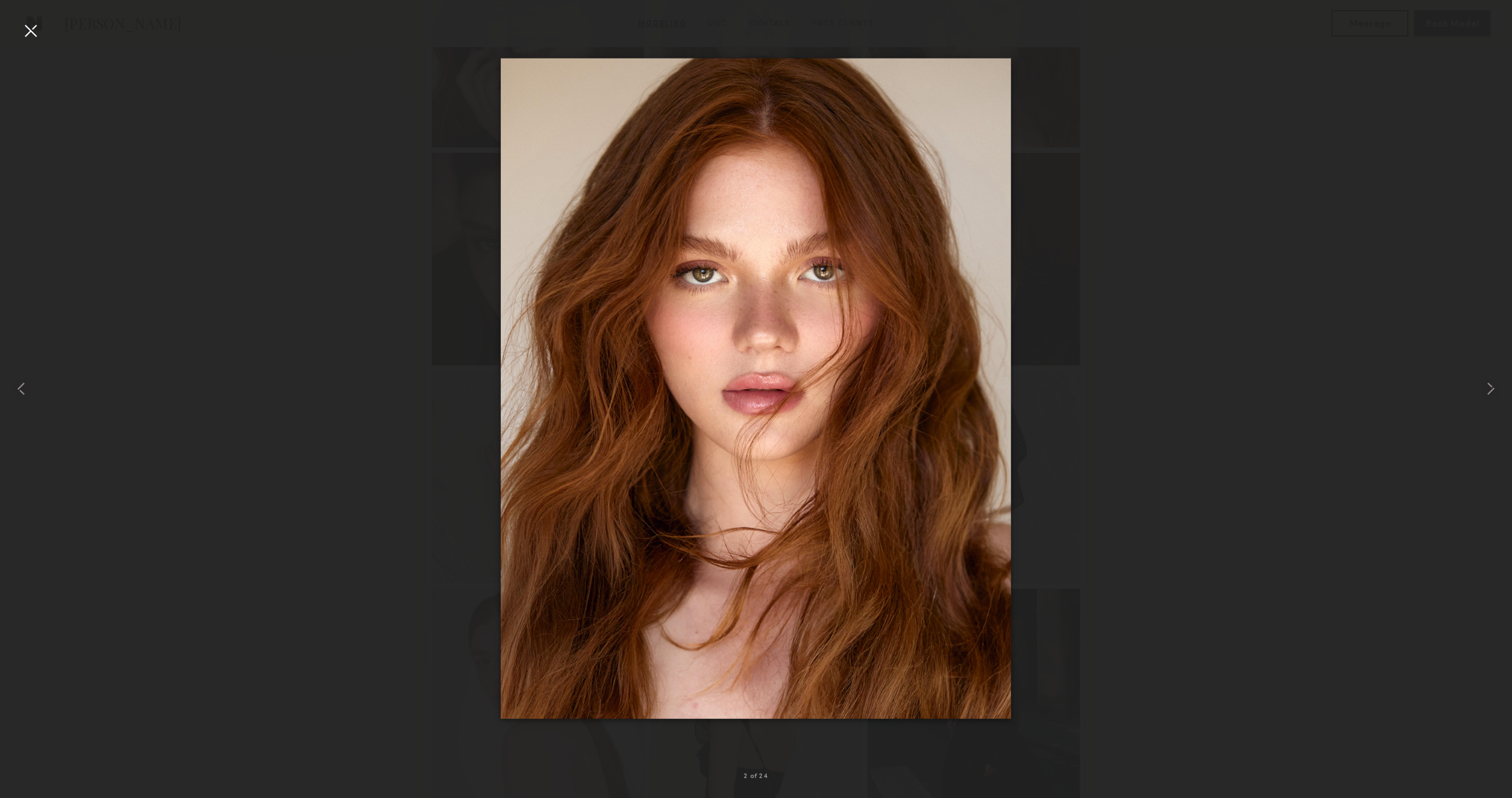
click at [28, 38] on div at bounding box center [30, 30] width 21 height 21
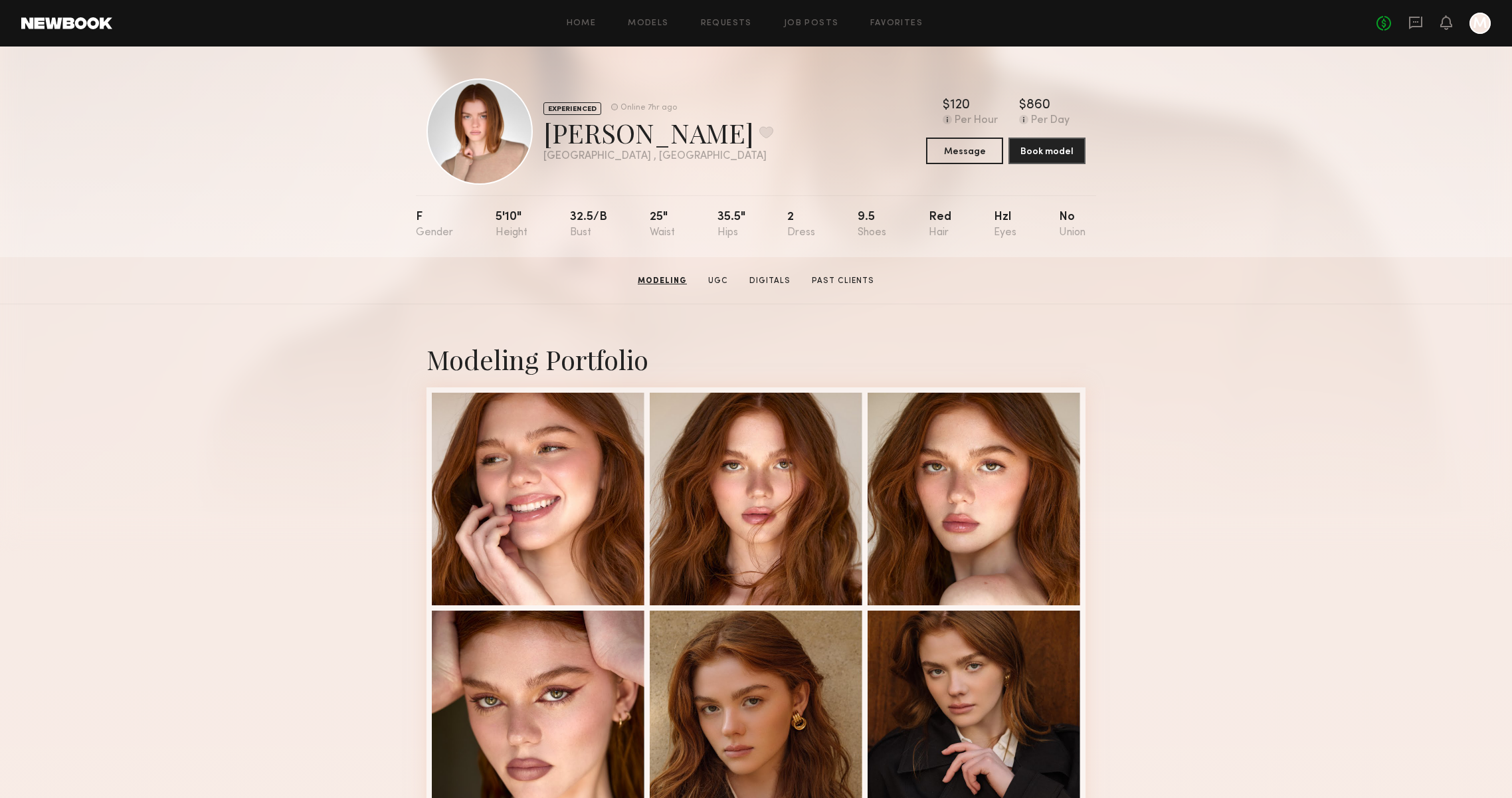
scroll to position [0, 0]
click at [760, 131] on button at bounding box center [767, 132] width 14 height 12
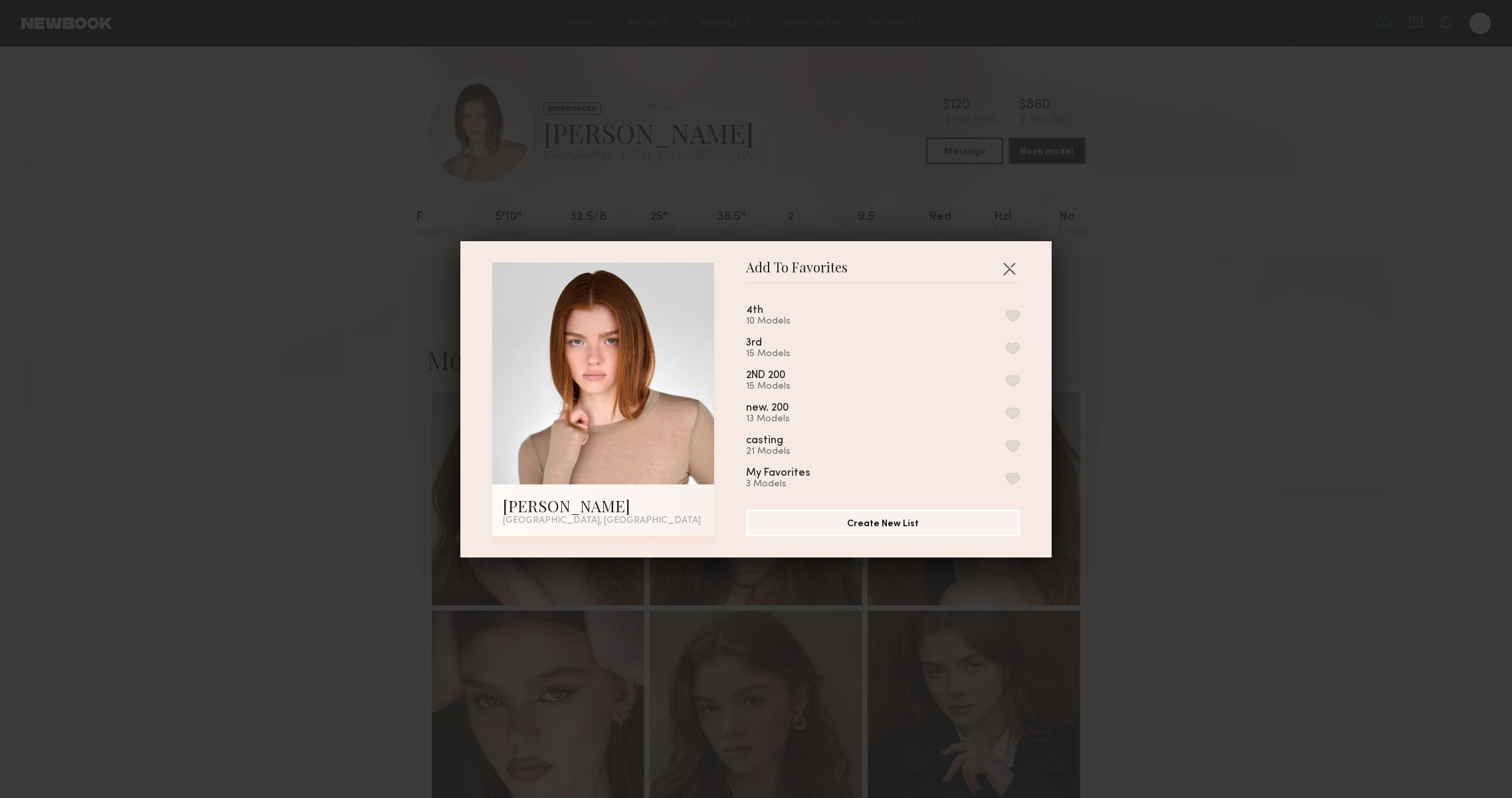
click at [1021, 309] on div "4th 10 Models 3rd 15 Models 2ND 200 15 Models new. 200 13 Models casting 21 Mod…" at bounding box center [890, 392] width 287 height 194
click at [1012, 312] on button "button" at bounding box center [1013, 315] width 14 height 12
click at [1013, 264] on button "button" at bounding box center [1009, 268] width 21 height 21
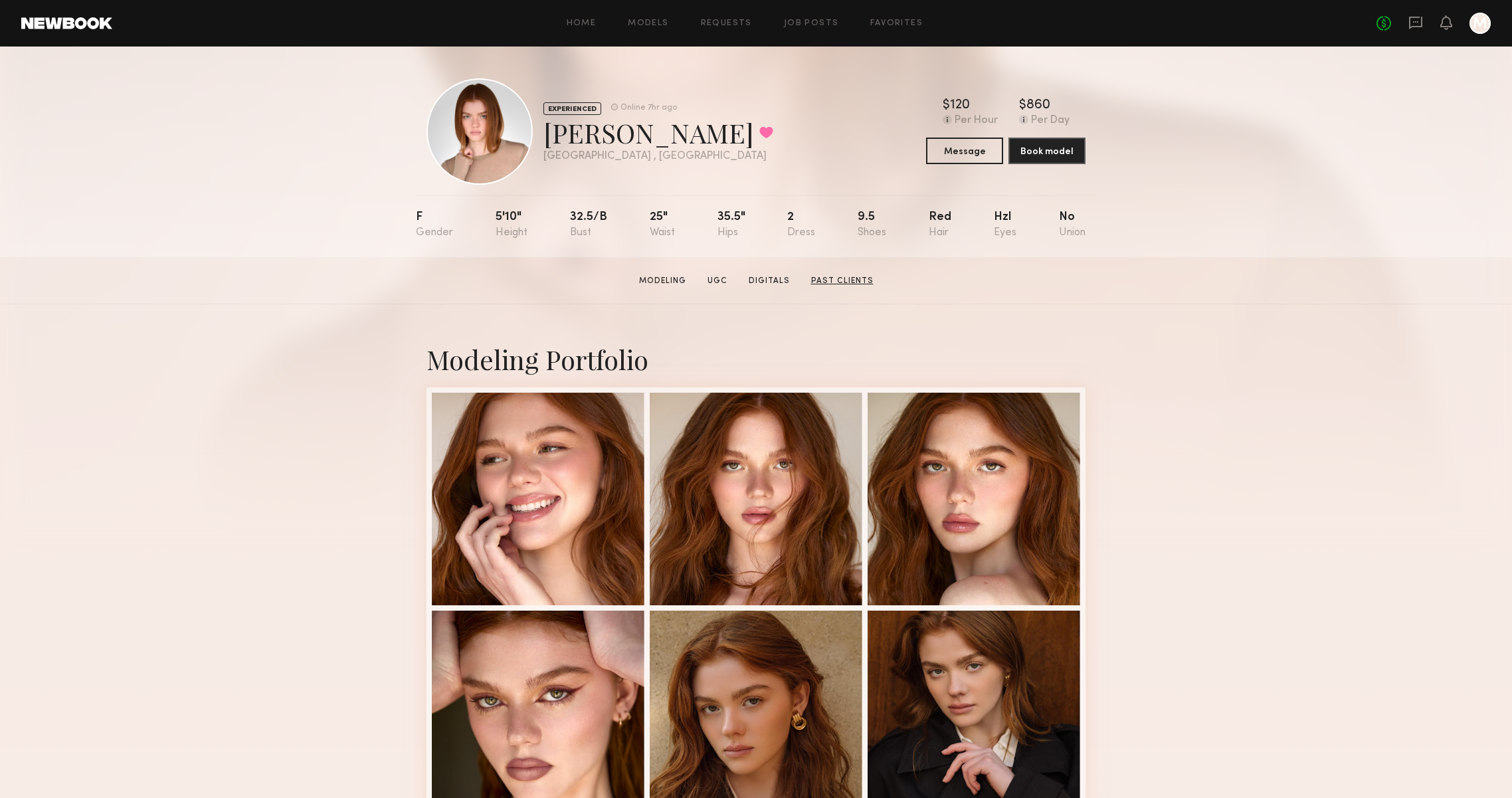
click at [818, 281] on link "Past Clients" at bounding box center [842, 281] width 73 height 12
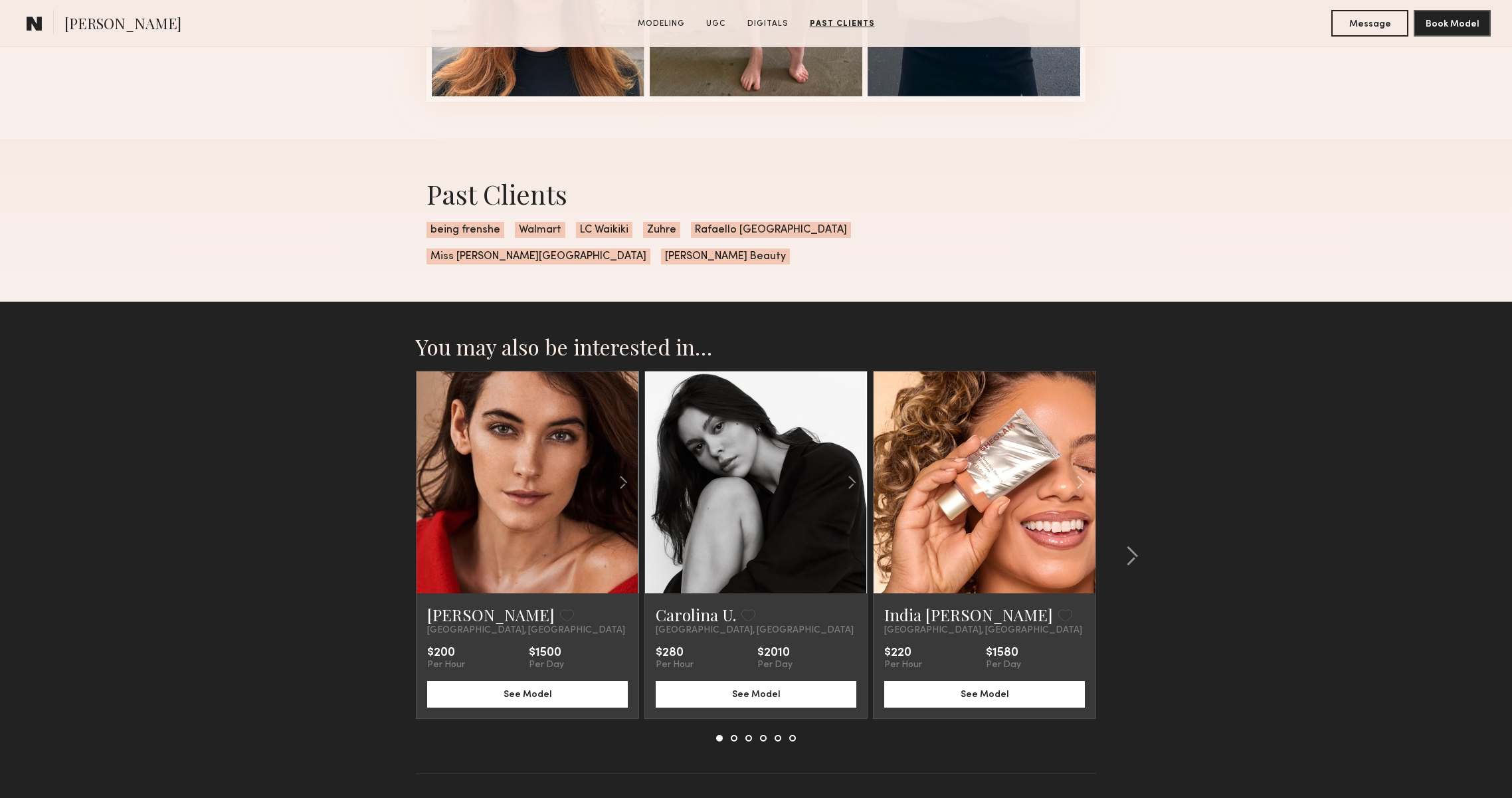
scroll to position [3247, 0]
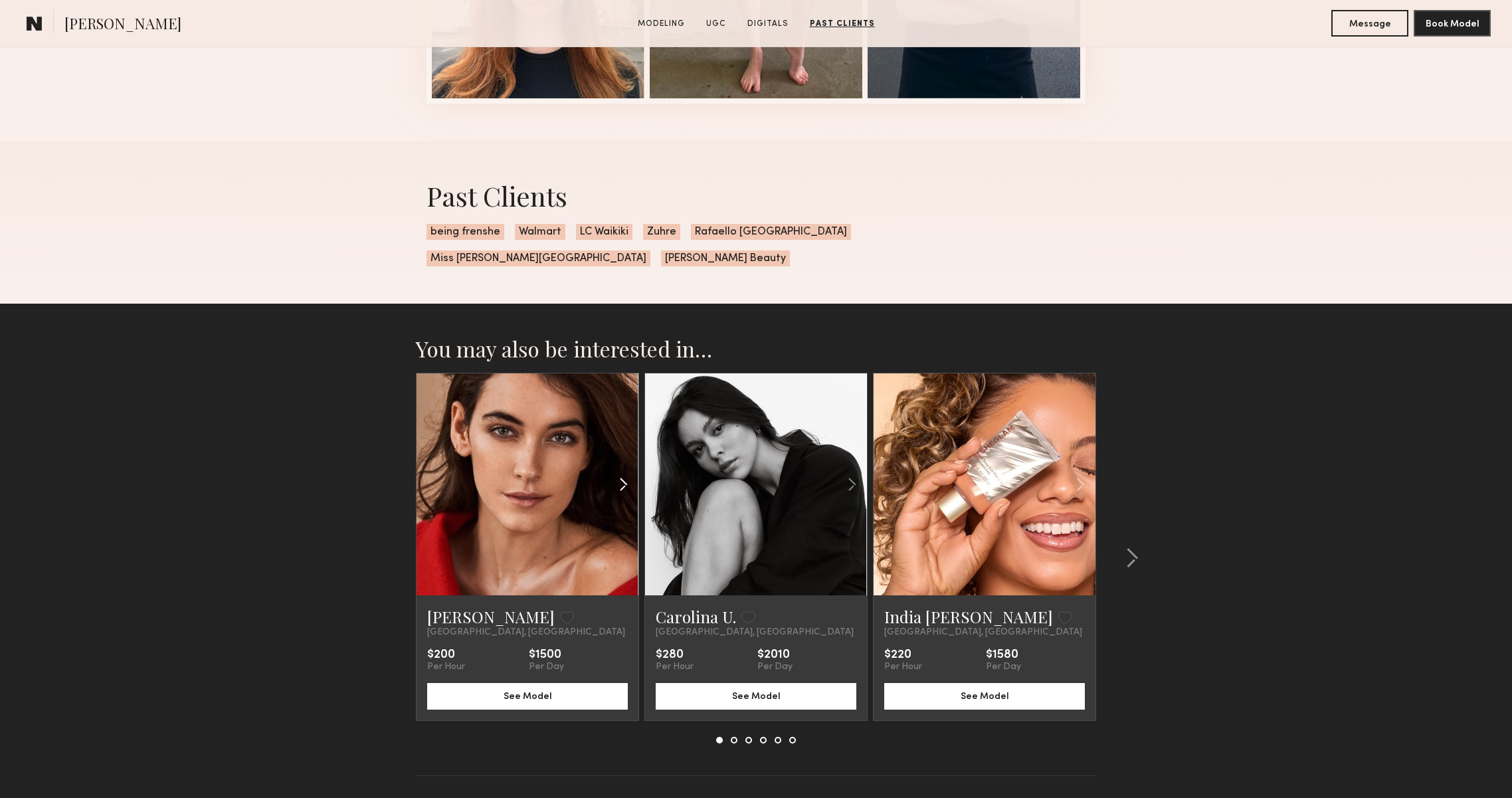
click at [622, 472] on common-icon at bounding box center [623, 484] width 20 height 25
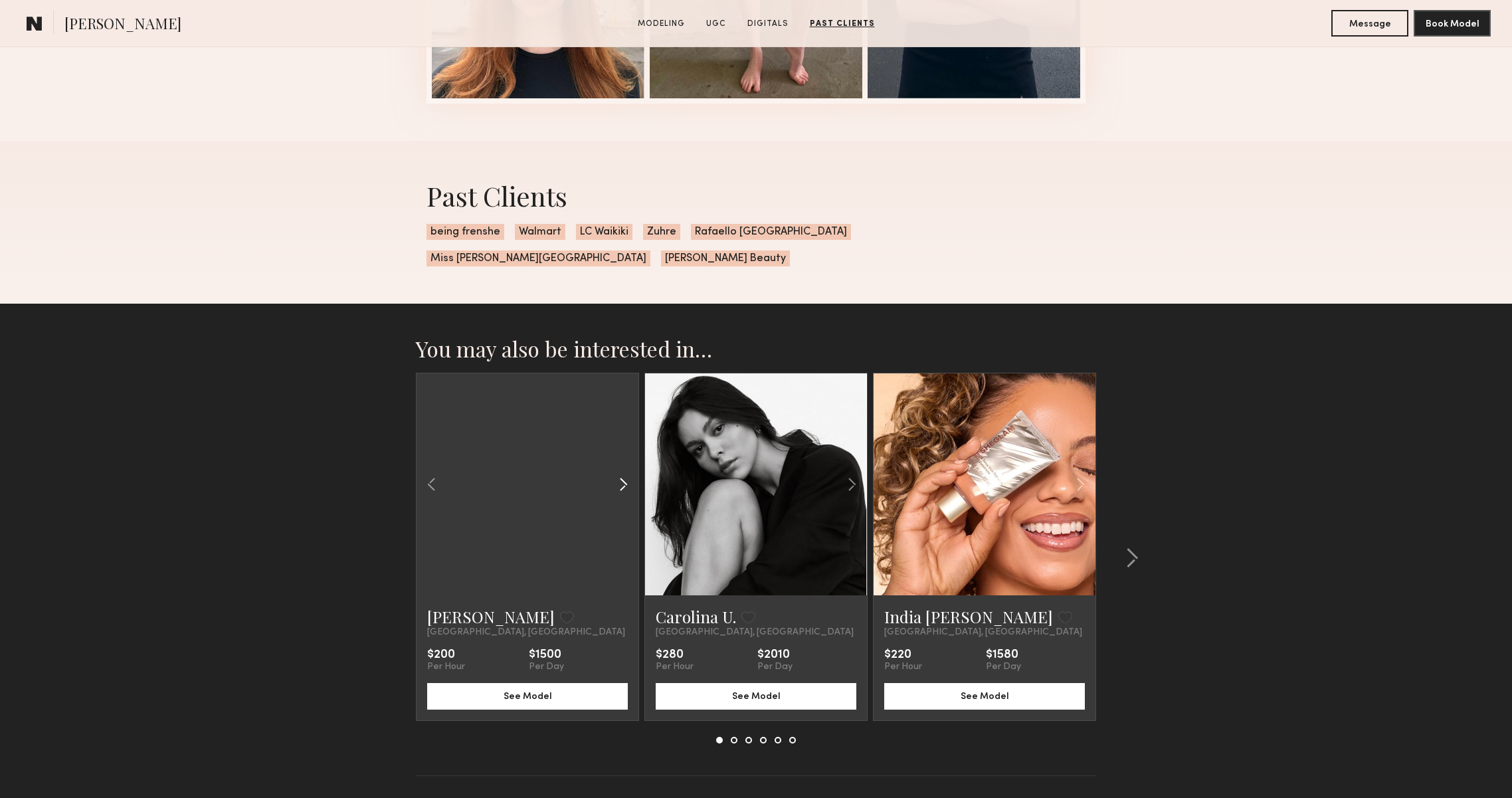
click at [622, 472] on common-icon at bounding box center [623, 484] width 20 height 25
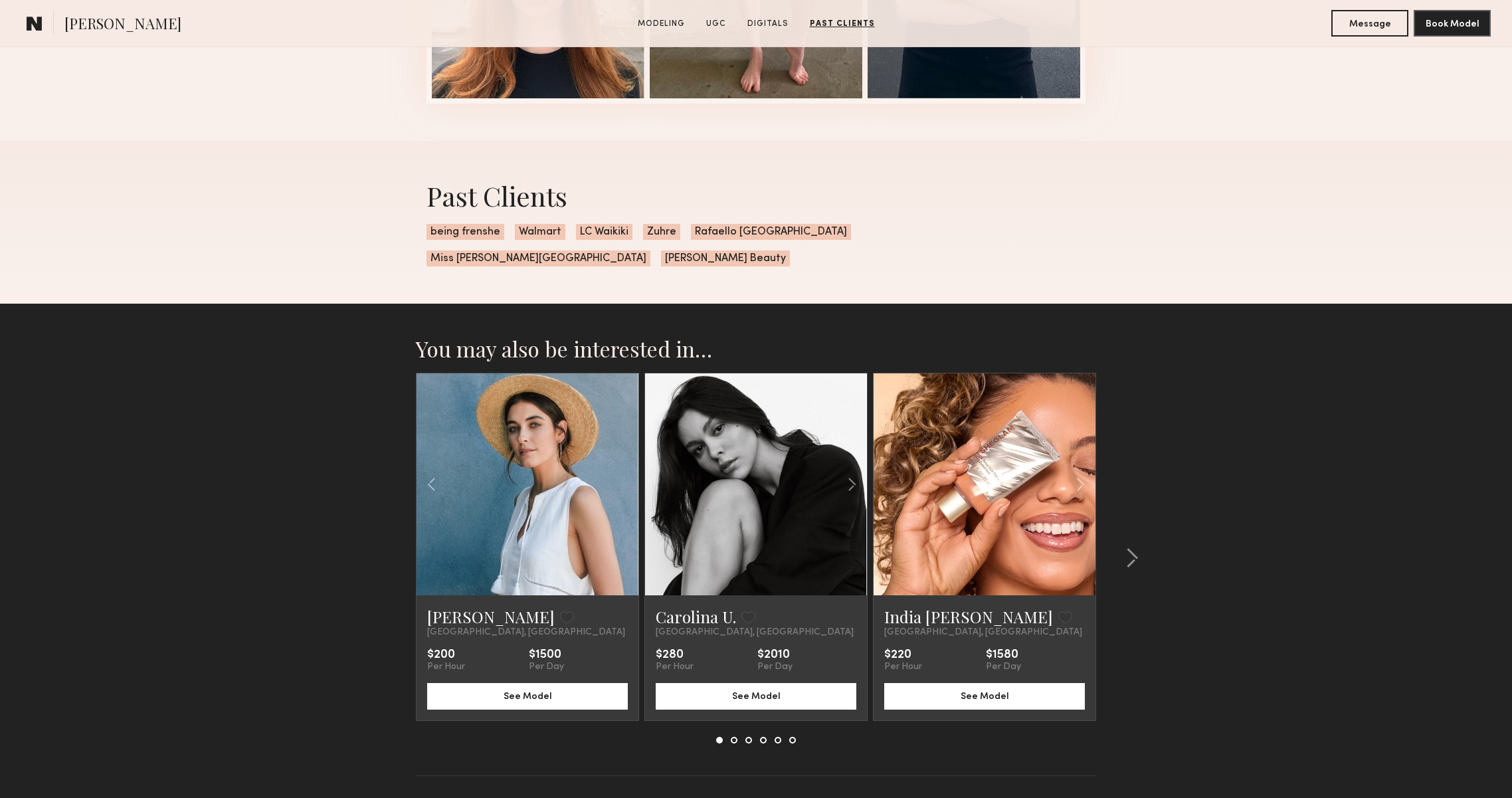
click at [622, 463] on div at bounding box center [527, 484] width 222 height 222
click at [857, 472] on common-icon at bounding box center [852, 484] width 20 height 25
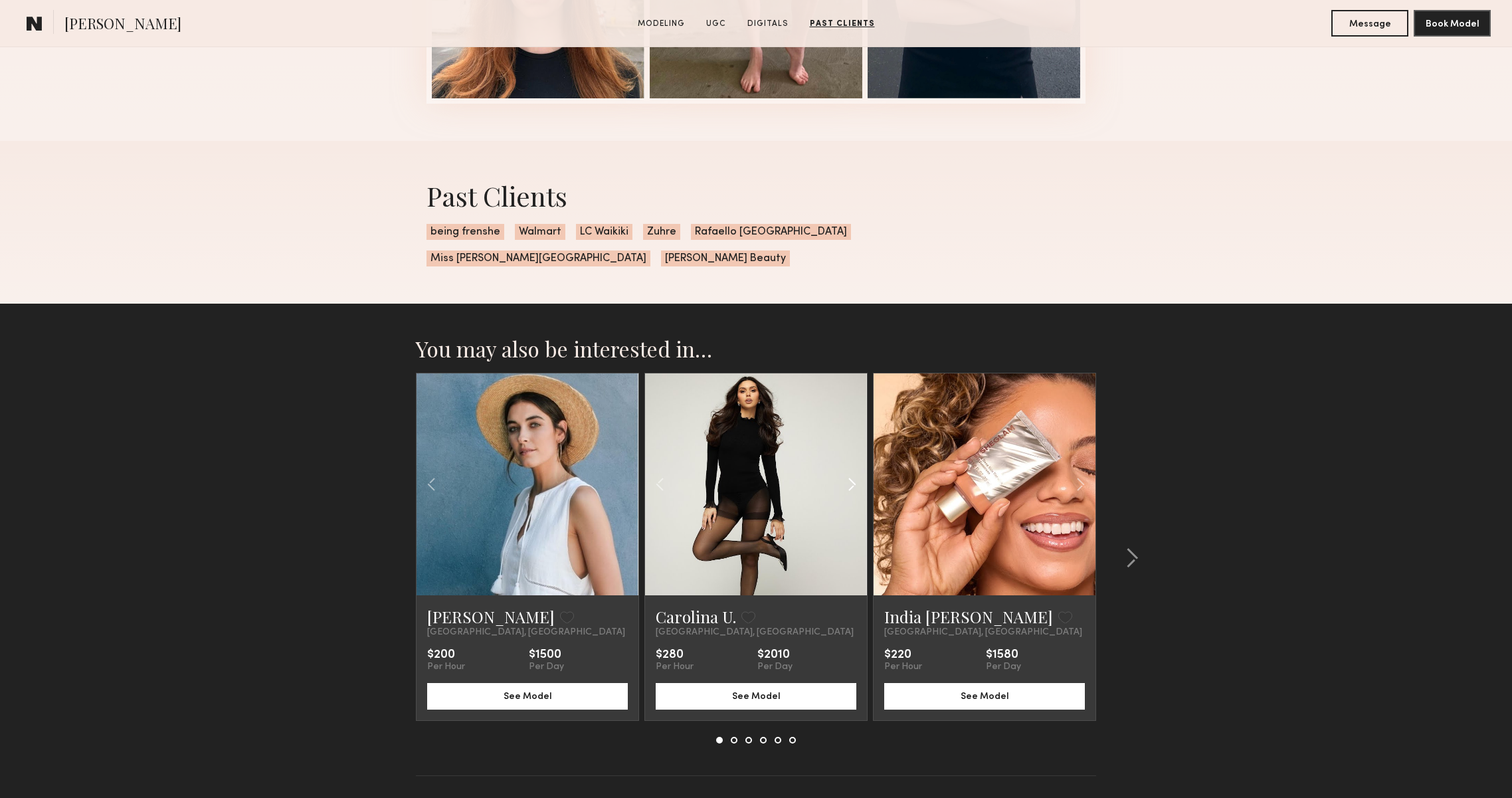
click at [857, 472] on common-icon at bounding box center [852, 484] width 20 height 25
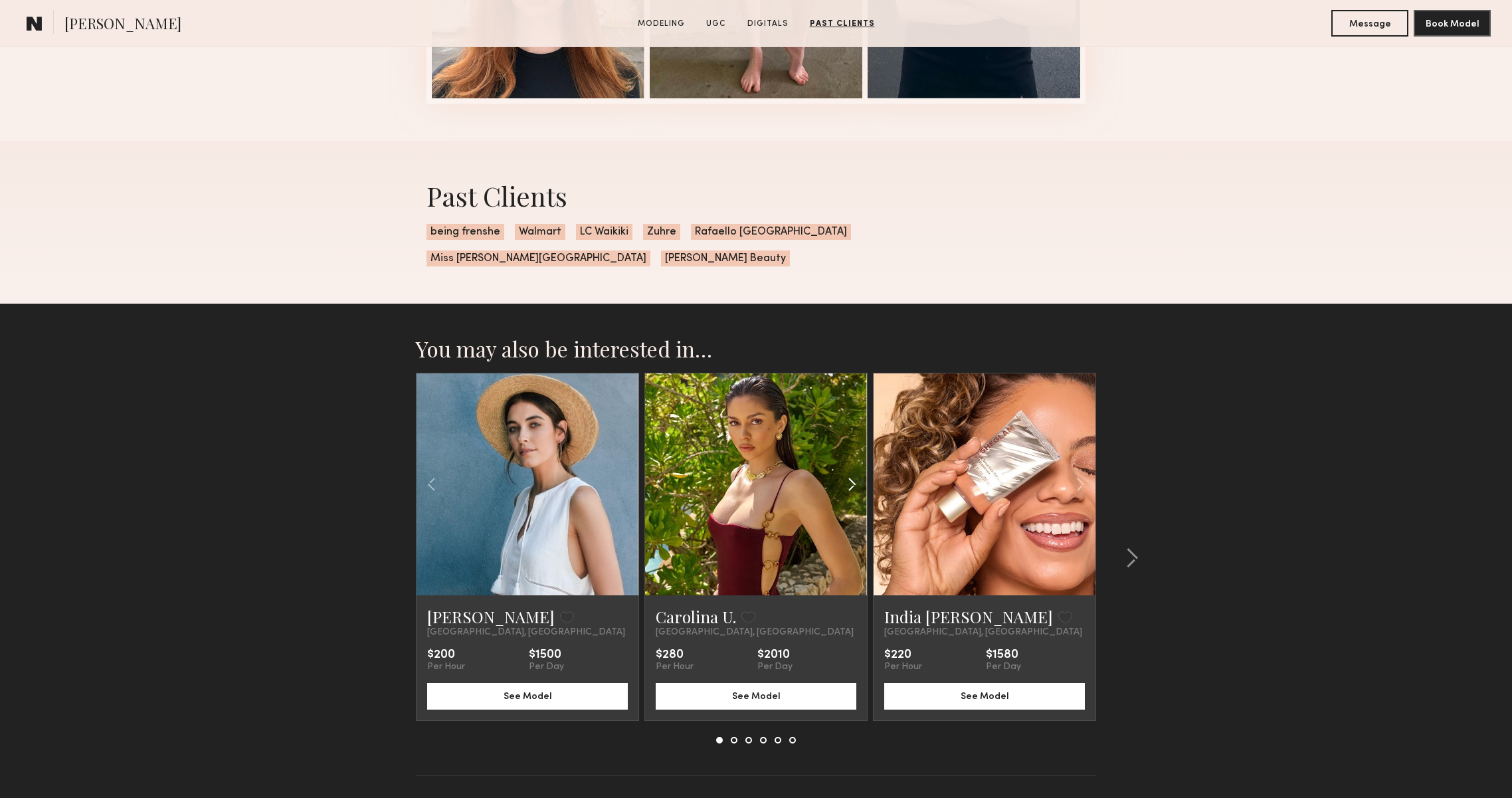
click at [857, 472] on common-icon at bounding box center [852, 484] width 20 height 25
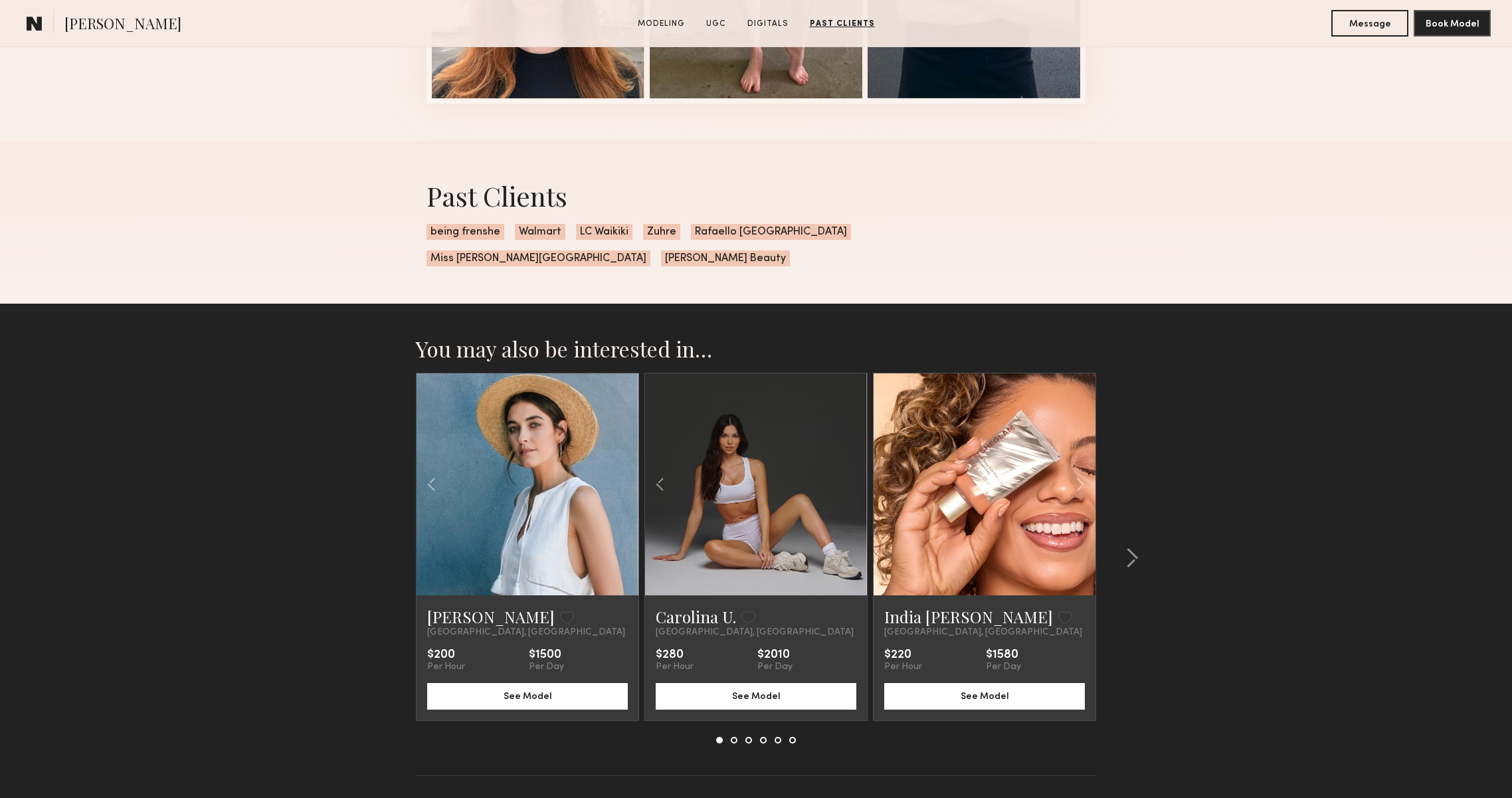
click at [857, 457] on div at bounding box center [755, 484] width 222 height 222
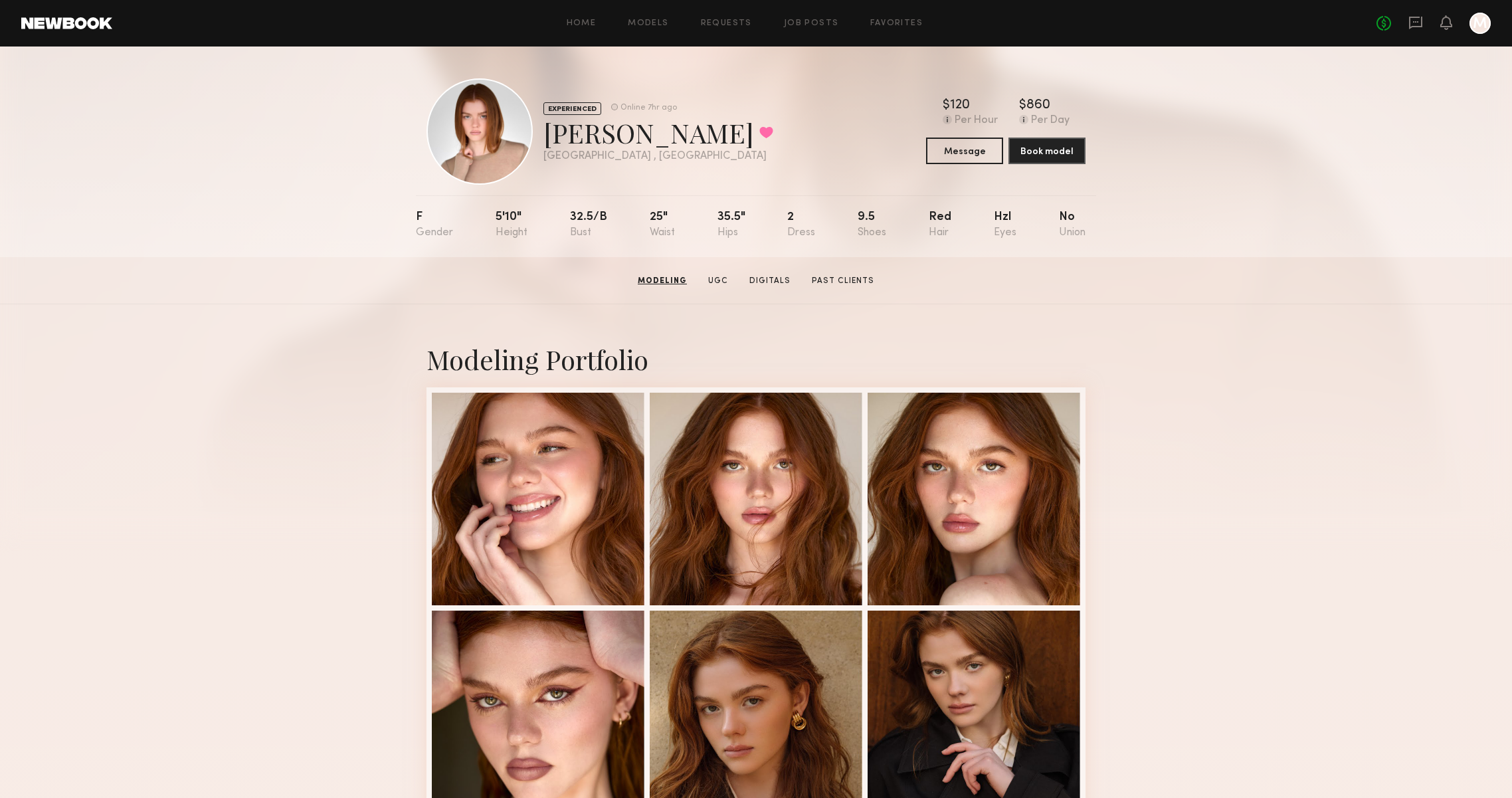
scroll to position [0, 0]
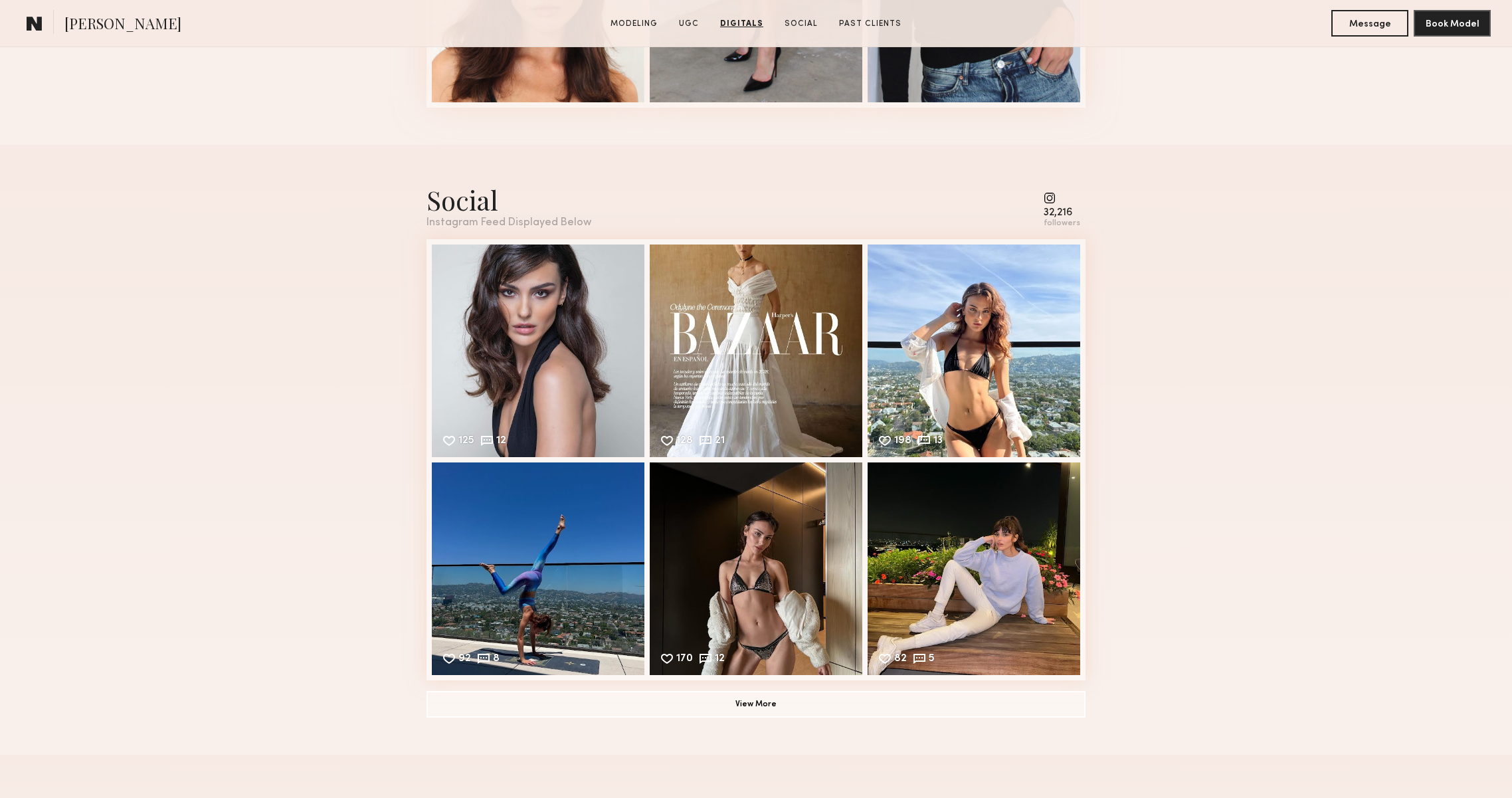
scroll to position [3424, 0]
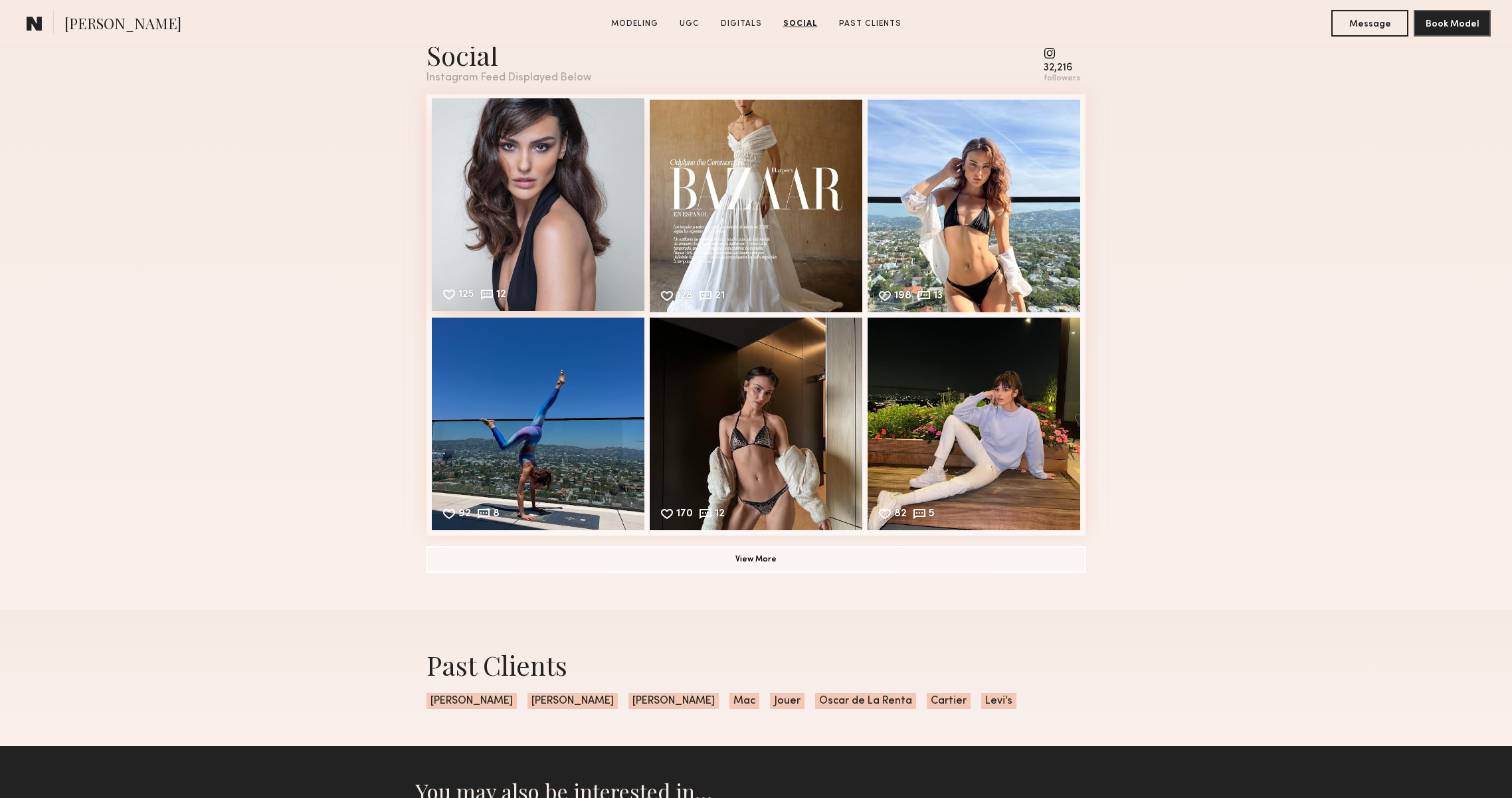
click at [449, 184] on div "125 12 Likes & comments displayed to show model’s engagement" at bounding box center [538, 204] width 213 height 213
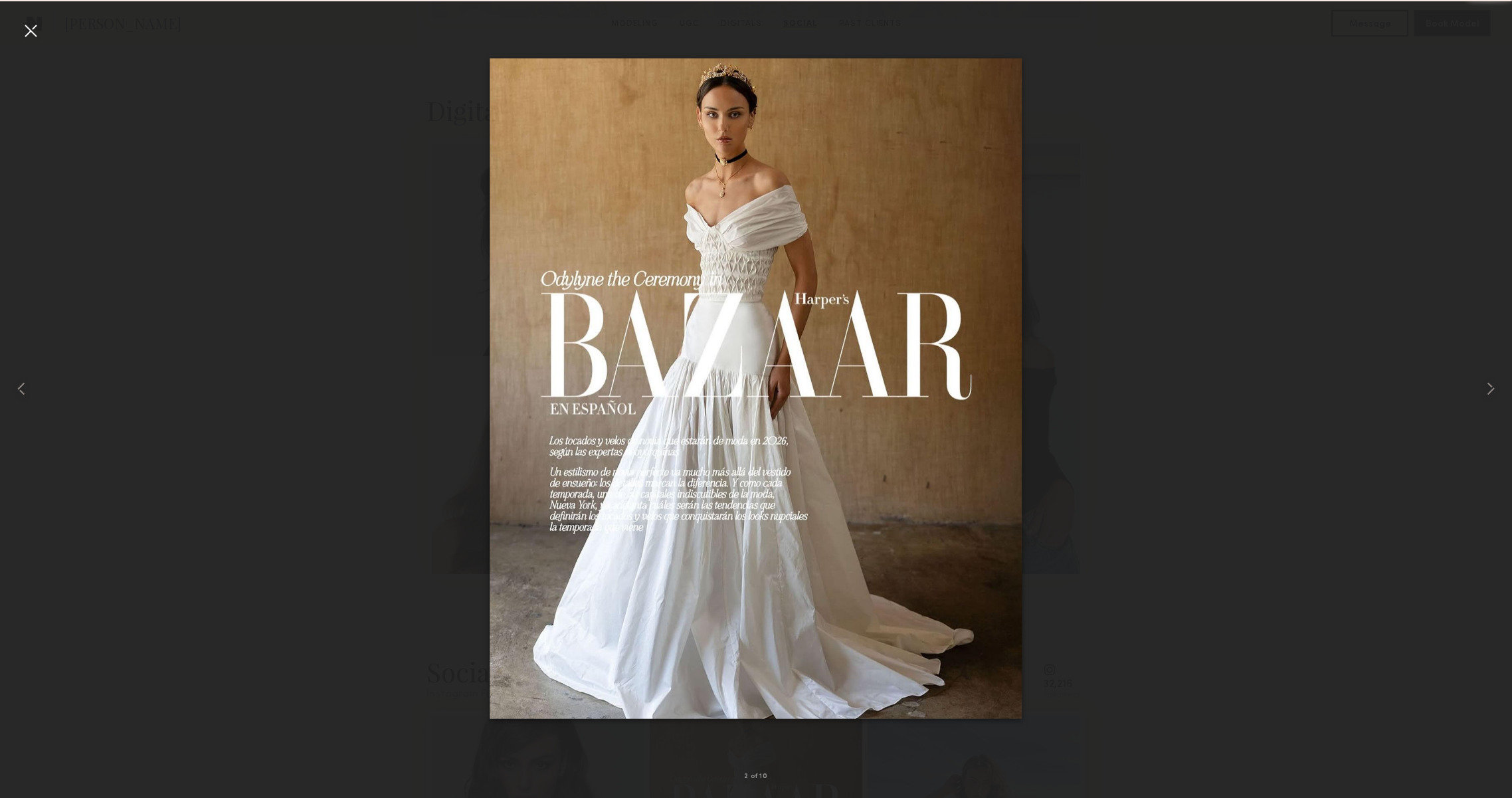
click at [30, 26] on div at bounding box center [30, 30] width 21 height 21
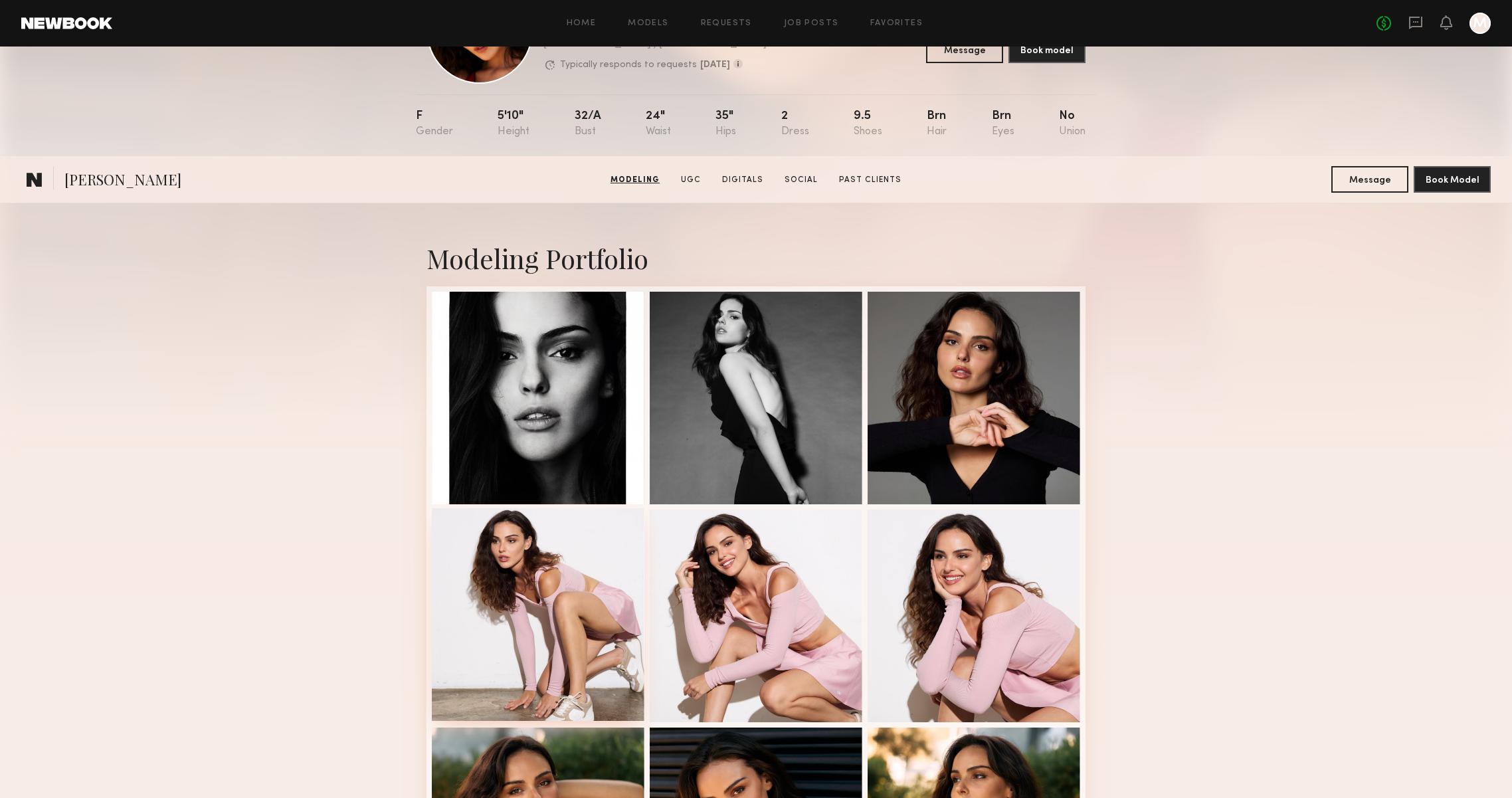
scroll to position [6, 0]
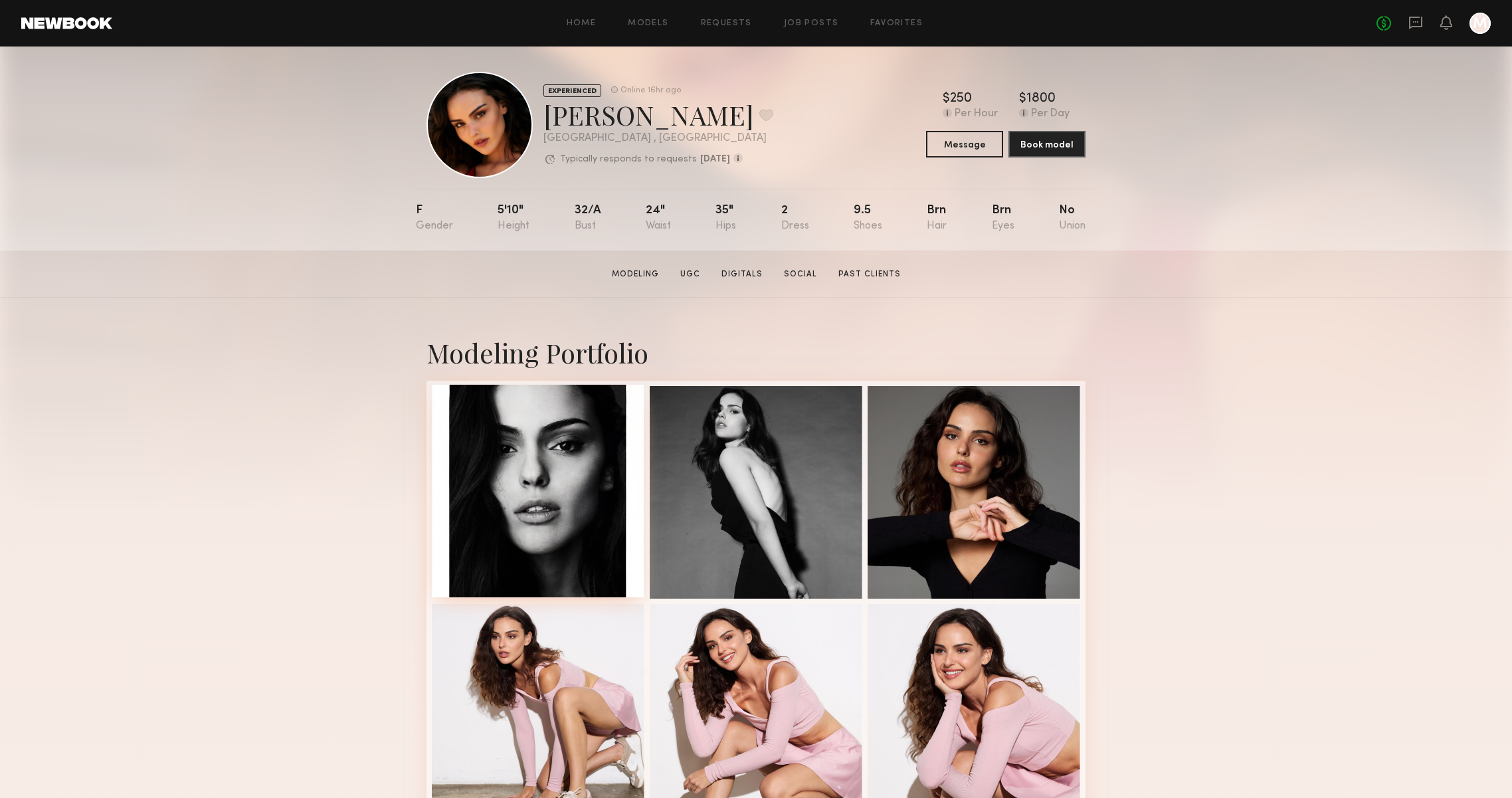
click at [519, 503] on div at bounding box center [538, 491] width 213 height 213
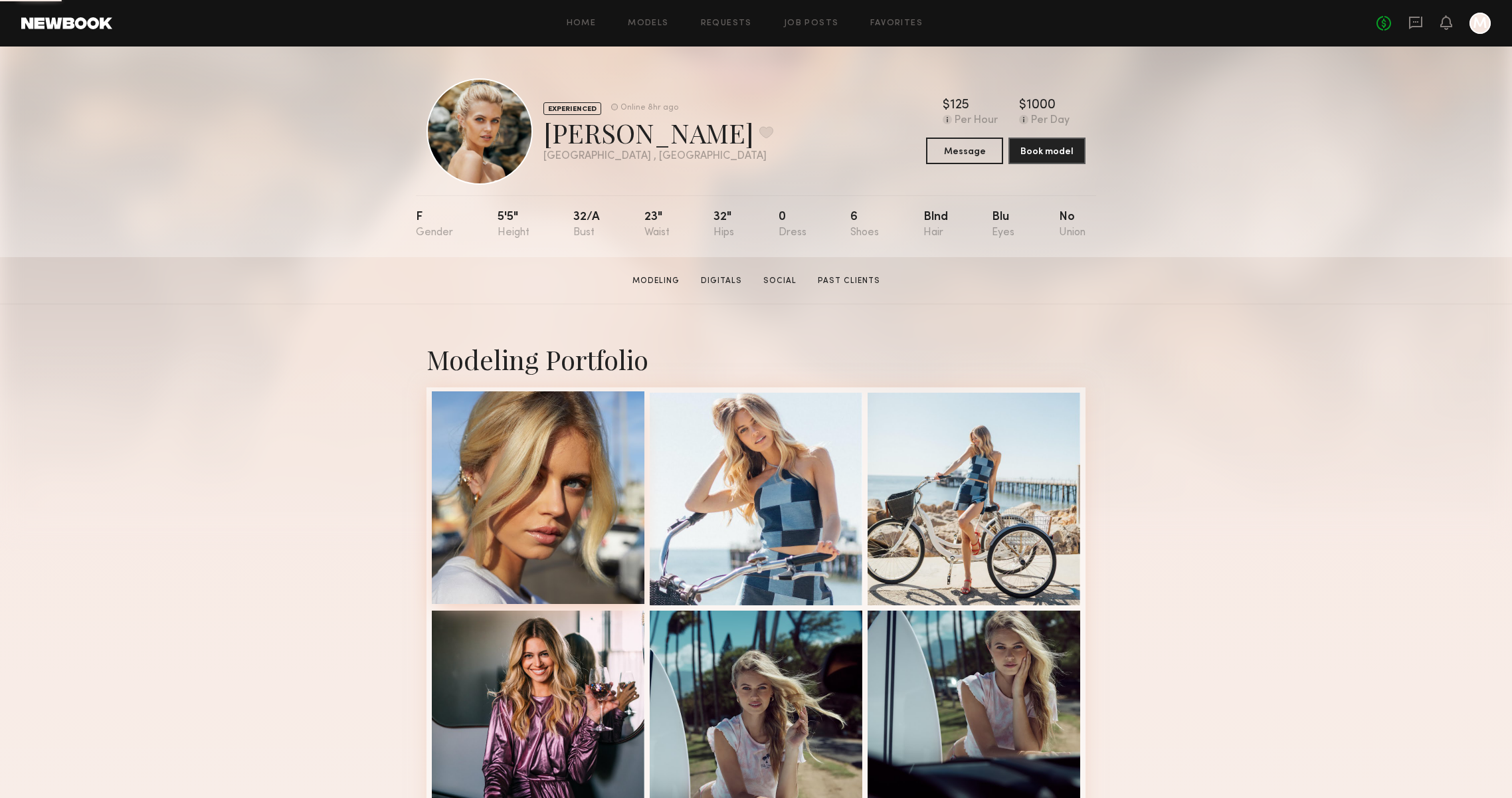
click at [574, 487] on div at bounding box center [538, 497] width 213 height 213
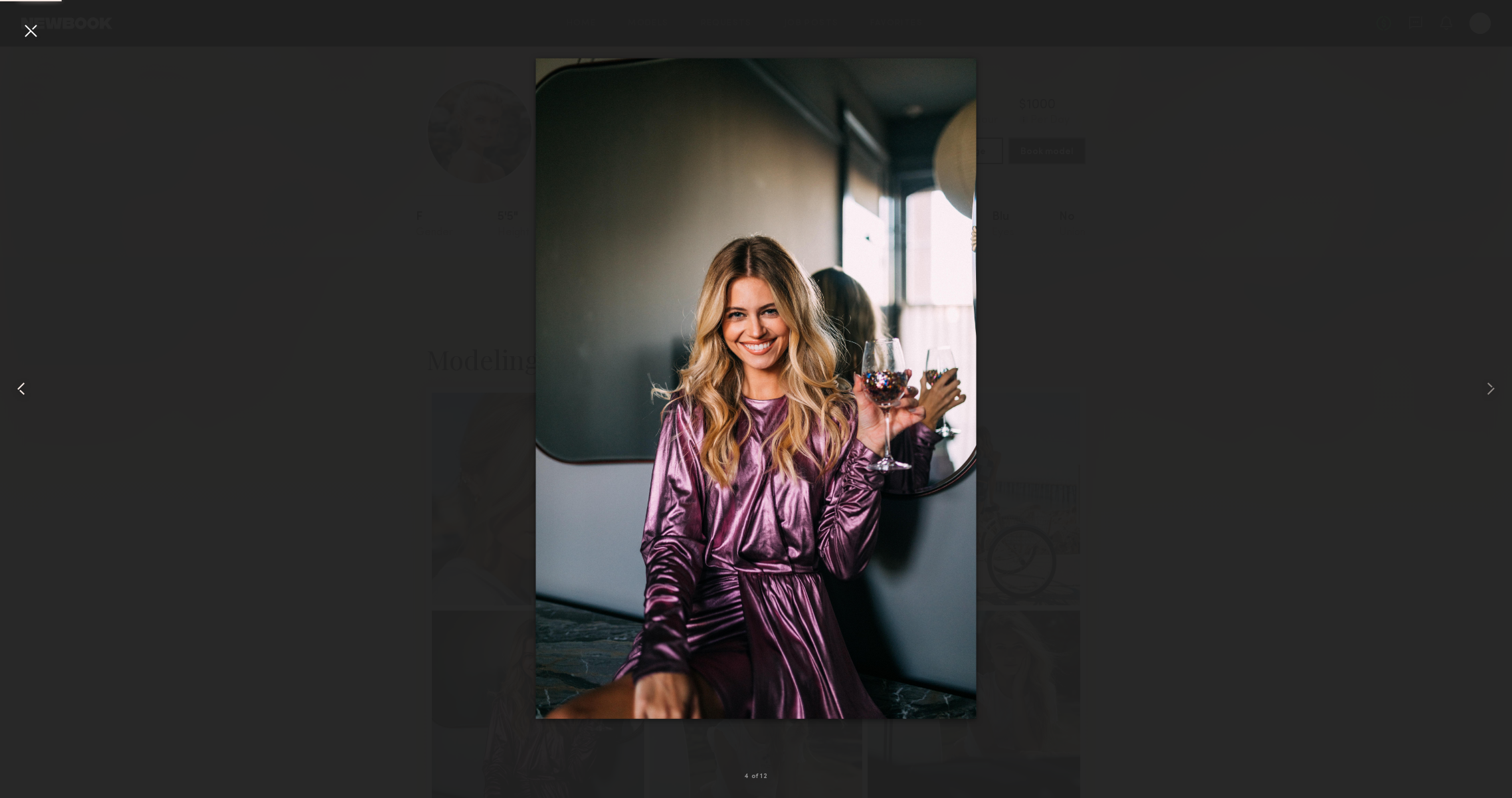
click at [17, 28] on div at bounding box center [30, 388] width 61 height 734
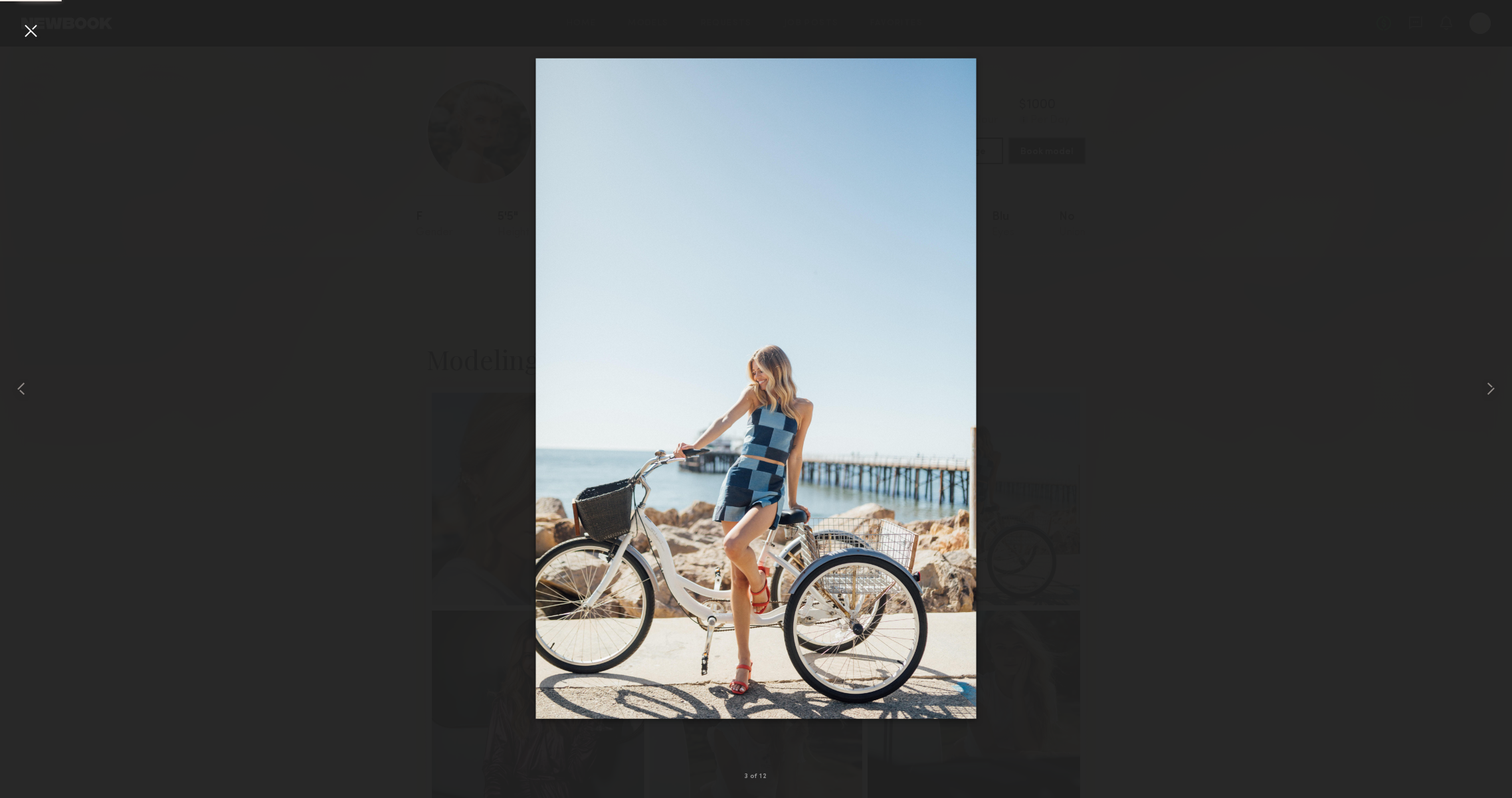
click at [33, 30] on div at bounding box center [30, 30] width 21 height 21
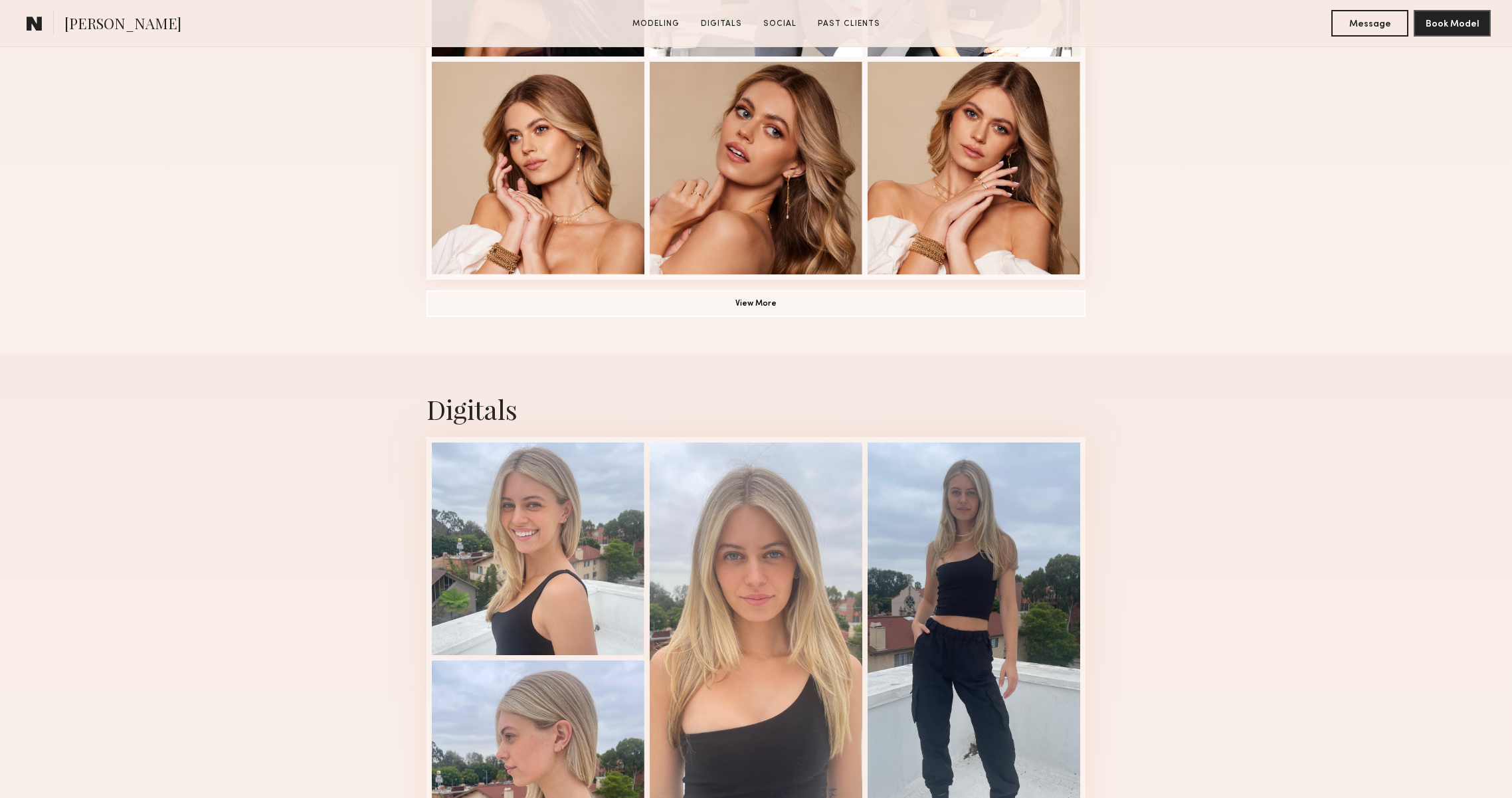
scroll to position [1388, 0]
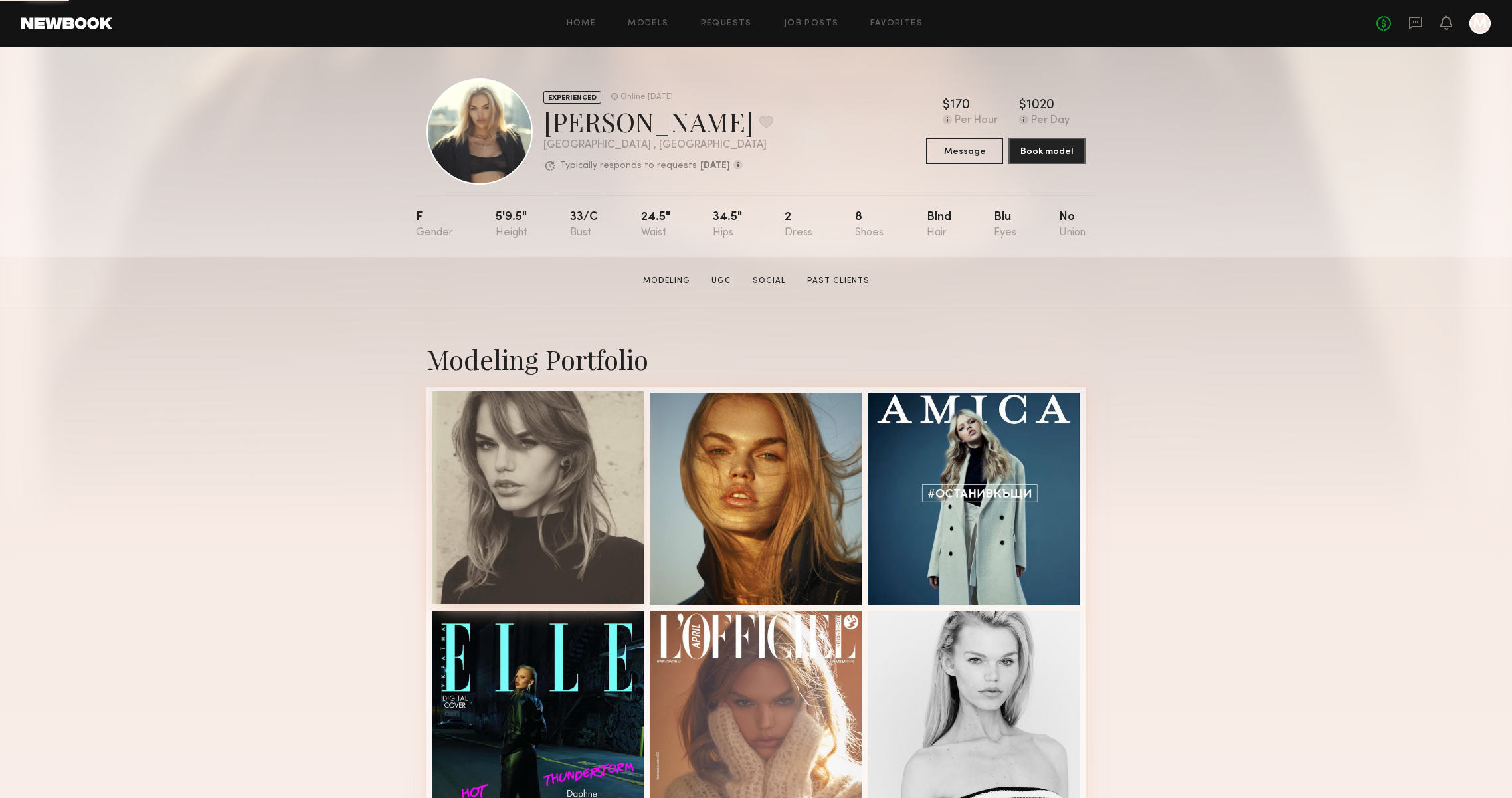
click at [532, 510] on div at bounding box center [538, 497] width 213 height 213
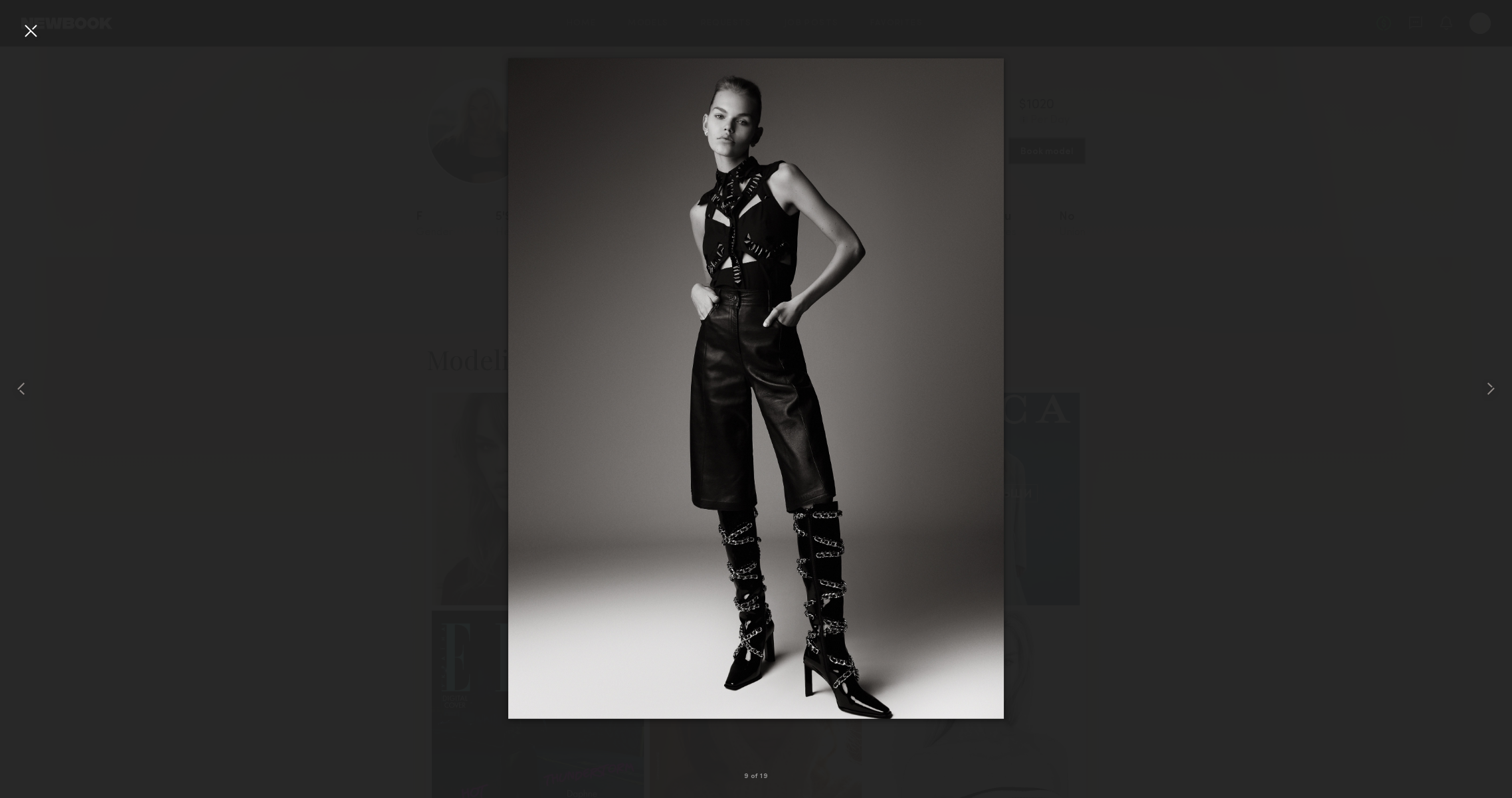
click at [24, 20] on div at bounding box center [30, 30] width 21 height 21
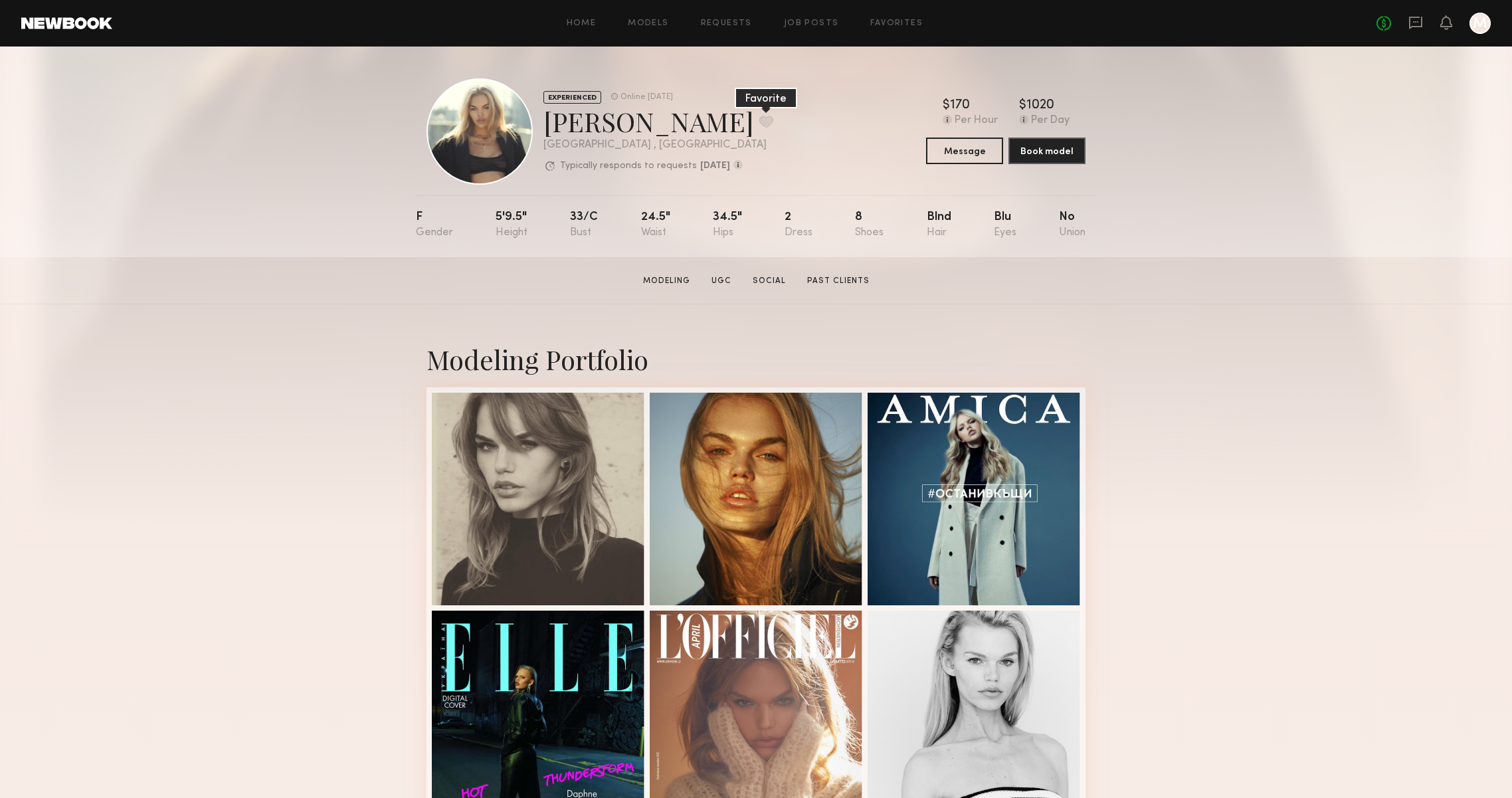
click at [760, 126] on button at bounding box center [767, 121] width 14 height 12
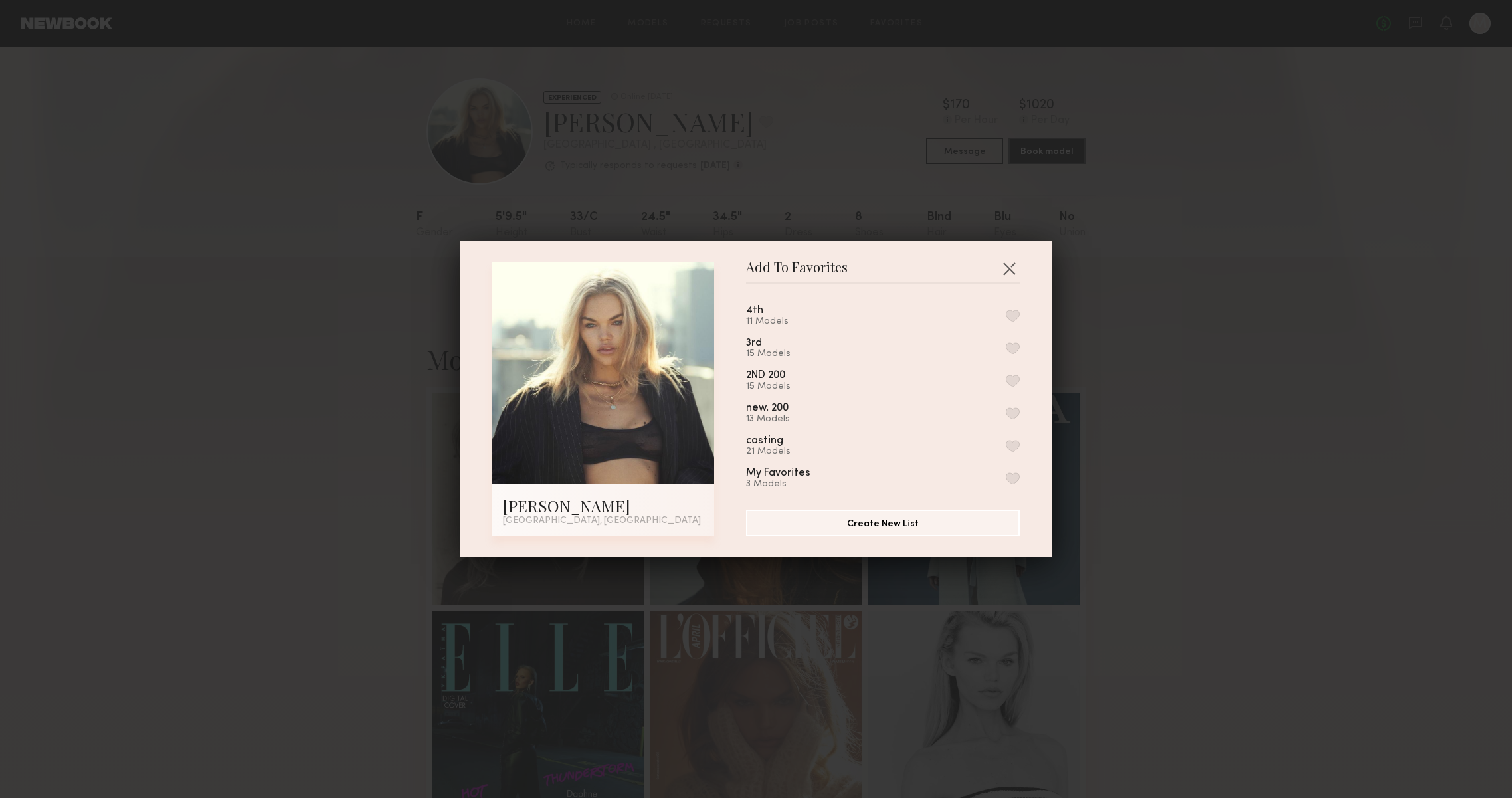
click at [1009, 310] on button "button" at bounding box center [1013, 315] width 14 height 12
click at [1008, 266] on button "button" at bounding box center [1009, 268] width 21 height 21
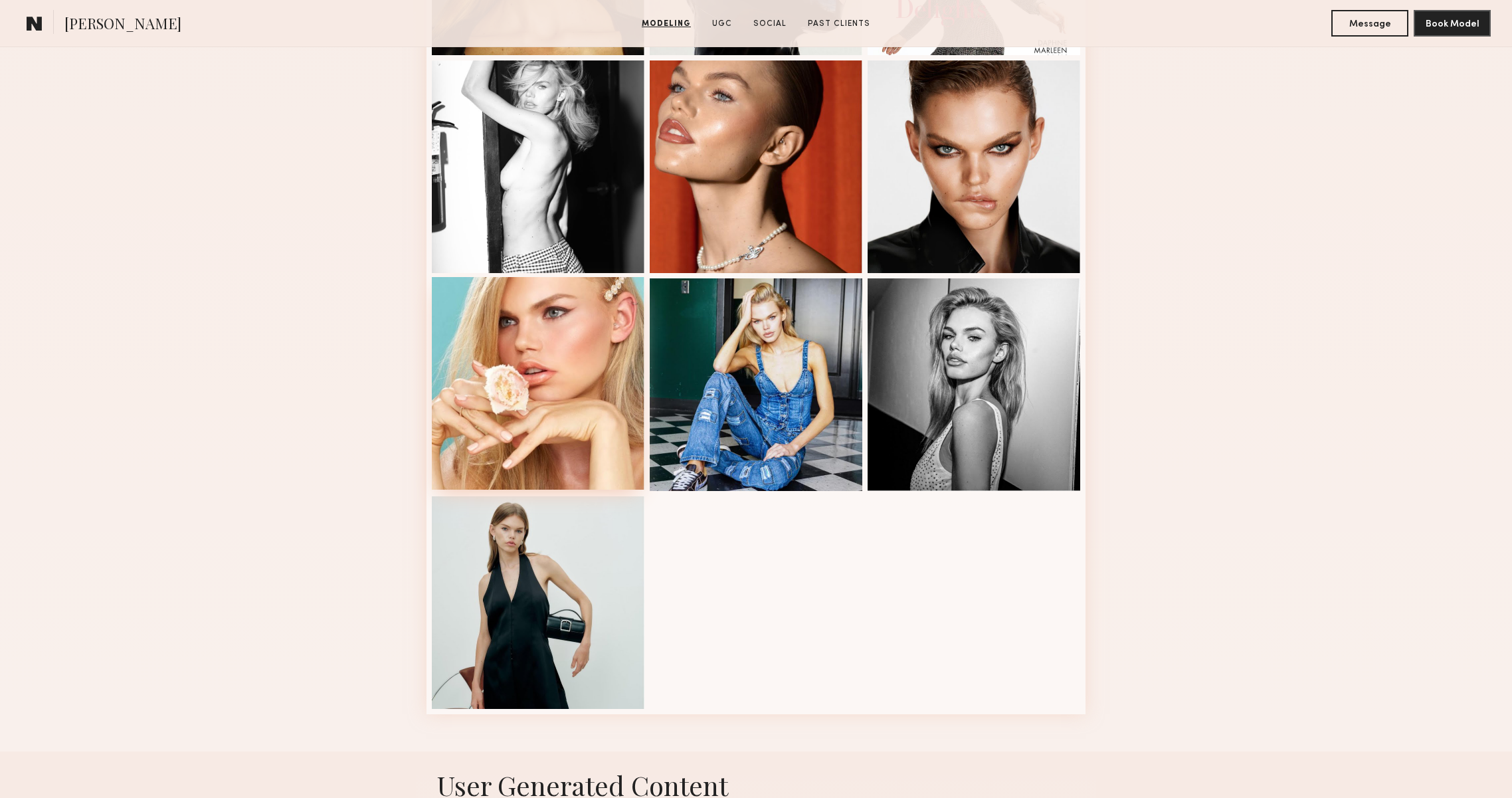
scroll to position [1776, 0]
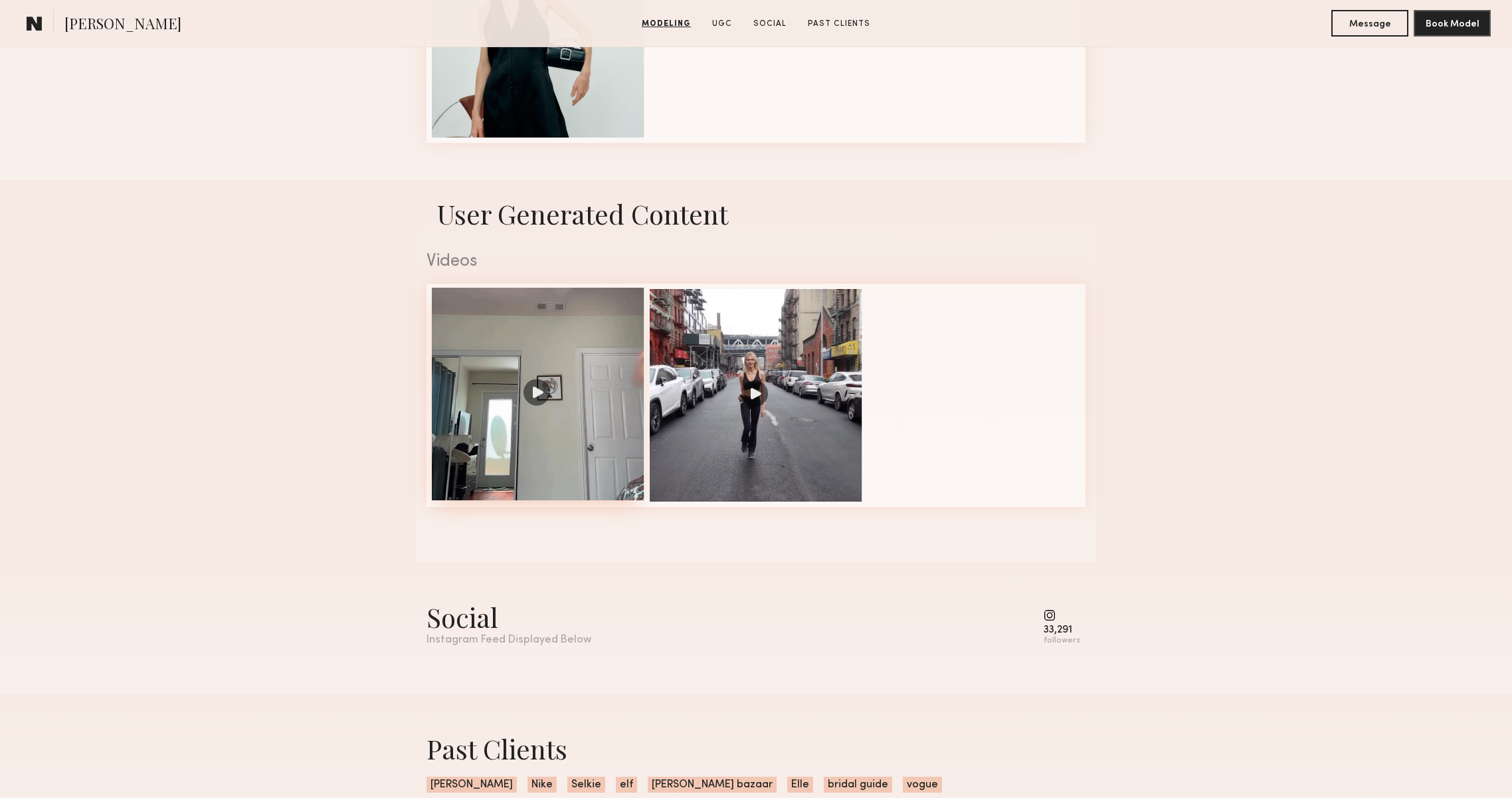
click at [466, 486] on div at bounding box center [538, 394] width 213 height 213
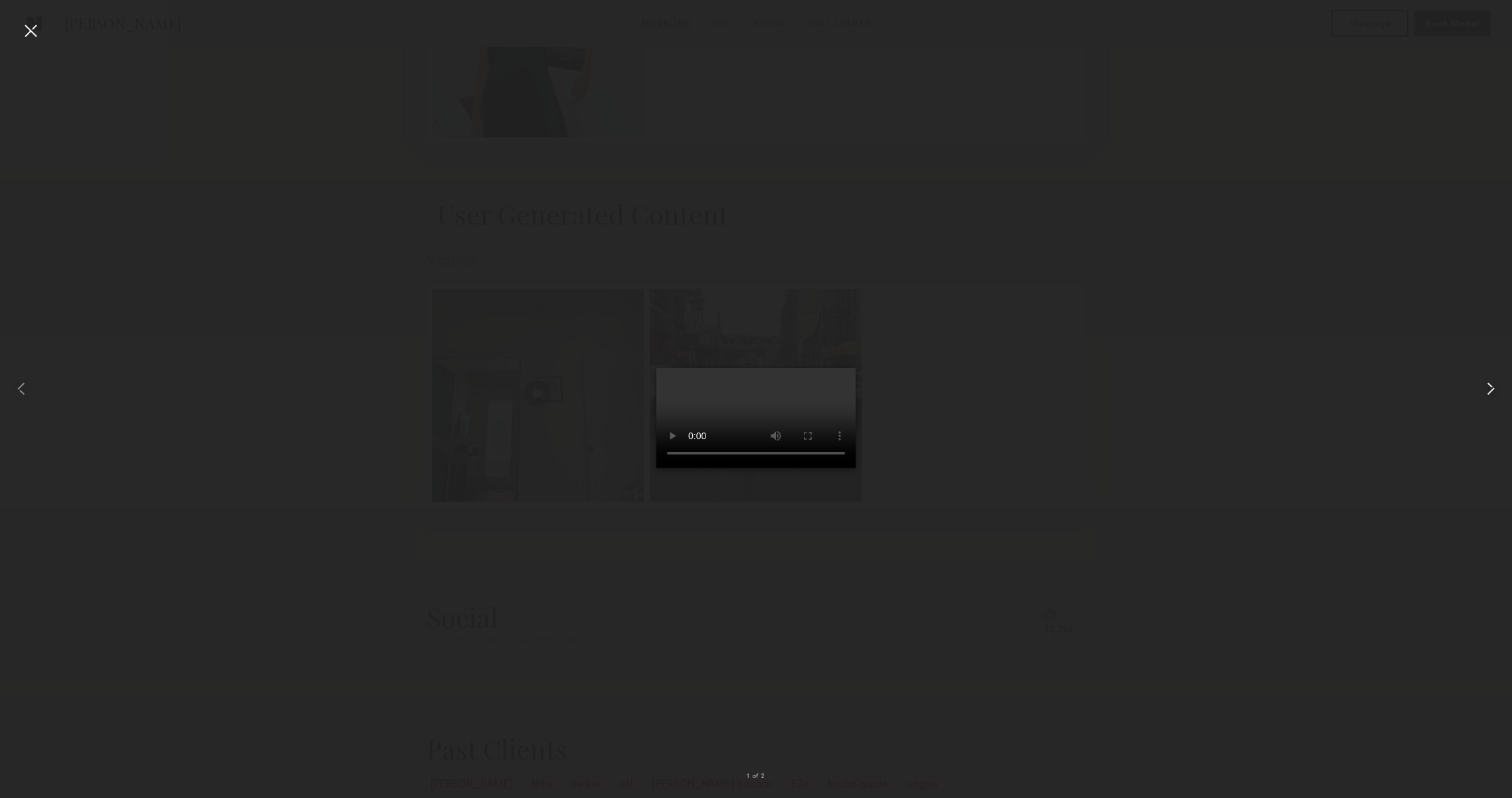
click at [1483, 395] on common-icon at bounding box center [1491, 389] width 21 height 21
click at [30, 28] on div at bounding box center [30, 30] width 21 height 21
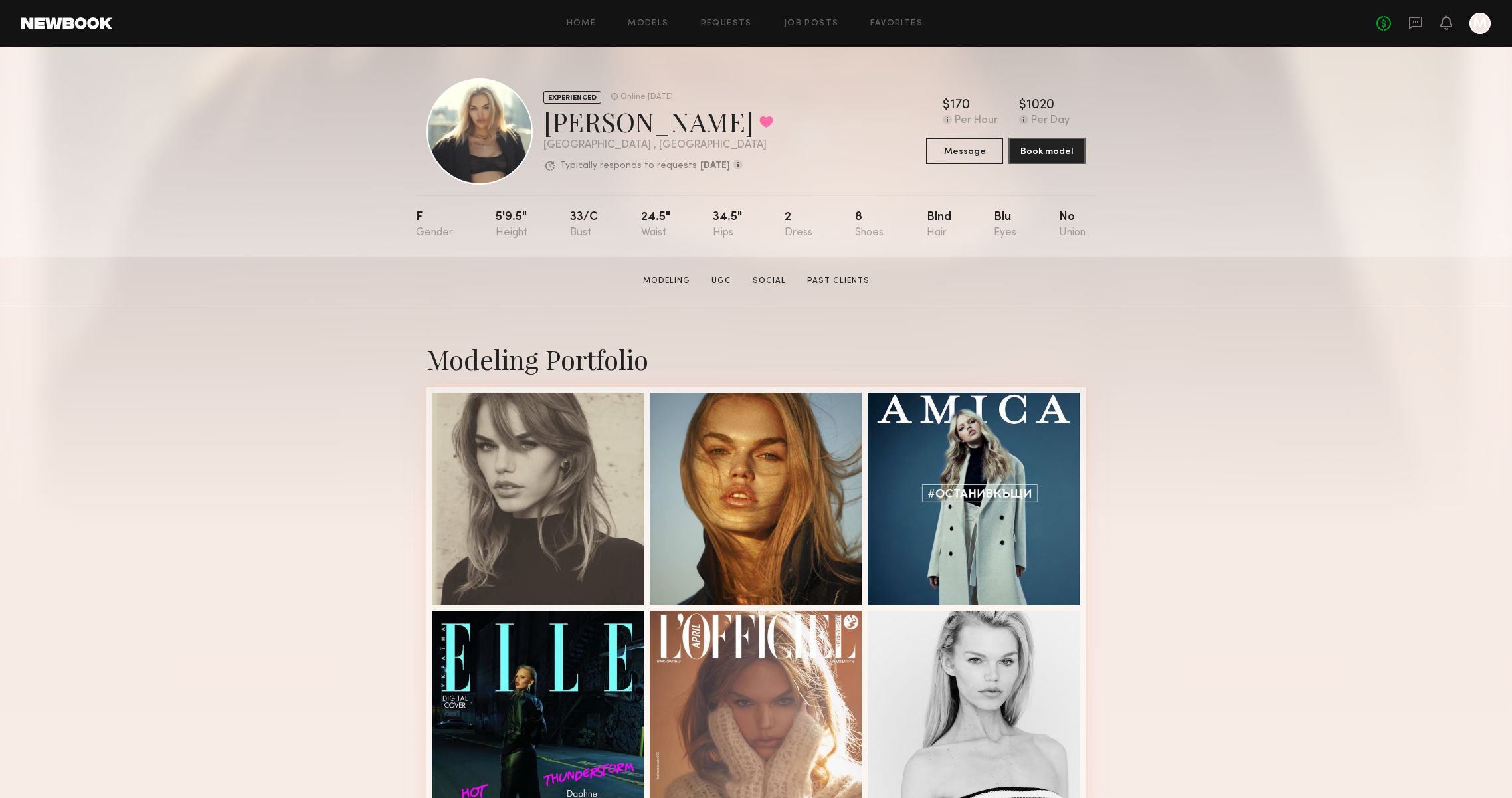
scroll to position [0, 0]
click at [465, 444] on div at bounding box center [538, 497] width 213 height 213
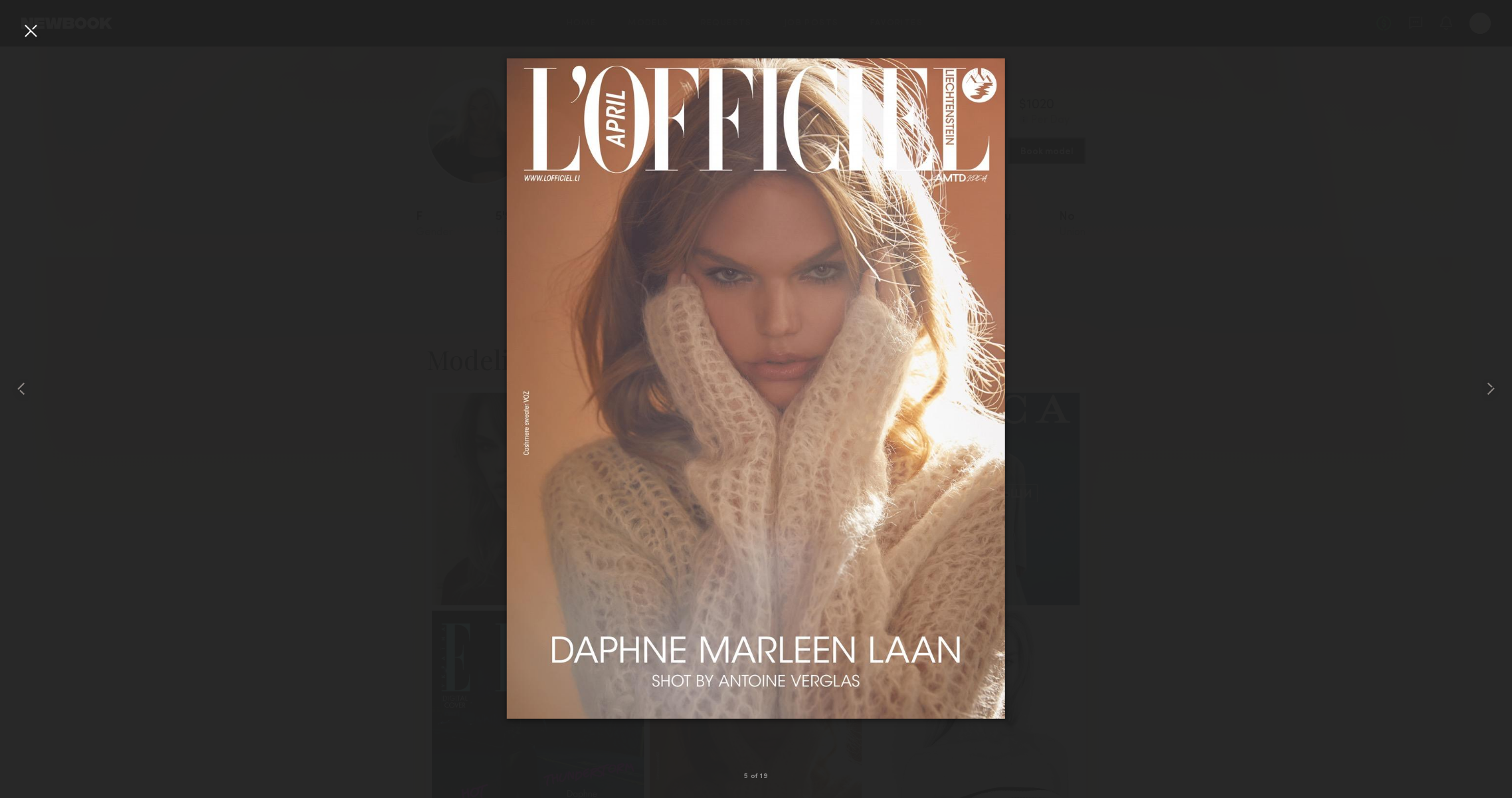
click at [35, 25] on div at bounding box center [30, 30] width 21 height 21
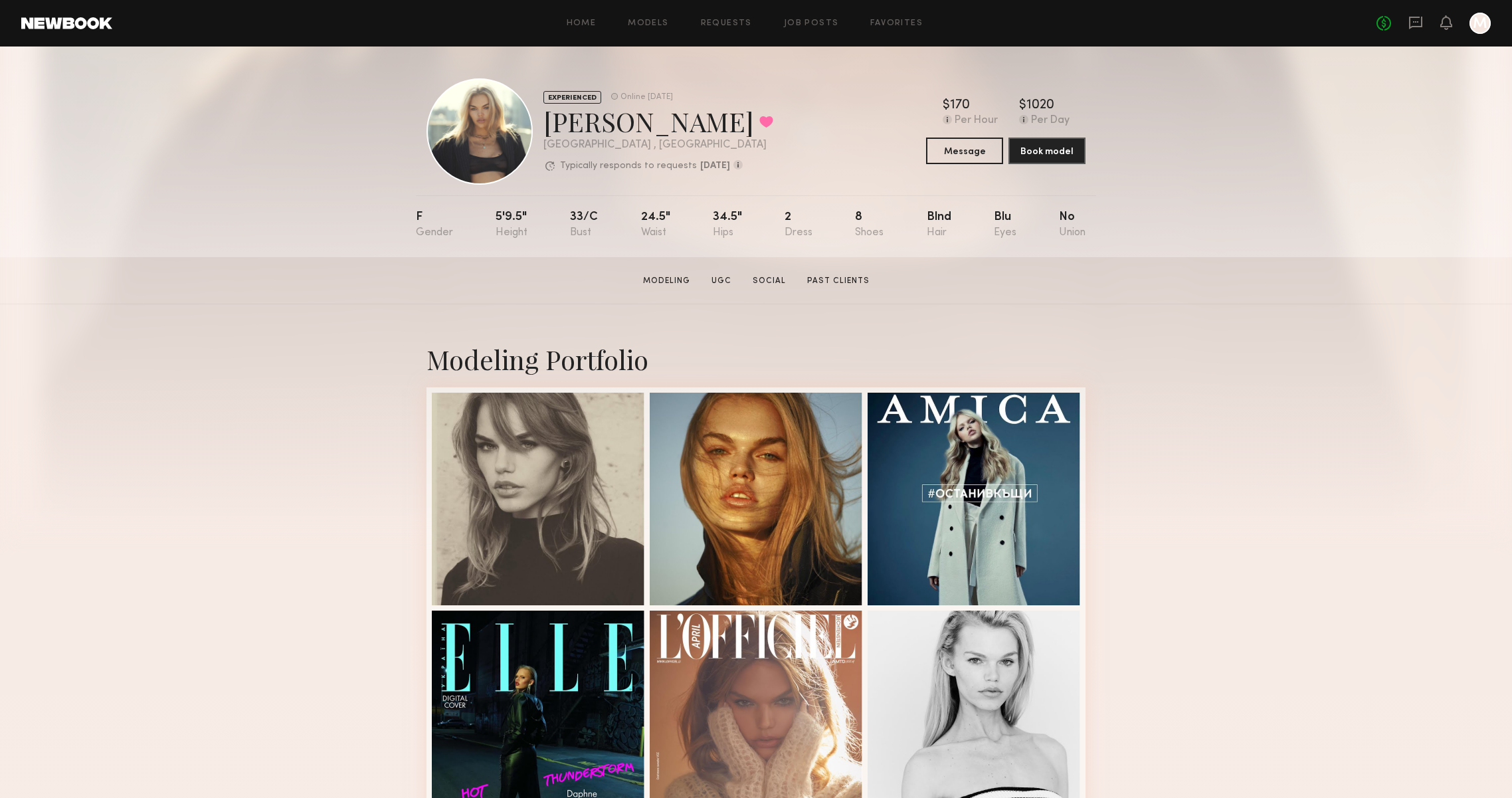
click at [1409, 32] on link at bounding box center [1416, 23] width 14 height 17
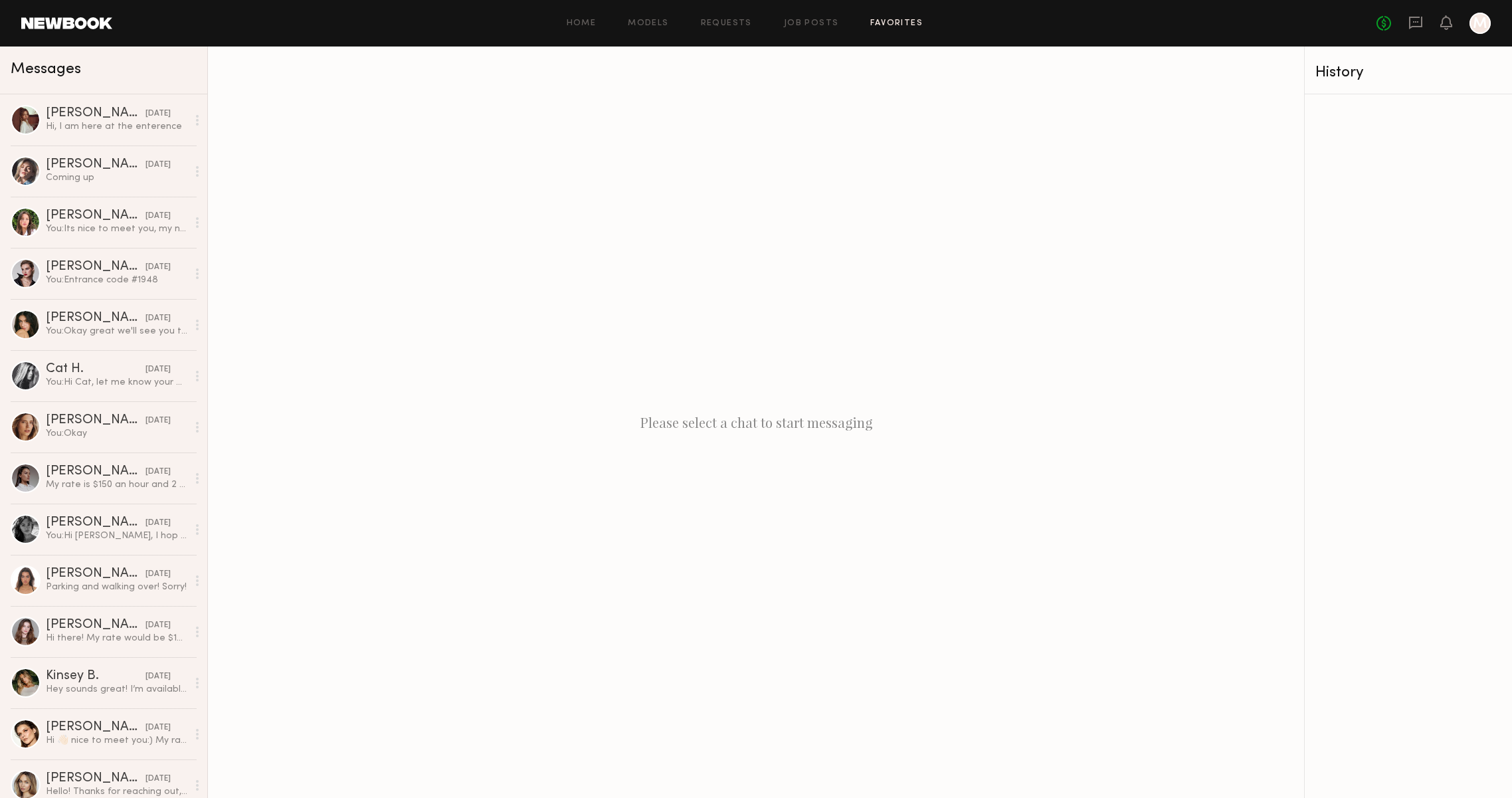
click at [873, 24] on link "Favorites" at bounding box center [896, 24] width 53 height 9
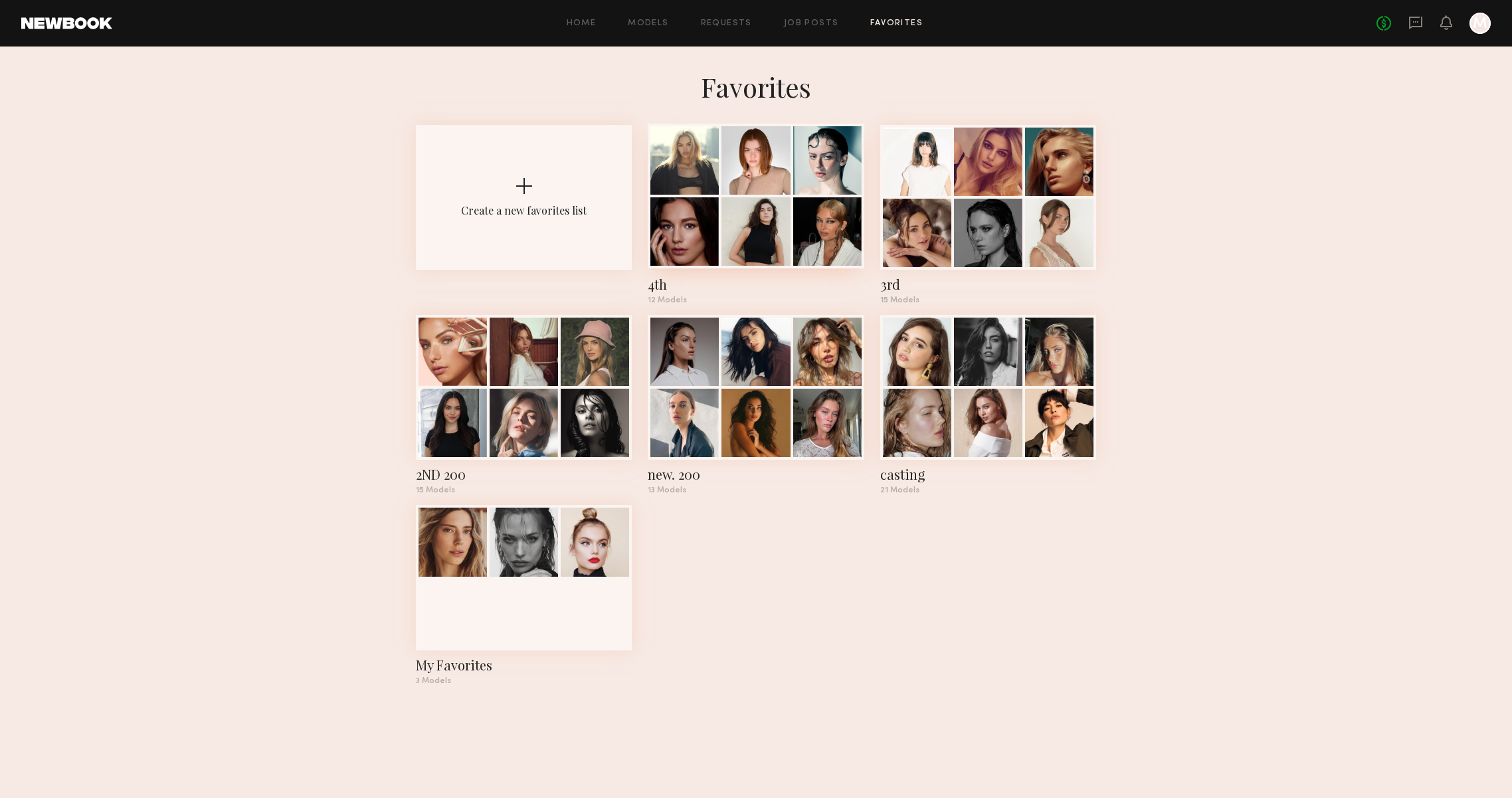
click at [678, 174] on div at bounding box center [684, 160] width 69 height 69
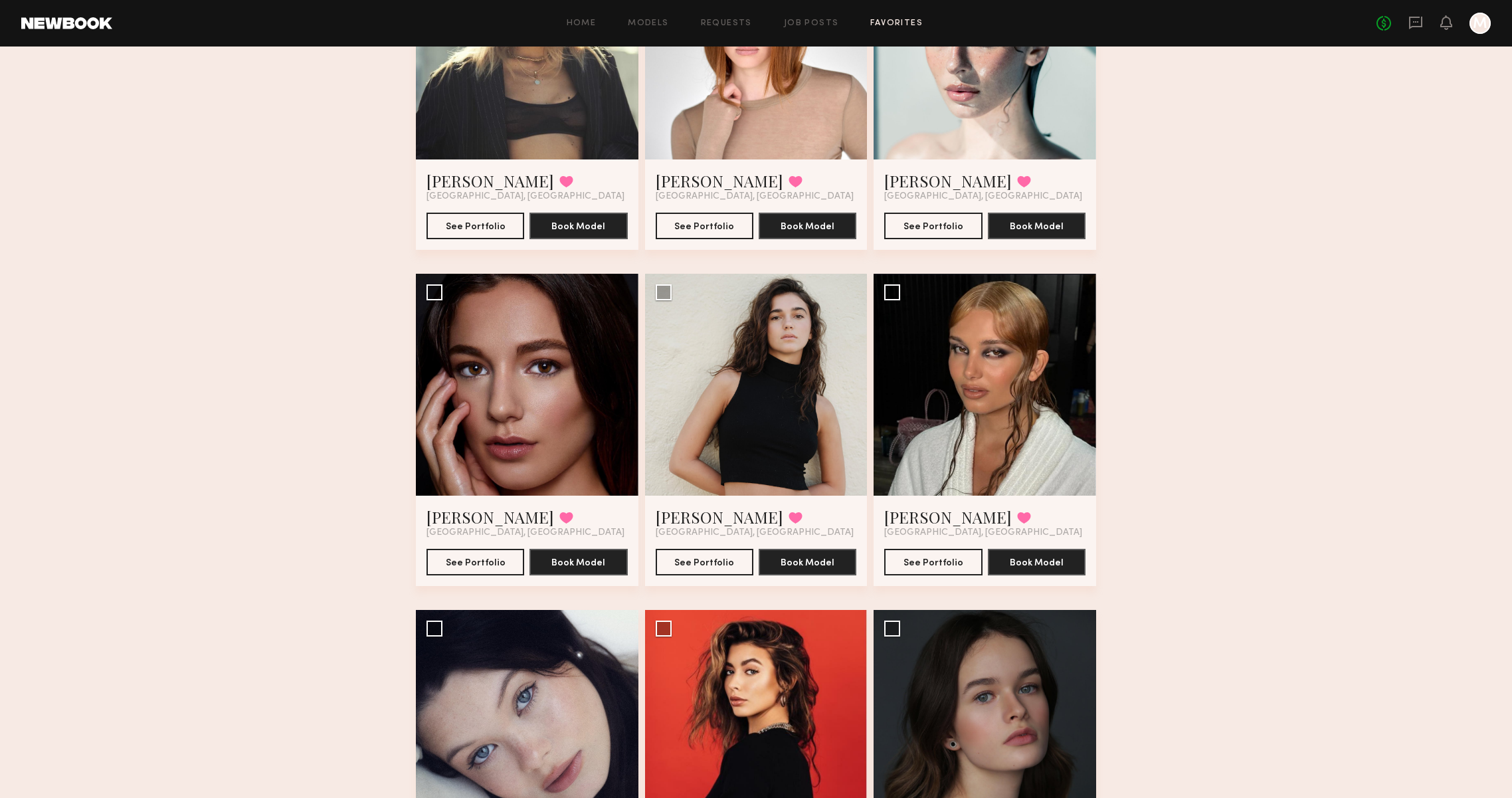
scroll to position [192, 0]
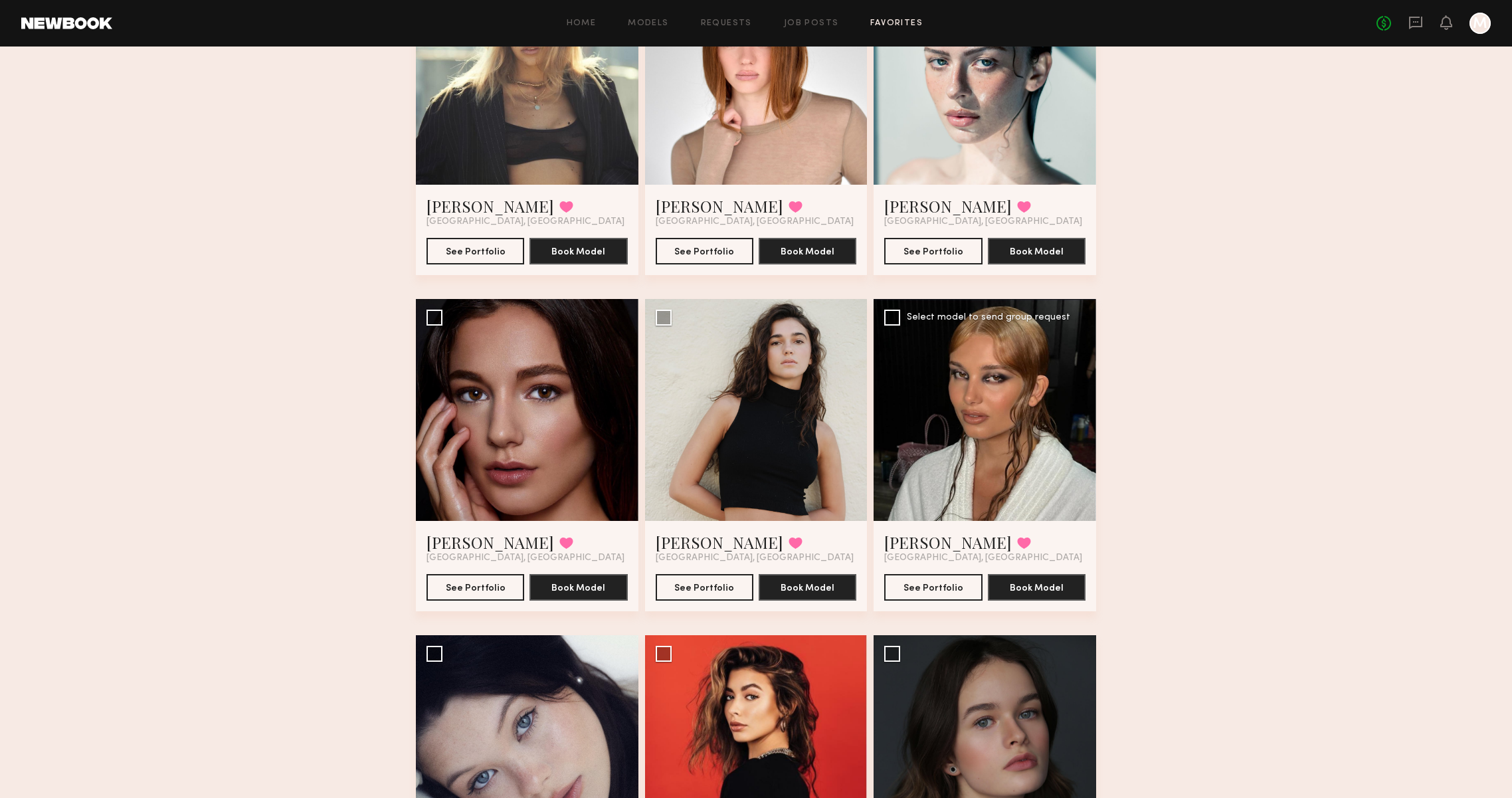
click at [923, 476] on div at bounding box center [985, 411] width 223 height 223
click at [931, 577] on button "See Portfolio" at bounding box center [933, 587] width 98 height 27
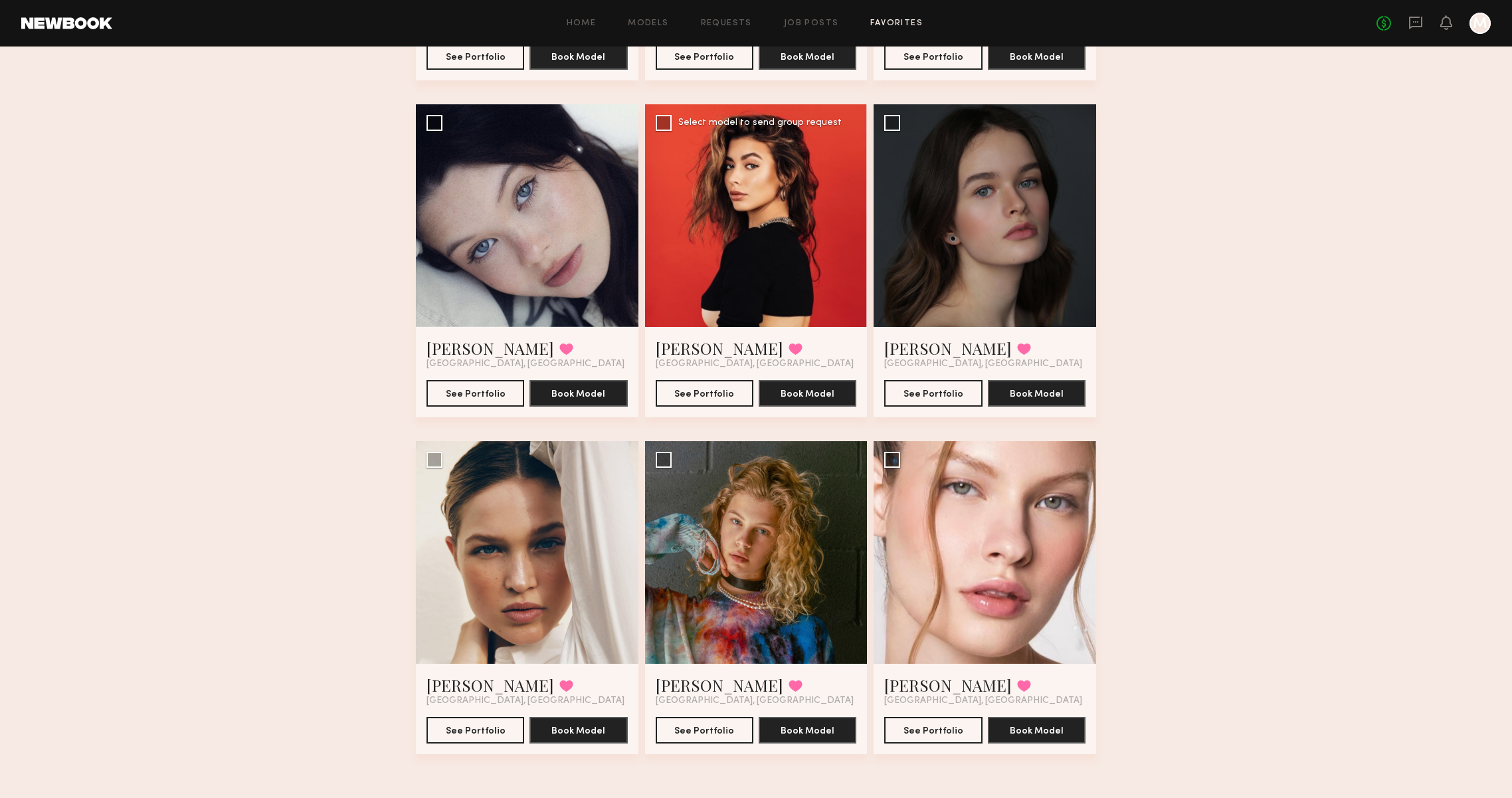
scroll to position [723, 0]
click at [477, 400] on button "See Portfolio" at bounding box center [476, 394] width 98 height 27
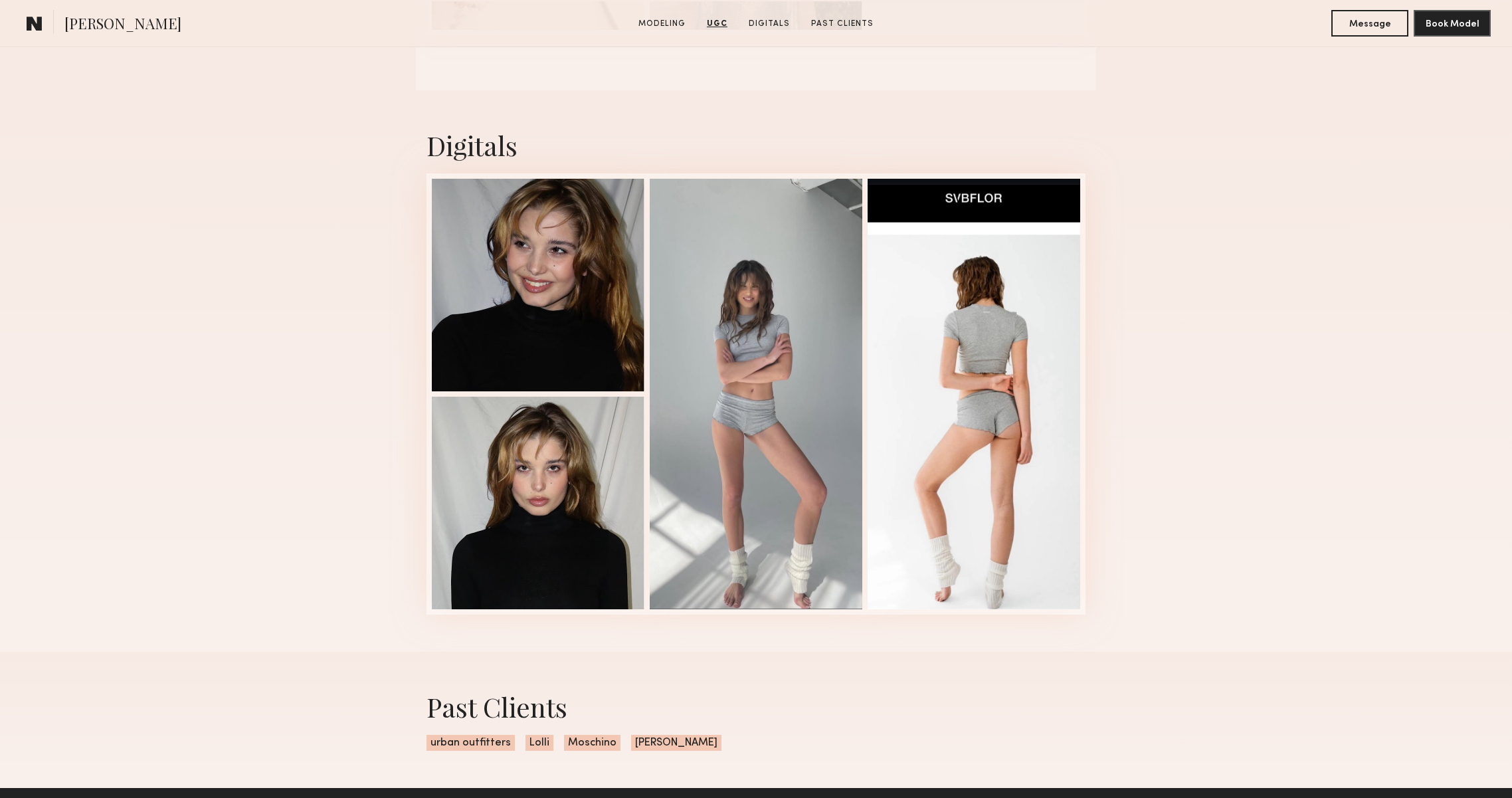
scroll to position [2340, 0]
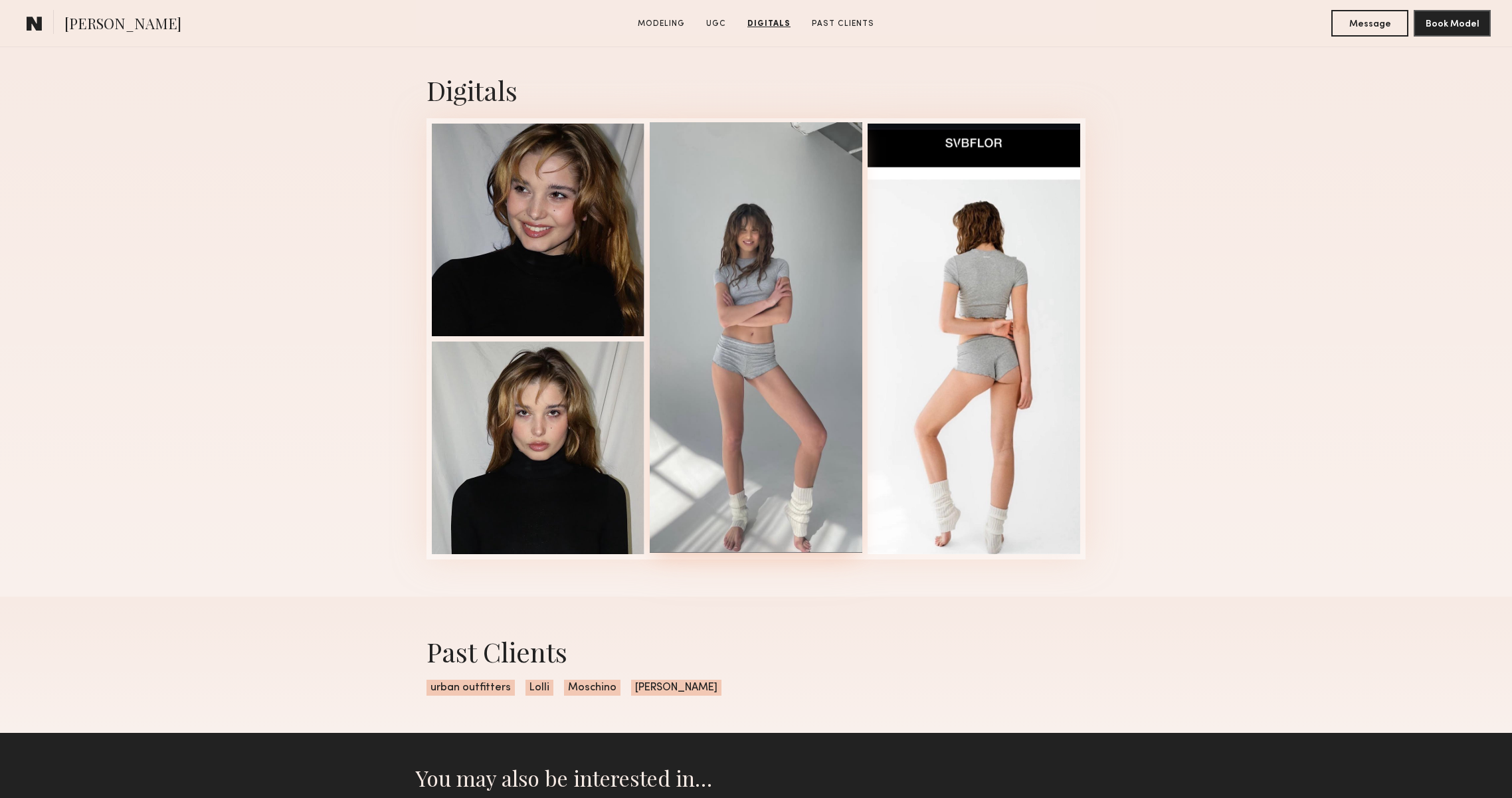
click at [857, 488] on div at bounding box center [756, 337] width 213 height 430
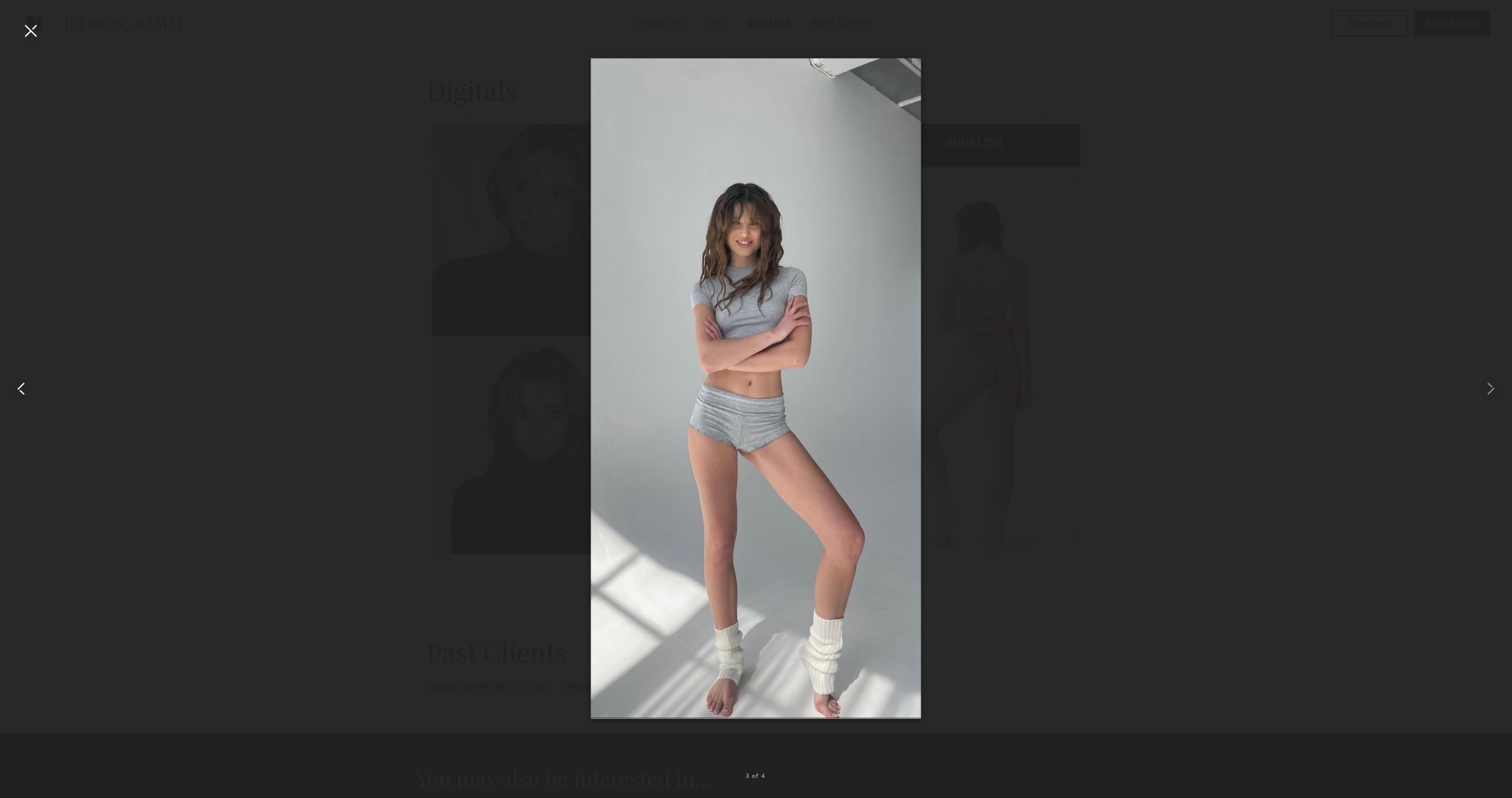
click at [33, 388] on div at bounding box center [30, 388] width 61 height 734
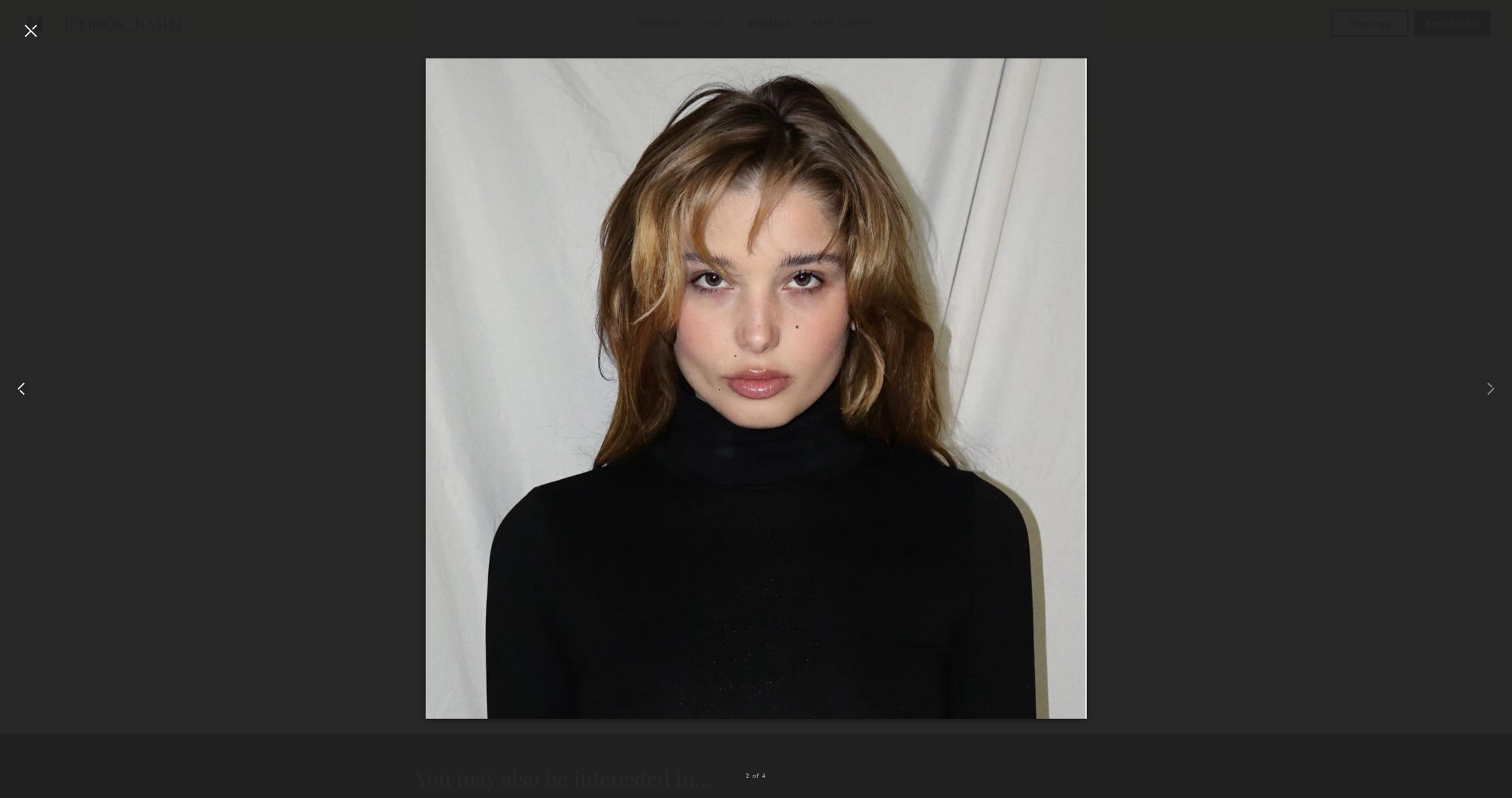
click at [33, 388] on div at bounding box center [30, 388] width 61 height 734
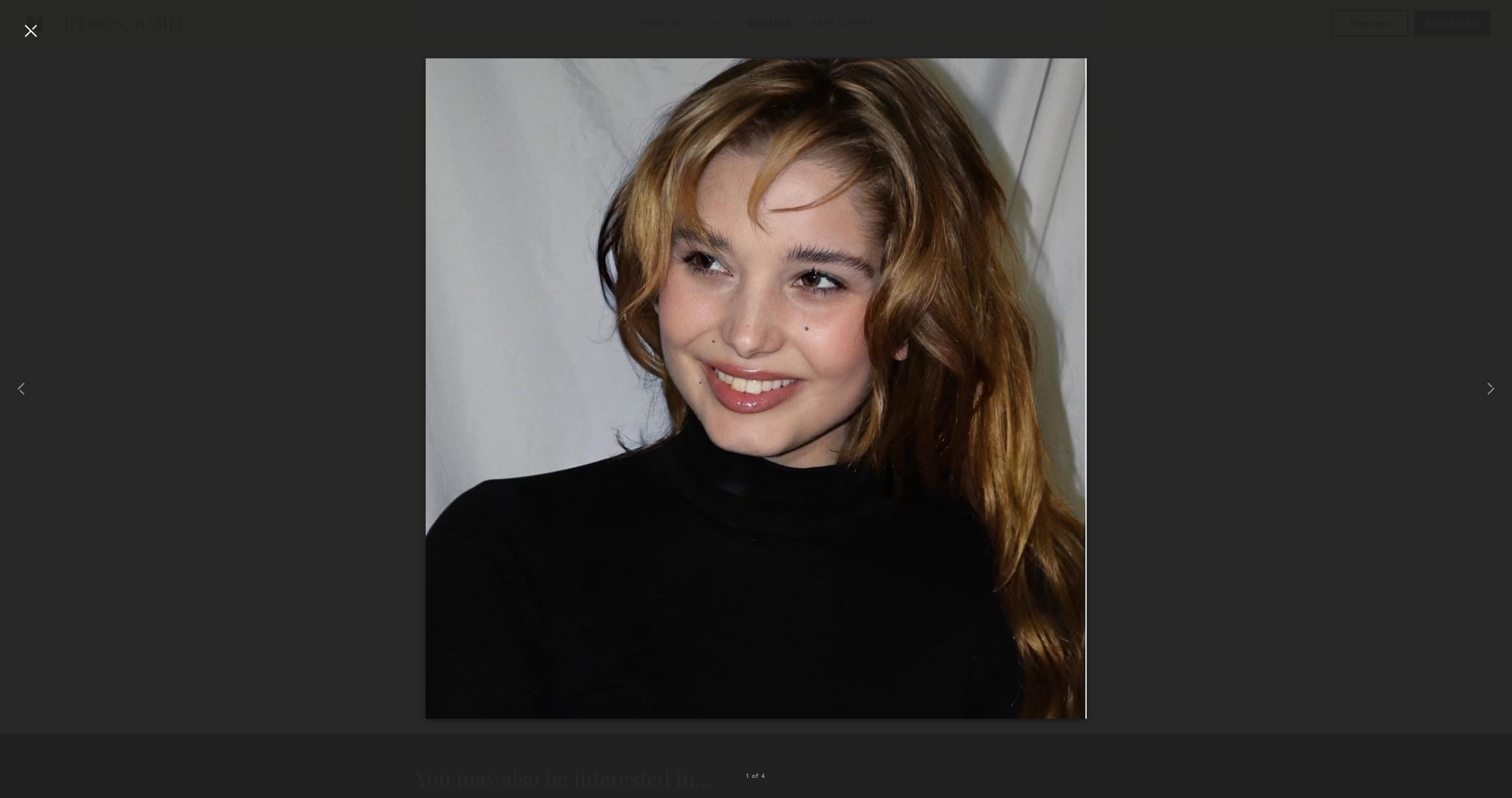
click at [29, 33] on div at bounding box center [30, 30] width 21 height 21
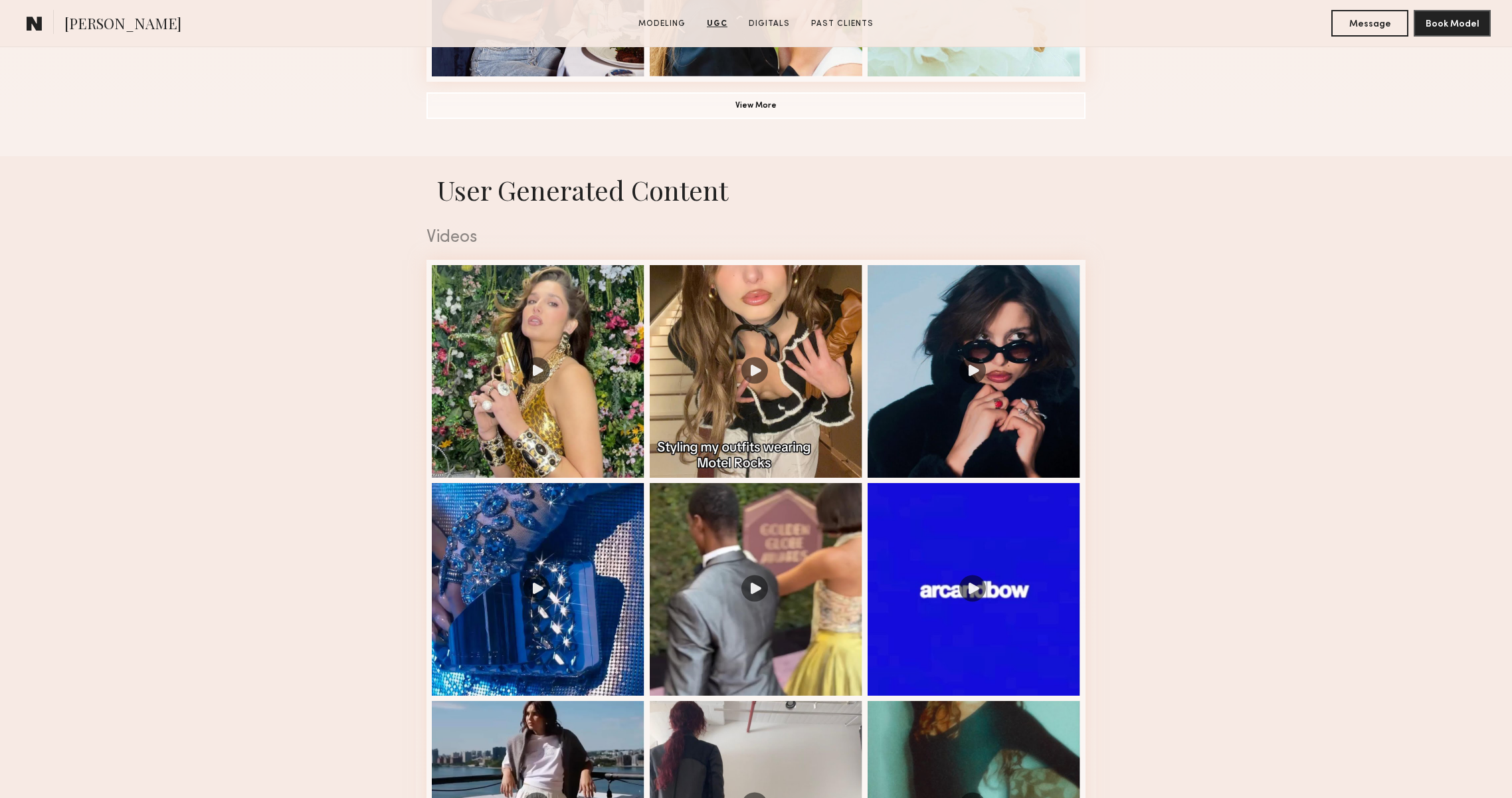
scroll to position [1106, 0]
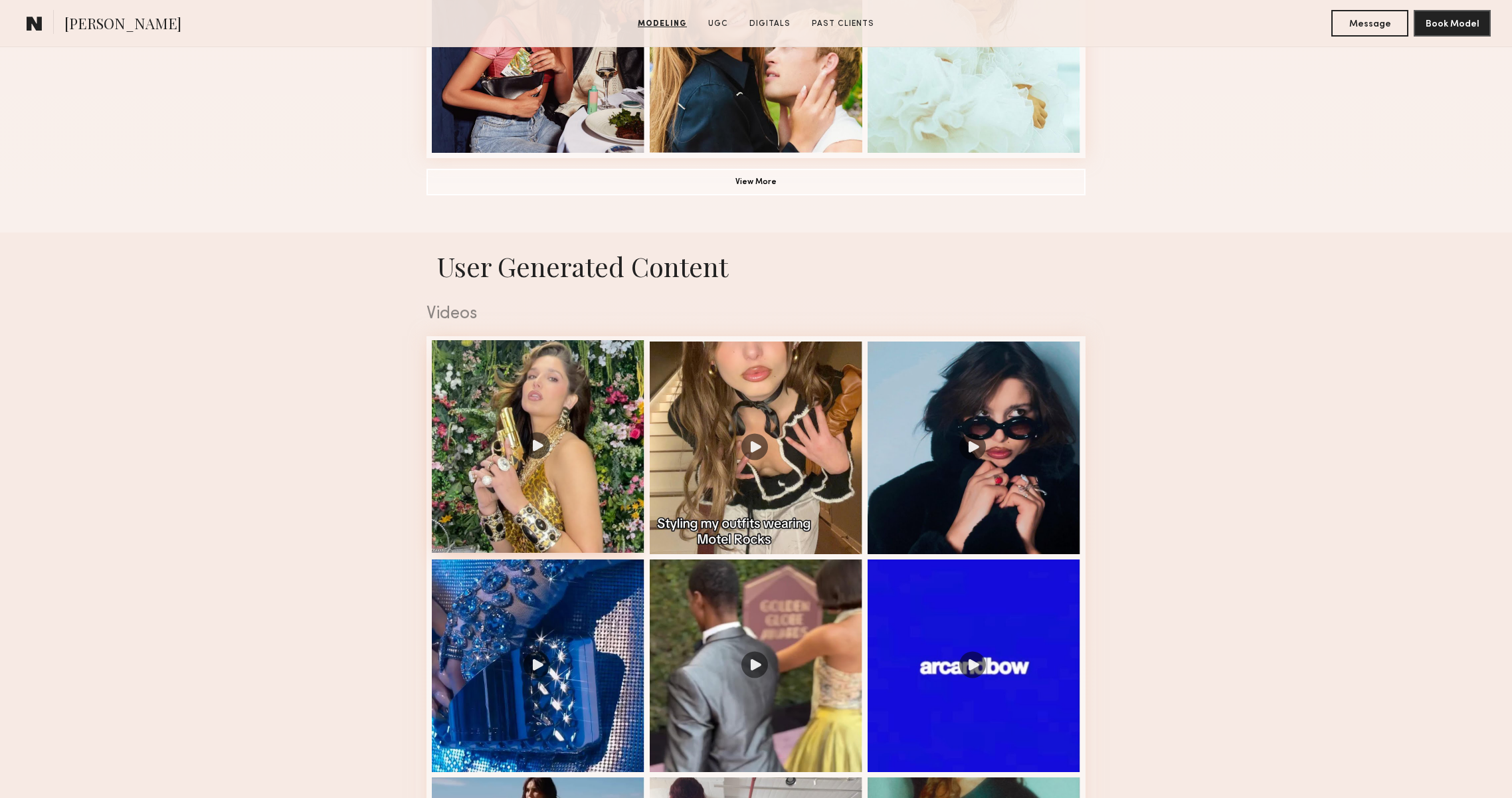
click at [562, 386] on div at bounding box center [538, 446] width 213 height 213
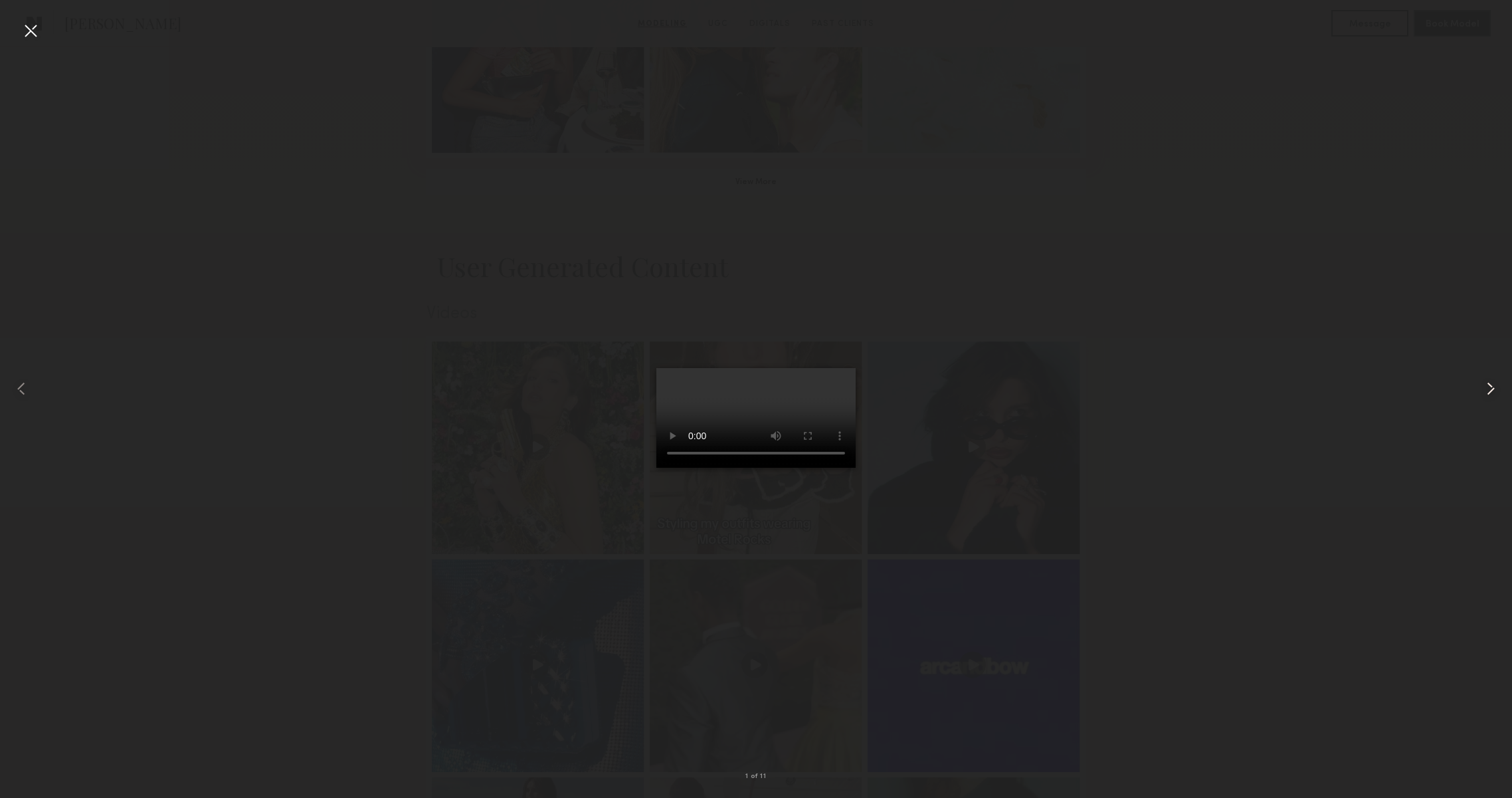
click at [1493, 382] on common-icon at bounding box center [1491, 389] width 21 height 21
click at [33, 390] on div at bounding box center [30, 388] width 61 height 734
click at [33, 37] on div at bounding box center [30, 30] width 21 height 21
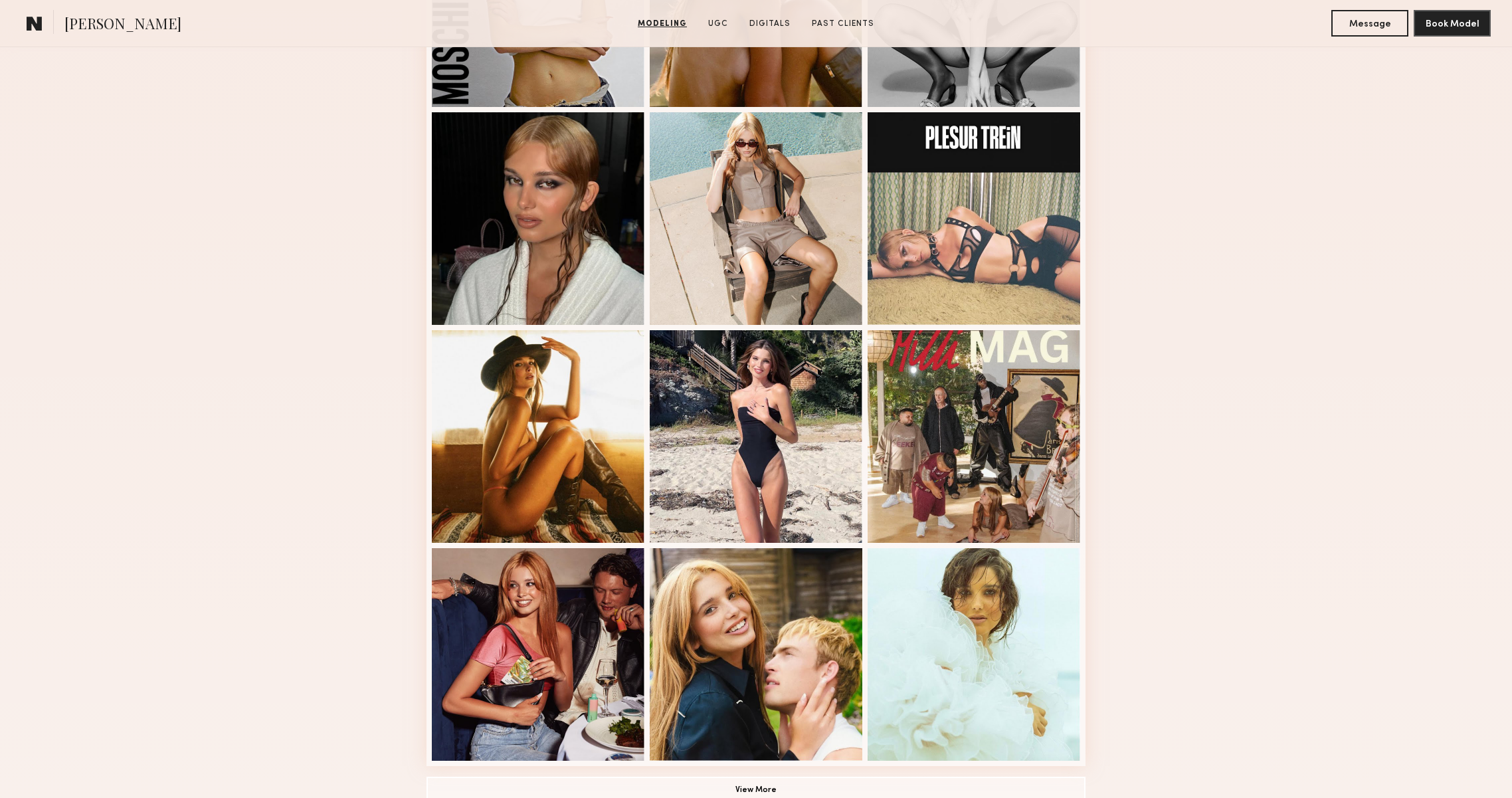
scroll to position [423, 0]
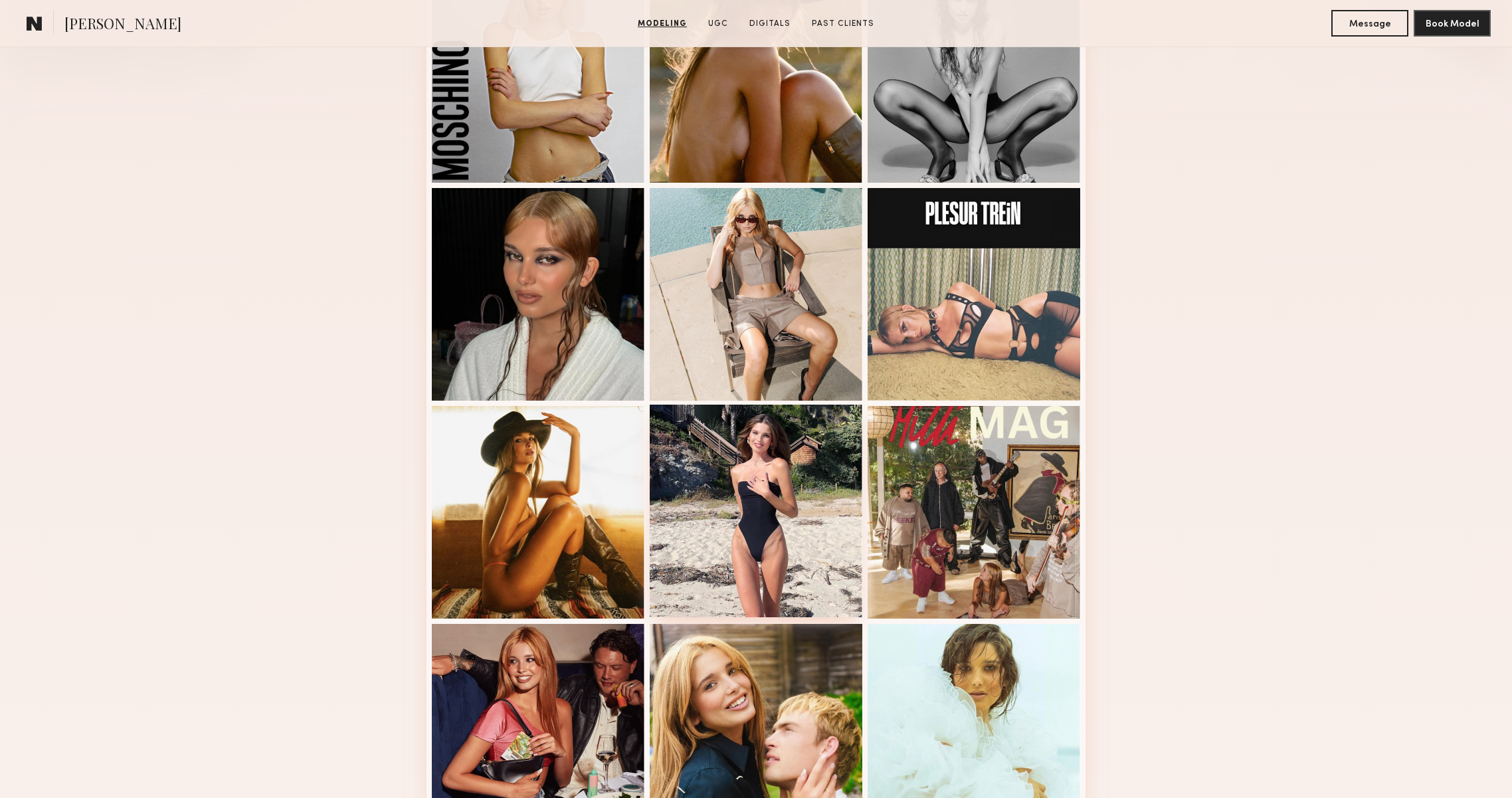
click at [697, 543] on div at bounding box center [756, 510] width 213 height 213
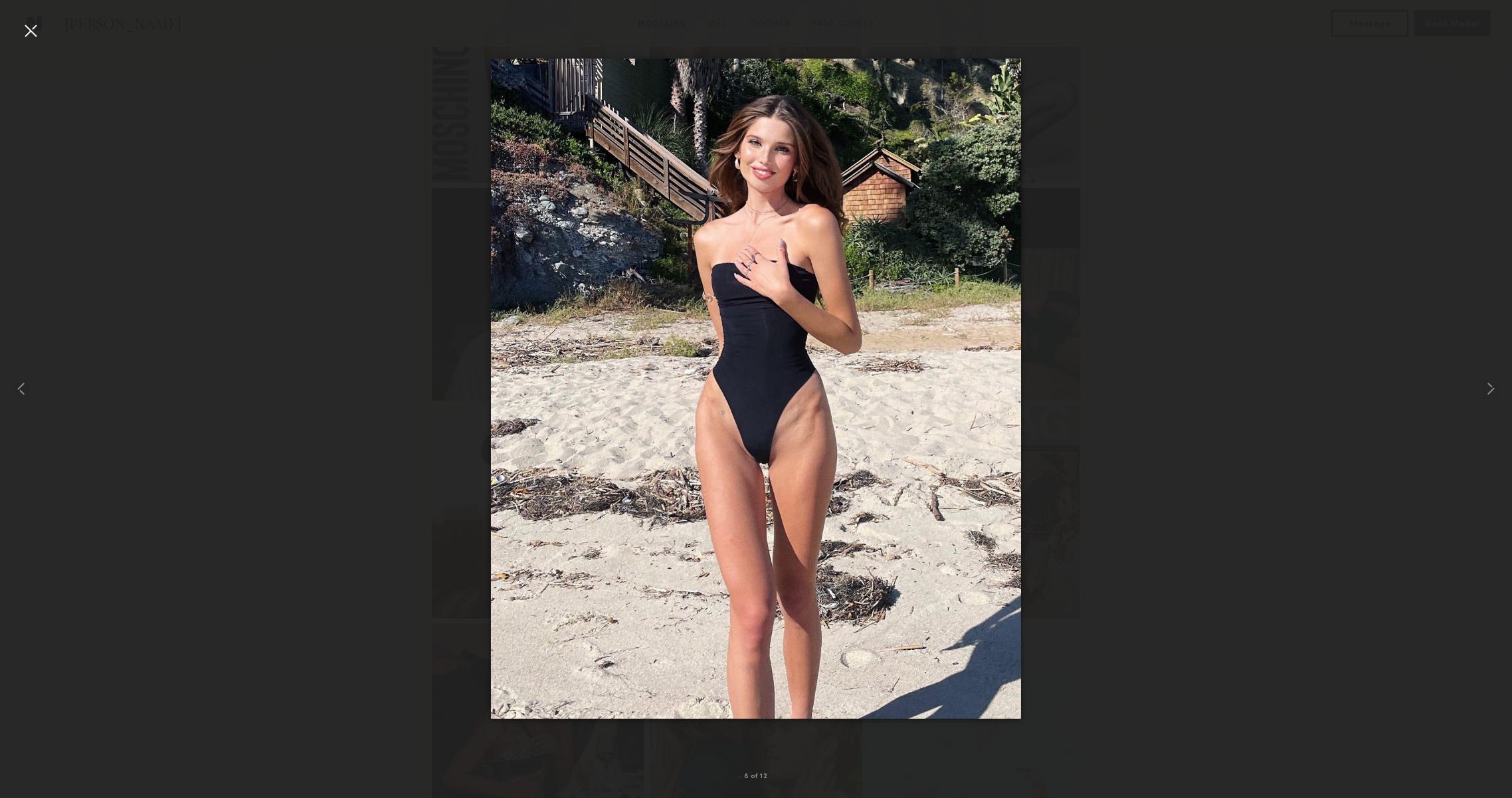
click at [37, 32] on div at bounding box center [30, 30] width 21 height 21
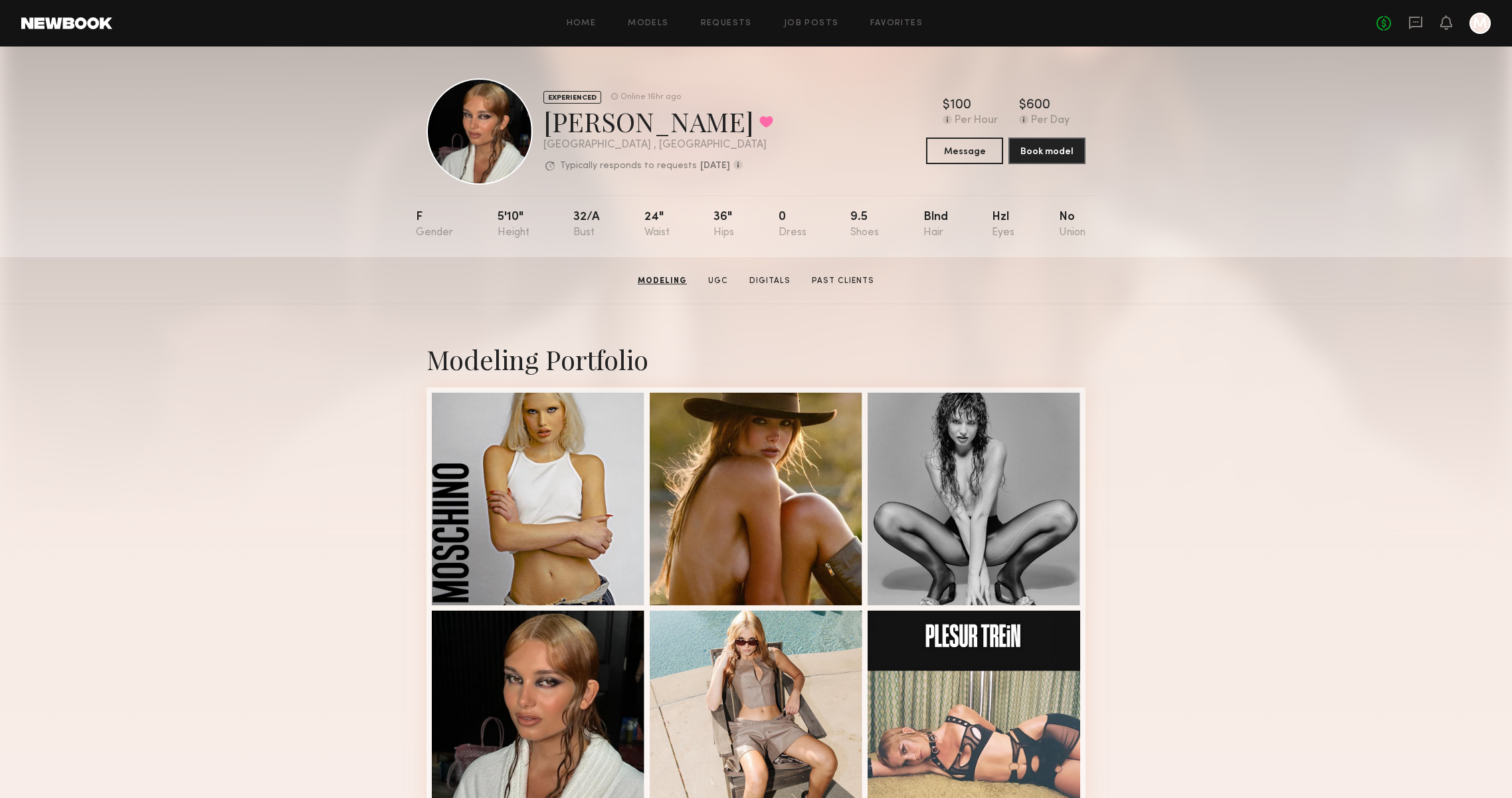
scroll to position [0, 0]
